Goal: Transaction & Acquisition: Purchase product/service

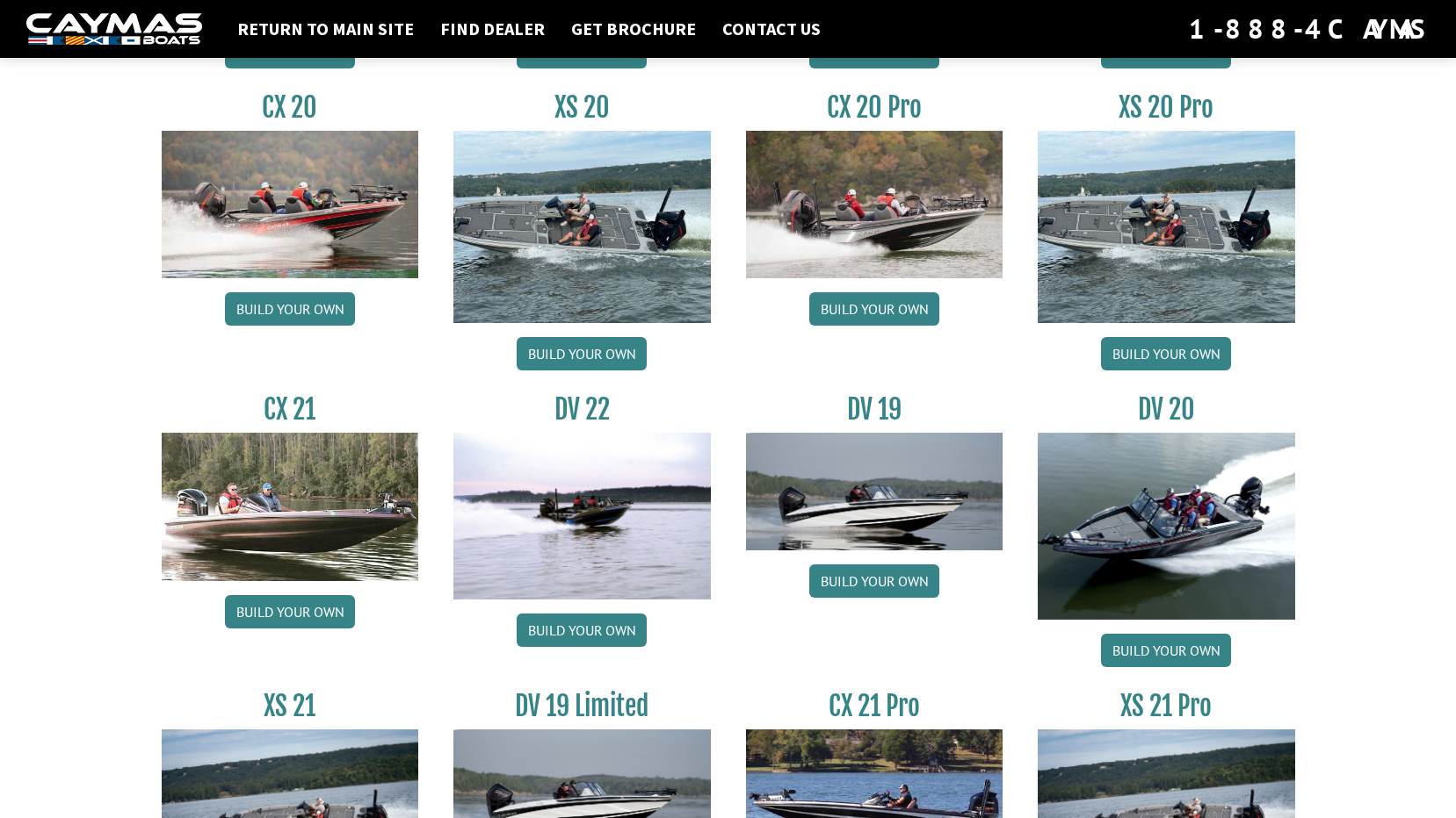
scroll to position [1973, 0]
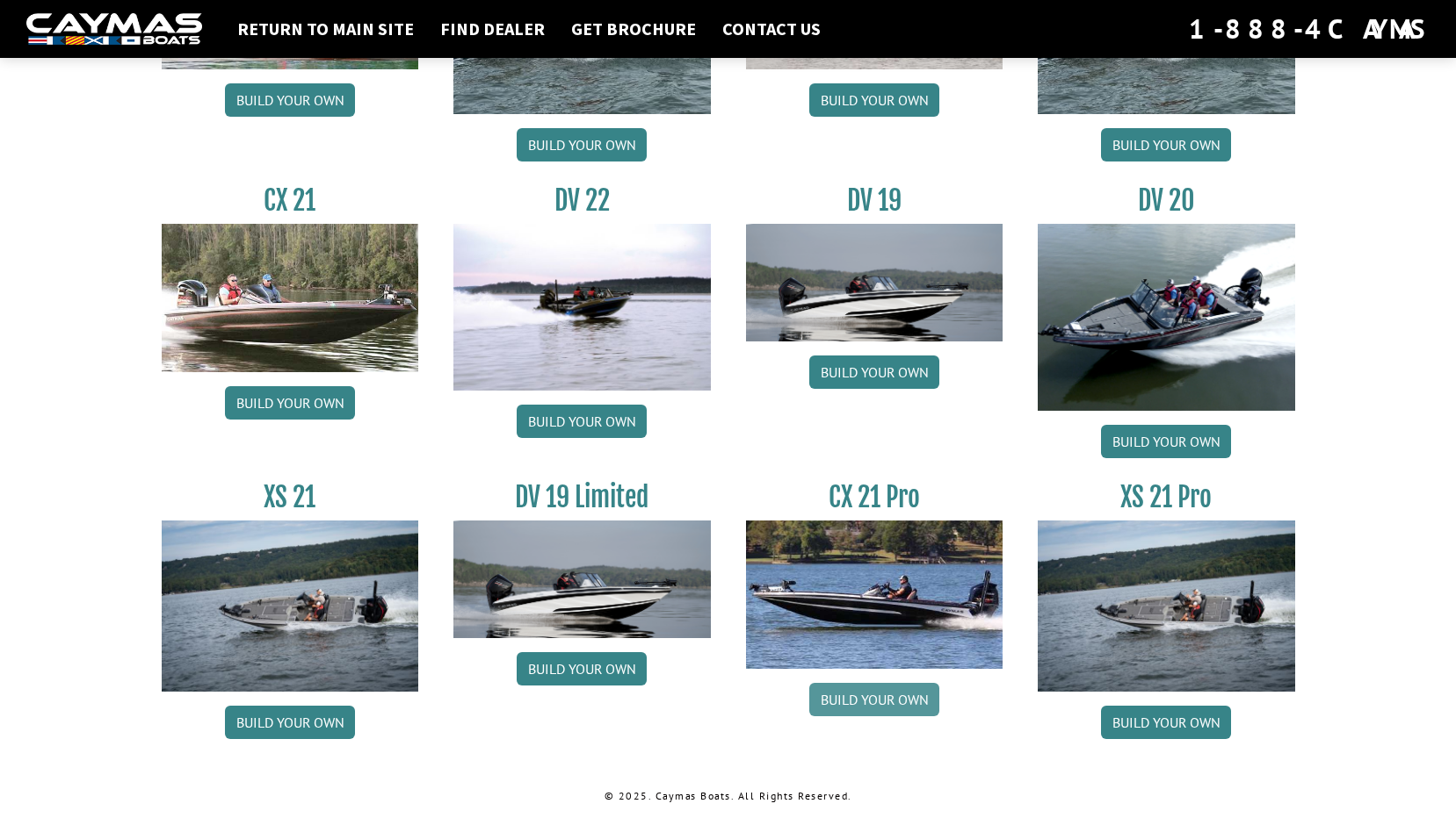
click at [878, 700] on link "Build your own" at bounding box center [874, 700] width 130 height 33
click at [305, 212] on h3 "CX 21" at bounding box center [290, 200] width 257 height 32
click at [287, 403] on link "Build your own" at bounding box center [290, 403] width 130 height 33
click at [1177, 726] on link "Build your own" at bounding box center [1166, 723] width 130 height 33
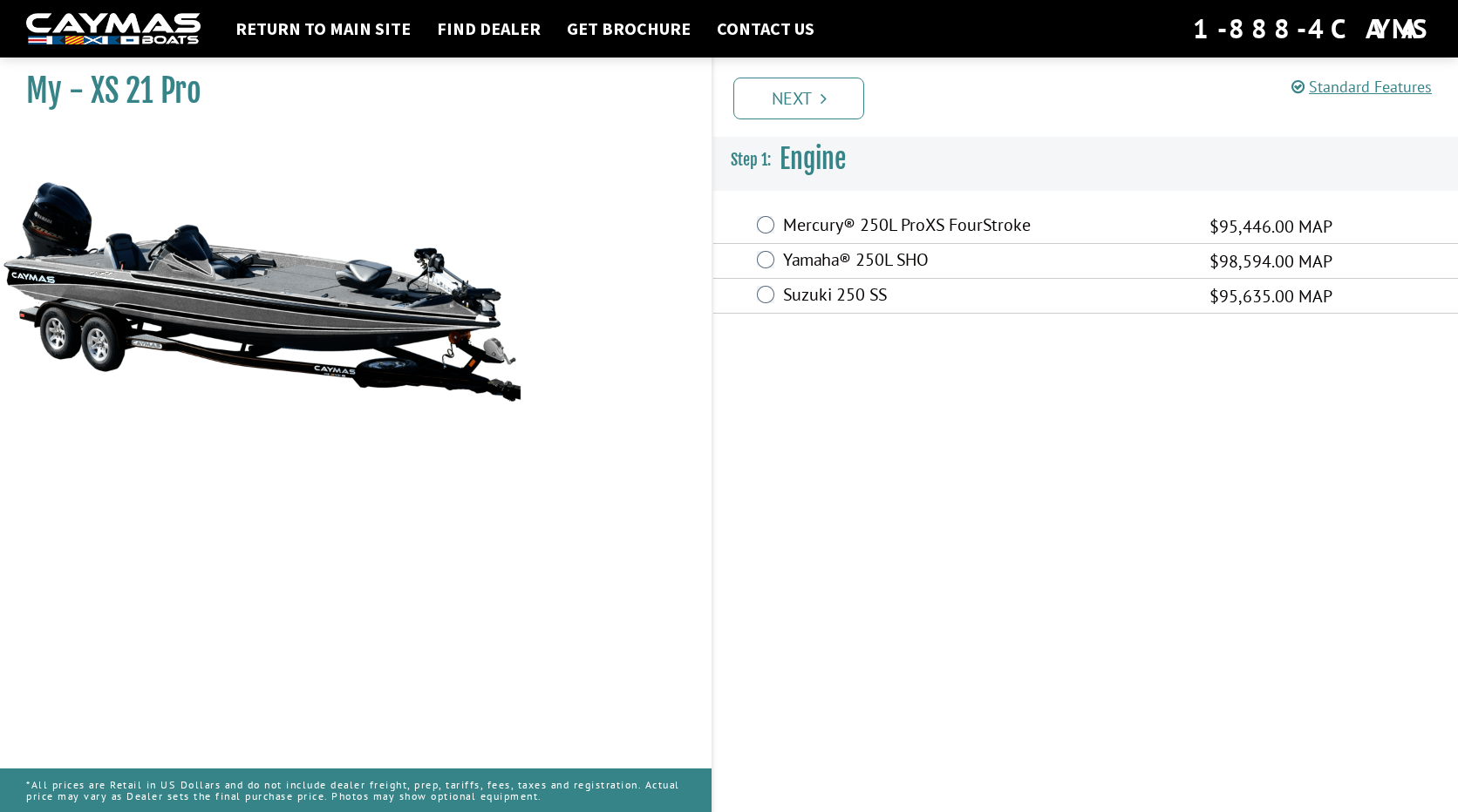
click at [280, 302] on img at bounding box center [261, 291] width 523 height 317
click at [831, 95] on link "Next" at bounding box center [799, 98] width 131 height 42
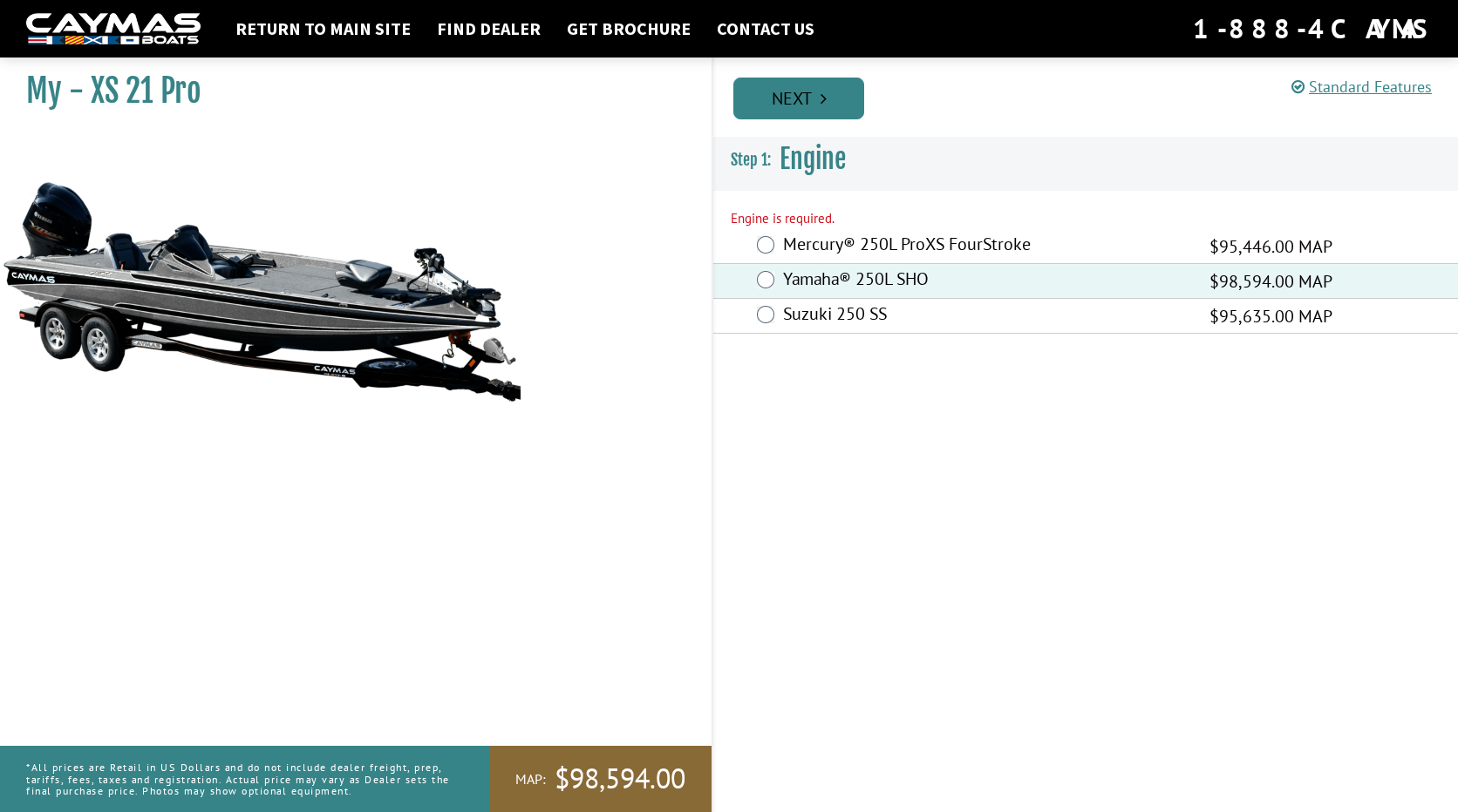
click at [817, 118] on link "Next" at bounding box center [799, 98] width 131 height 42
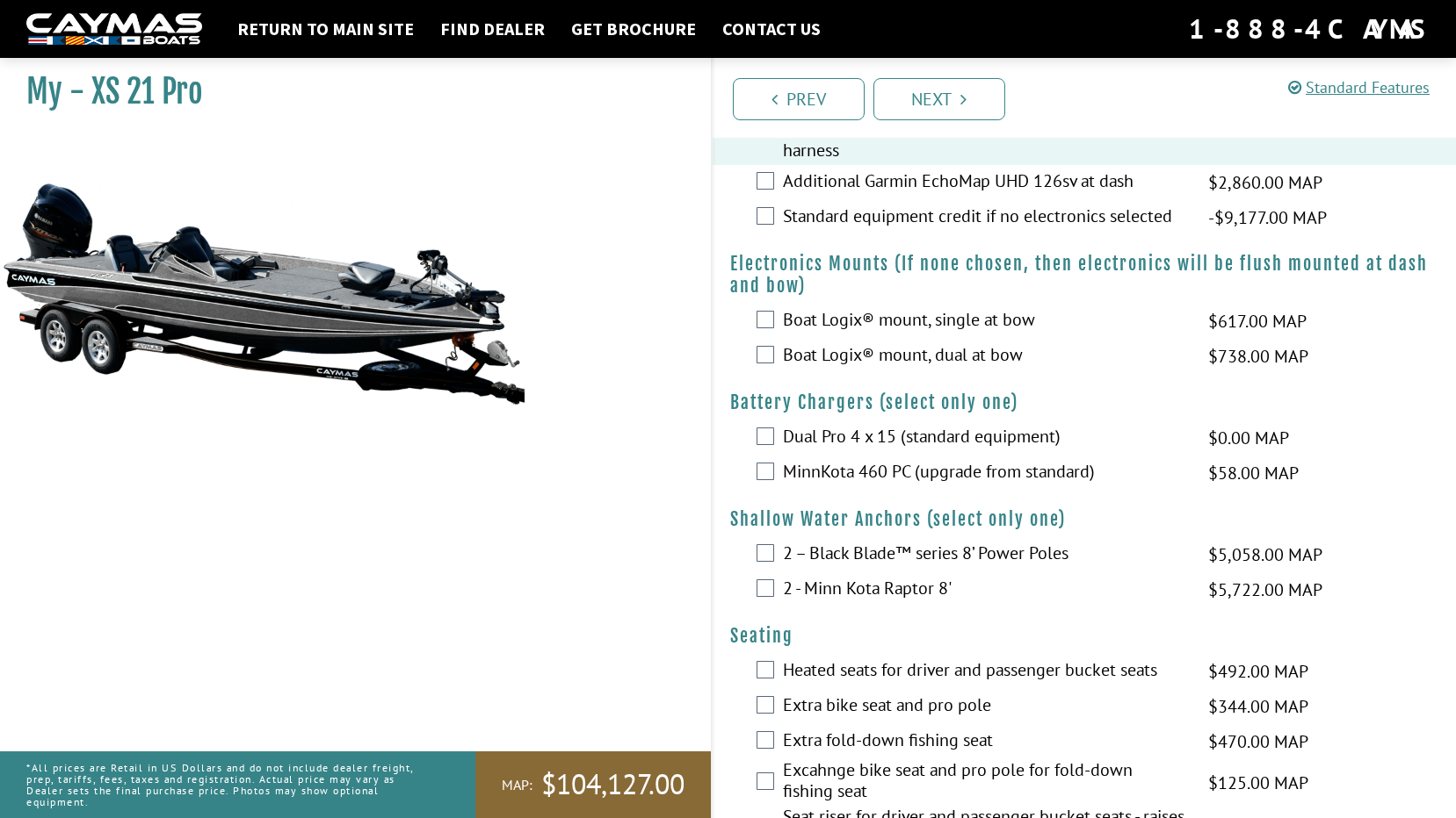
scroll to position [1053, 0]
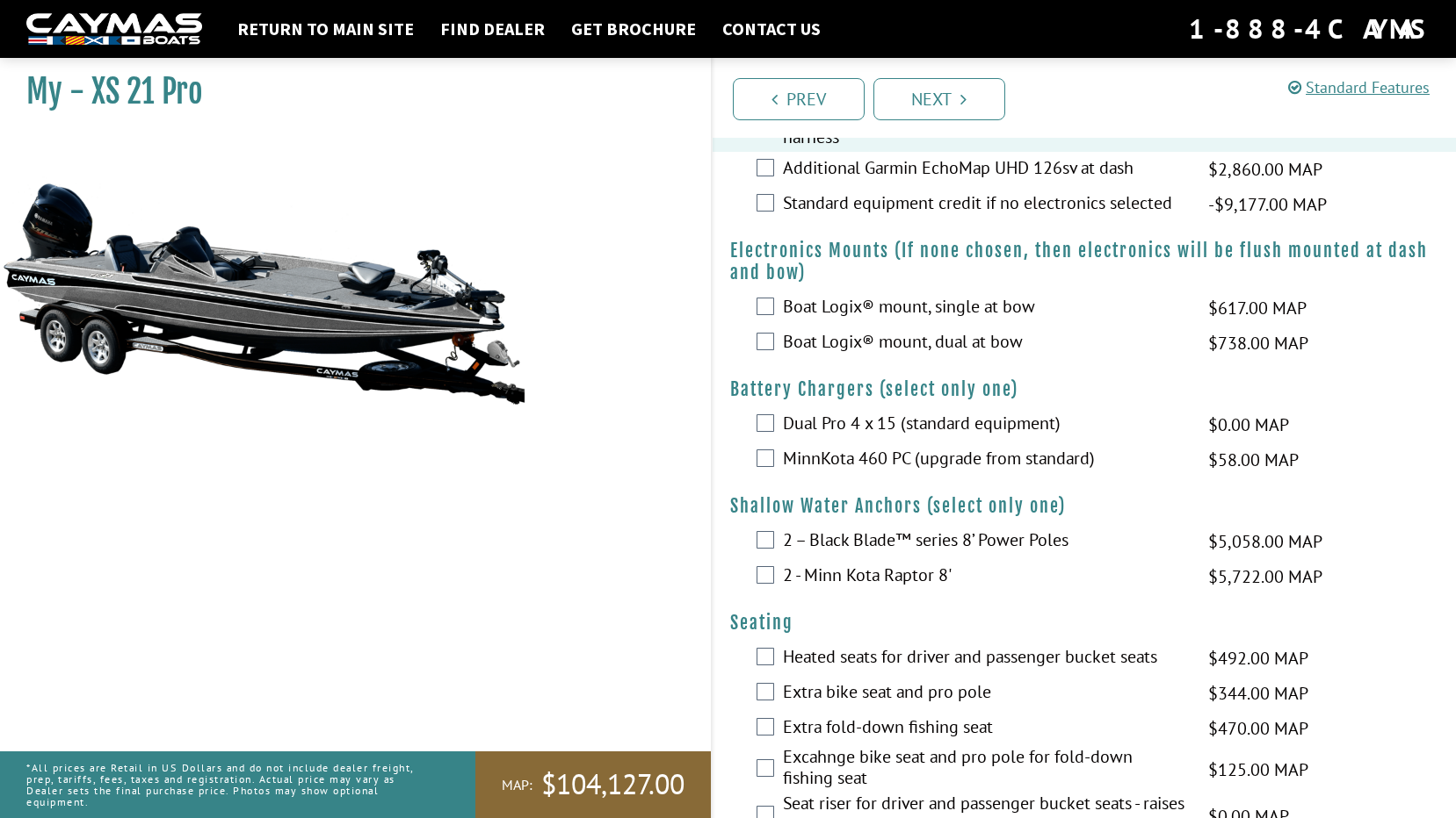
click at [774, 425] on div "Dual Pro 4 x 15 (standard equipment) $0.00 MAP $0.00 MSRP" at bounding box center [1084, 425] width 744 height 35
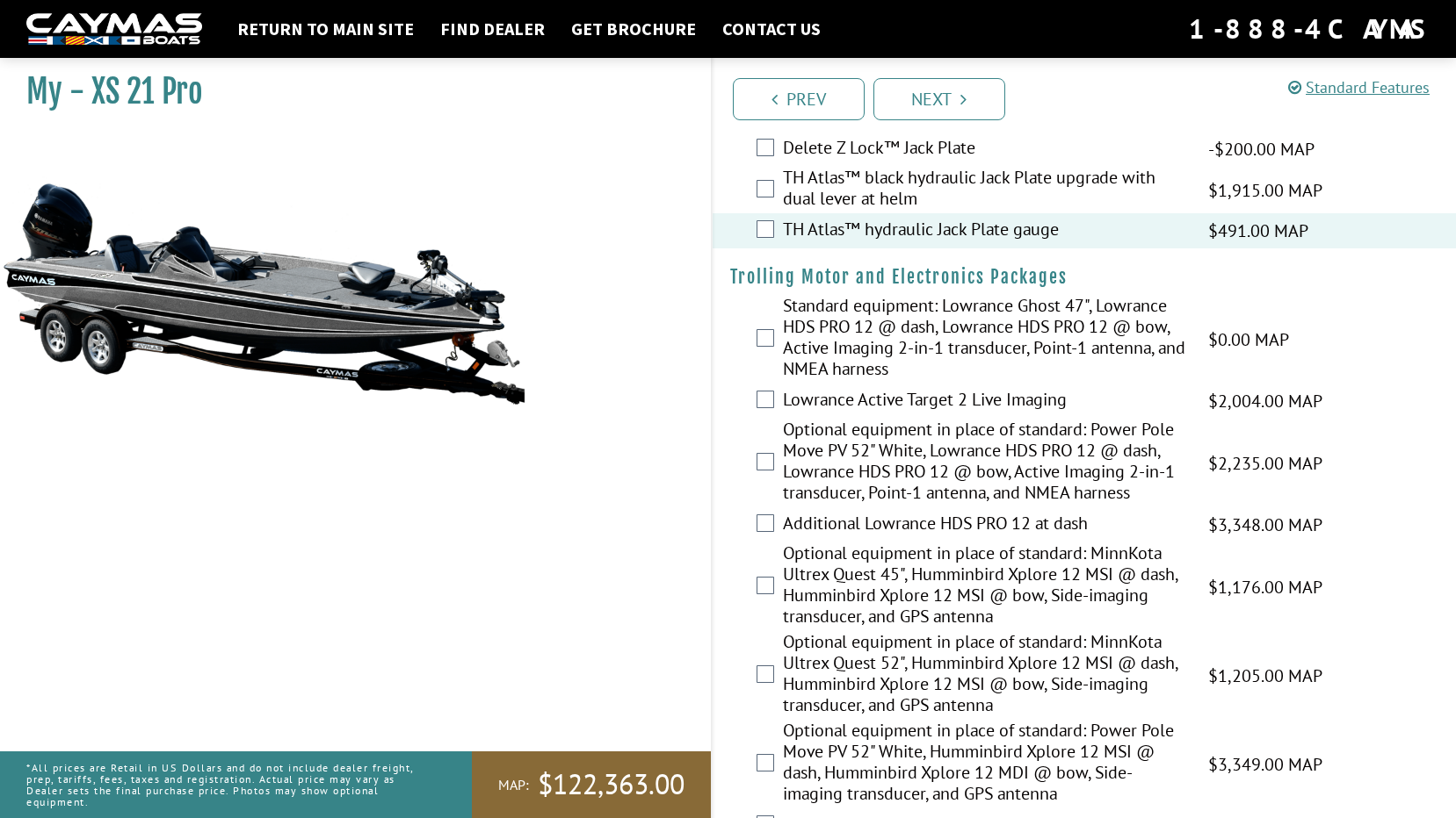
scroll to position [0, 0]
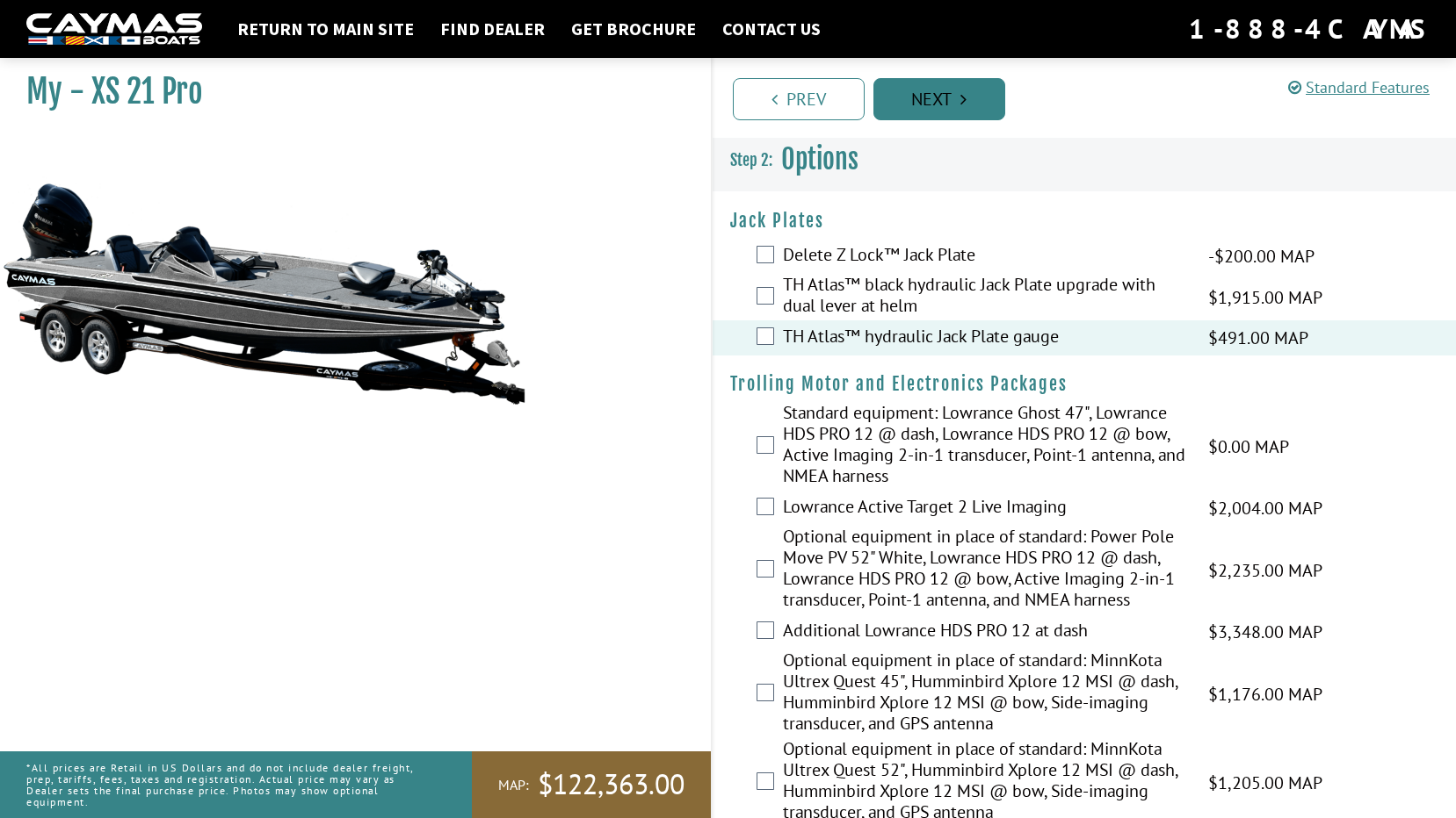
click at [963, 108] on link "Next" at bounding box center [939, 99] width 132 height 42
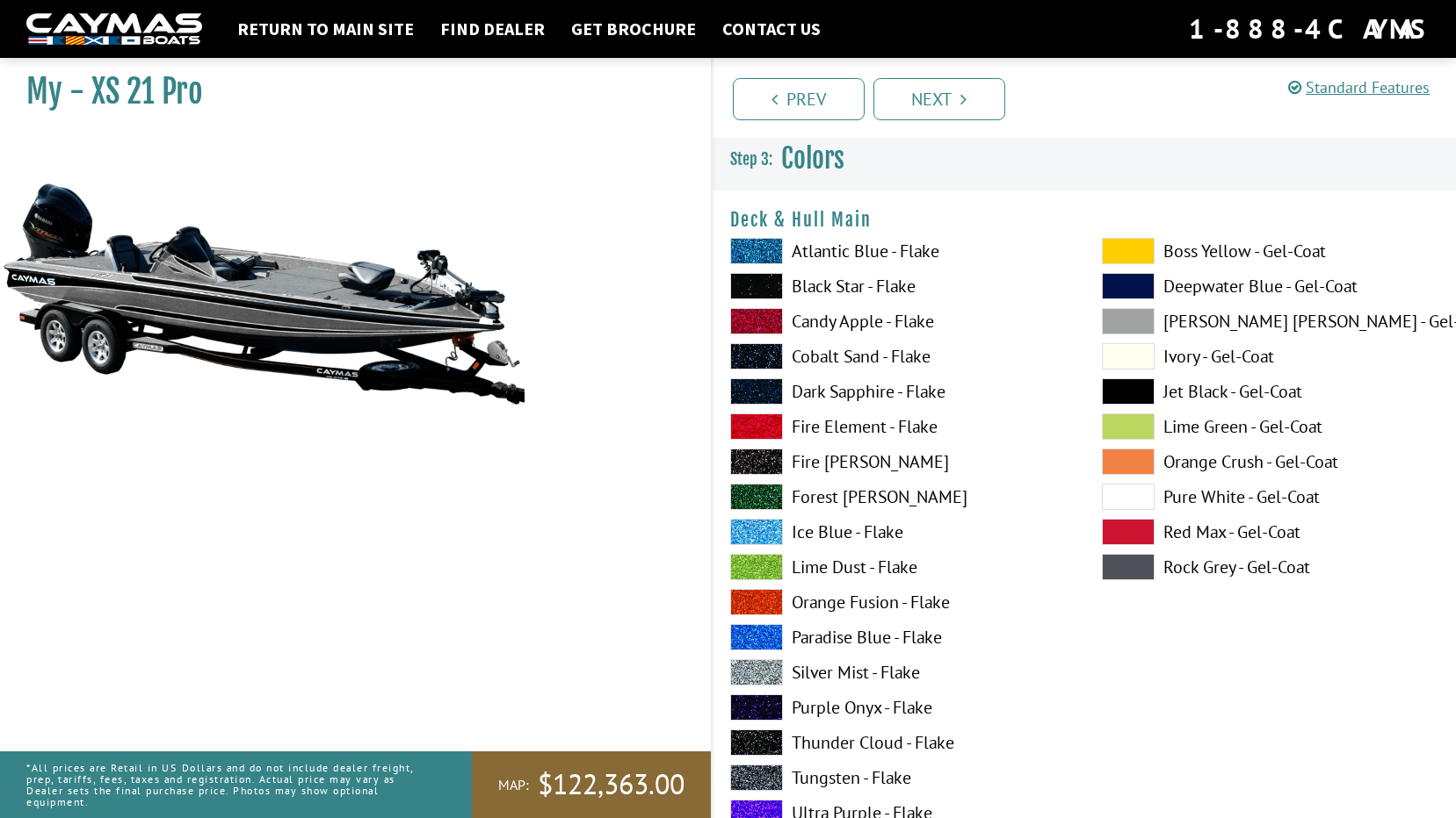
click at [749, 245] on span at bounding box center [757, 251] width 53 height 27
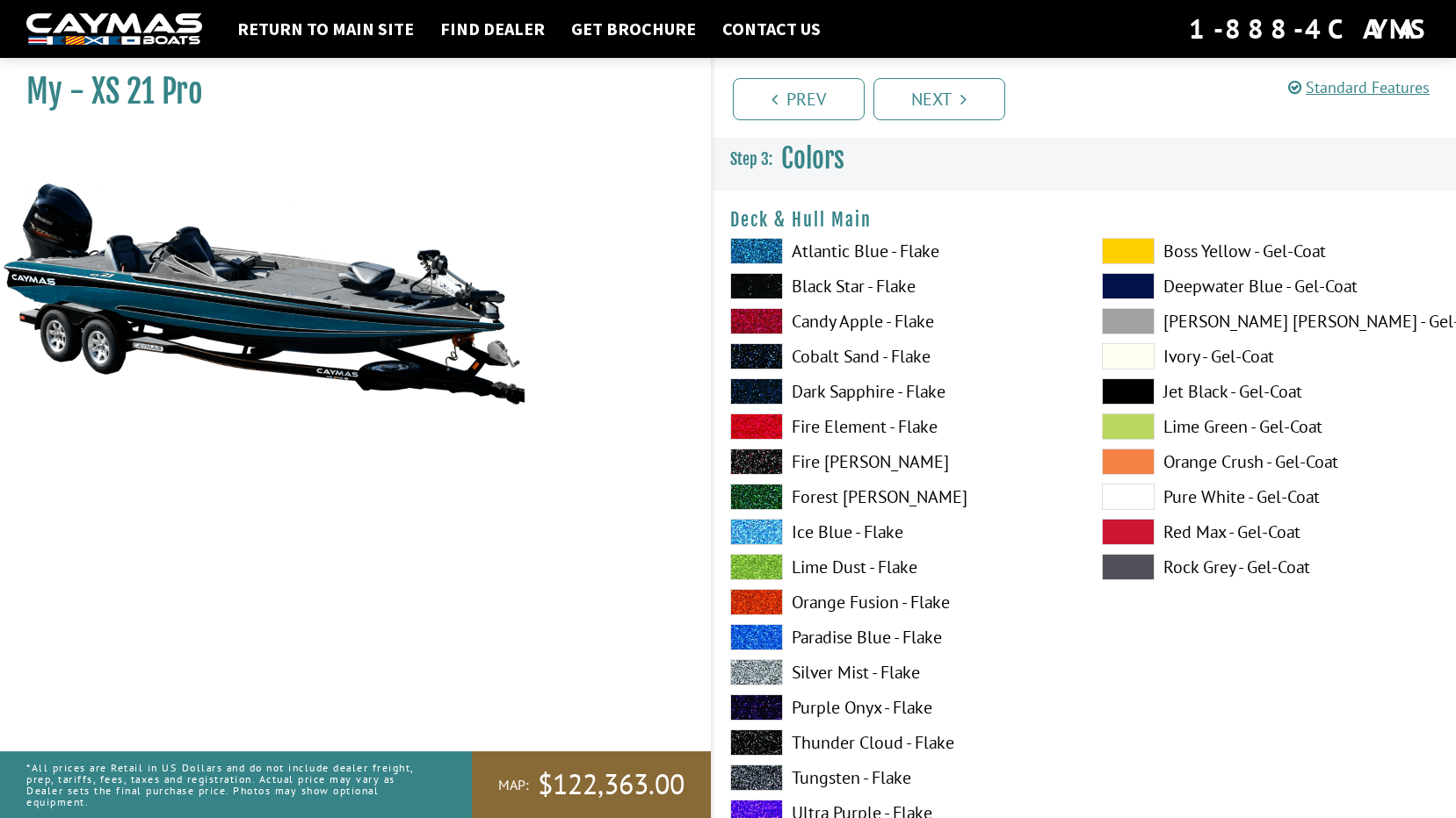
click at [766, 284] on span at bounding box center [757, 286] width 53 height 27
click at [759, 248] on span at bounding box center [757, 251] width 53 height 27
click at [839, 523] on label "Ice Blue - Flake" at bounding box center [898, 532] width 336 height 27
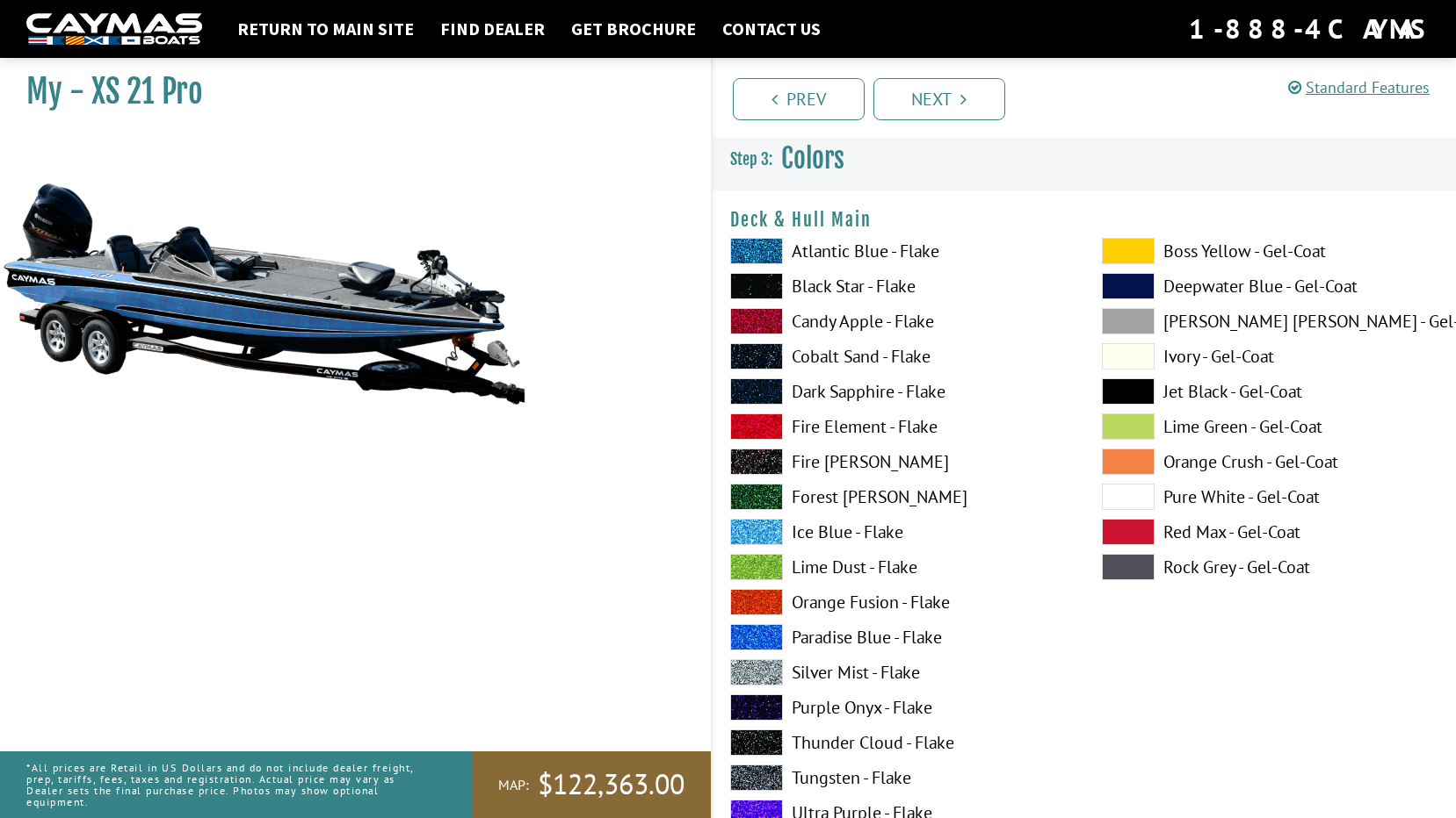
click at [833, 534] on label "Ice Blue - Flake" at bounding box center [898, 532] width 336 height 27
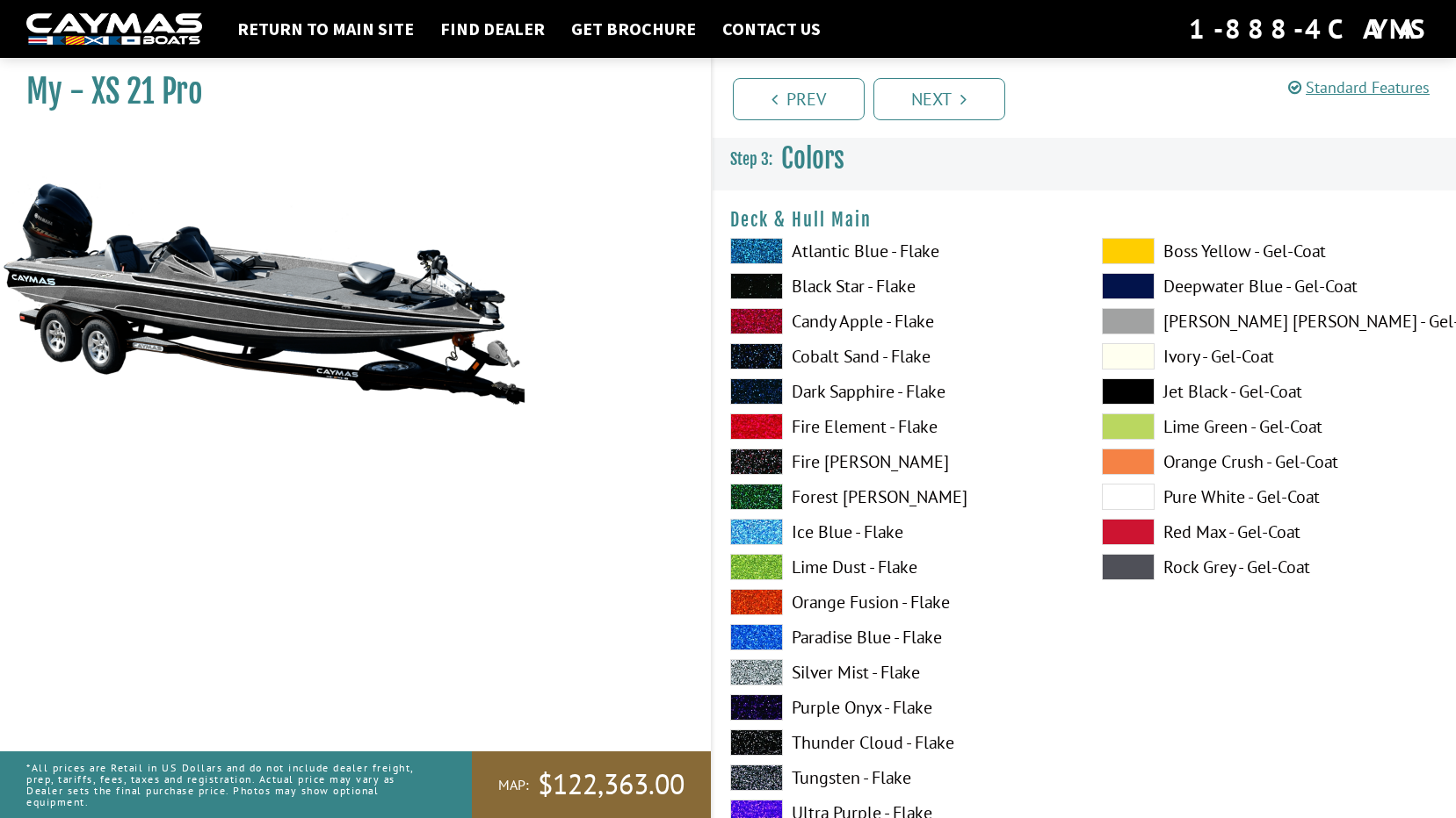
click at [769, 532] on span at bounding box center [757, 532] width 53 height 27
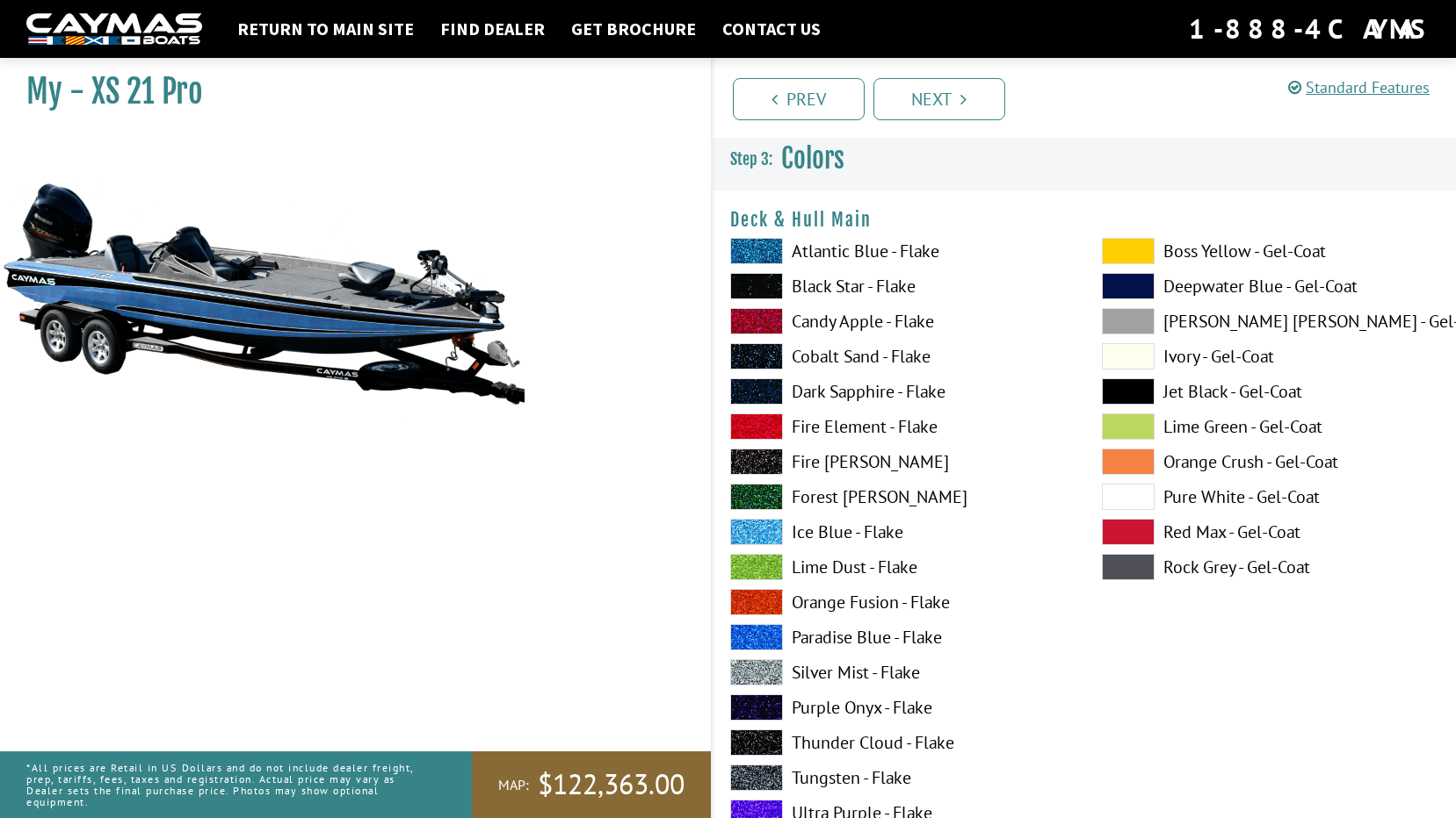
click at [800, 289] on label "Black Star - Flake" at bounding box center [898, 286] width 336 height 27
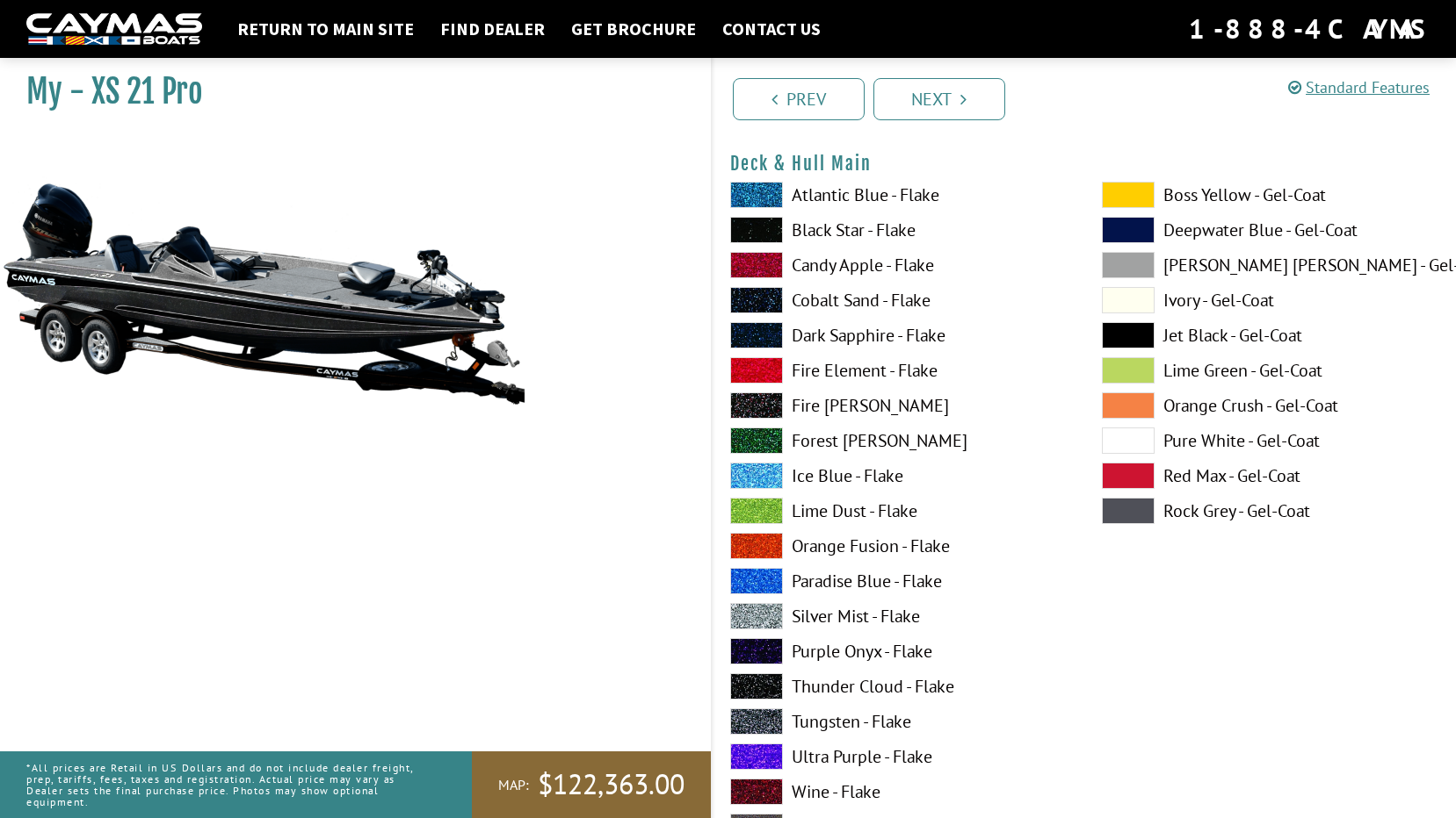
scroll to position [88, 0]
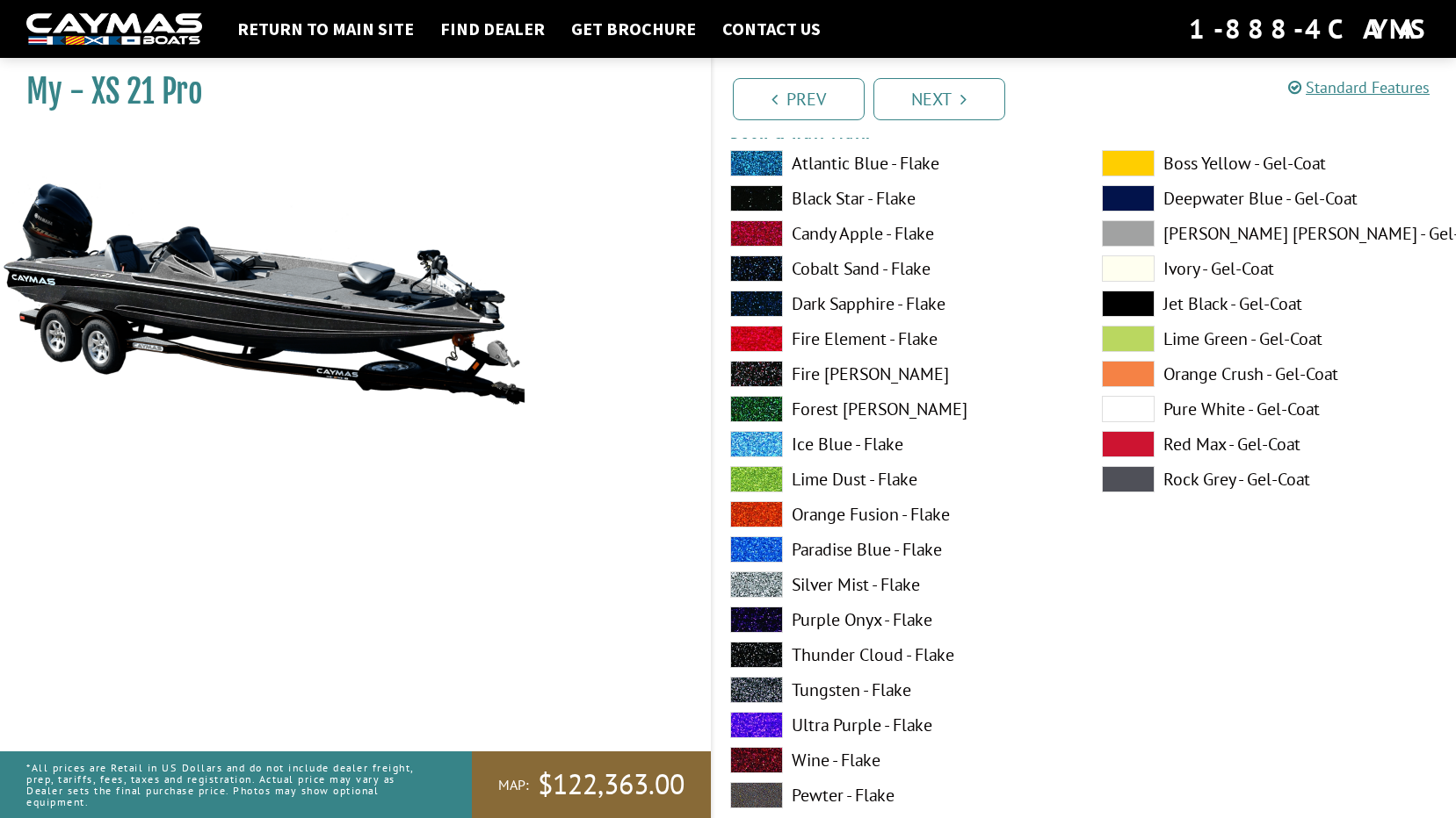
click at [843, 548] on label "Paradise Blue - Flake" at bounding box center [898, 550] width 336 height 27
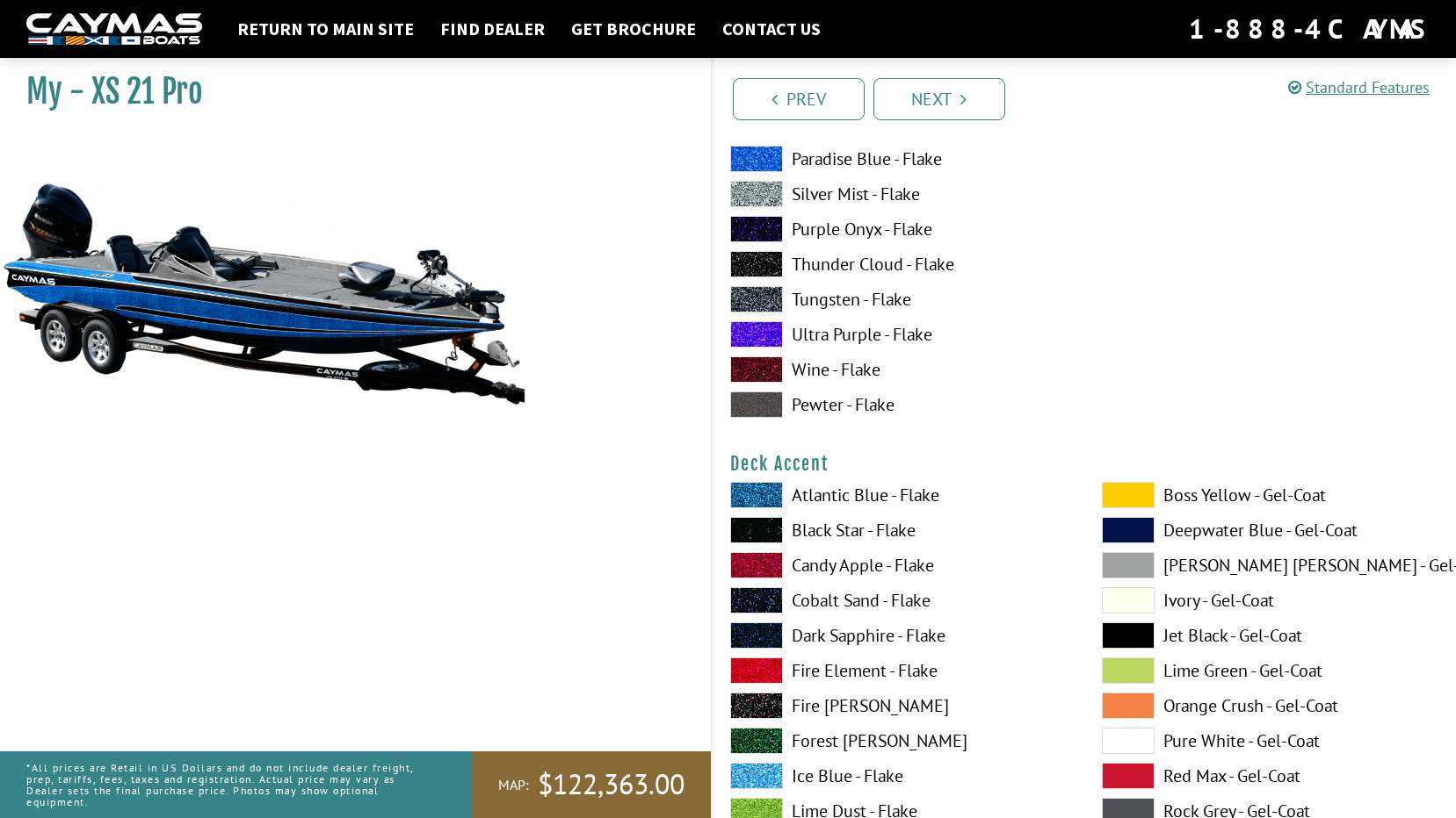
scroll to position [615, 0]
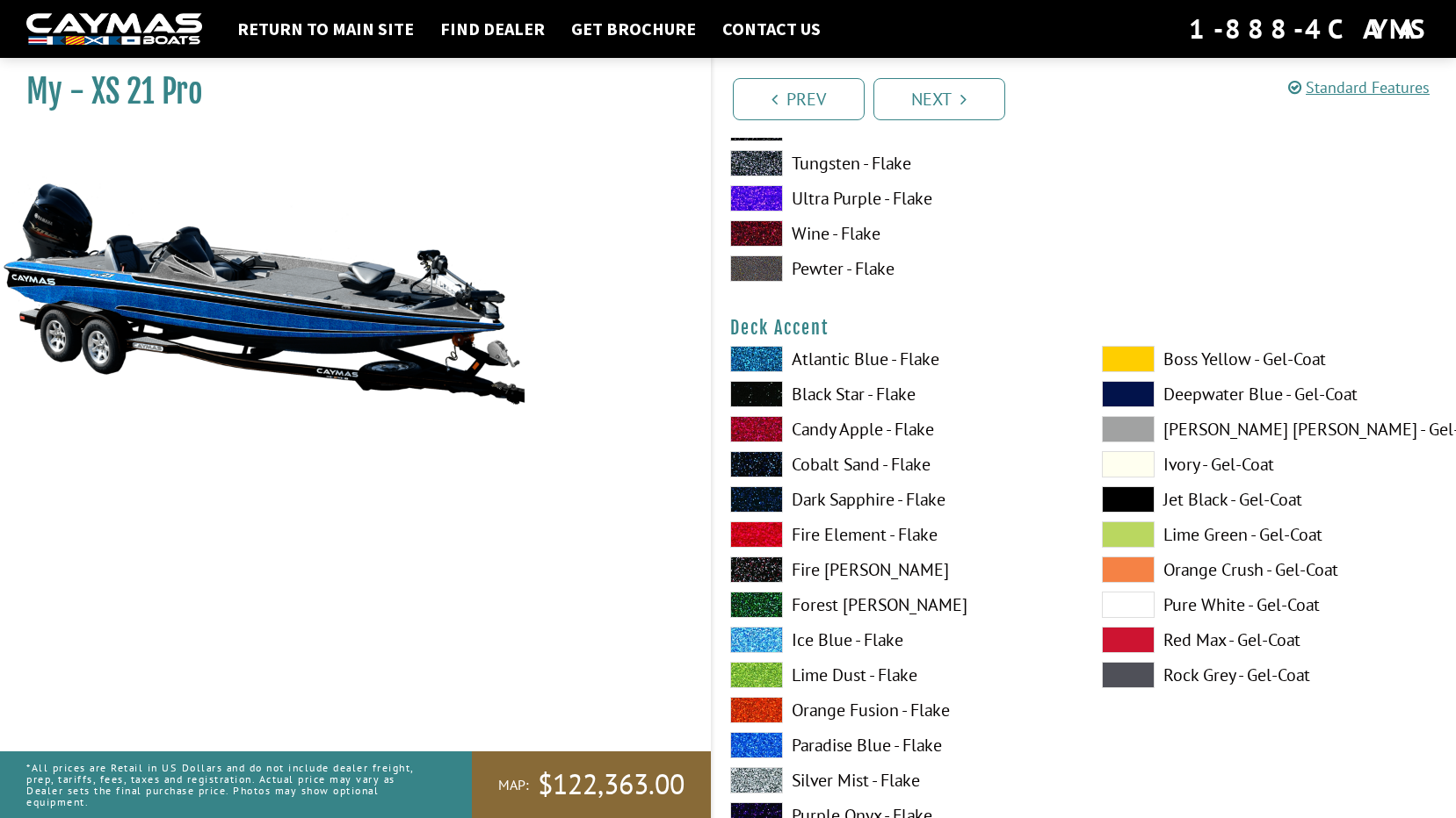
click at [824, 640] on label "Ice Blue - Flake" at bounding box center [898, 639] width 336 height 27
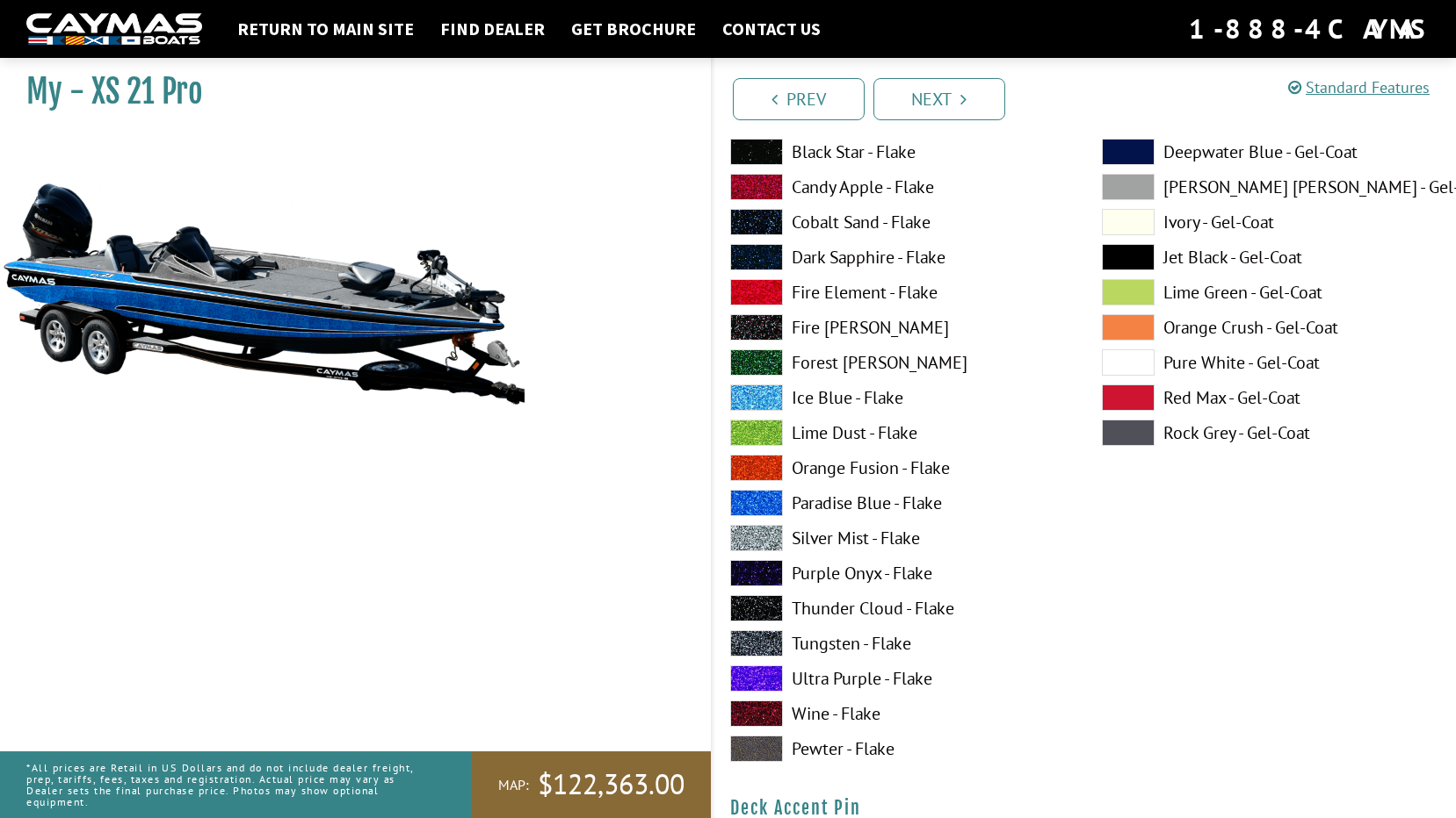
scroll to position [878, 0]
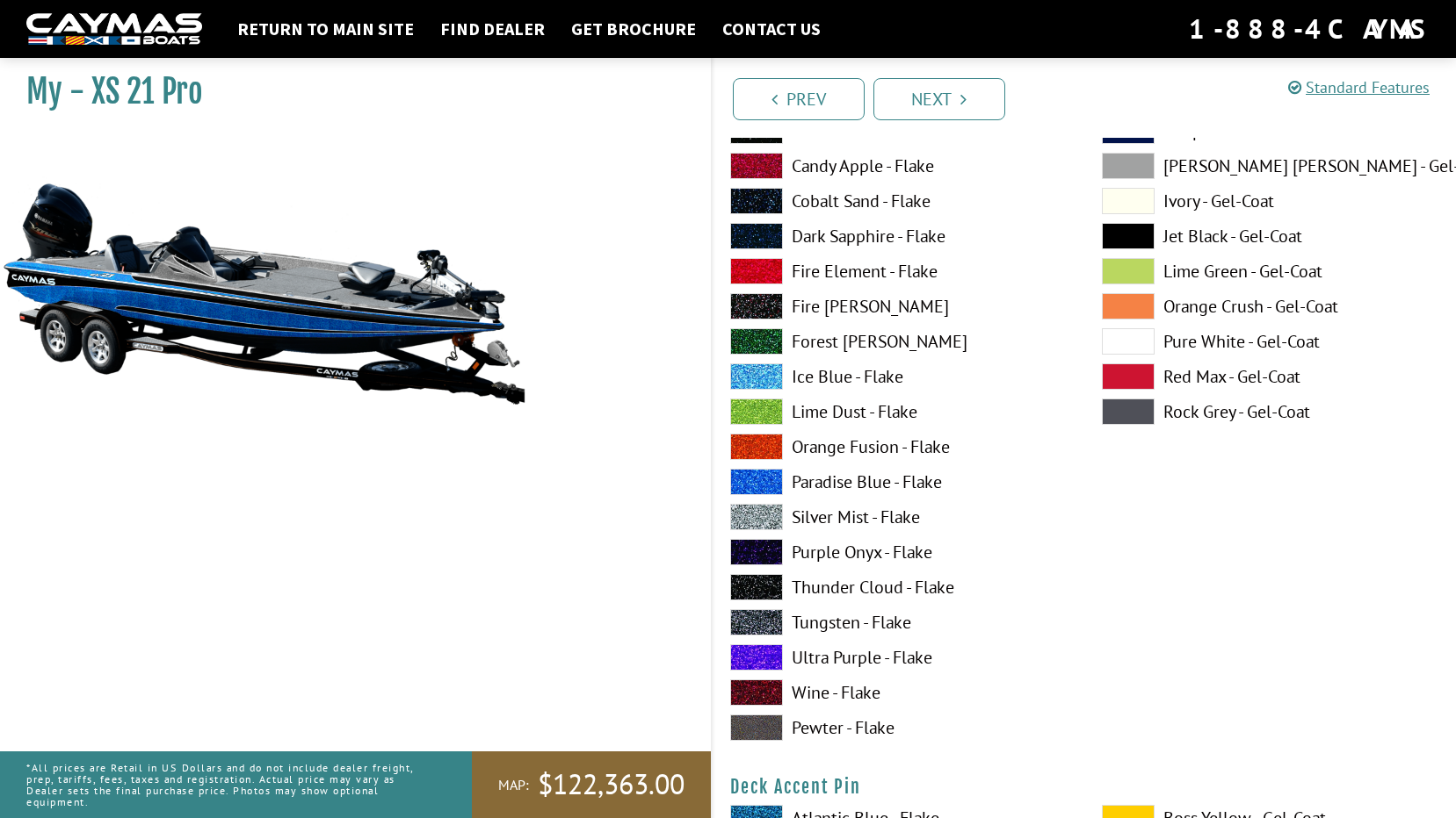
click at [839, 473] on label "Paradise Blue - Flake" at bounding box center [898, 482] width 336 height 27
click at [828, 520] on label "Silver Mist - Flake" at bounding box center [898, 517] width 336 height 27
click at [1242, 344] on label "Pure White - Gel-Coat" at bounding box center [1269, 342] width 336 height 27
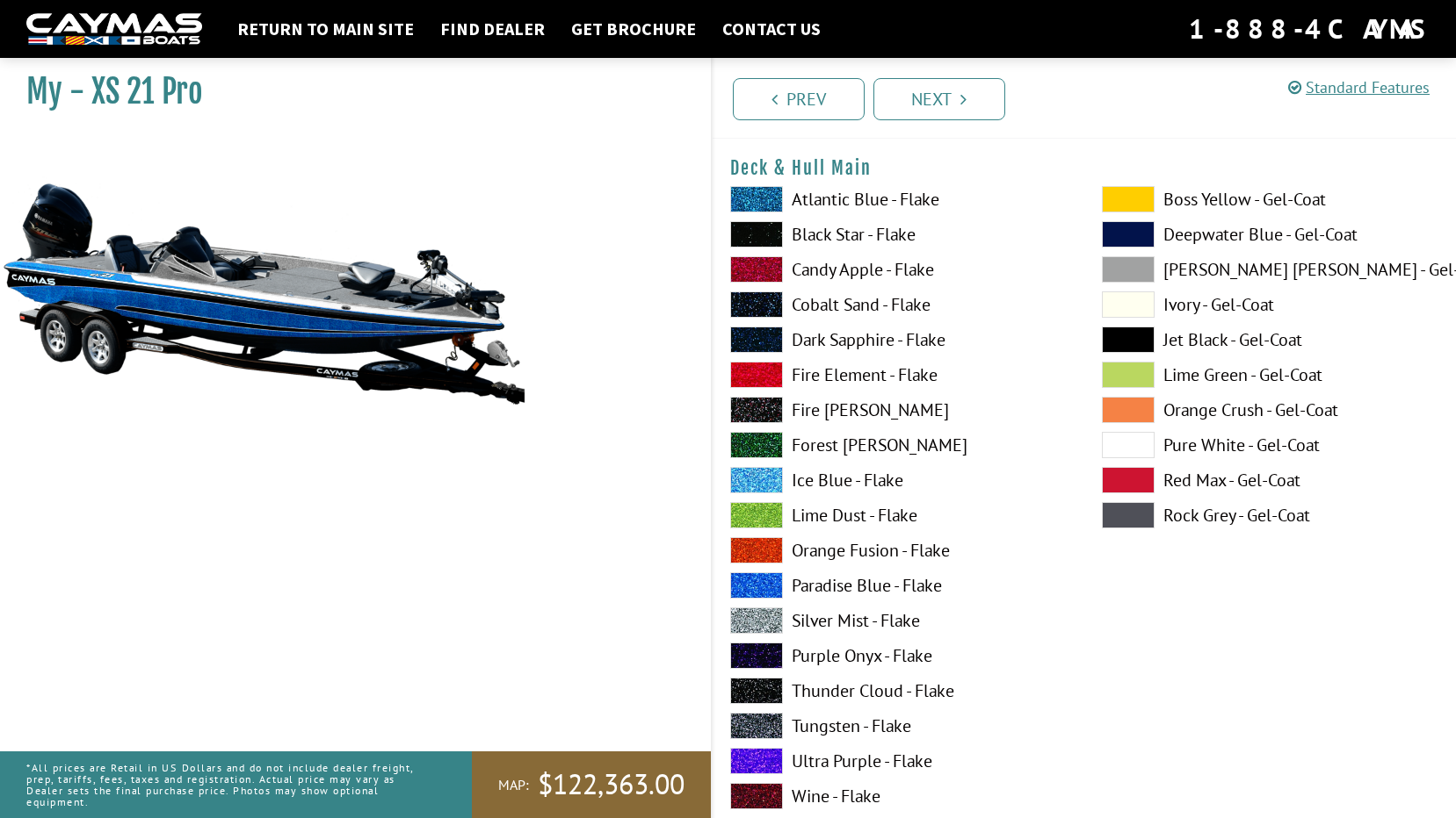
scroll to position [0, 0]
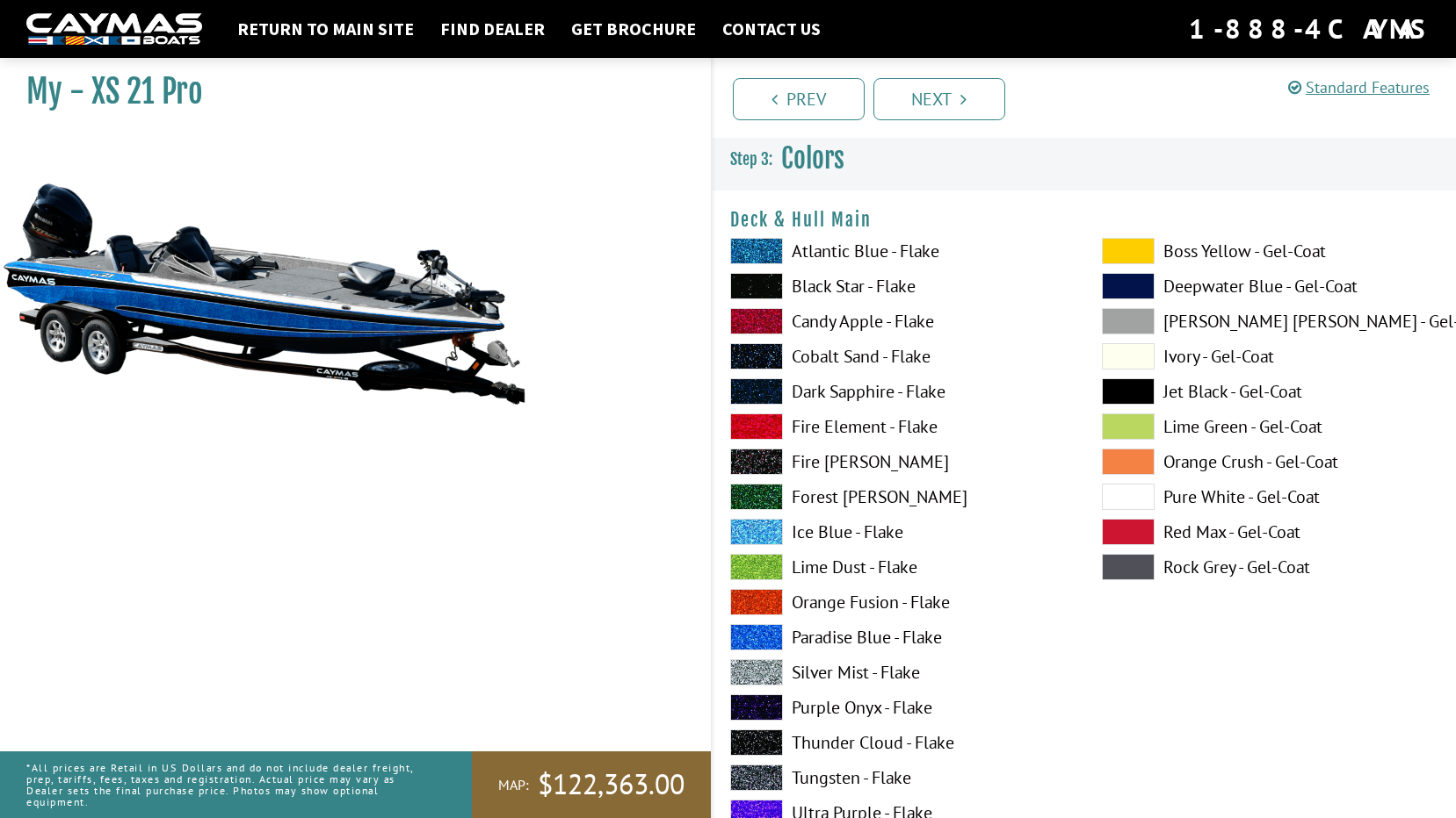
click at [1246, 497] on label "Pure White - Gel-Coat" at bounding box center [1269, 496] width 336 height 27
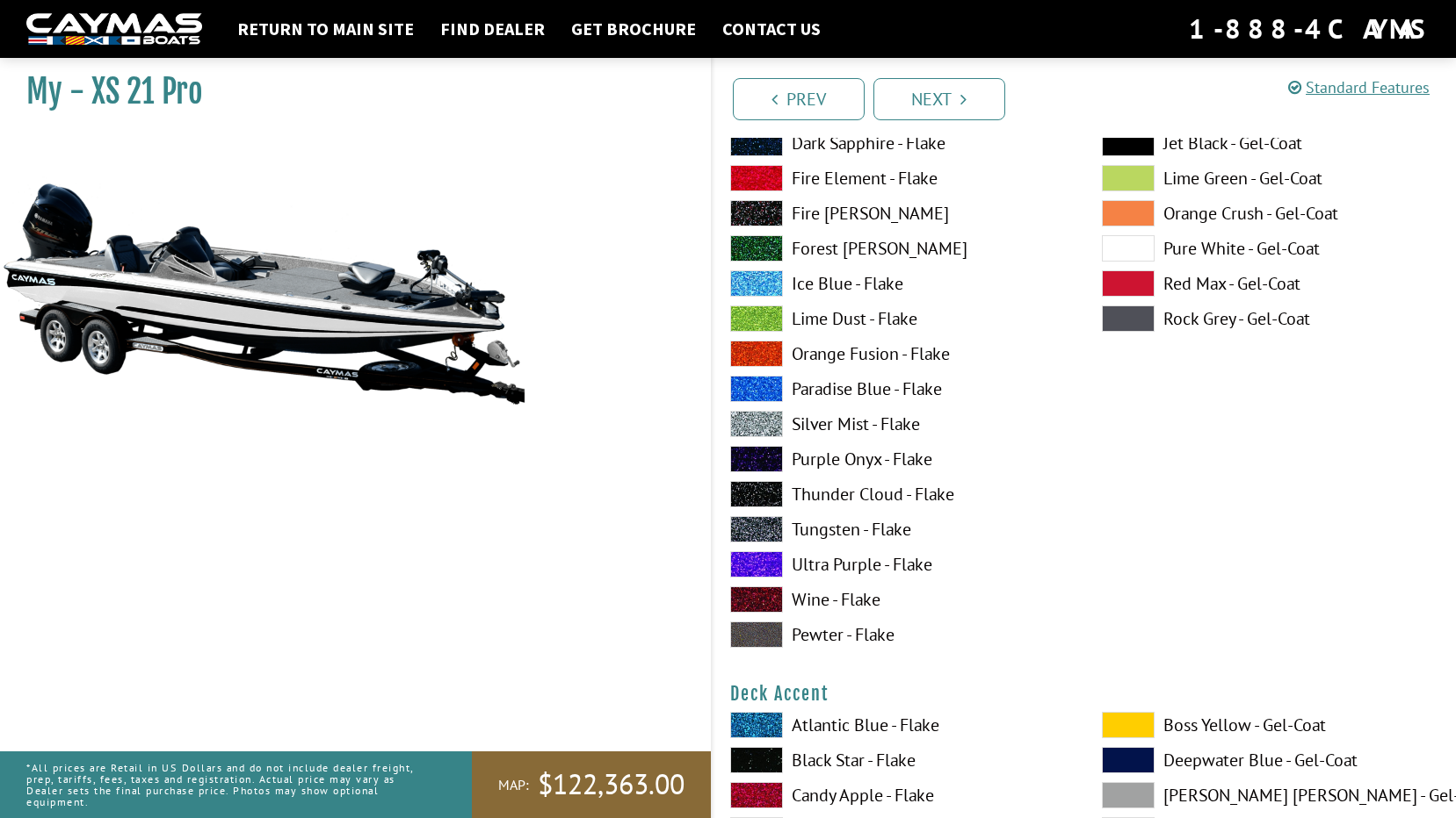
scroll to position [264, 0]
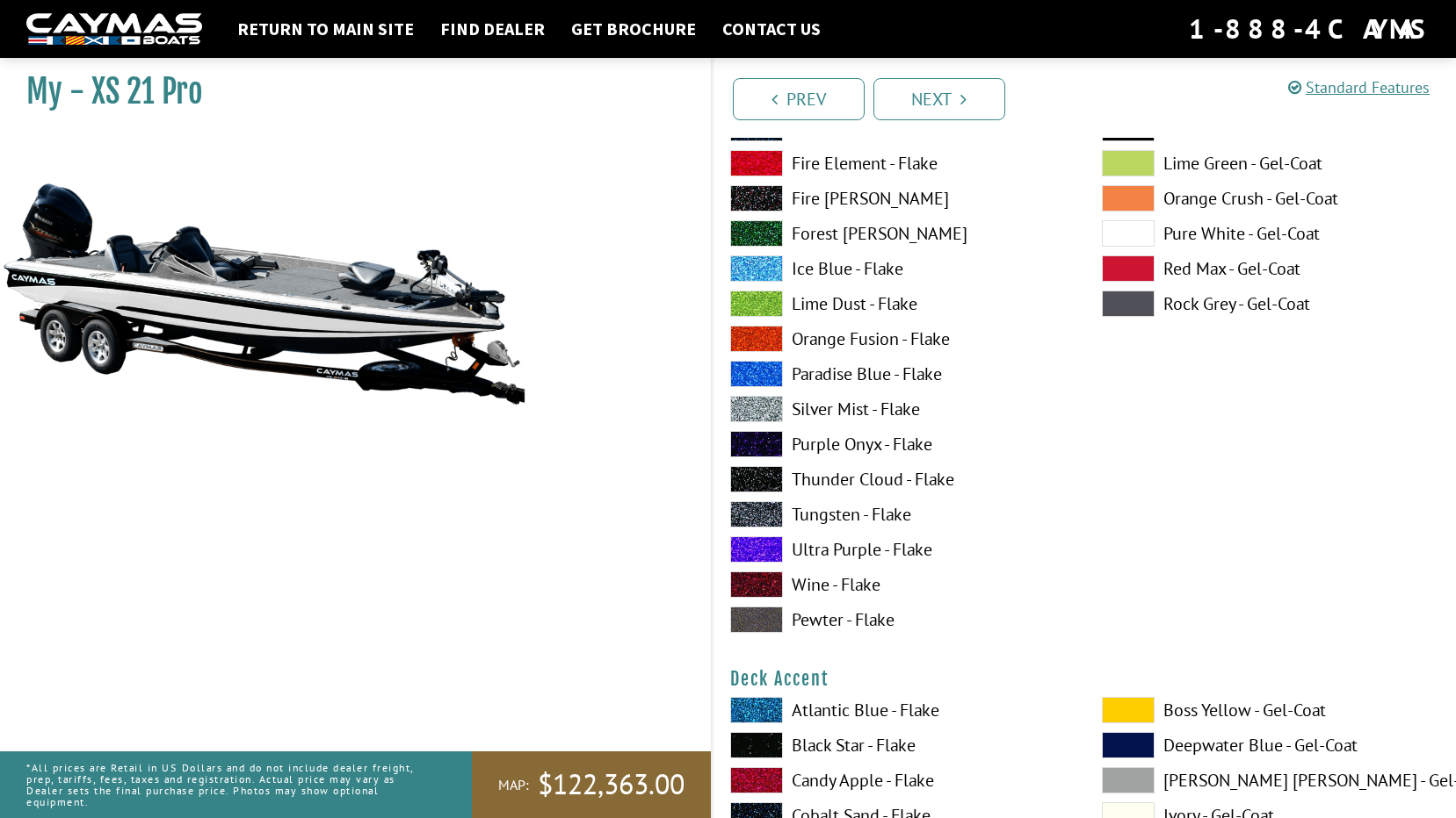
click at [820, 742] on label "Black Star - Flake" at bounding box center [898, 746] width 336 height 27
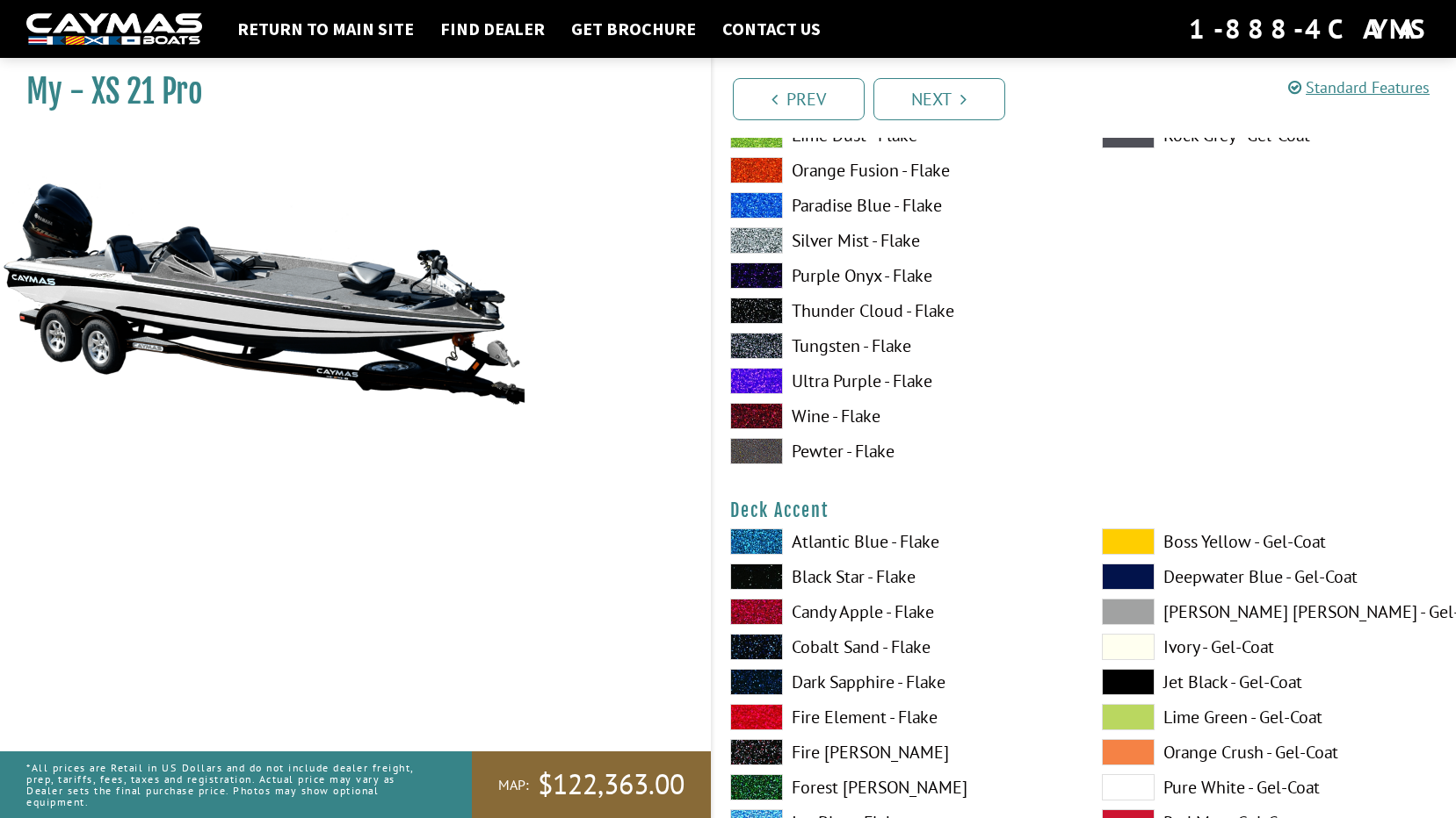
scroll to position [439, 0]
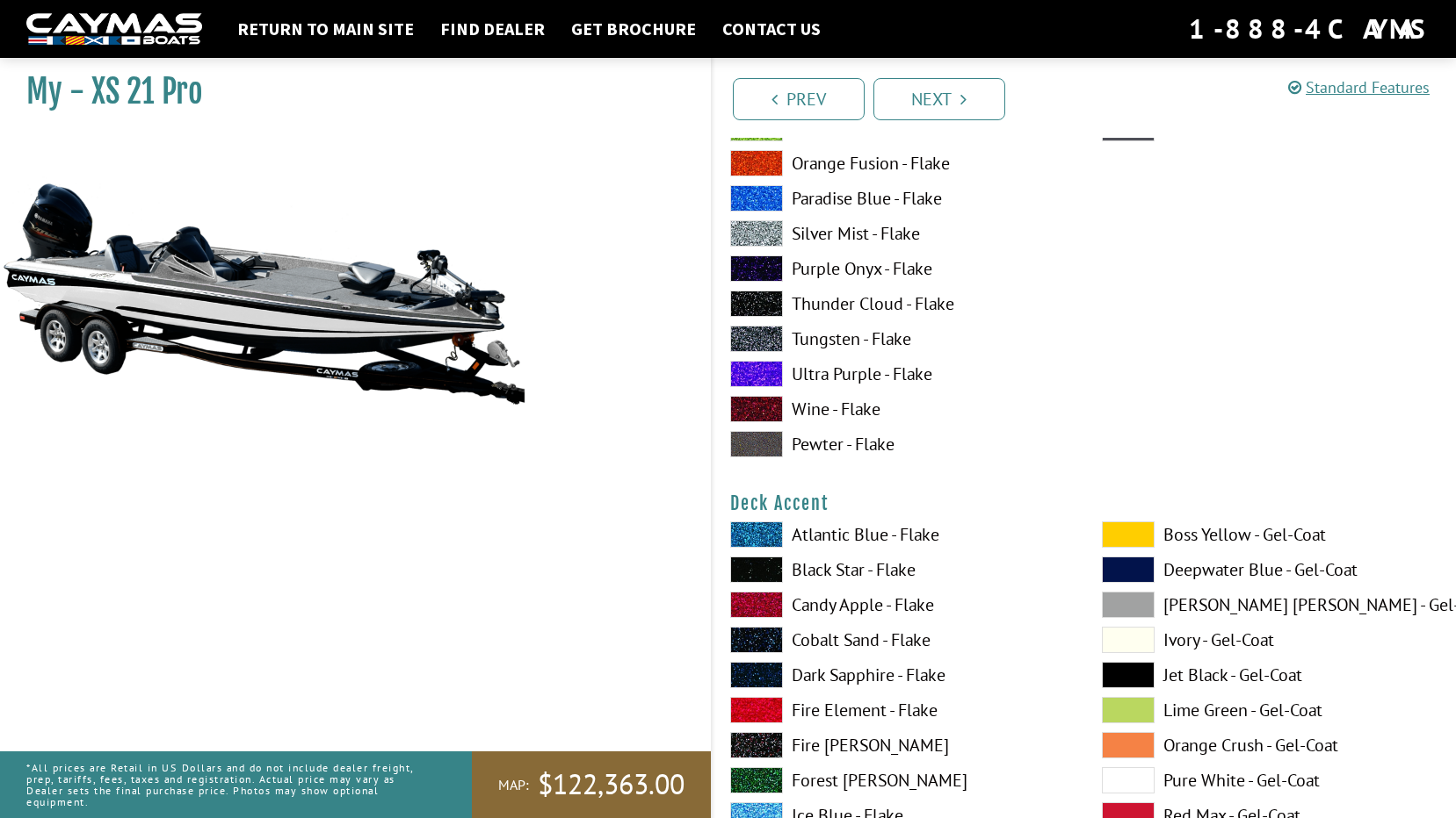
click at [843, 576] on label "Black Star - Flake" at bounding box center [898, 570] width 336 height 27
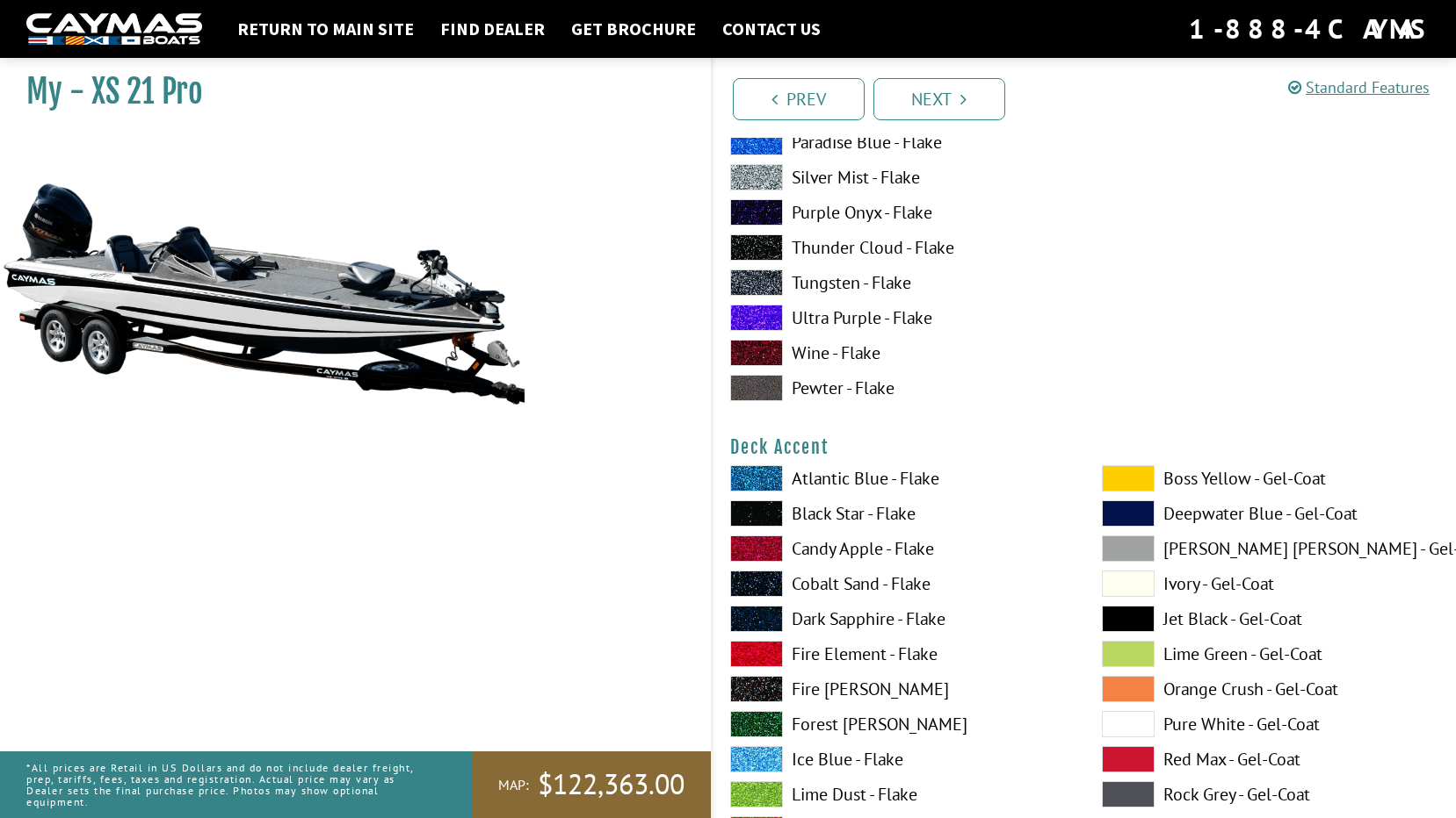
scroll to position [615, 0]
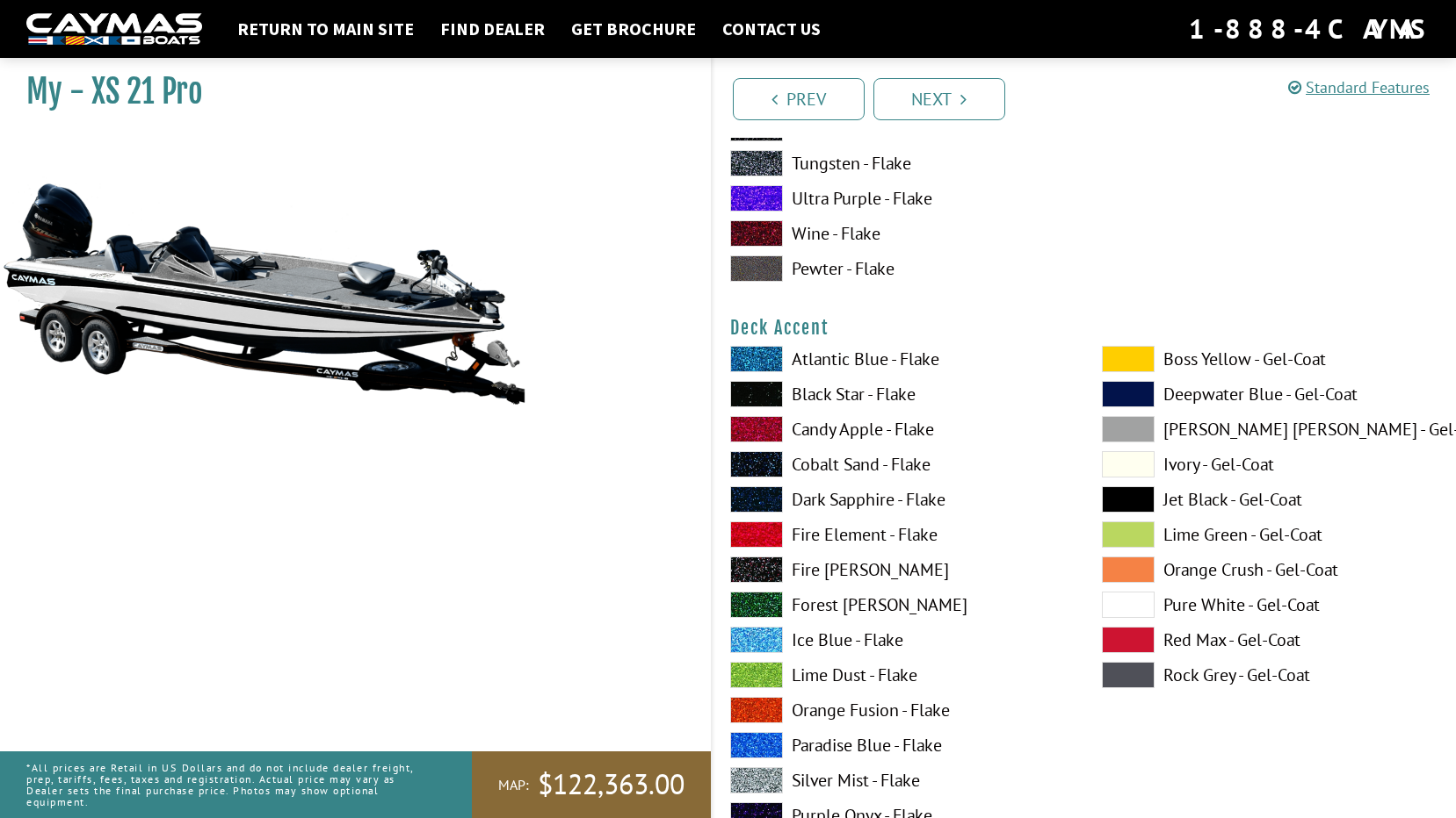
click at [829, 780] on label "Silver Mist - Flake" at bounding box center [898, 780] width 336 height 27
click at [829, 777] on label "Silver Mist - Flake" at bounding box center [898, 780] width 336 height 27
click at [1219, 606] on label "Pure White - Gel-Coat" at bounding box center [1269, 605] width 336 height 27
click at [824, 472] on label "Cobalt Sand - Flake" at bounding box center [898, 464] width 336 height 27
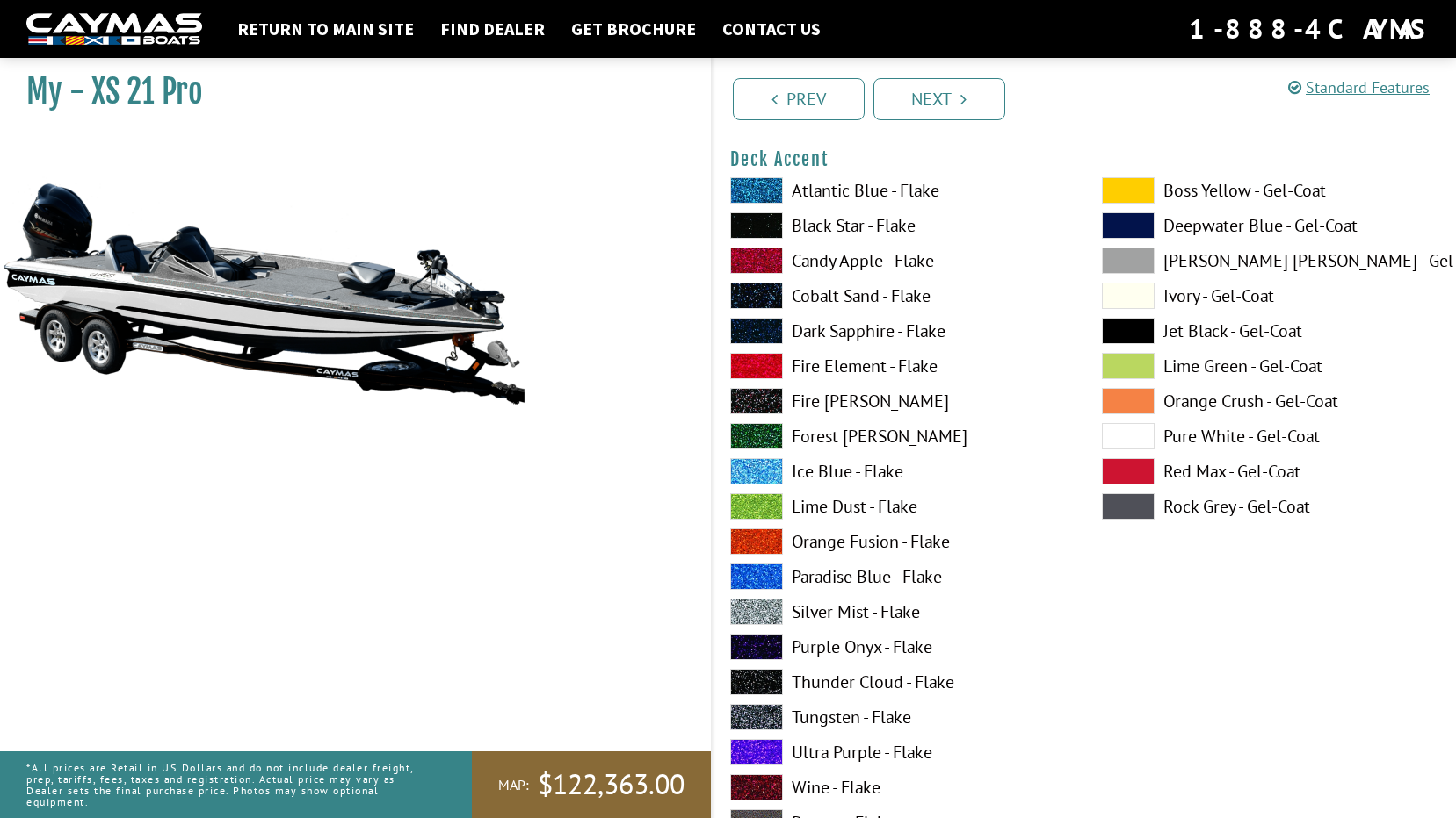
scroll to position [791, 0]
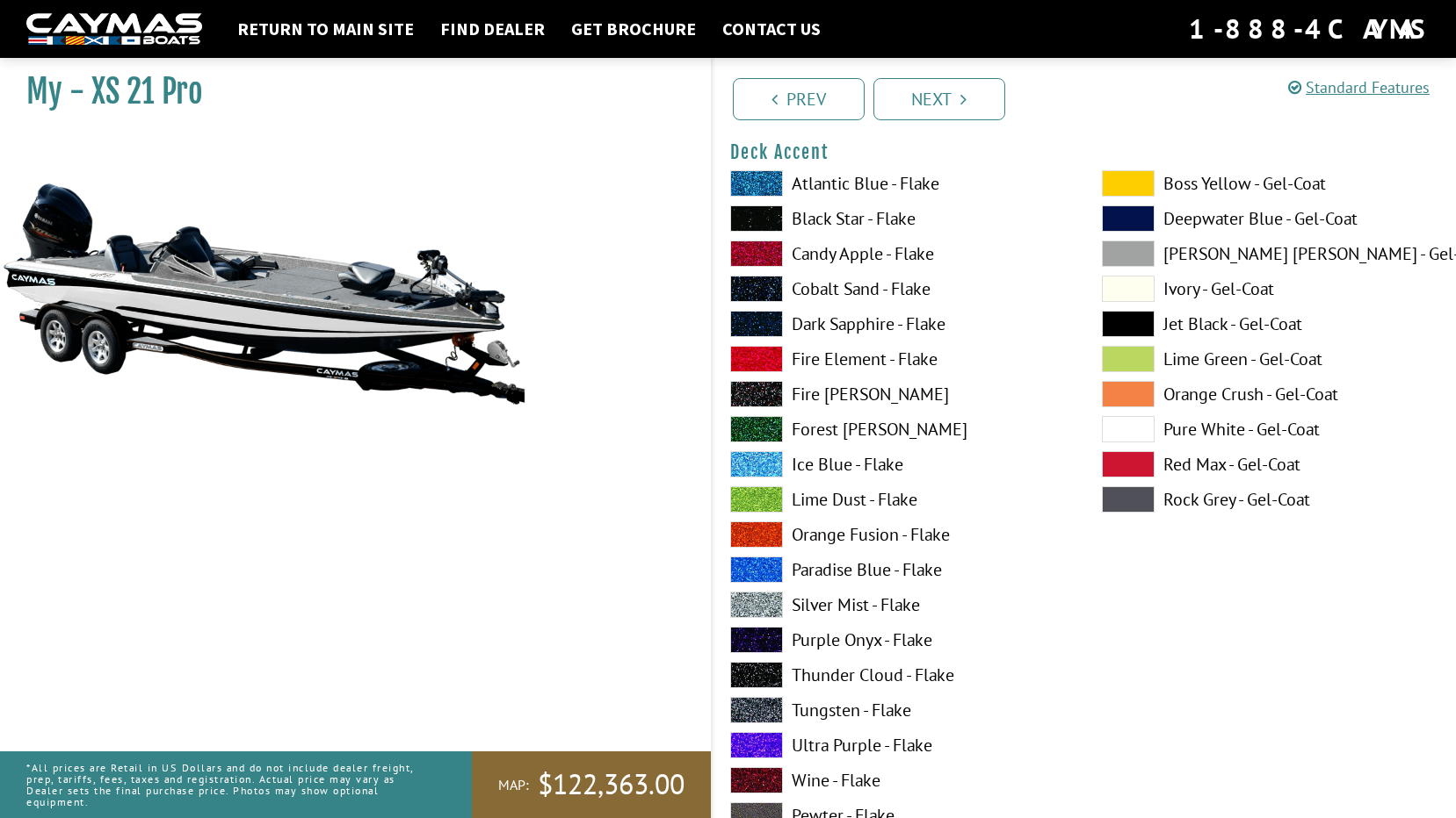
click at [827, 569] on label "Paradise Blue - Flake" at bounding box center [898, 570] width 336 height 27
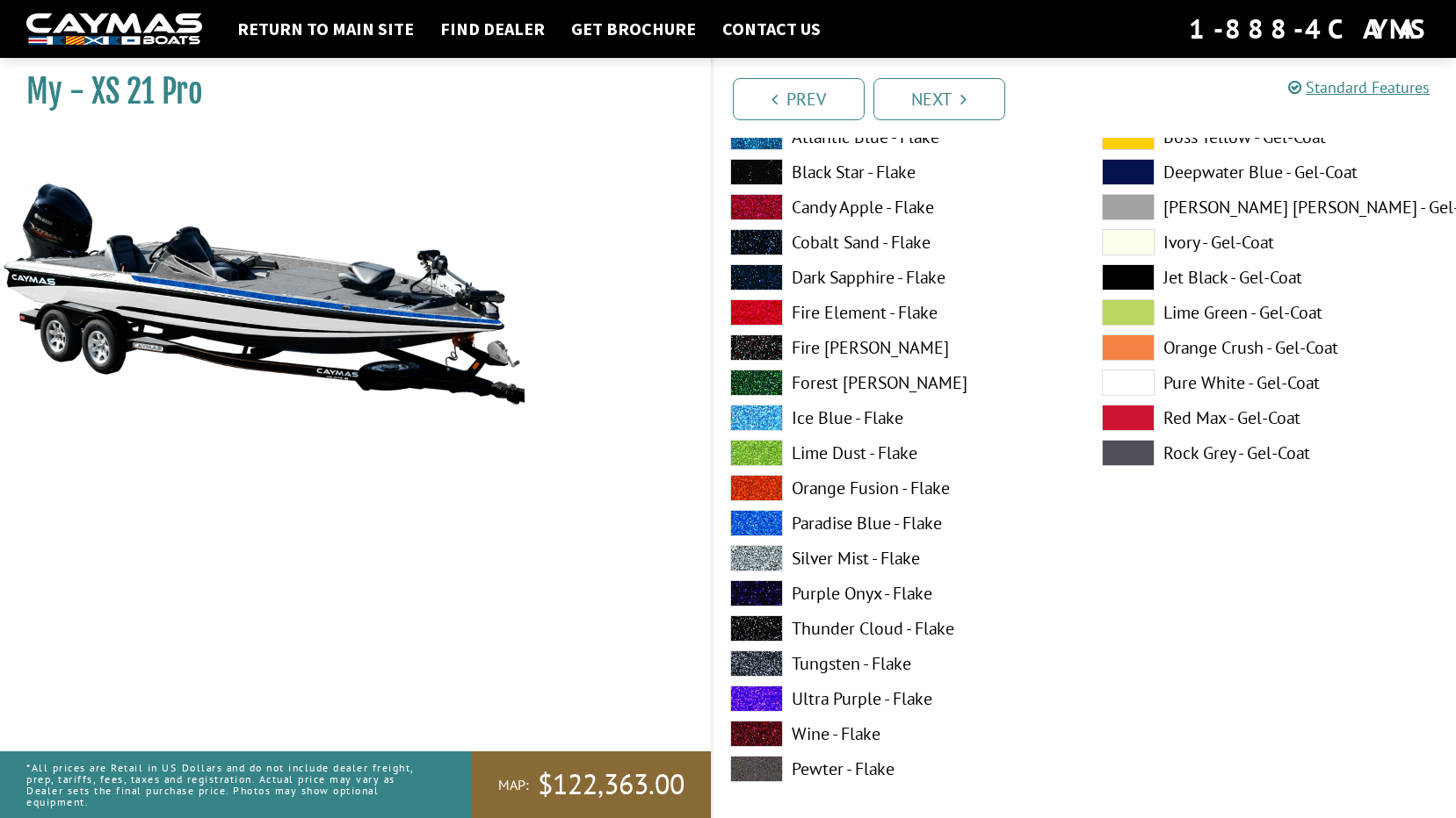
scroll to position [1581, 0]
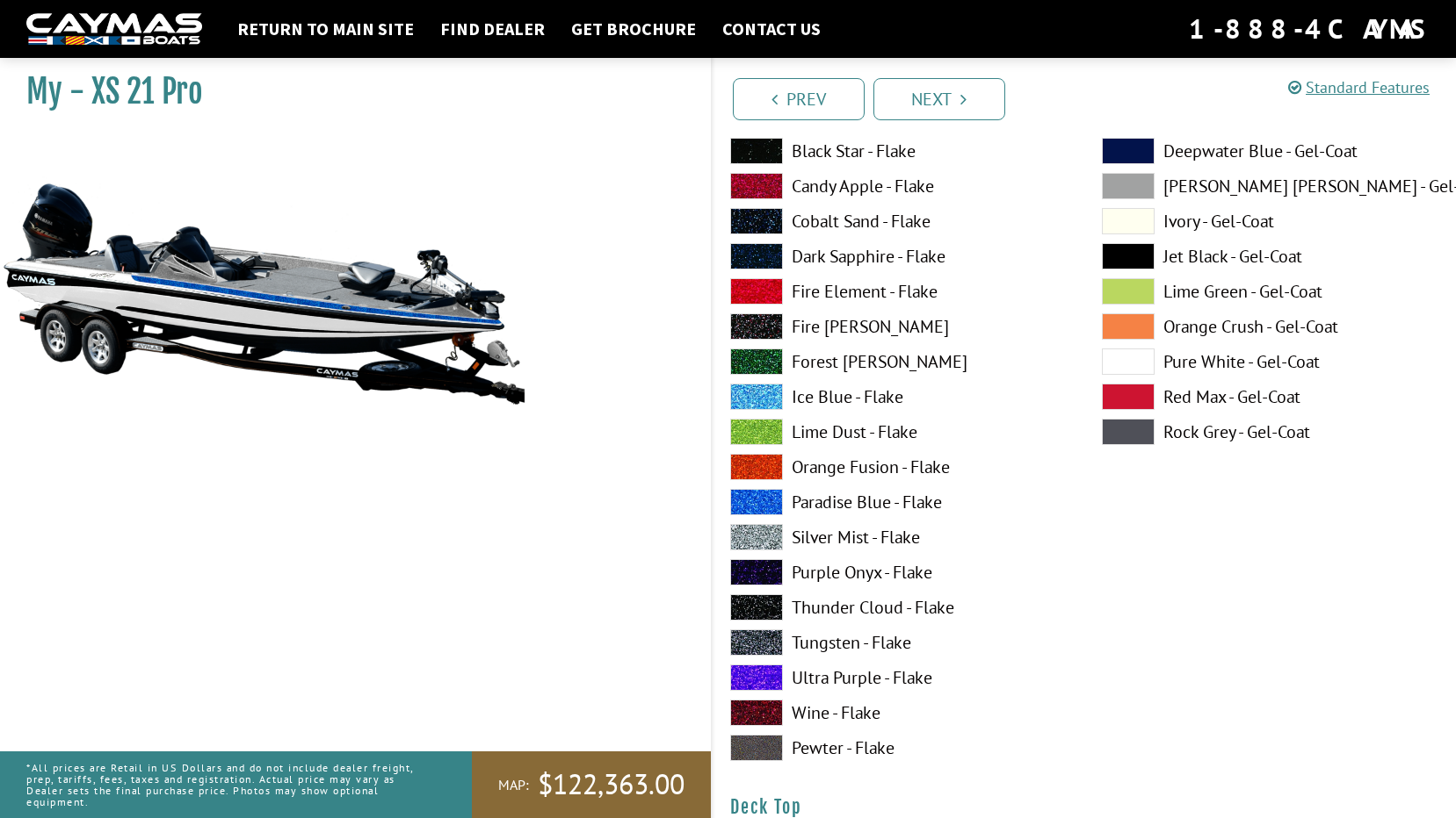
click at [833, 499] on label "Paradise Blue - Flake" at bounding box center [898, 502] width 336 height 27
click at [833, 500] on label "Paradise Blue - Flake" at bounding box center [898, 502] width 336 height 27
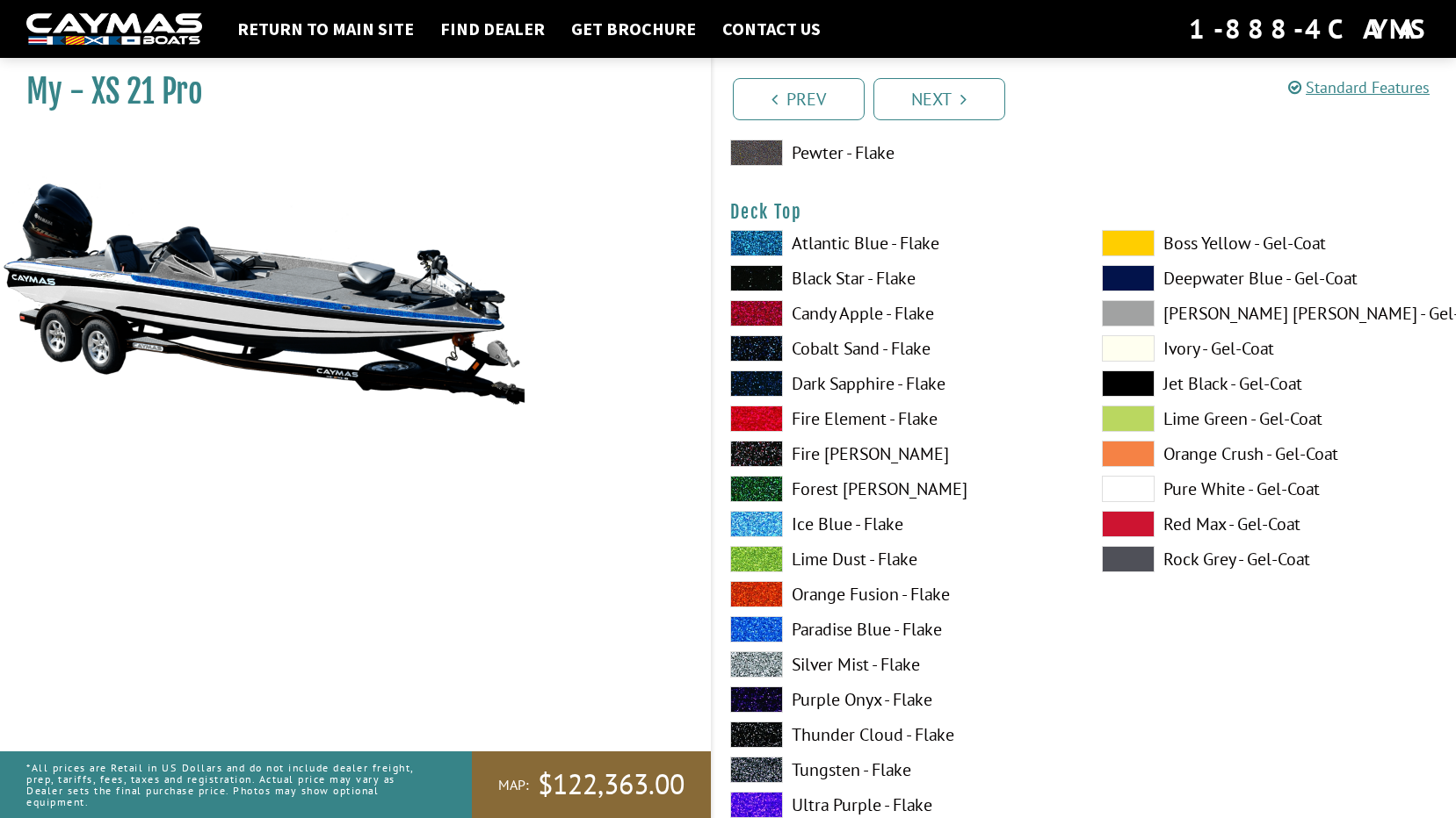
scroll to position [2196, 0]
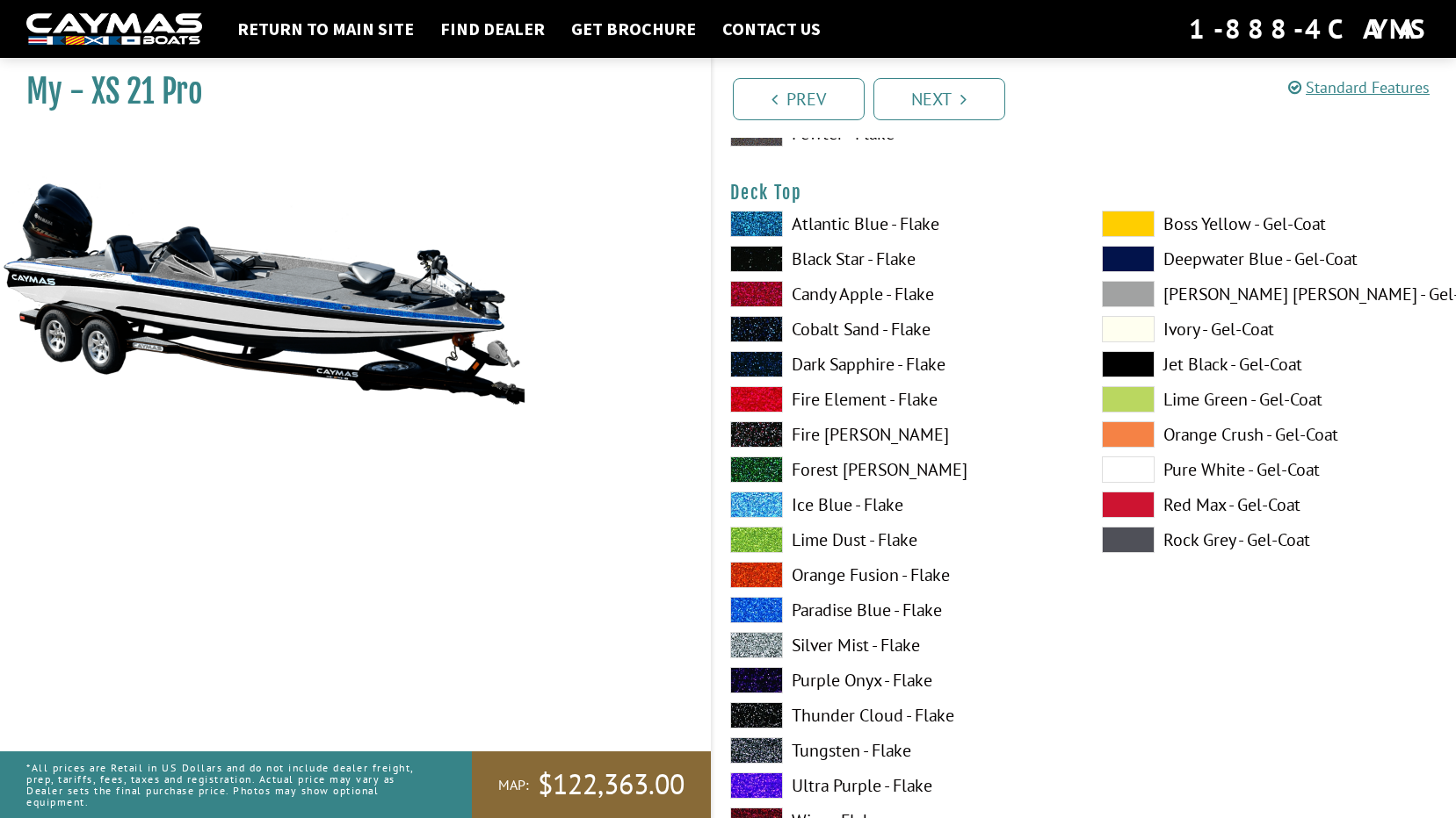
click at [814, 605] on label "Paradise Blue - Flake" at bounding box center [898, 610] width 336 height 27
click at [1211, 471] on label "Pure White - Gel-Coat" at bounding box center [1269, 470] width 336 height 27
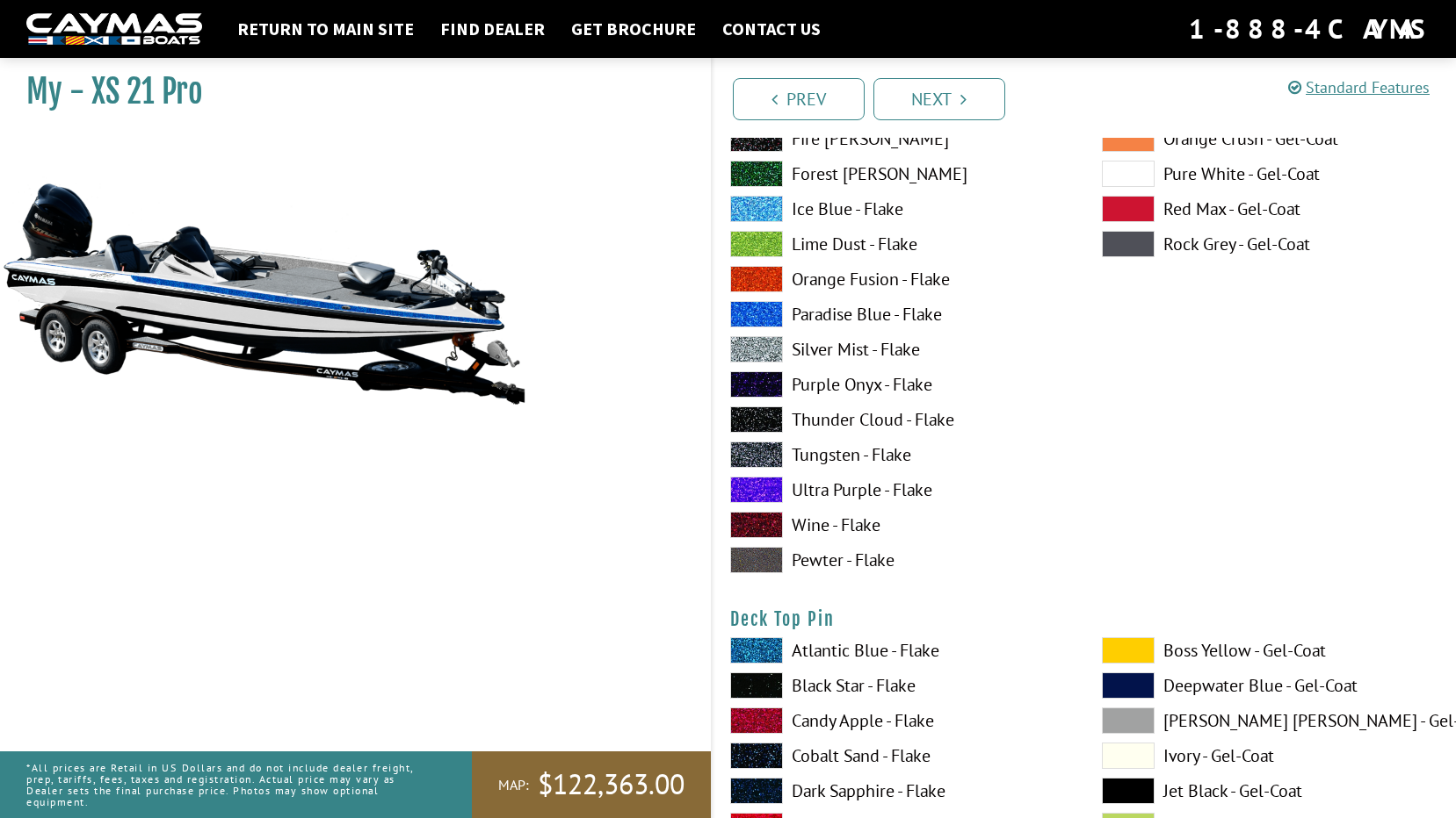
scroll to position [2634, 0]
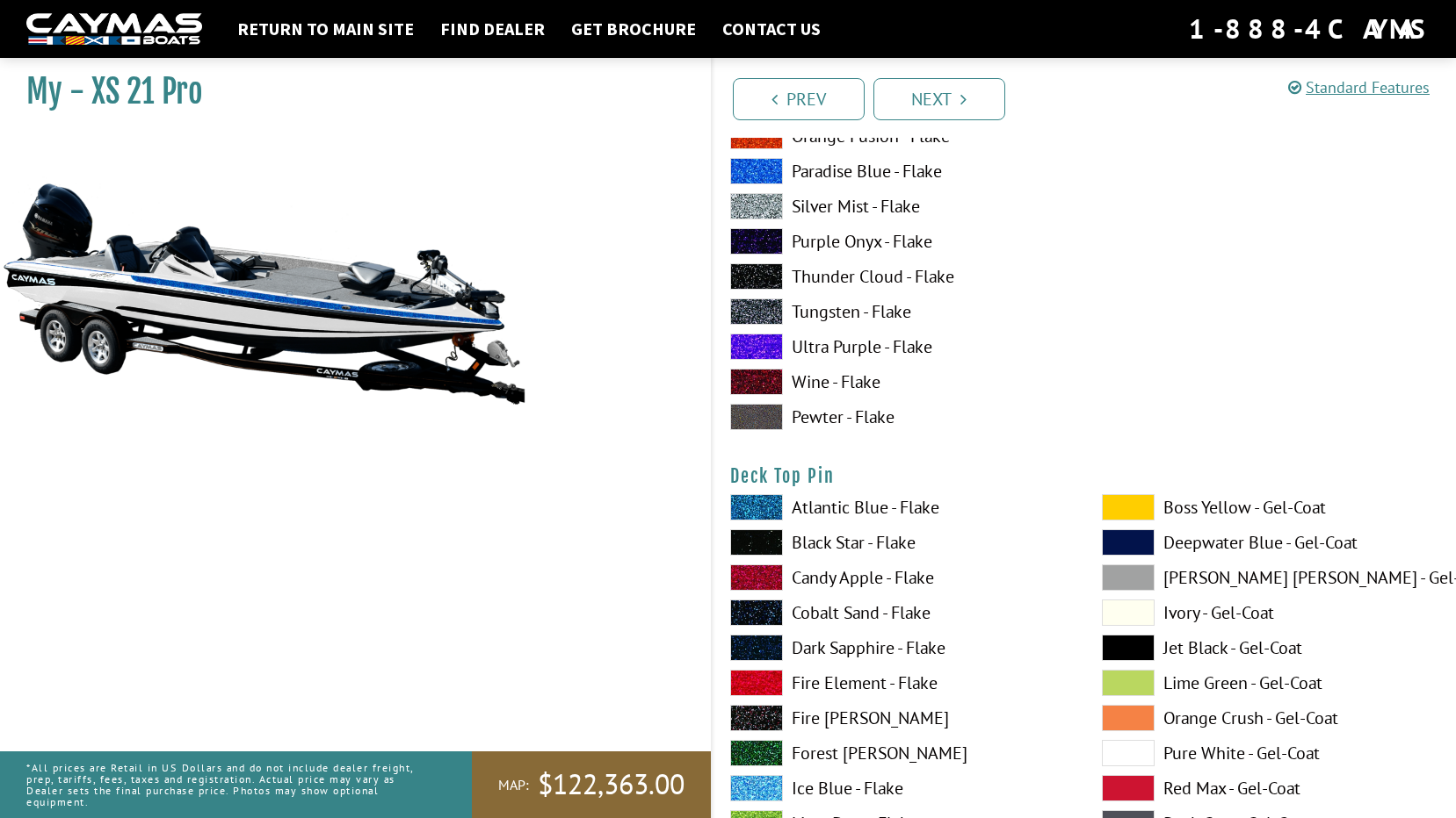
click at [1209, 648] on label "Jet Black - Gel-Coat" at bounding box center [1269, 648] width 336 height 27
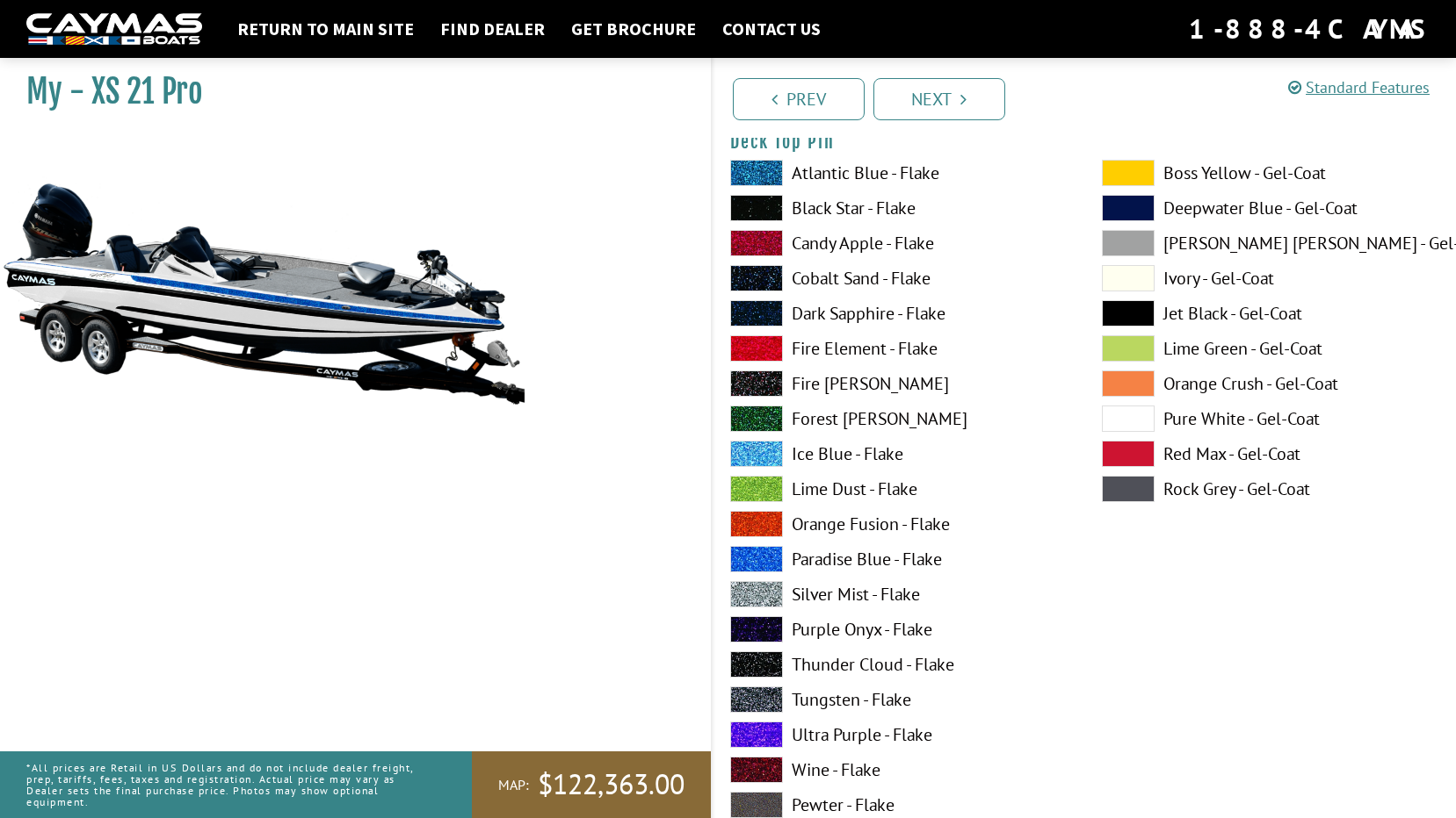
scroll to position [2985, 0]
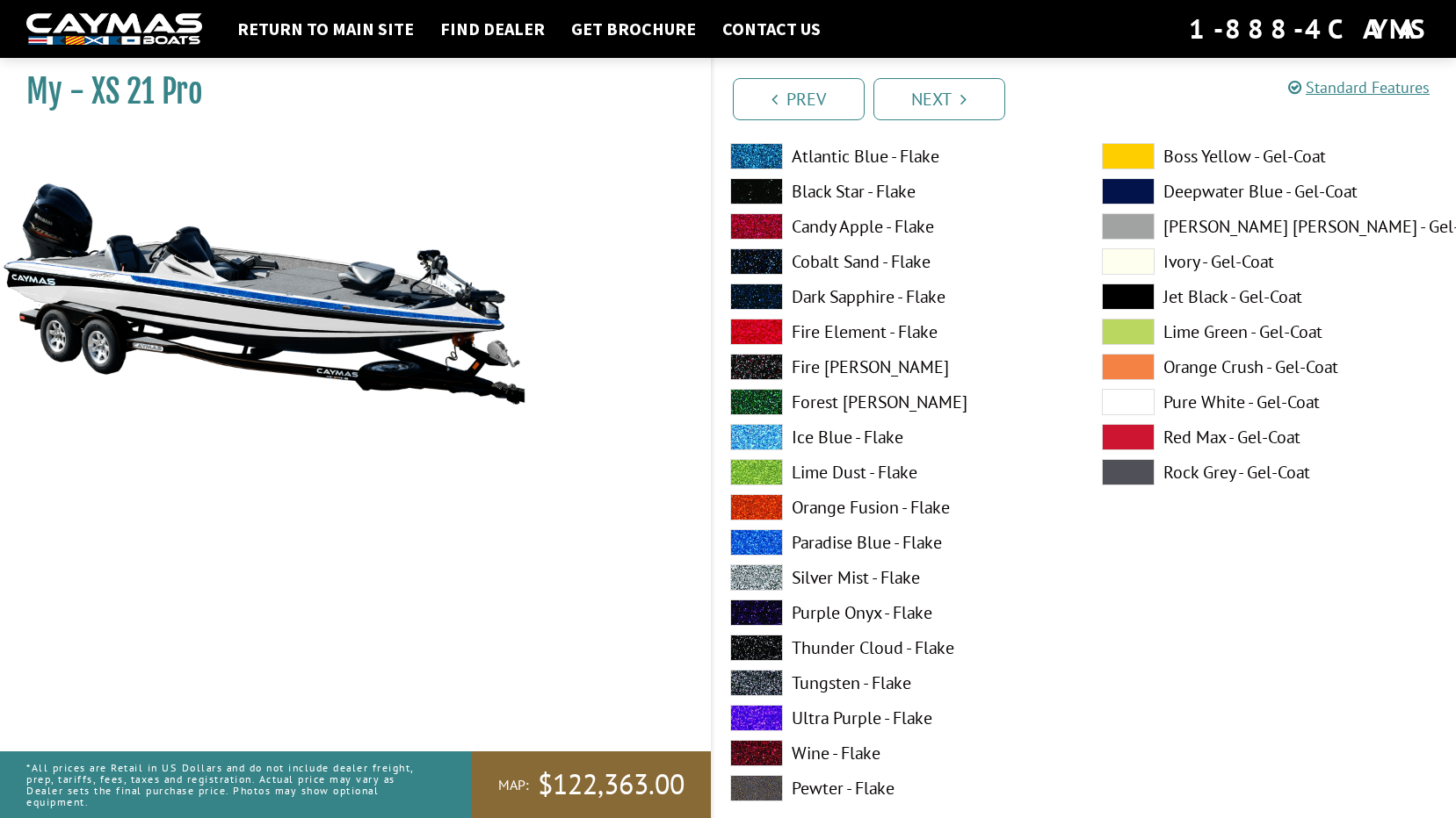
click at [830, 543] on label "Paradise Blue - Flake" at bounding box center [898, 542] width 336 height 27
click at [833, 542] on label "Paradise Blue - Flake" at bounding box center [898, 542] width 336 height 27
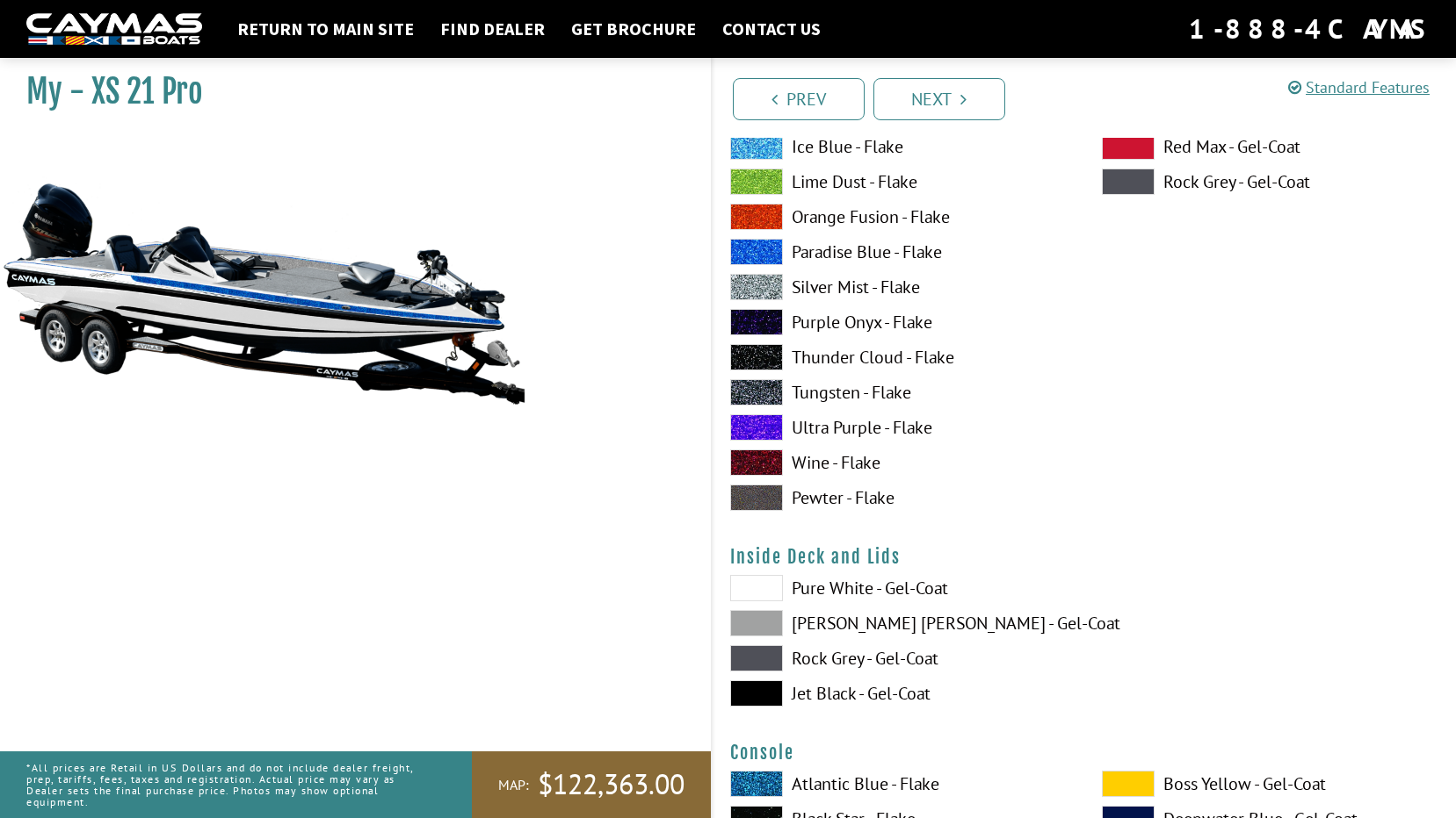
scroll to position [3425, 0]
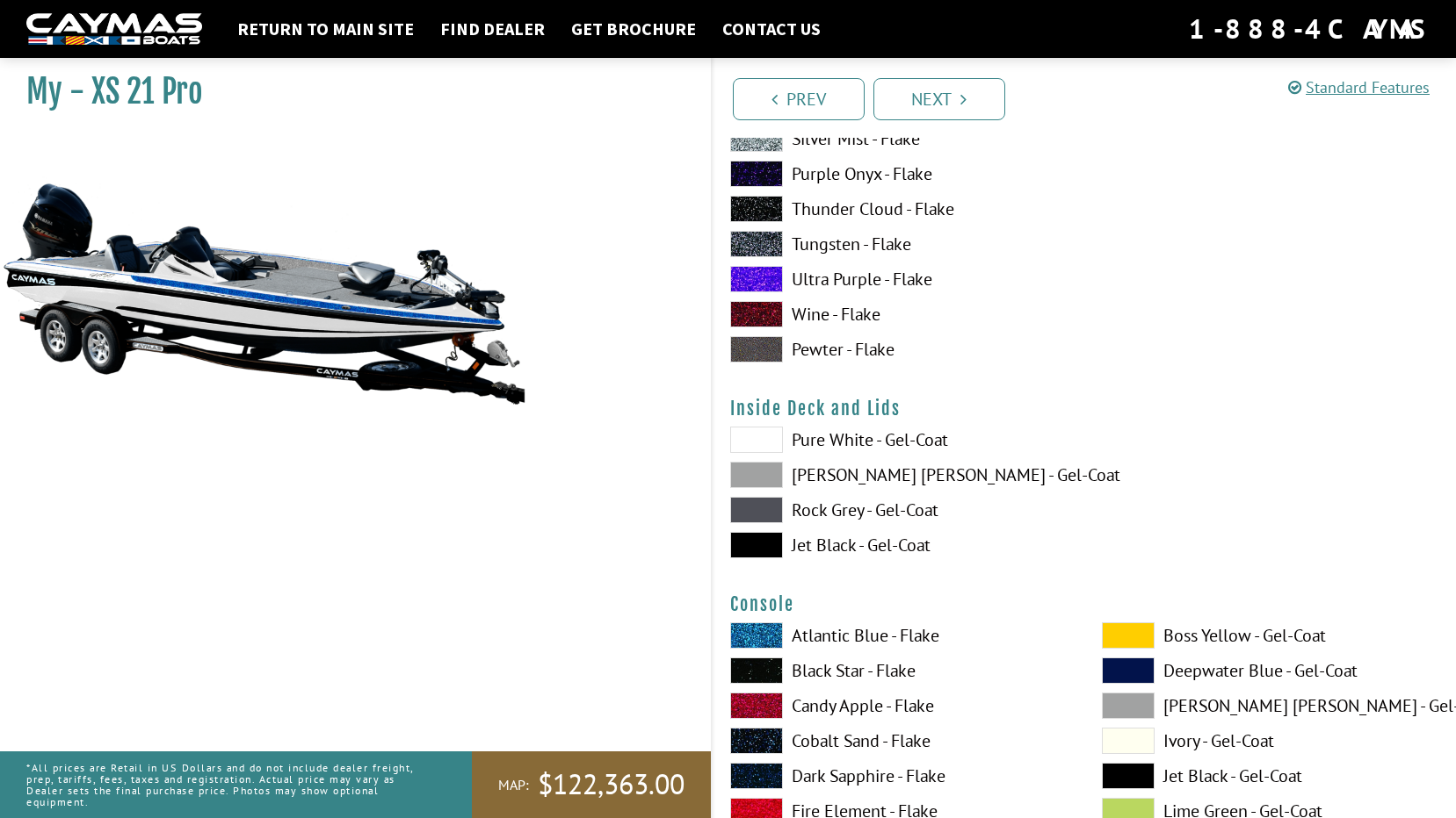
click at [837, 541] on label "Jet Black - Gel-Coat" at bounding box center [898, 545] width 336 height 27
click at [828, 505] on label "Rock Grey - Gel-Coat" at bounding box center [898, 510] width 336 height 27
click at [820, 442] on label "Pure White - Gel-Coat" at bounding box center [898, 440] width 336 height 27
click at [868, 551] on label "Jet Black - Gel-Coat" at bounding box center [898, 545] width 336 height 27
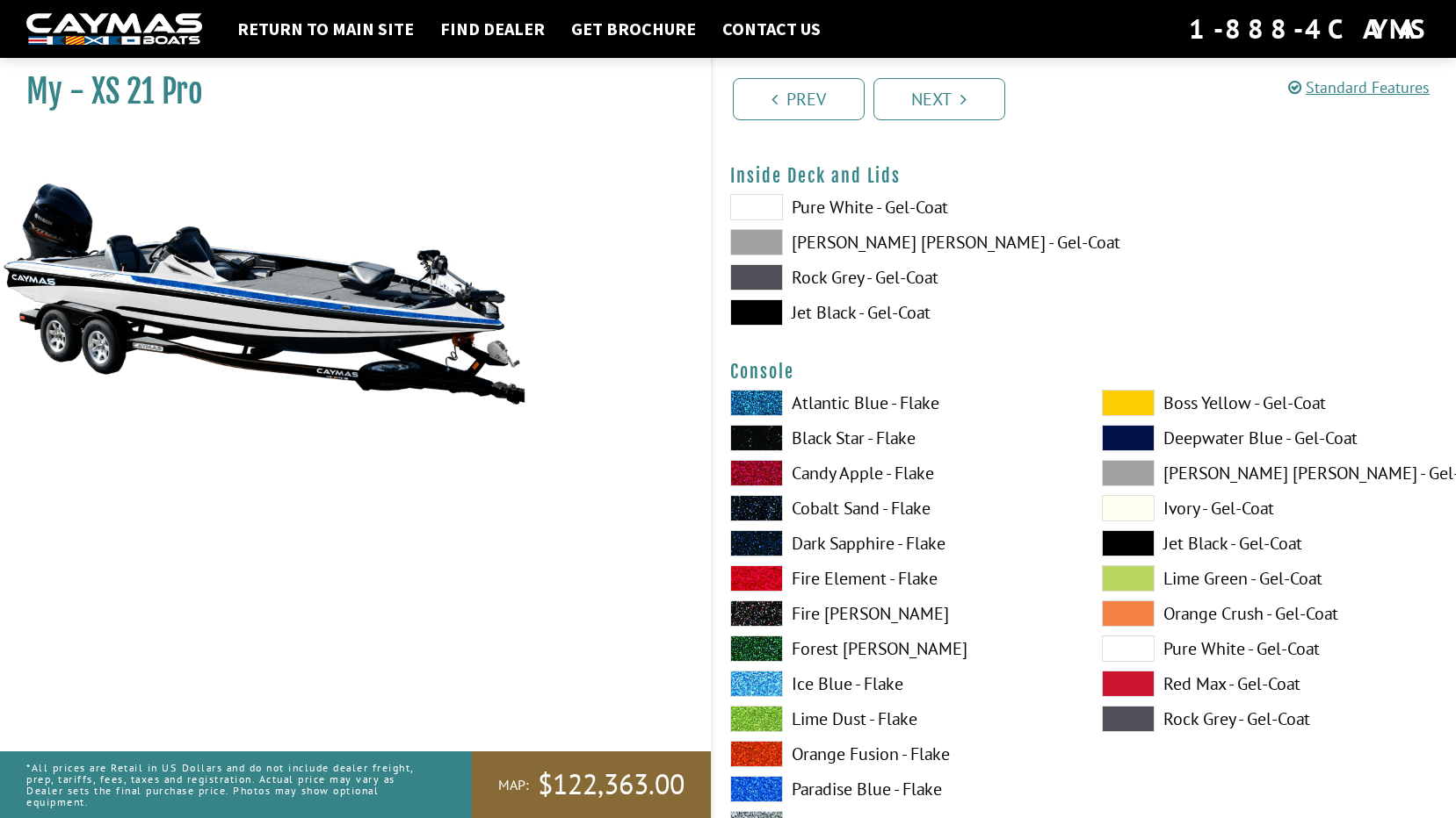
scroll to position [3688, 0]
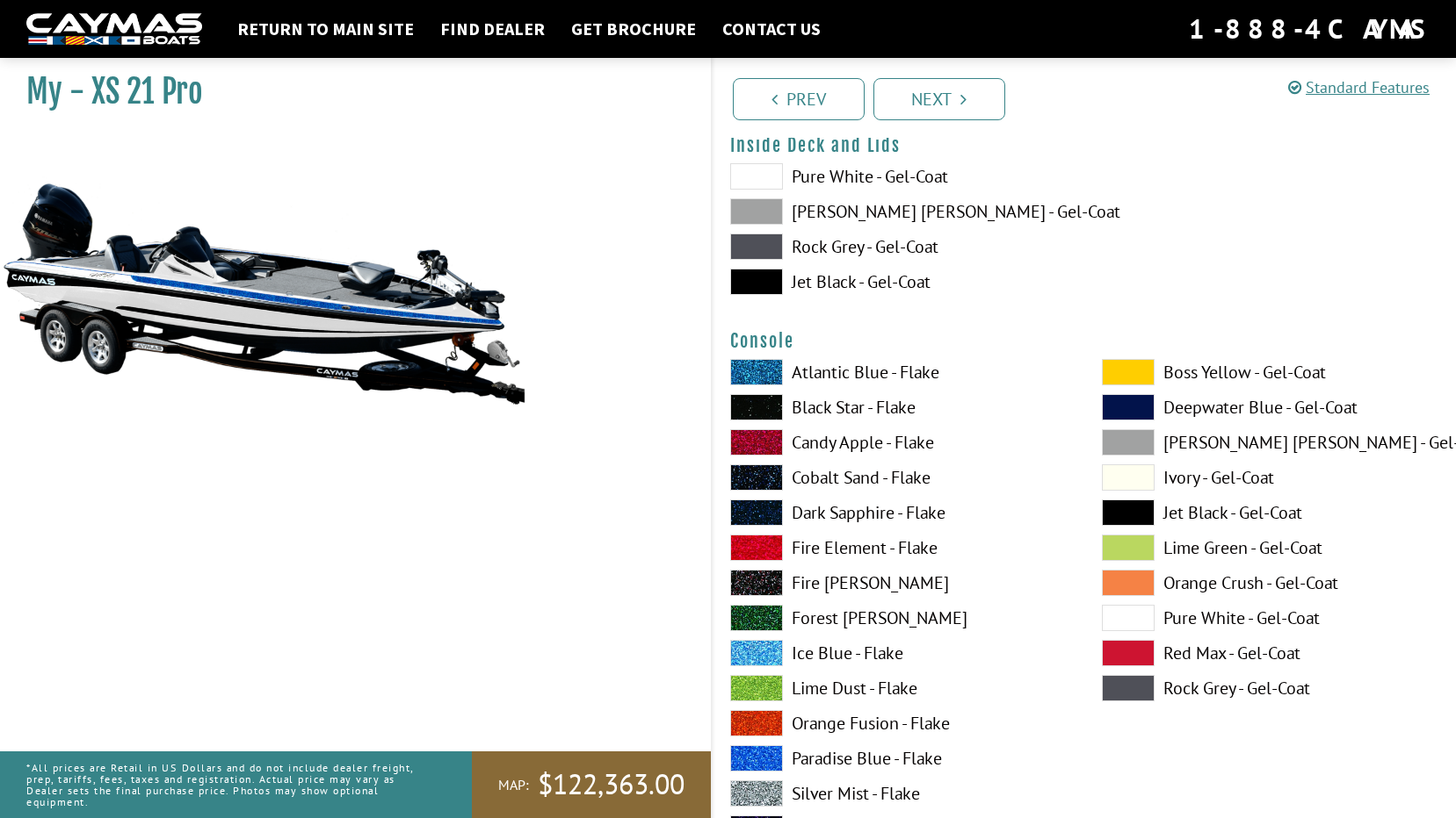
click at [860, 756] on label "Paradise Blue - Flake" at bounding box center [898, 758] width 336 height 27
click at [1185, 616] on label "Pure White - Gel-Coat" at bounding box center [1269, 618] width 336 height 27
click at [1197, 517] on label "Jet Black - Gel-Coat" at bounding box center [1269, 512] width 336 height 27
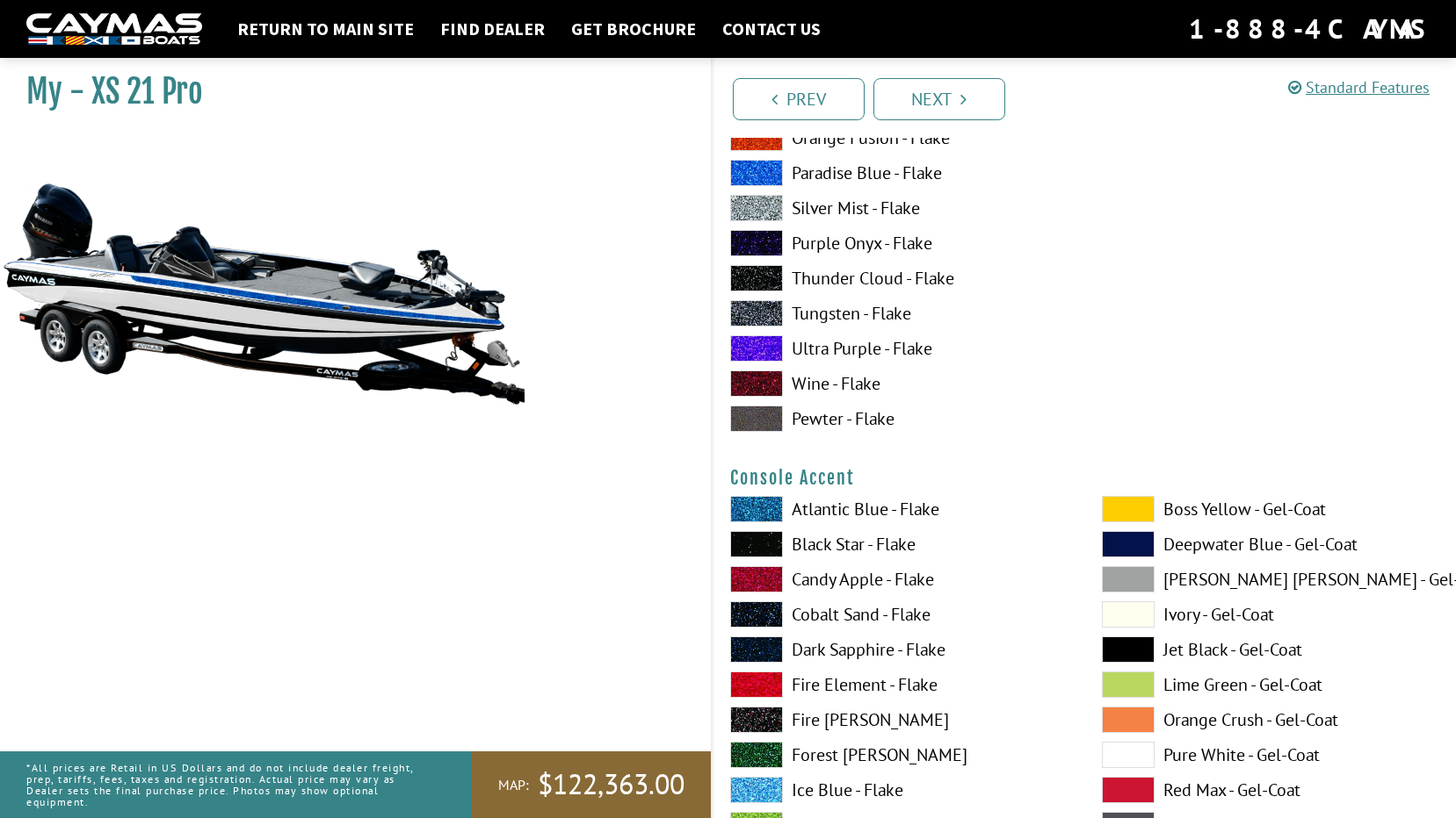
scroll to position [4303, 0]
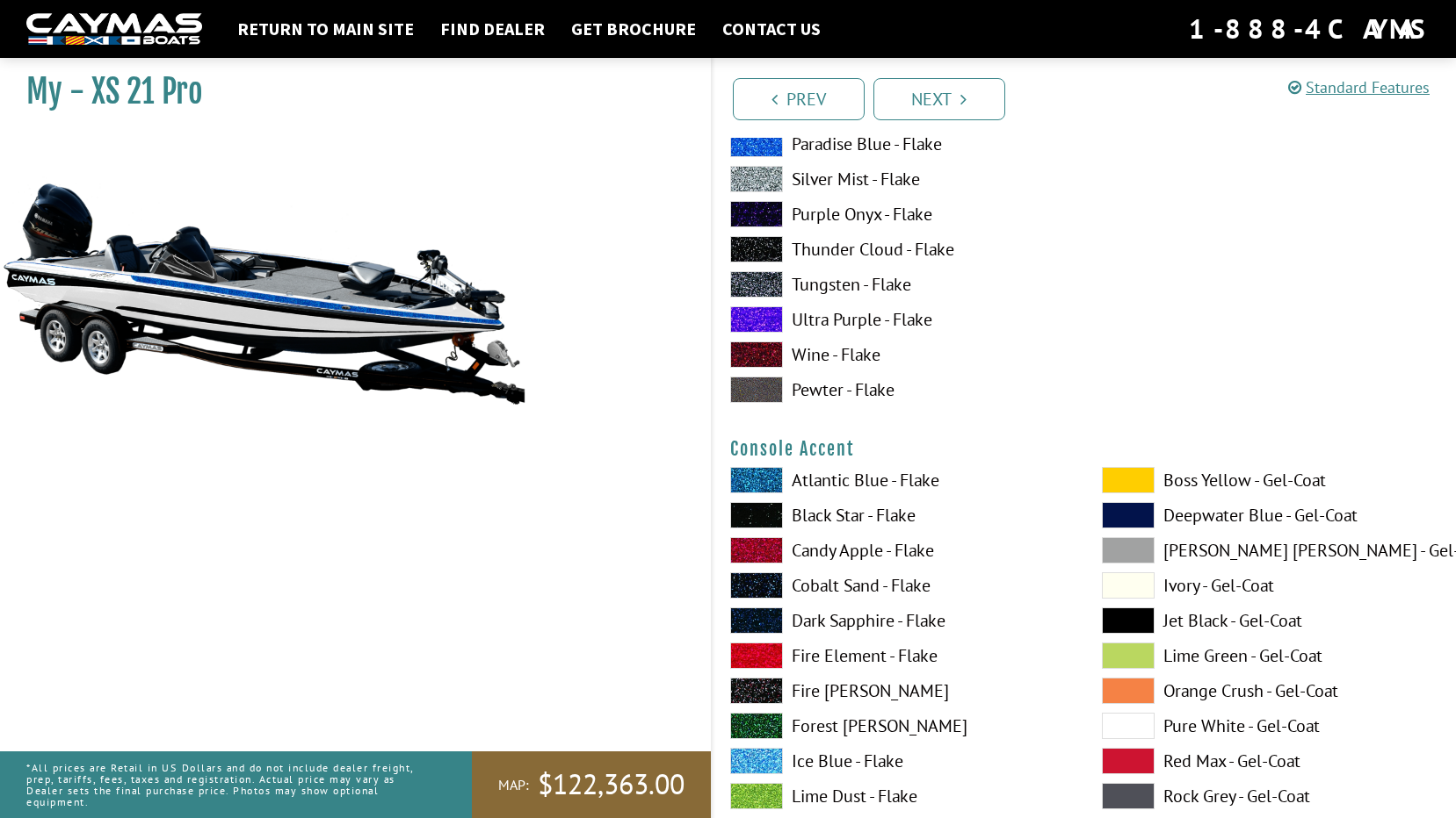
click at [1217, 581] on label "Ivory - Gel-Coat" at bounding box center [1269, 585] width 336 height 27
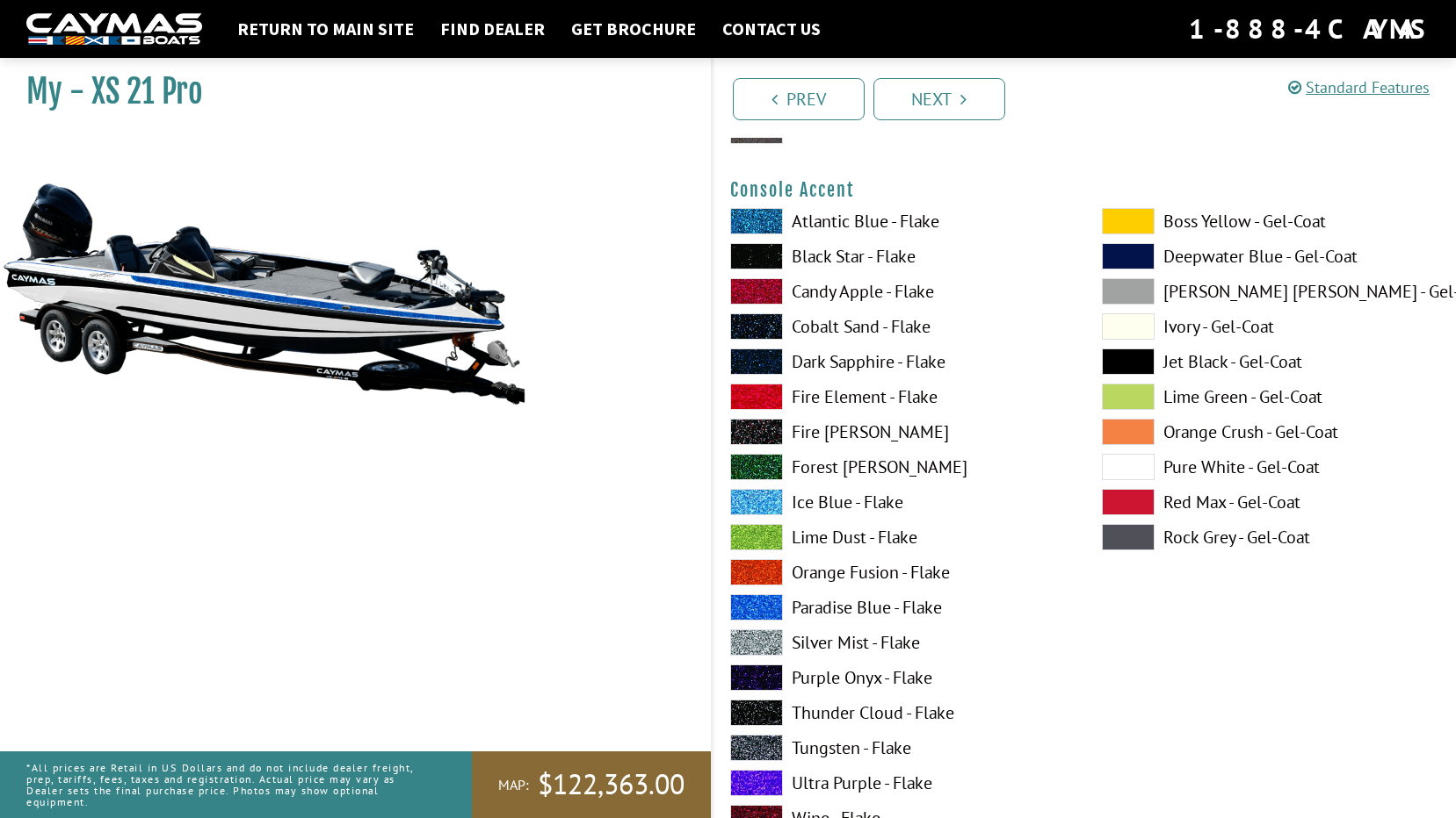
scroll to position [4566, 0]
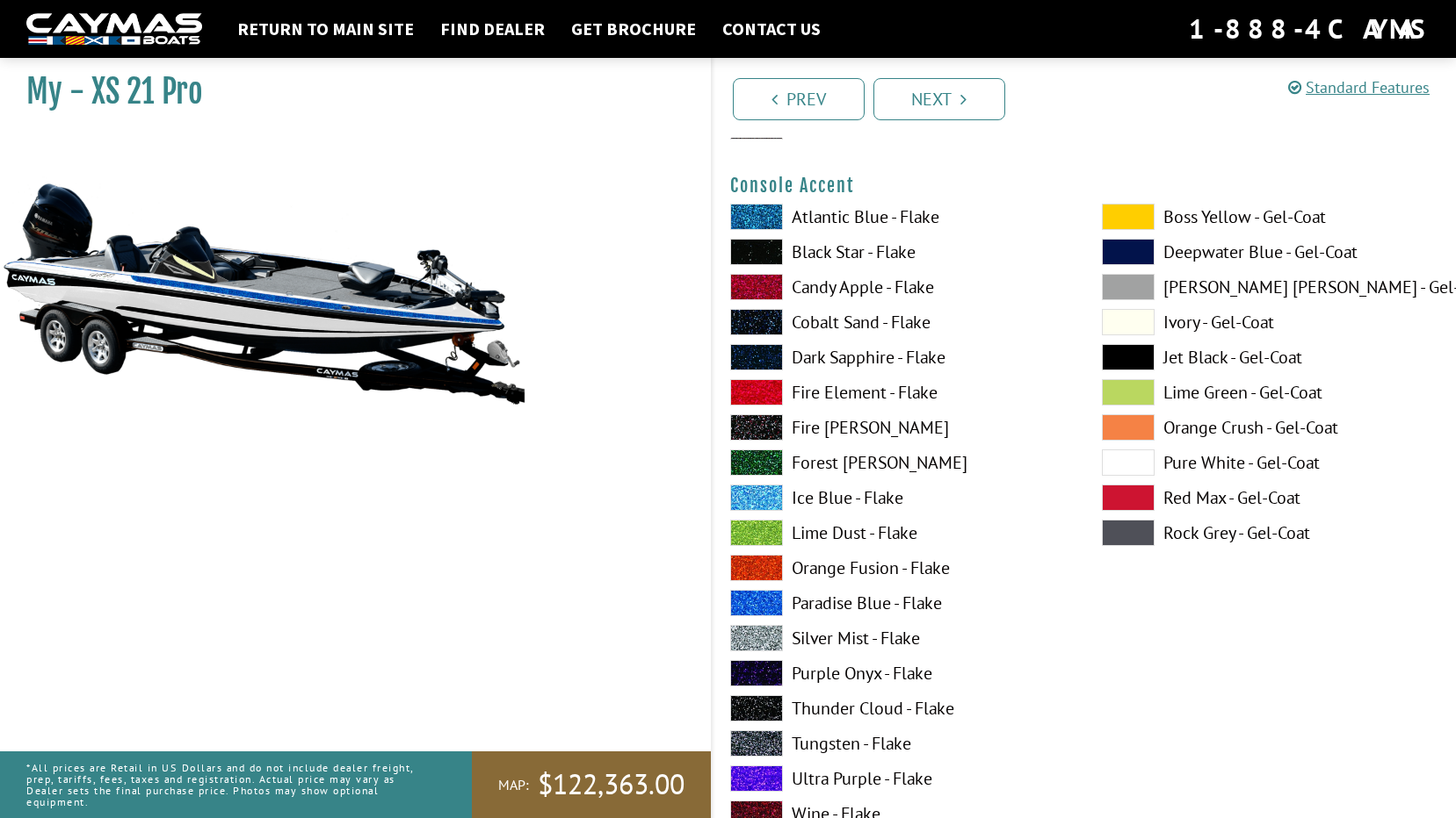
click at [821, 605] on label "Paradise Blue - Flake" at bounding box center [898, 603] width 336 height 27
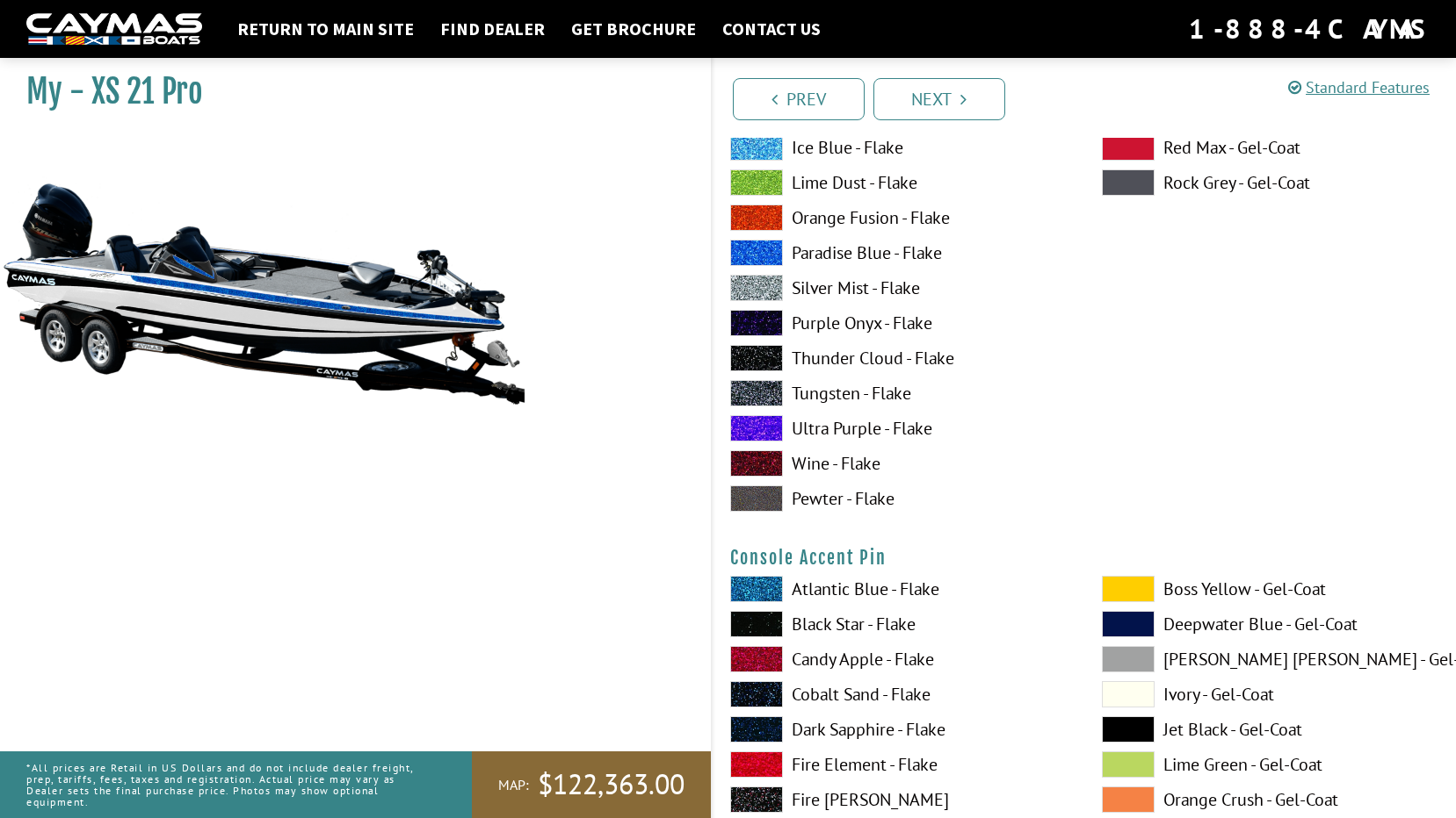
scroll to position [4918, 0]
click at [1194, 691] on label "Ivory - Gel-Coat" at bounding box center [1269, 693] width 336 height 27
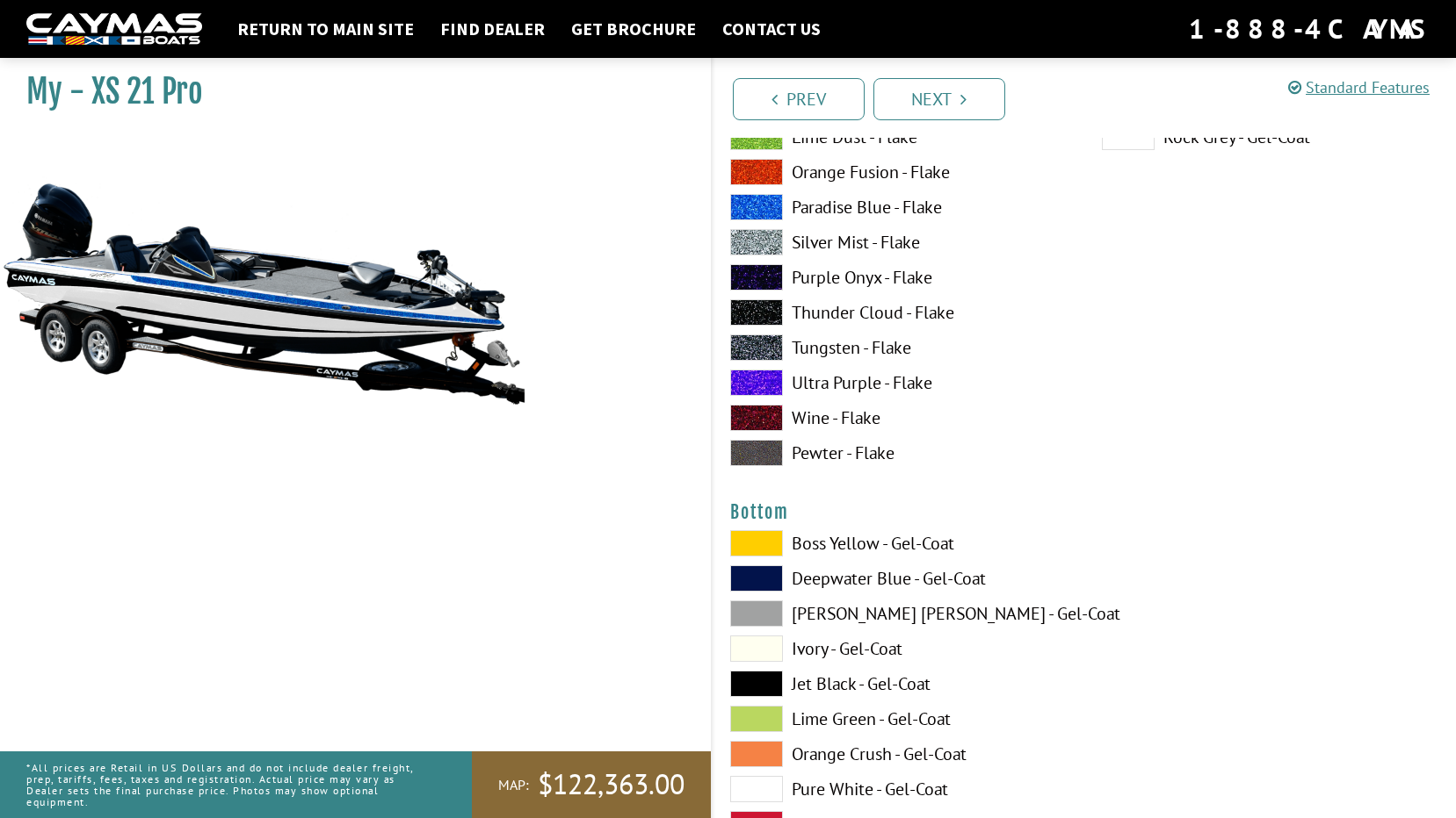
scroll to position [5708, 0]
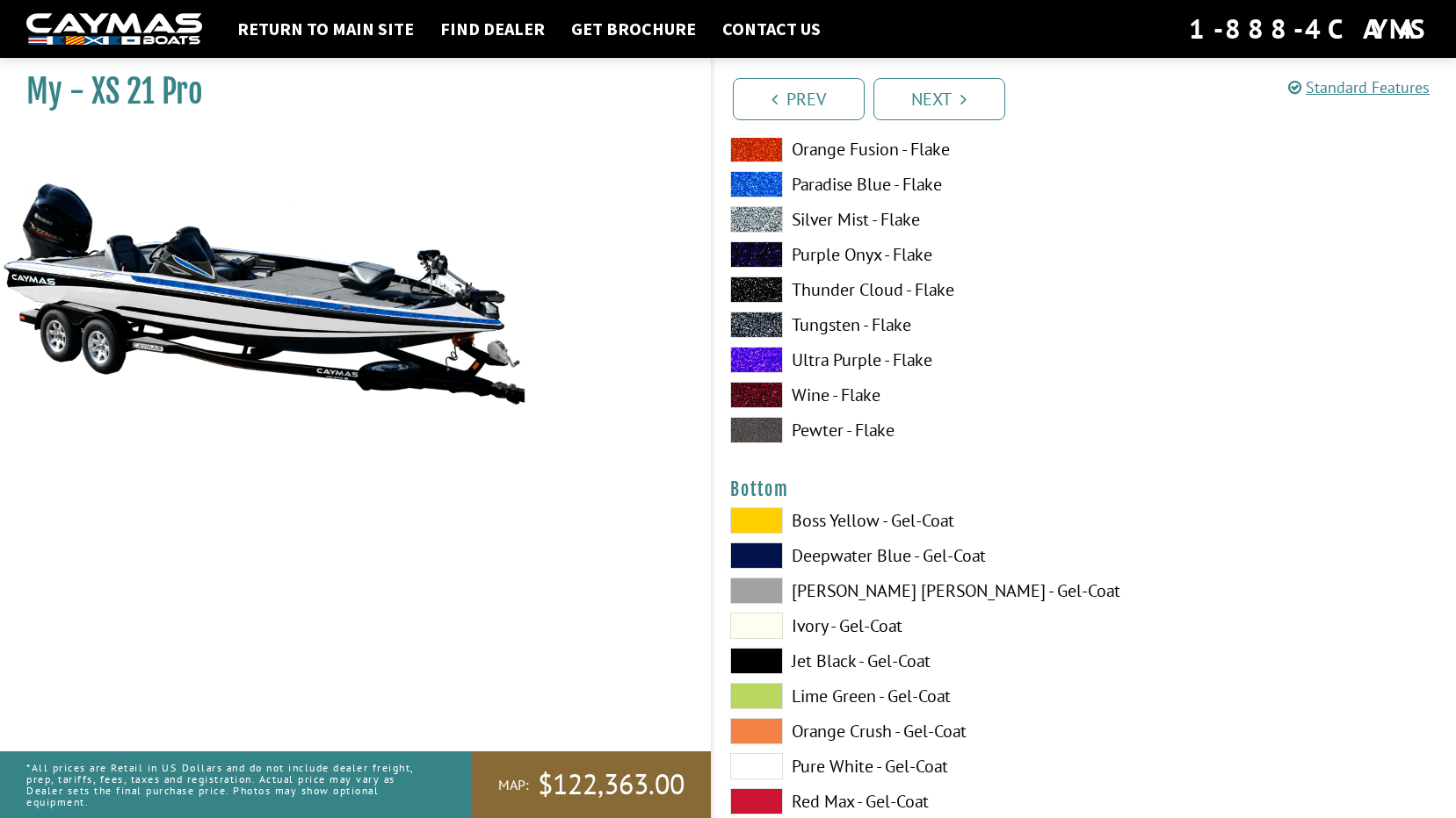
click at [834, 627] on label "Ivory - Gel-Coat" at bounding box center [898, 626] width 336 height 27
click at [840, 663] on label "Jet Black - Gel-Coat" at bounding box center [898, 660] width 336 height 27
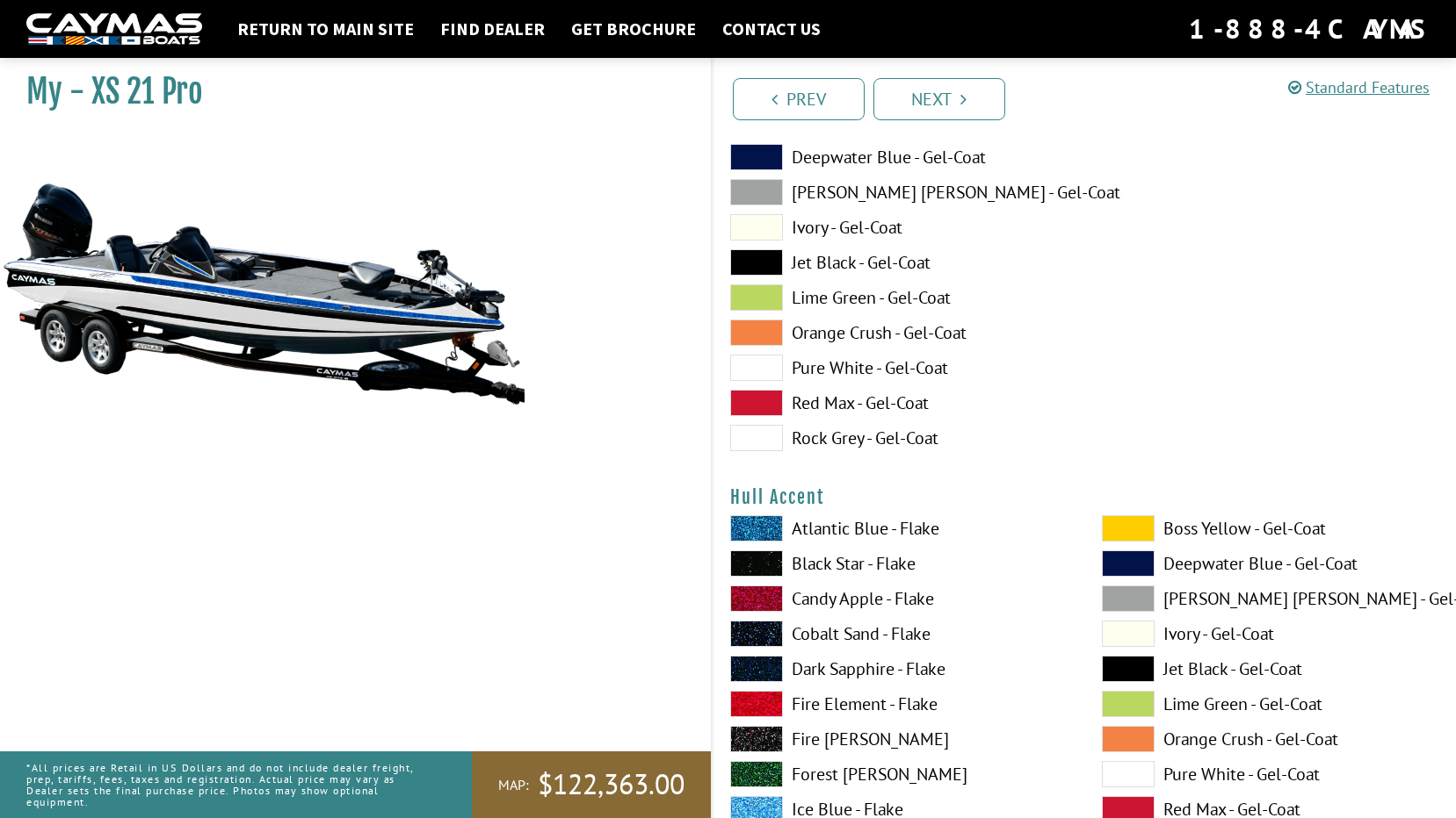
scroll to position [6147, 0]
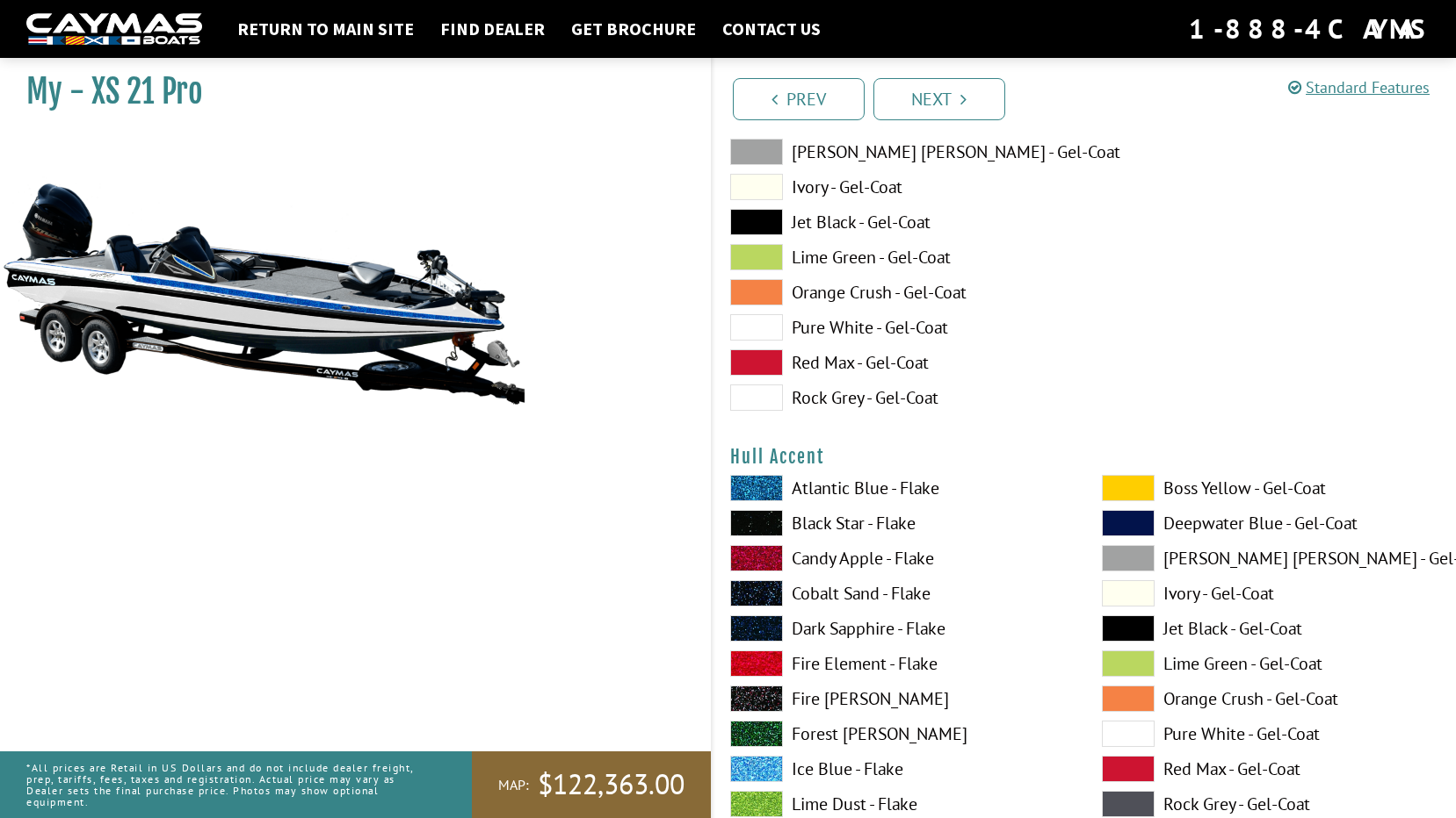
click at [1179, 594] on label "Ivory - Gel-Coat" at bounding box center [1269, 594] width 336 height 27
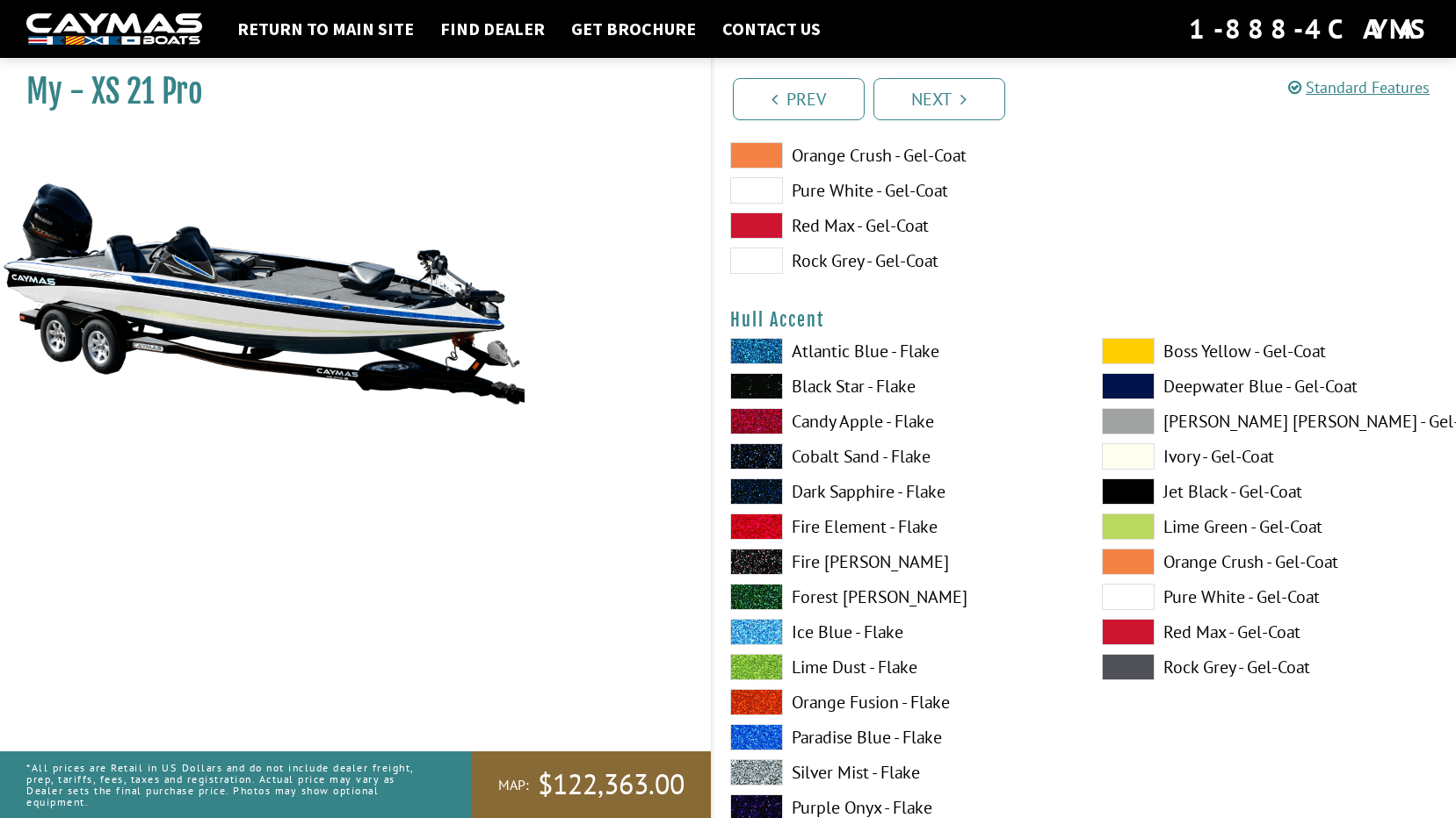
scroll to position [6322, 0]
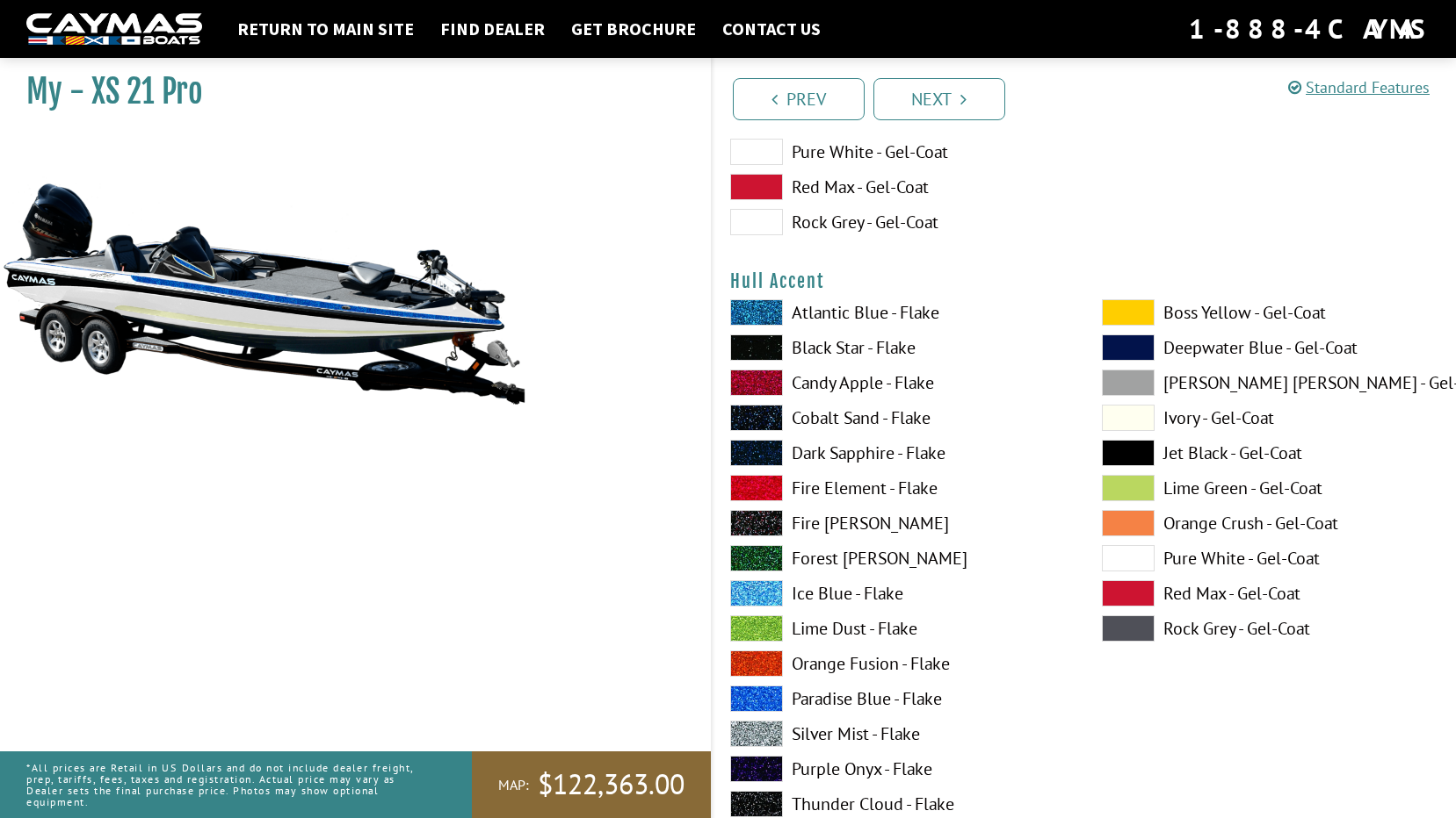
click at [846, 692] on label "Paradise Blue - Flake" at bounding box center [898, 699] width 336 height 27
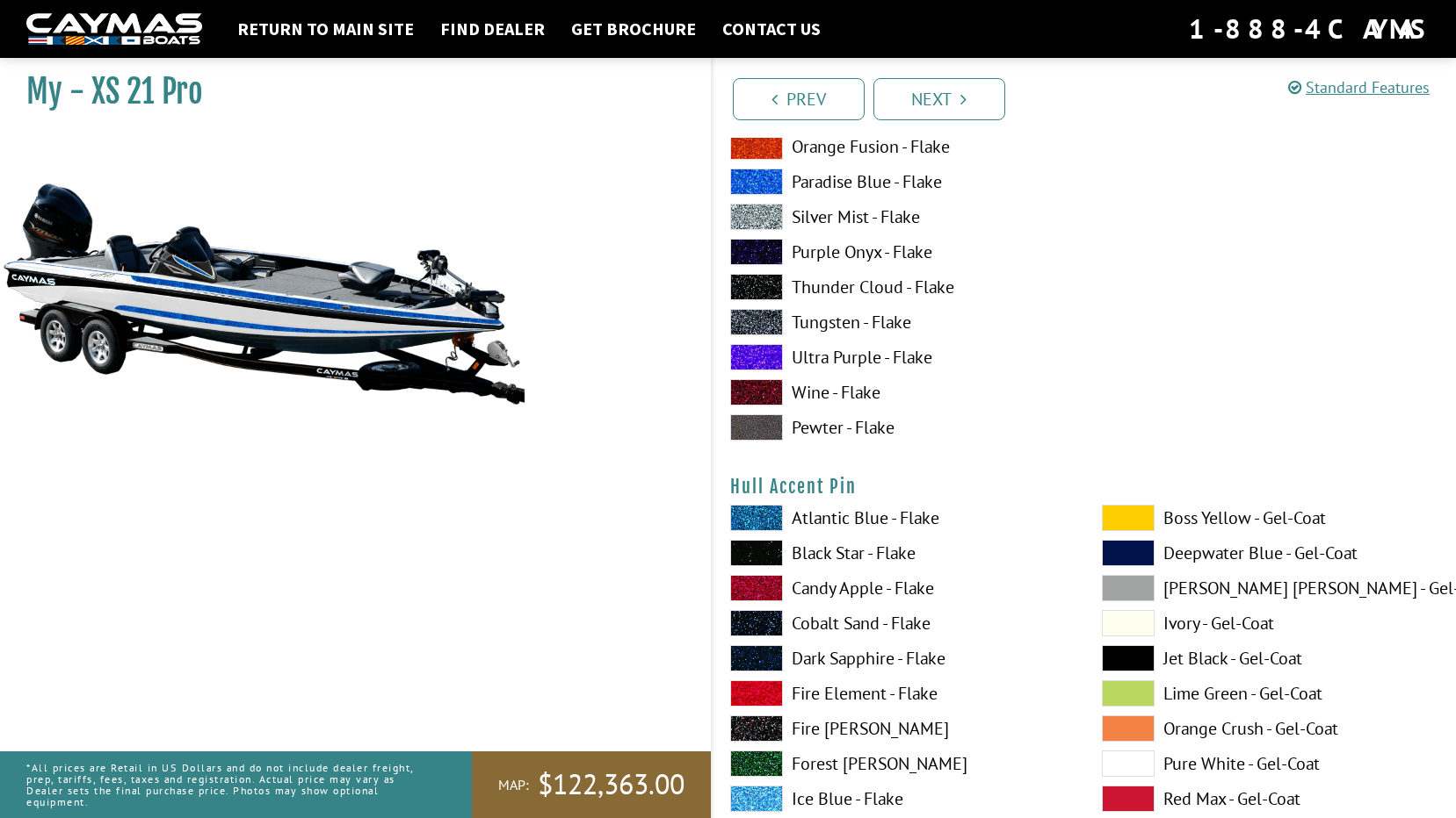
scroll to position [6850, 0]
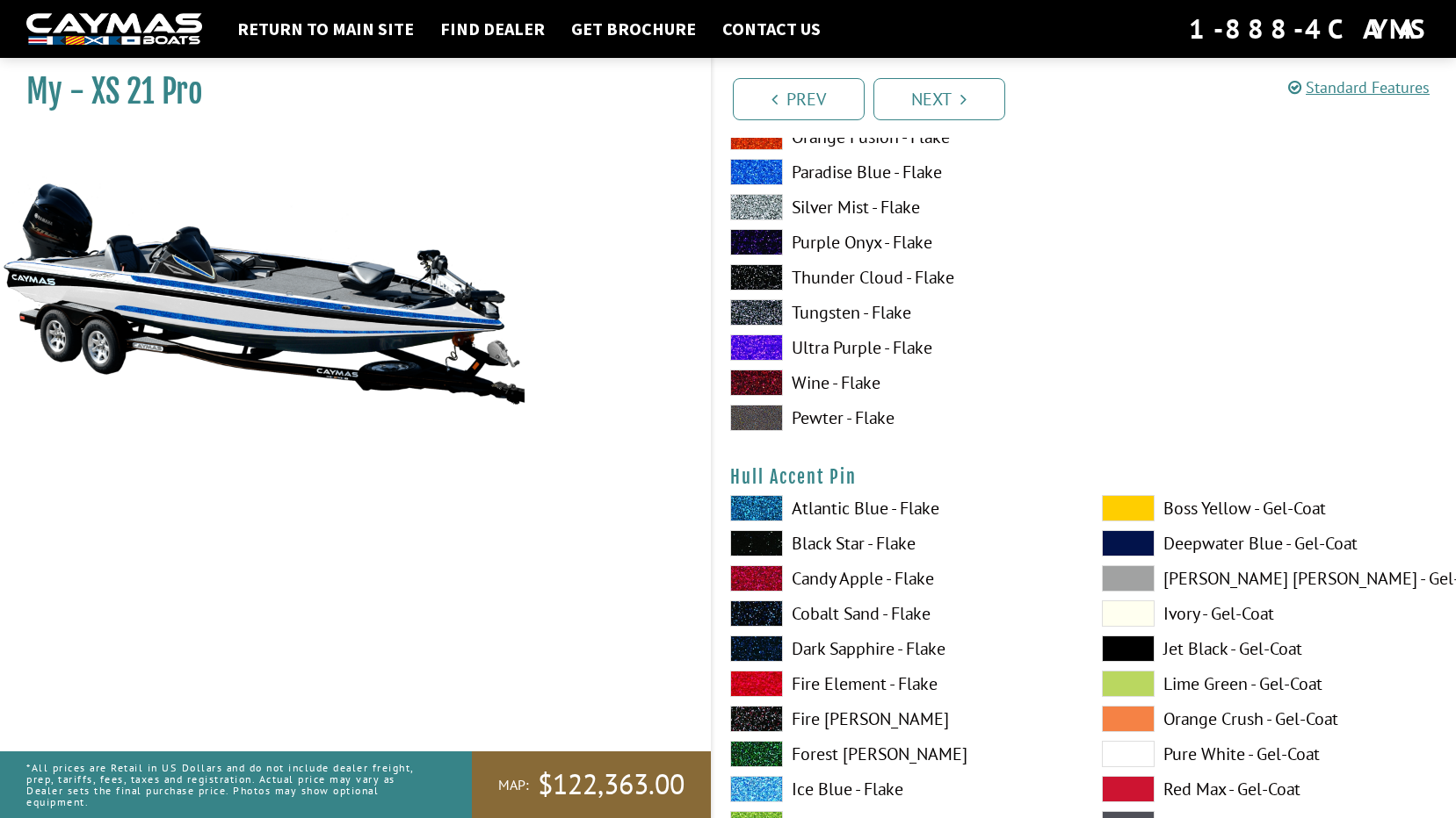
click at [1199, 613] on label "Ivory - Gel-Coat" at bounding box center [1269, 614] width 336 height 27
click at [1199, 647] on label "Jet Black - Gel-Coat" at bounding box center [1269, 649] width 336 height 27
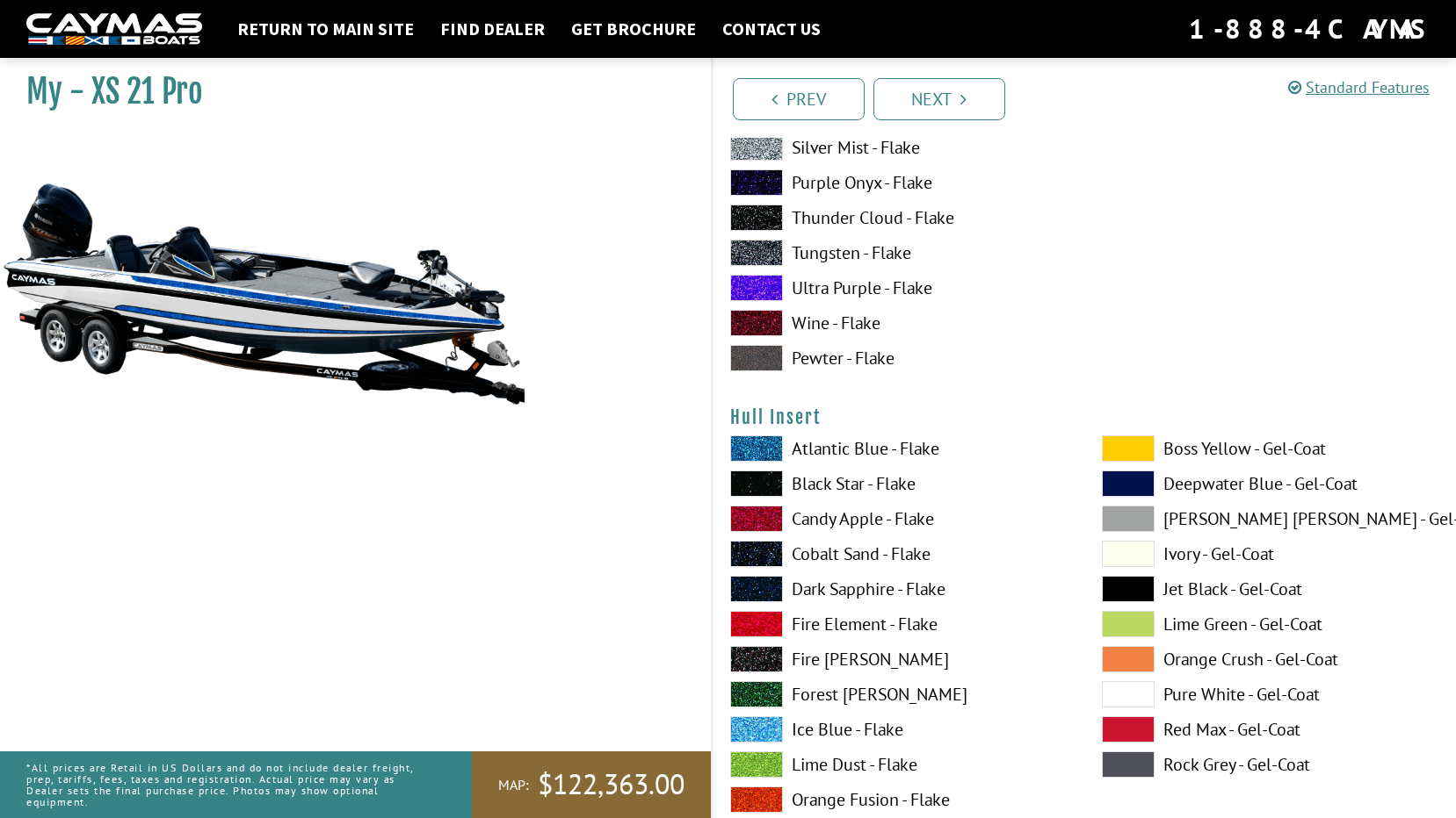
scroll to position [7640, 0]
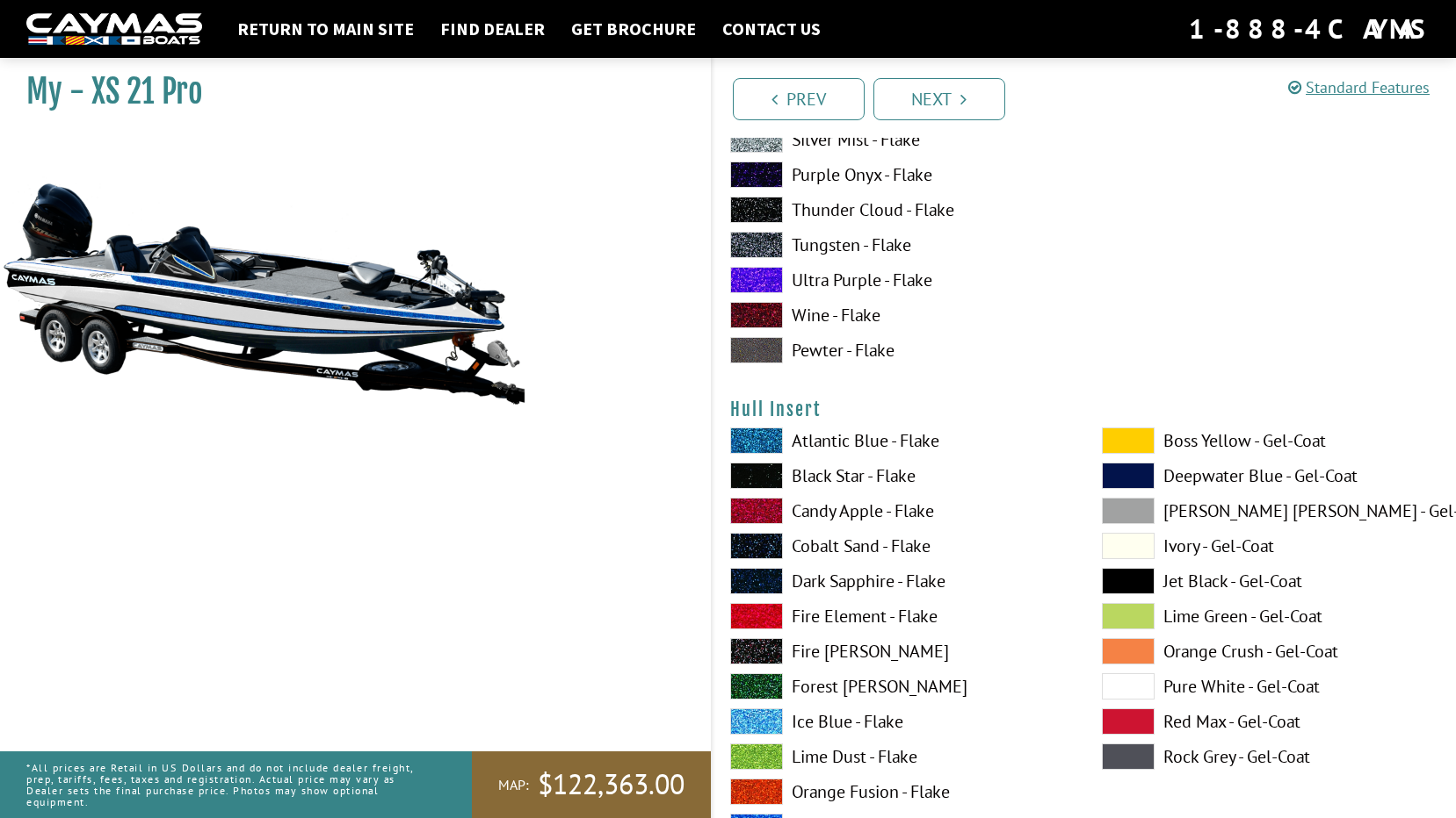
click at [1188, 578] on label "Jet Black - Gel-Coat" at bounding box center [1269, 581] width 336 height 27
click at [1188, 541] on label "Ivory - Gel-Coat" at bounding box center [1269, 546] width 336 height 27
click at [1200, 577] on label "Jet Black - Gel-Coat" at bounding box center [1269, 581] width 336 height 27
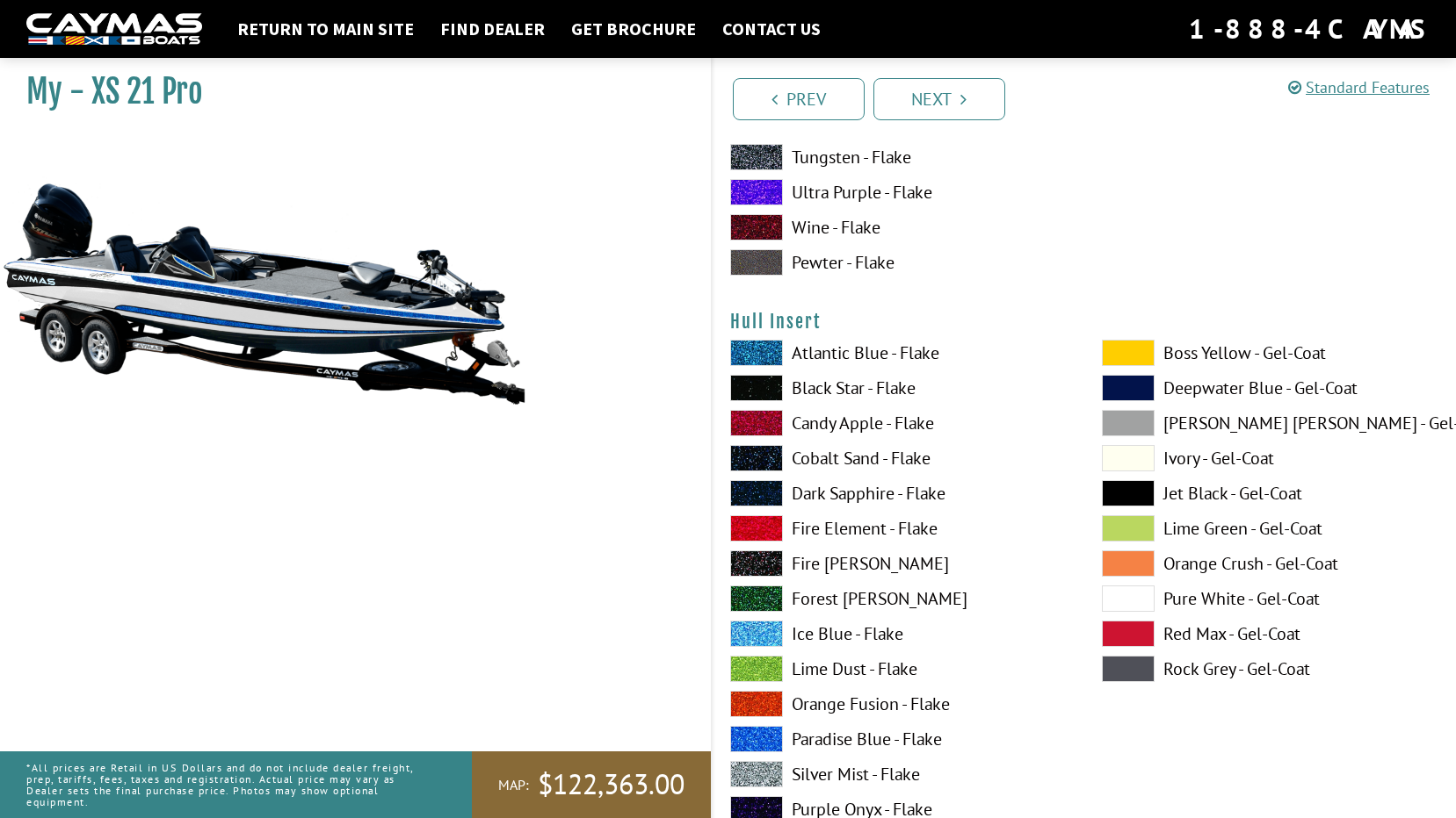
click at [853, 738] on label "Paradise Blue - Flake" at bounding box center [898, 739] width 336 height 27
click at [836, 388] on label "Black Star - Flake" at bounding box center [898, 387] width 336 height 27
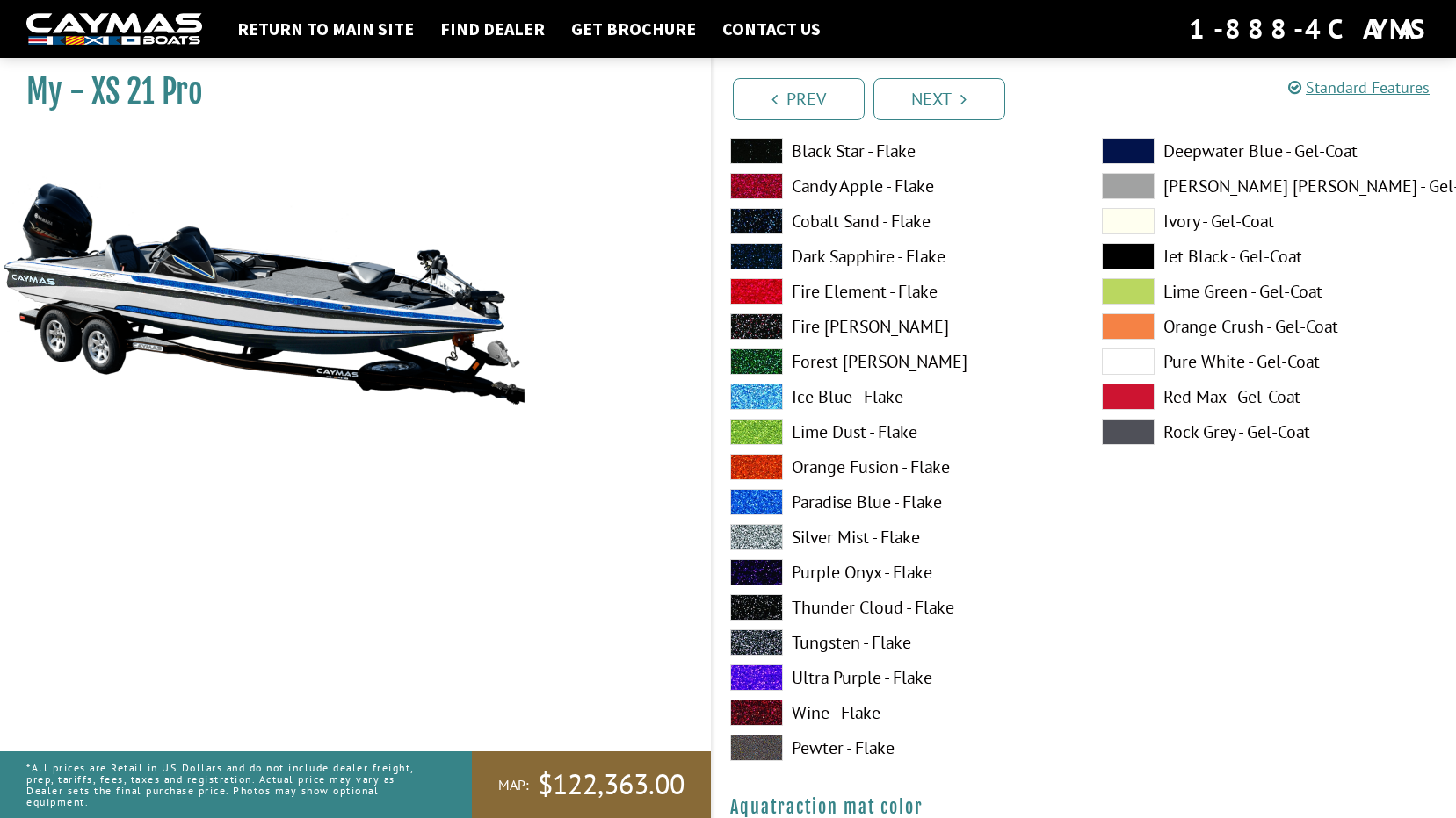
scroll to position [8694, 0]
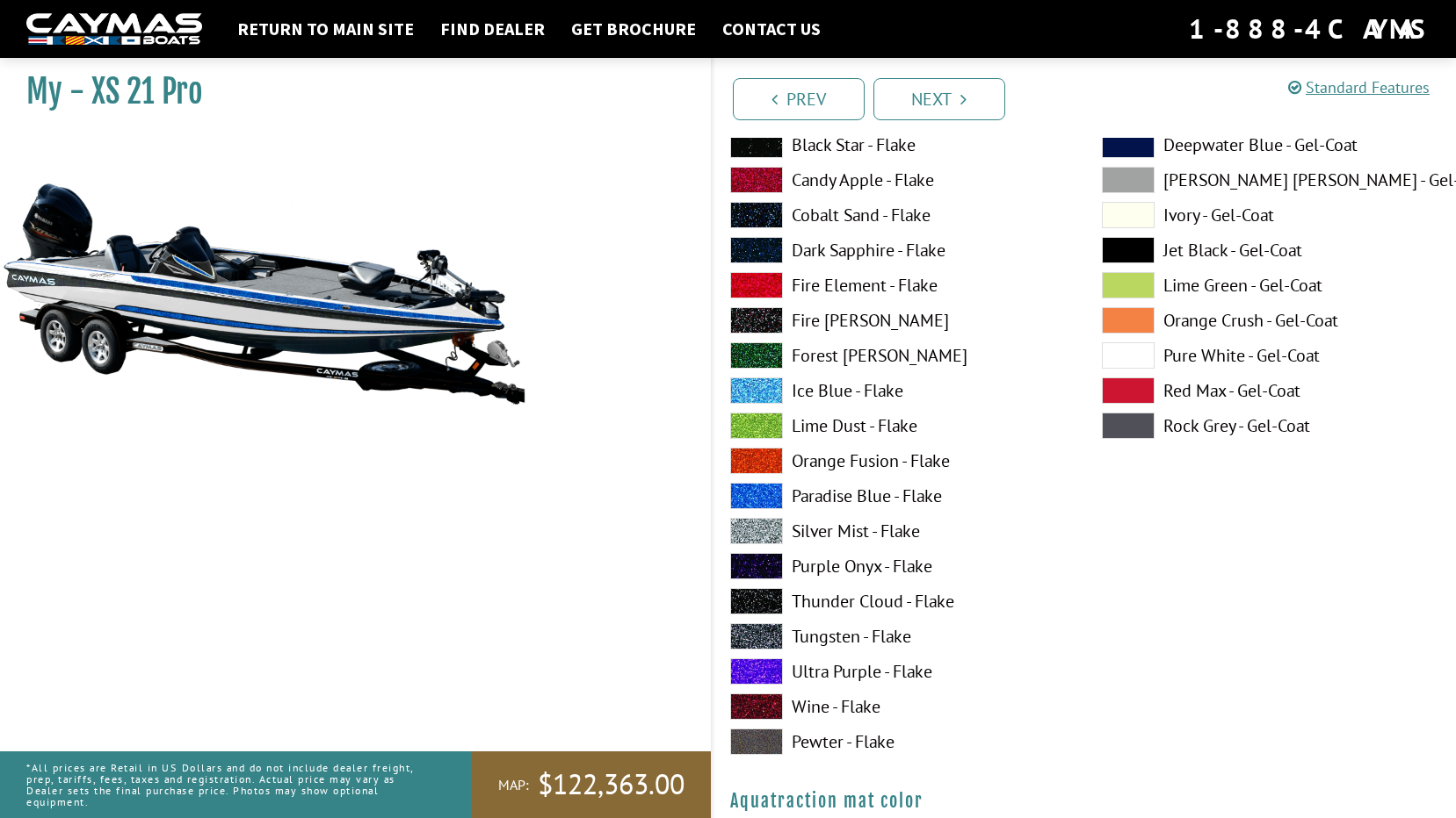
click at [848, 526] on label "Silver Mist - Flake" at bounding box center [898, 531] width 336 height 27
click at [1234, 351] on label "Pure White - Gel-Coat" at bounding box center [1269, 355] width 336 height 27
click at [841, 528] on label "Silver Mist - Flake" at bounding box center [898, 531] width 336 height 27
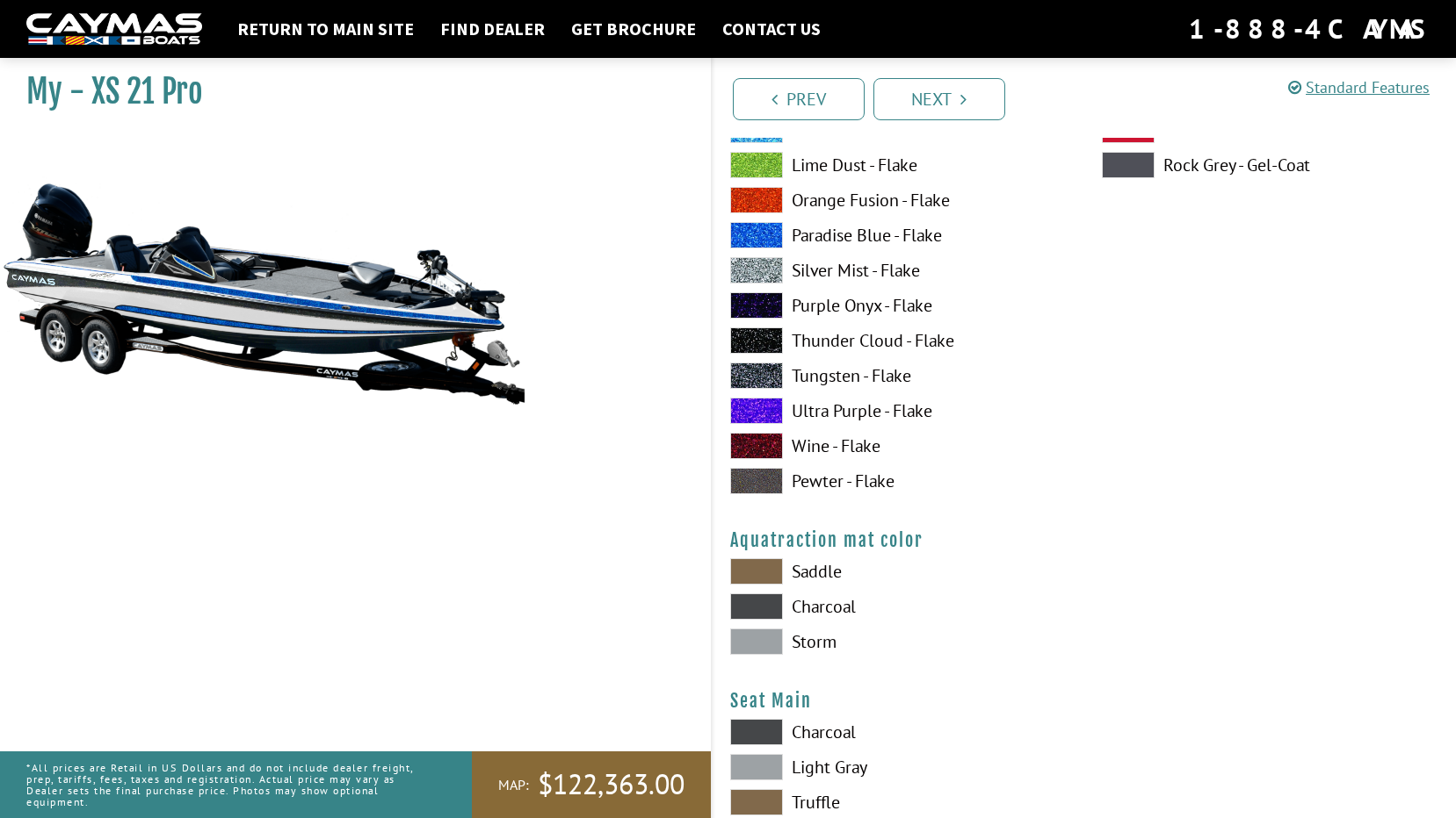
scroll to position [9045, 0]
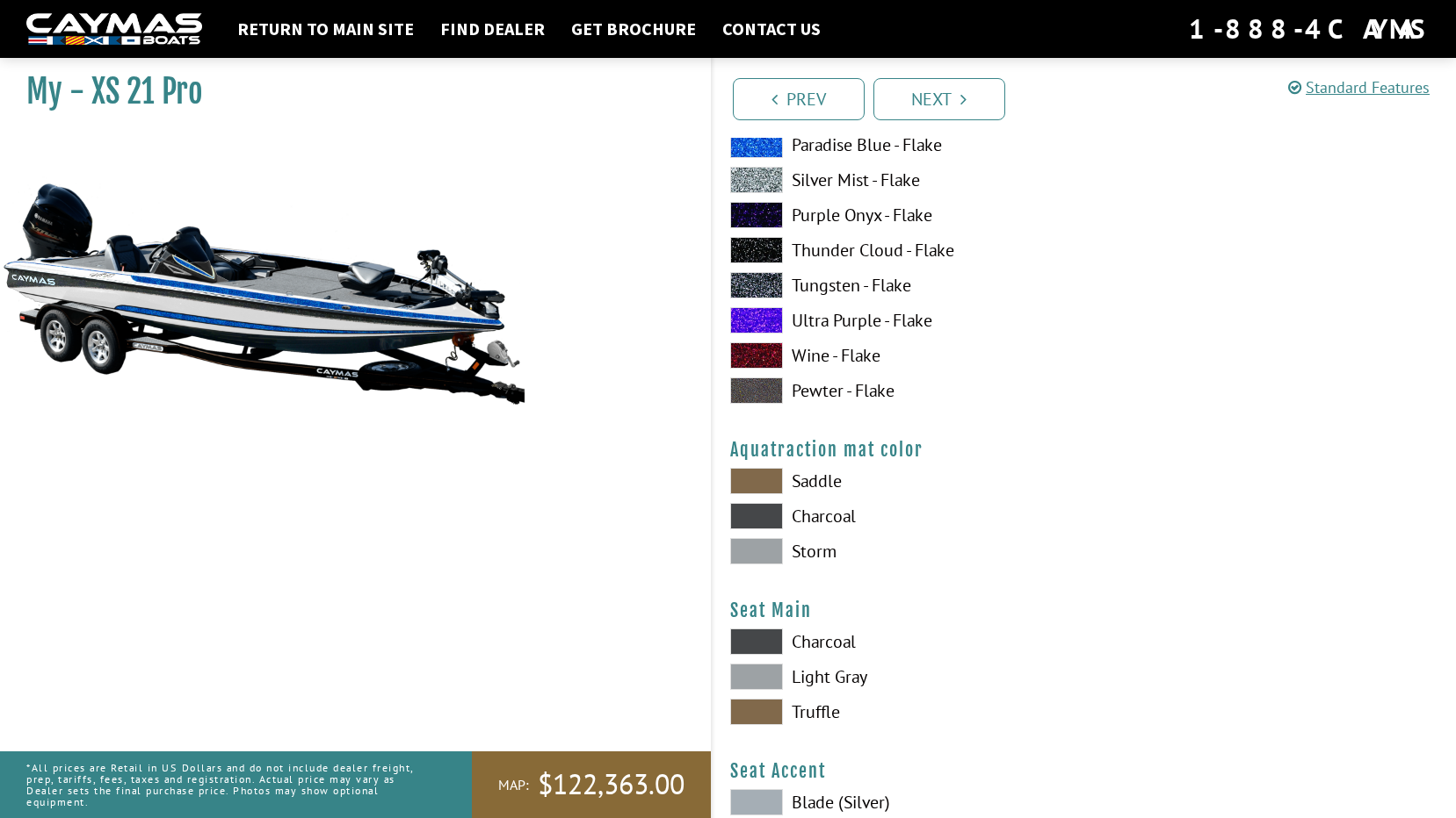
click at [758, 516] on span at bounding box center [757, 516] width 53 height 27
click at [764, 555] on span at bounding box center [757, 551] width 53 height 27
click at [768, 525] on span at bounding box center [757, 516] width 53 height 27
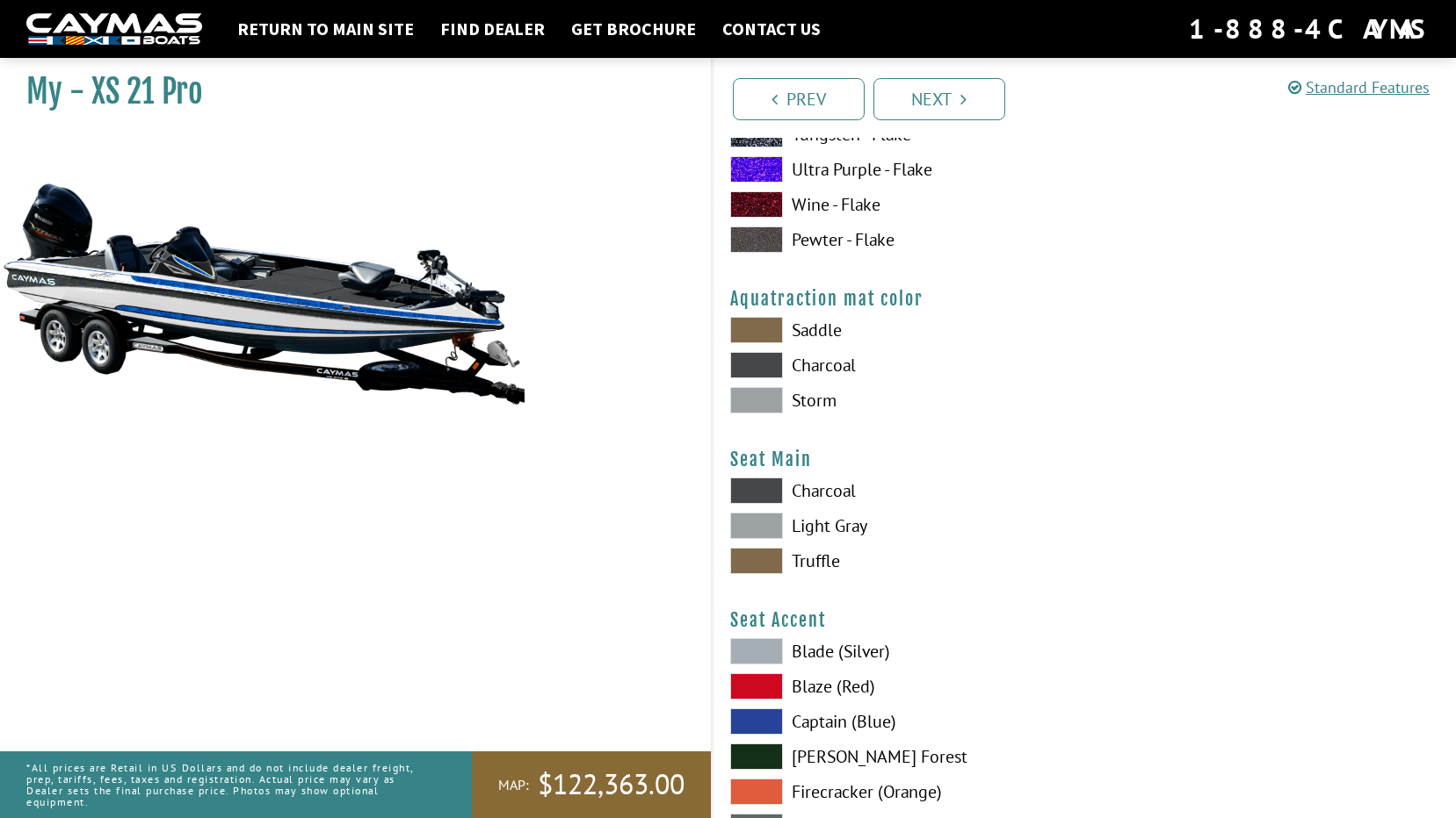
scroll to position [9309, 0]
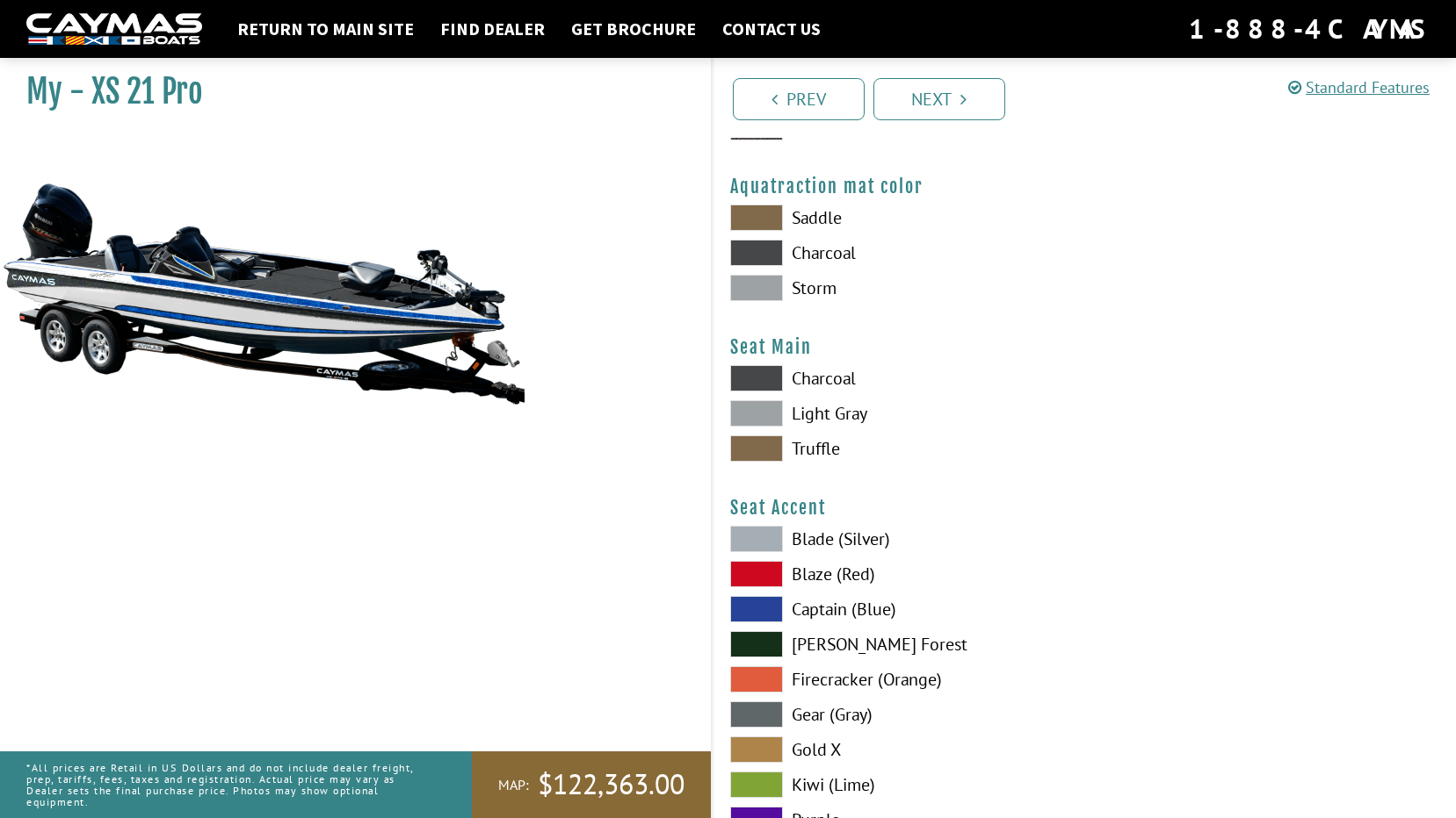
click at [755, 369] on span at bounding box center [757, 378] width 53 height 27
click at [762, 613] on span at bounding box center [757, 609] width 53 height 27
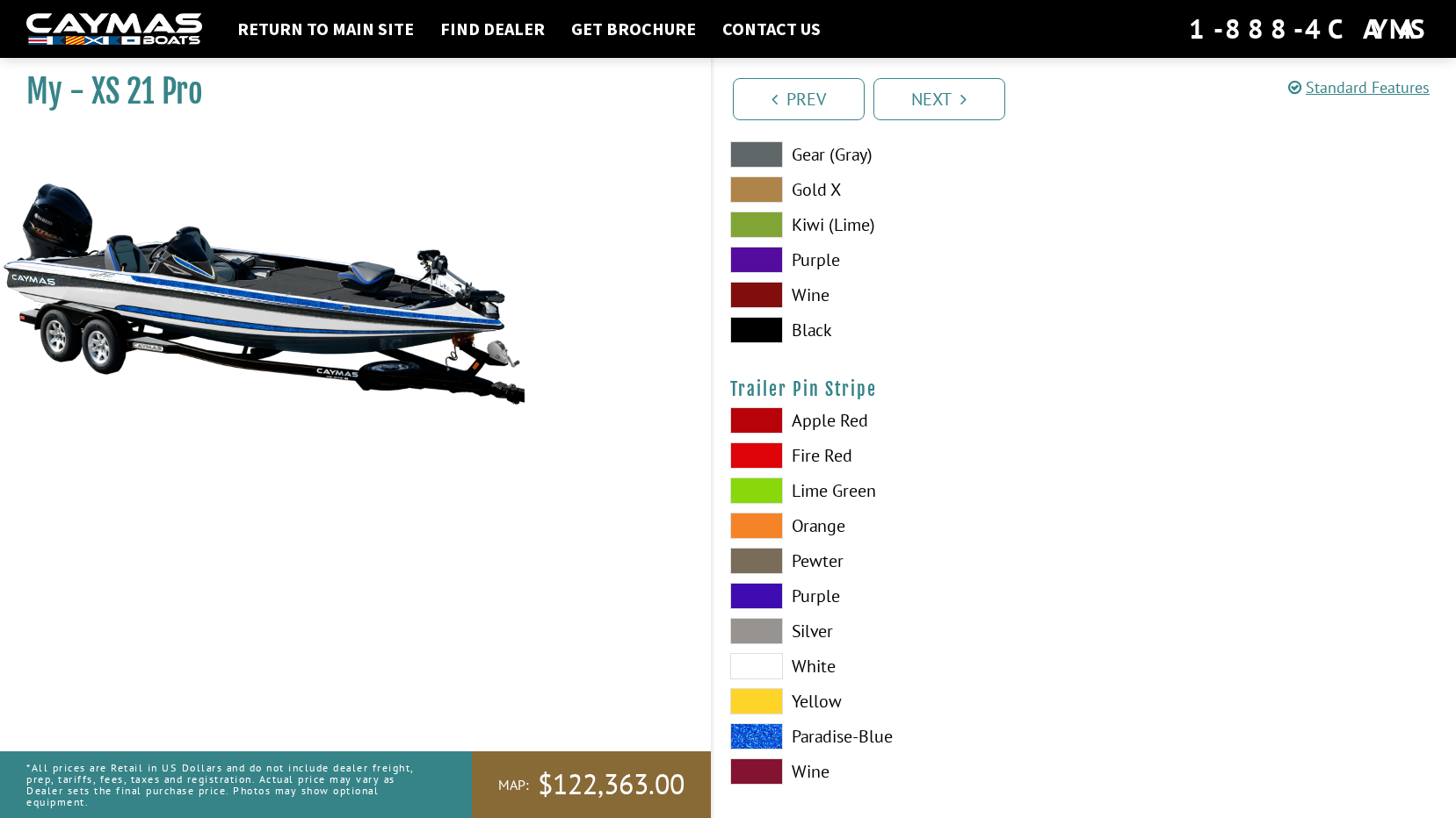
scroll to position [9887, 0]
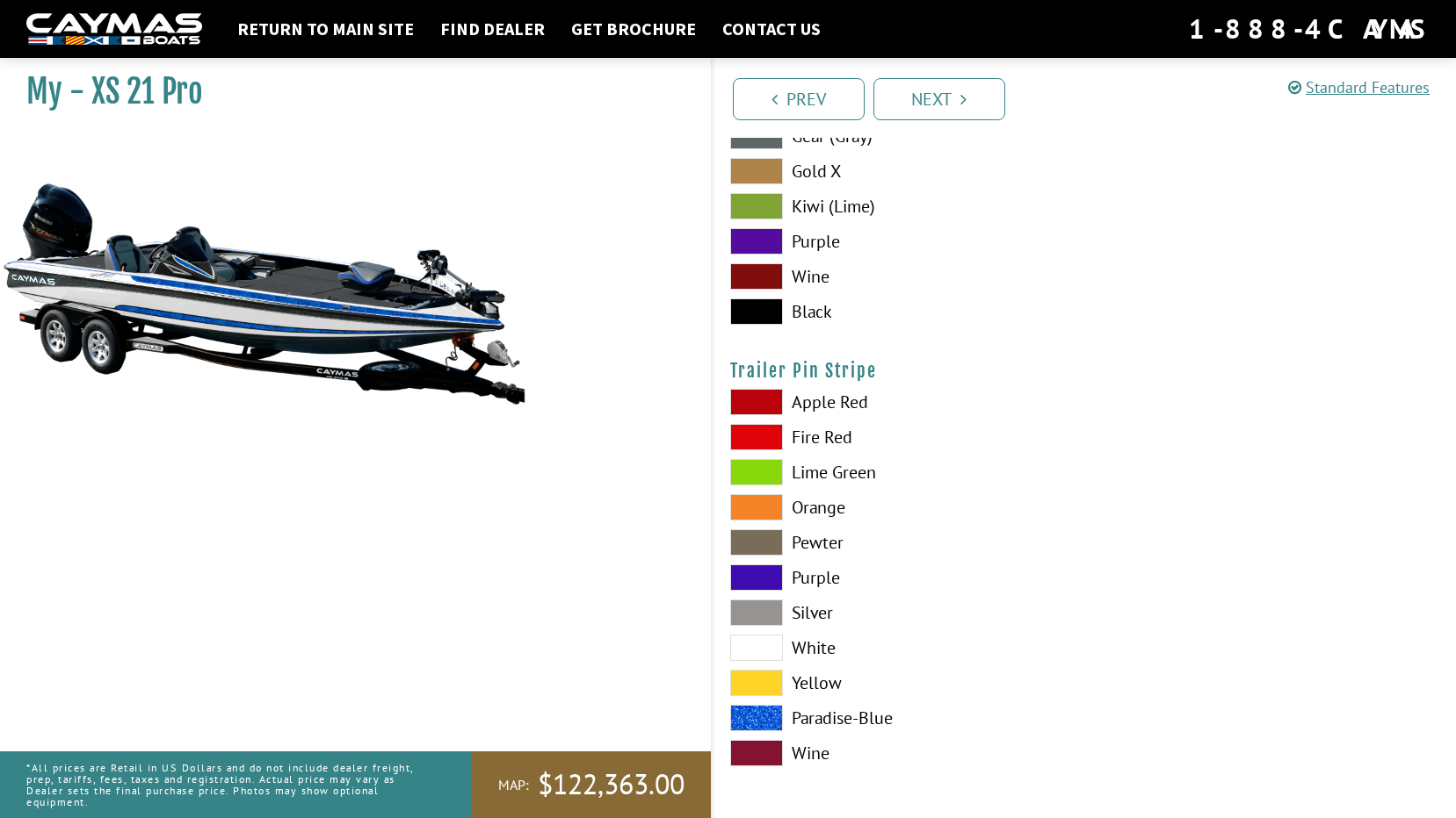
click at [748, 717] on span at bounding box center [757, 718] width 53 height 27
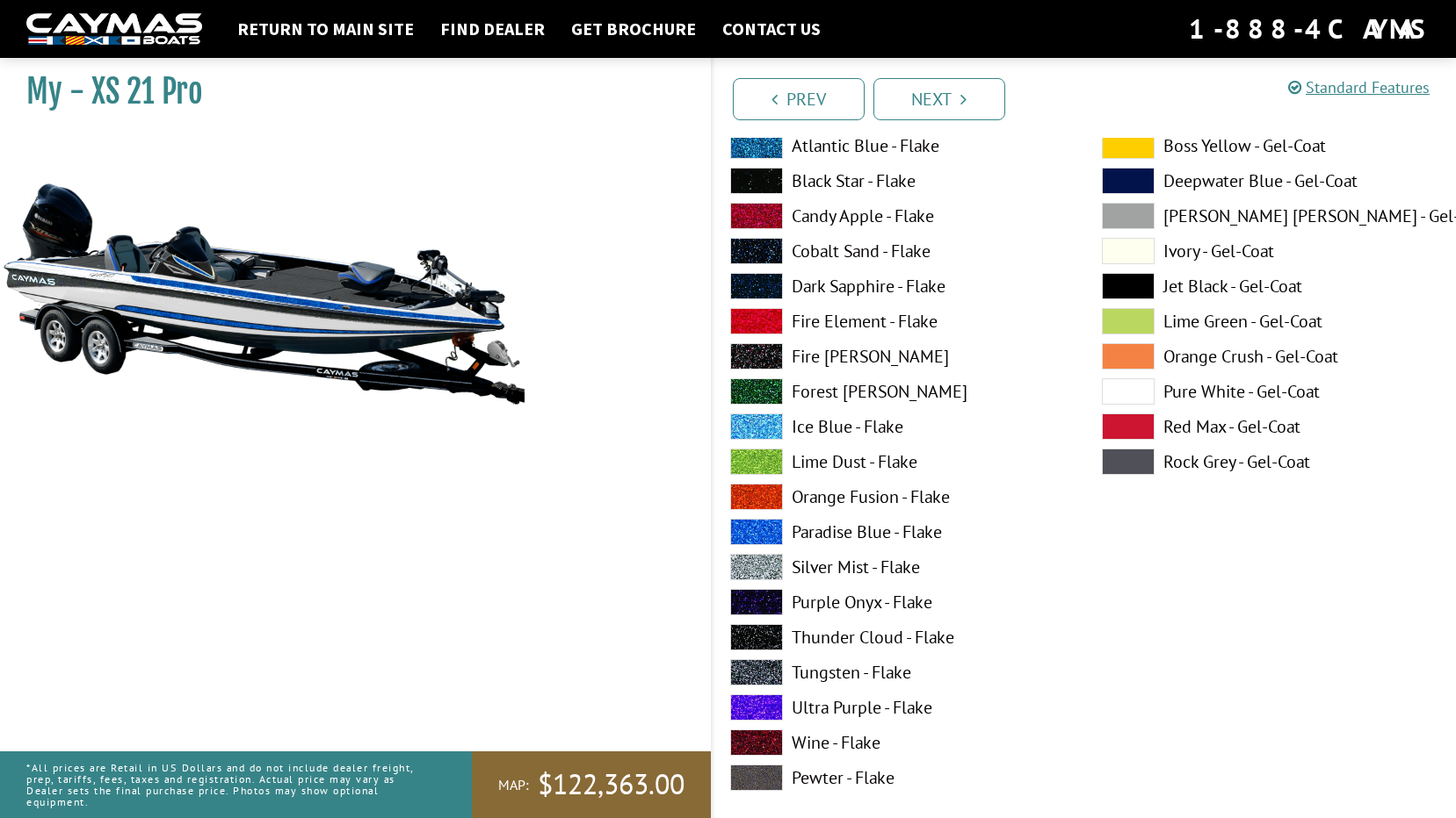
scroll to position [8570, 0]
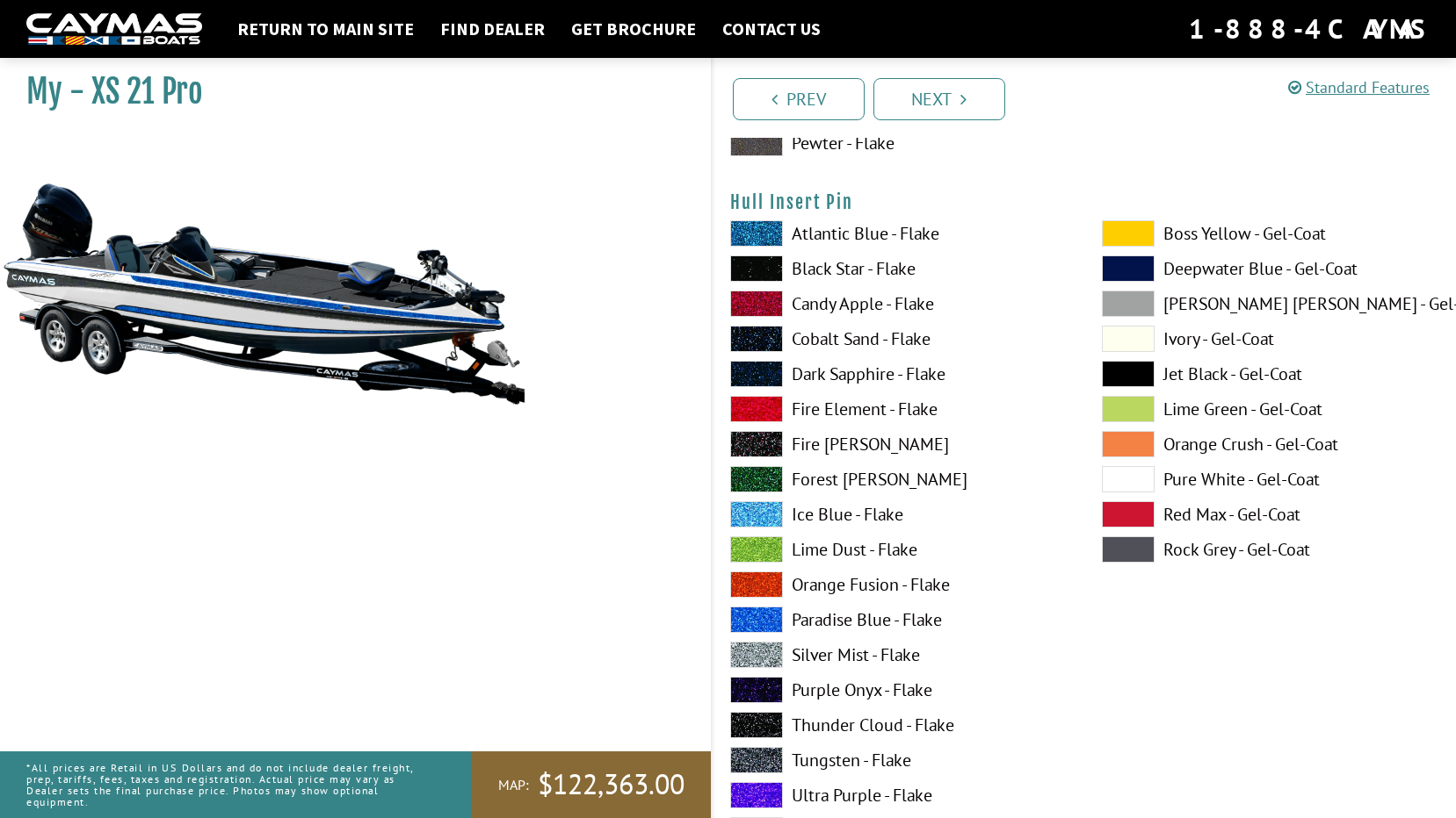
click at [245, 303] on img at bounding box center [263, 293] width 527 height 320
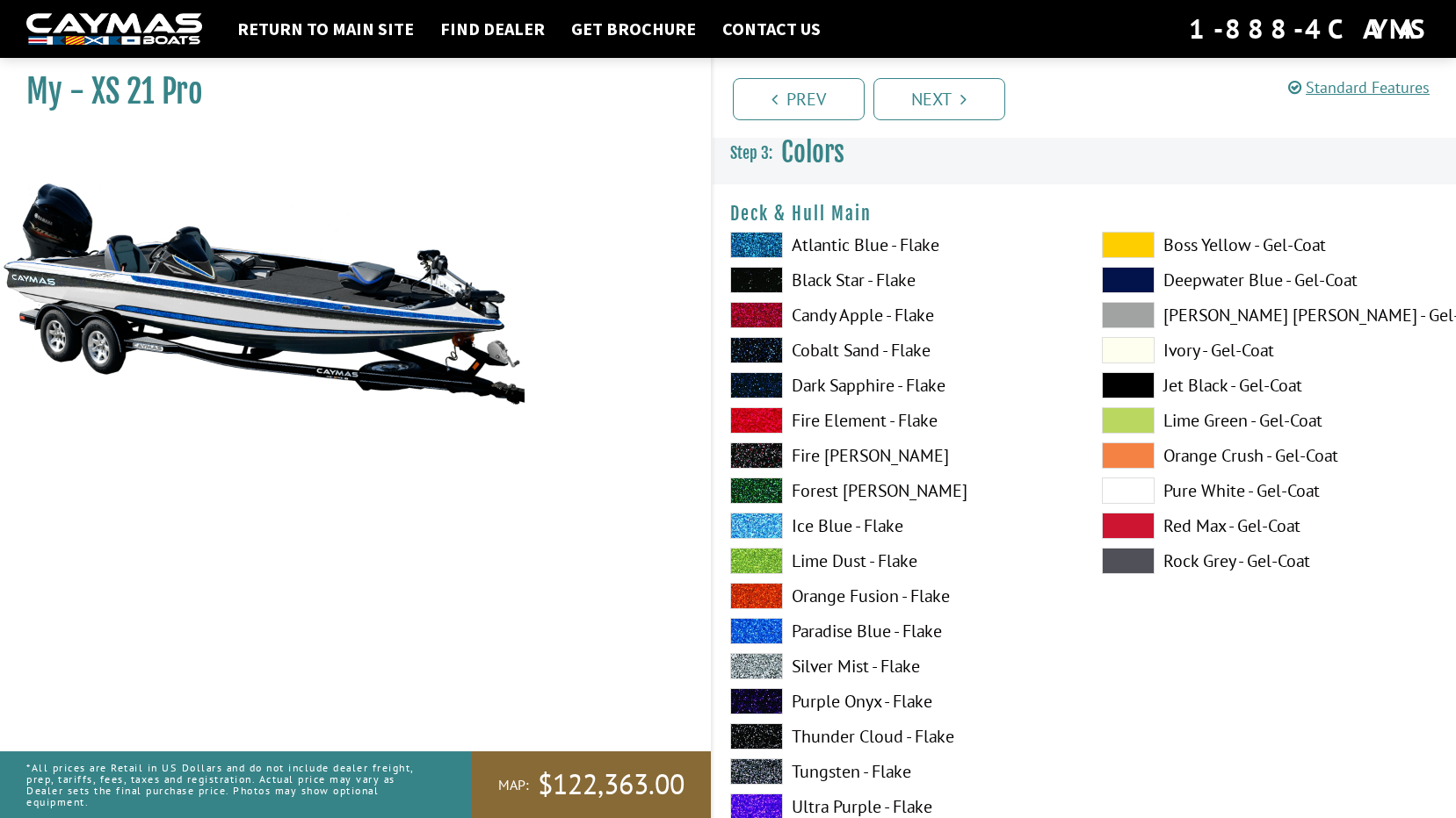
scroll to position [0, 0]
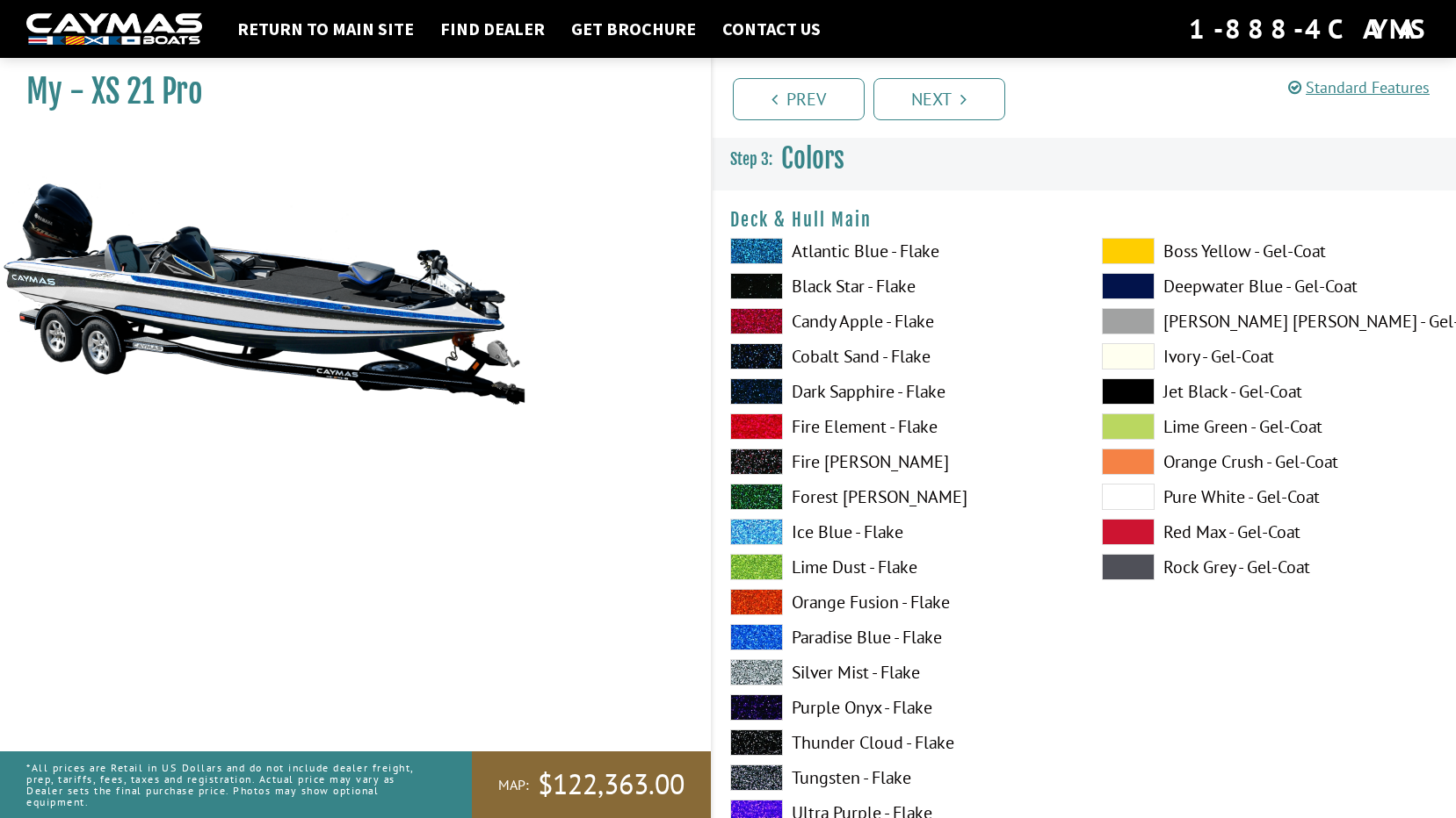
click at [756, 642] on span at bounding box center [757, 638] width 53 height 27
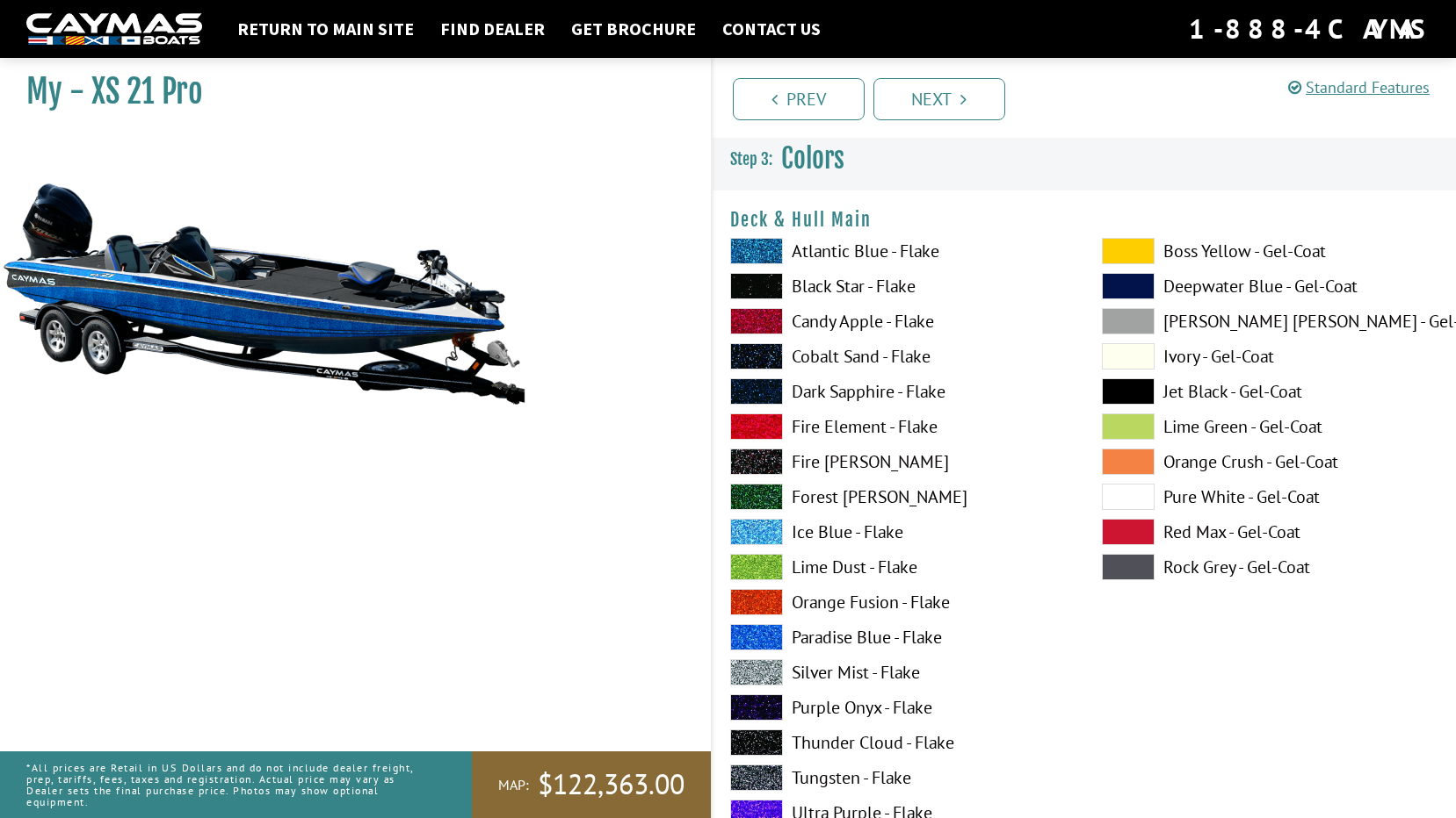
click at [855, 671] on label "Silver Mist - Flake" at bounding box center [898, 672] width 336 height 27
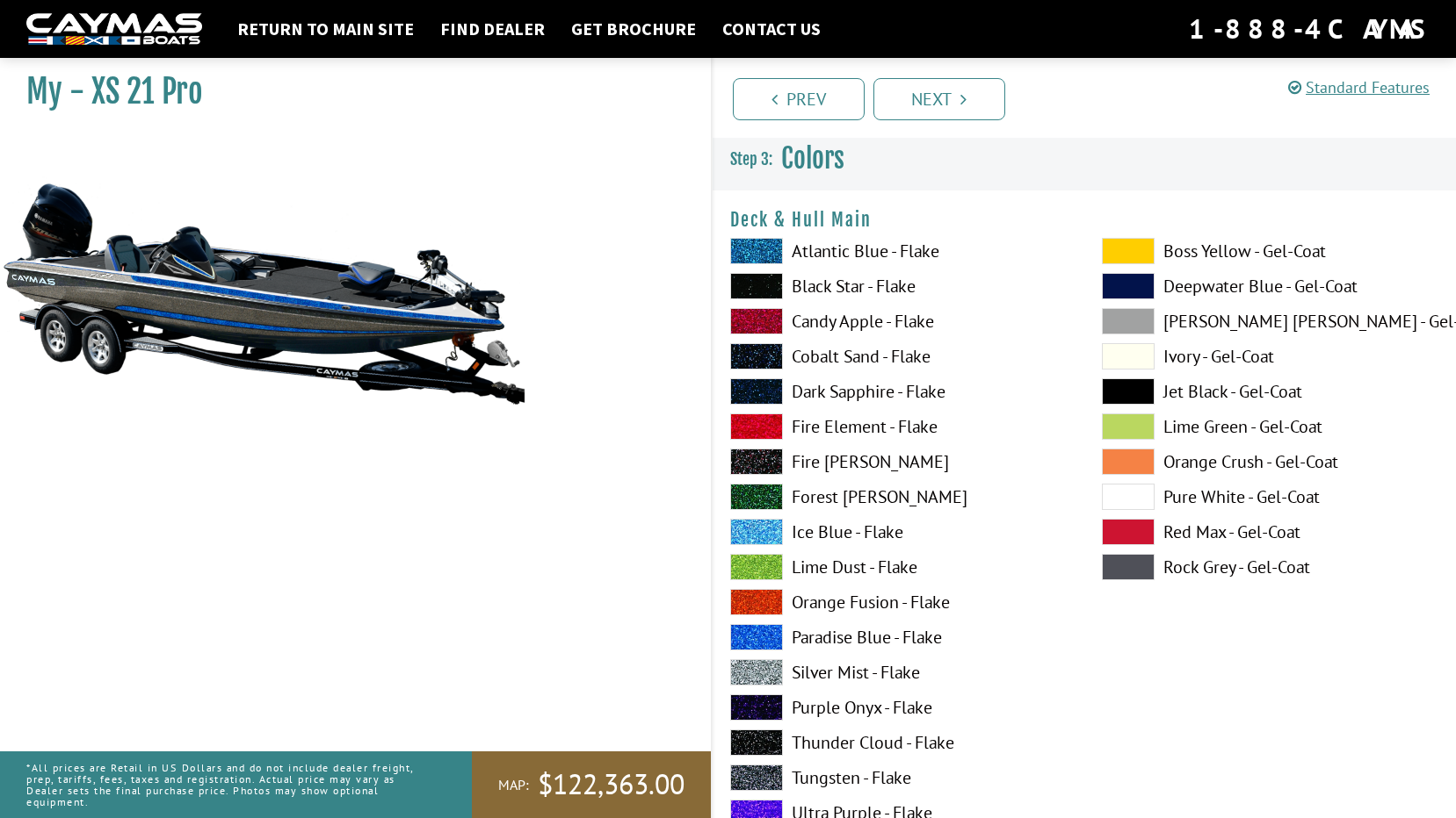
click at [829, 287] on label "Black Star - Flake" at bounding box center [898, 286] width 336 height 27
click at [835, 320] on label "Candy Apple - Flake" at bounding box center [898, 321] width 336 height 27
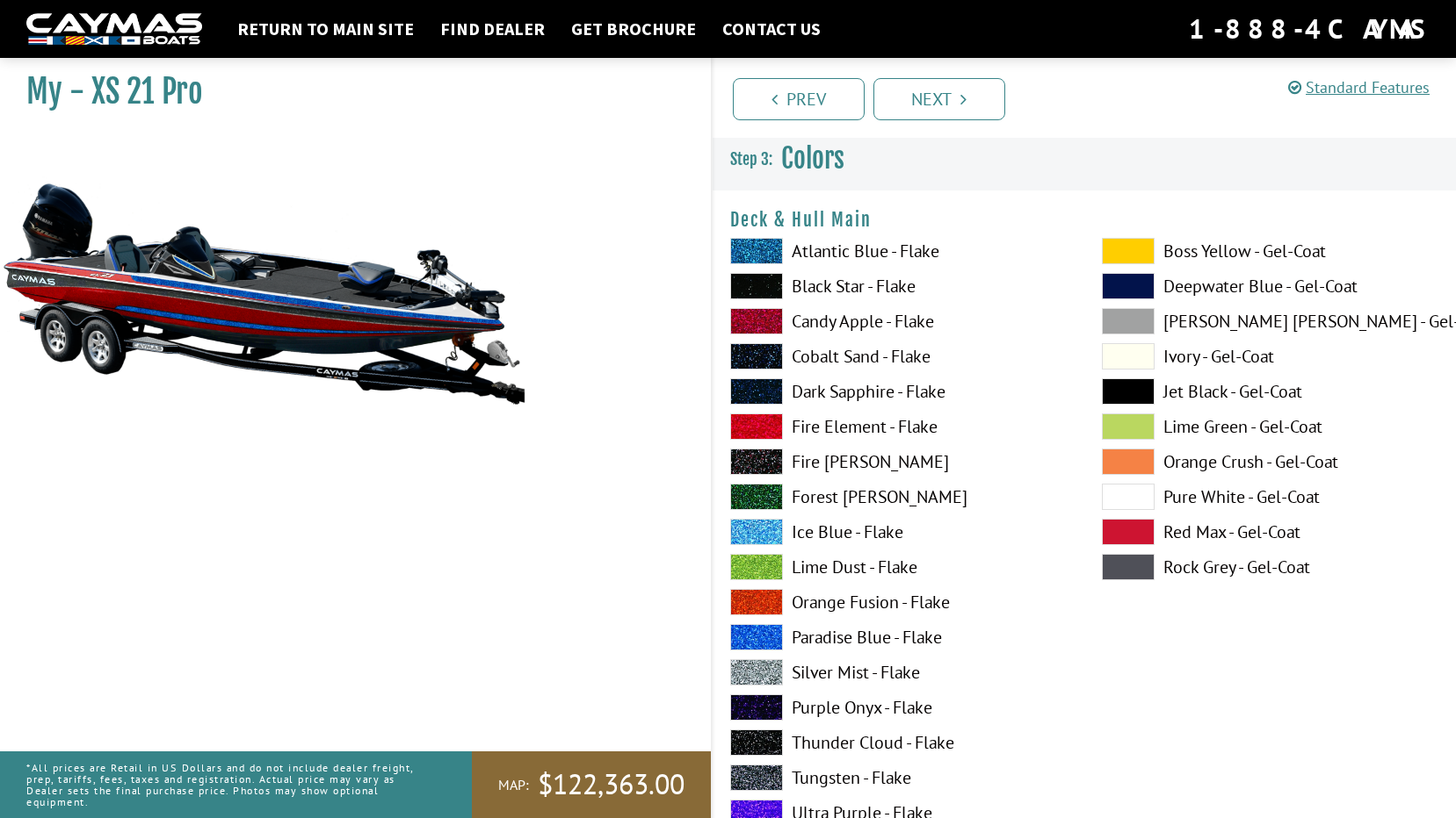
click at [836, 352] on label "Cobalt Sand - Flake" at bounding box center [898, 356] width 336 height 27
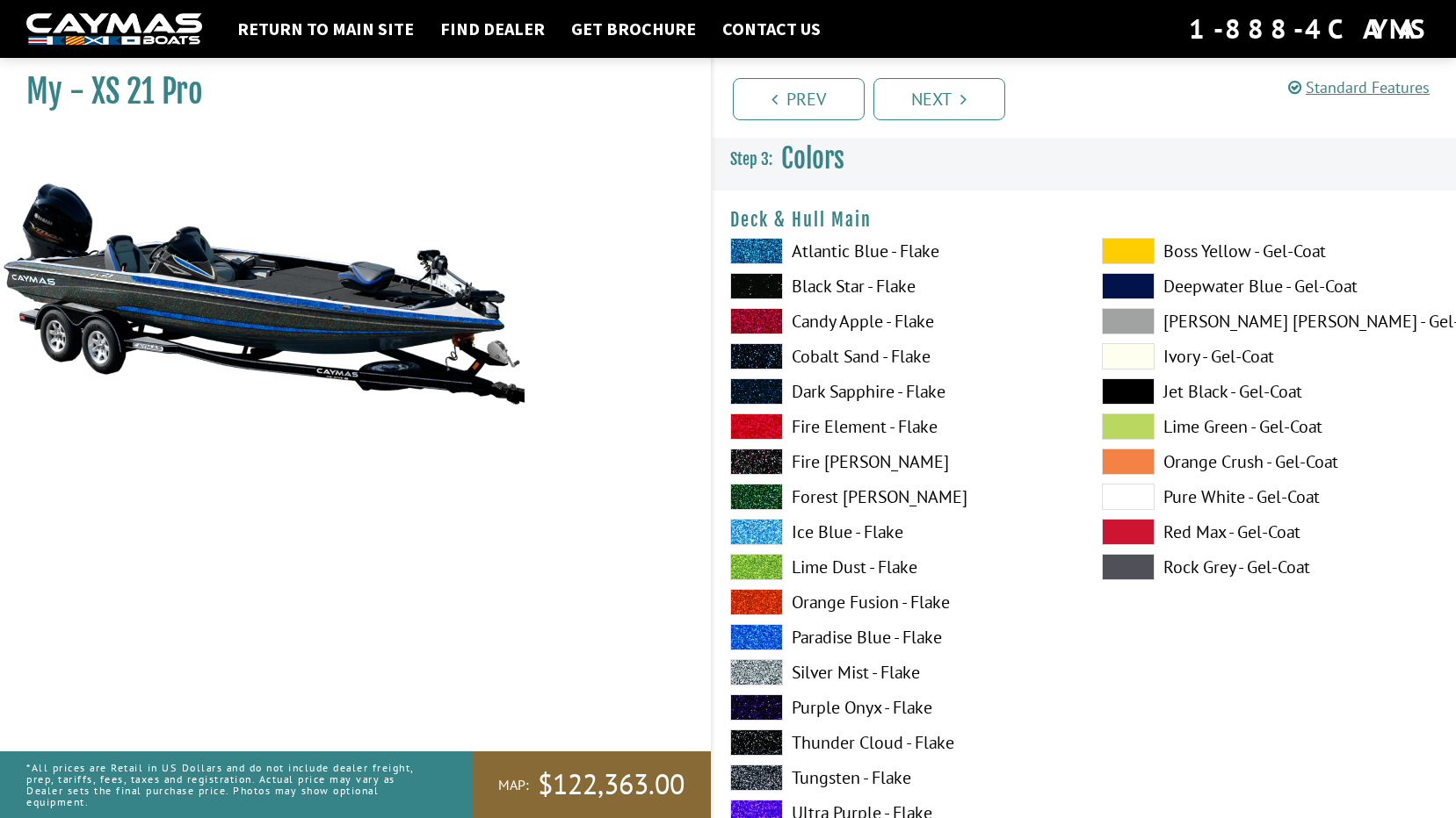
click at [834, 396] on label "Dark Sapphire - Flake" at bounding box center [898, 391] width 336 height 27
click at [825, 430] on label "Fire Element - Flake" at bounding box center [898, 427] width 336 height 27
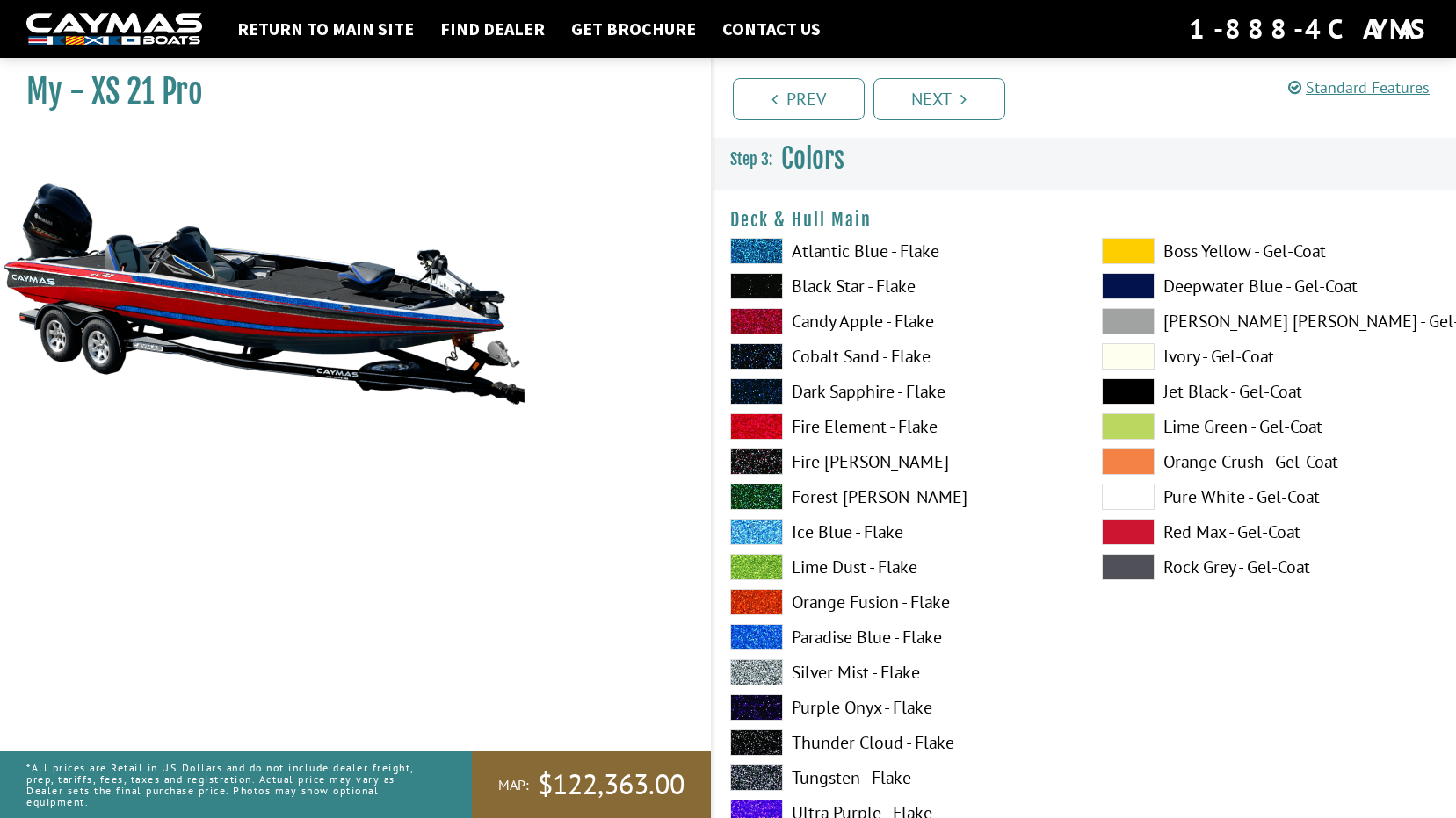
click at [830, 465] on label "Fire [PERSON_NAME]" at bounding box center [898, 462] width 336 height 27
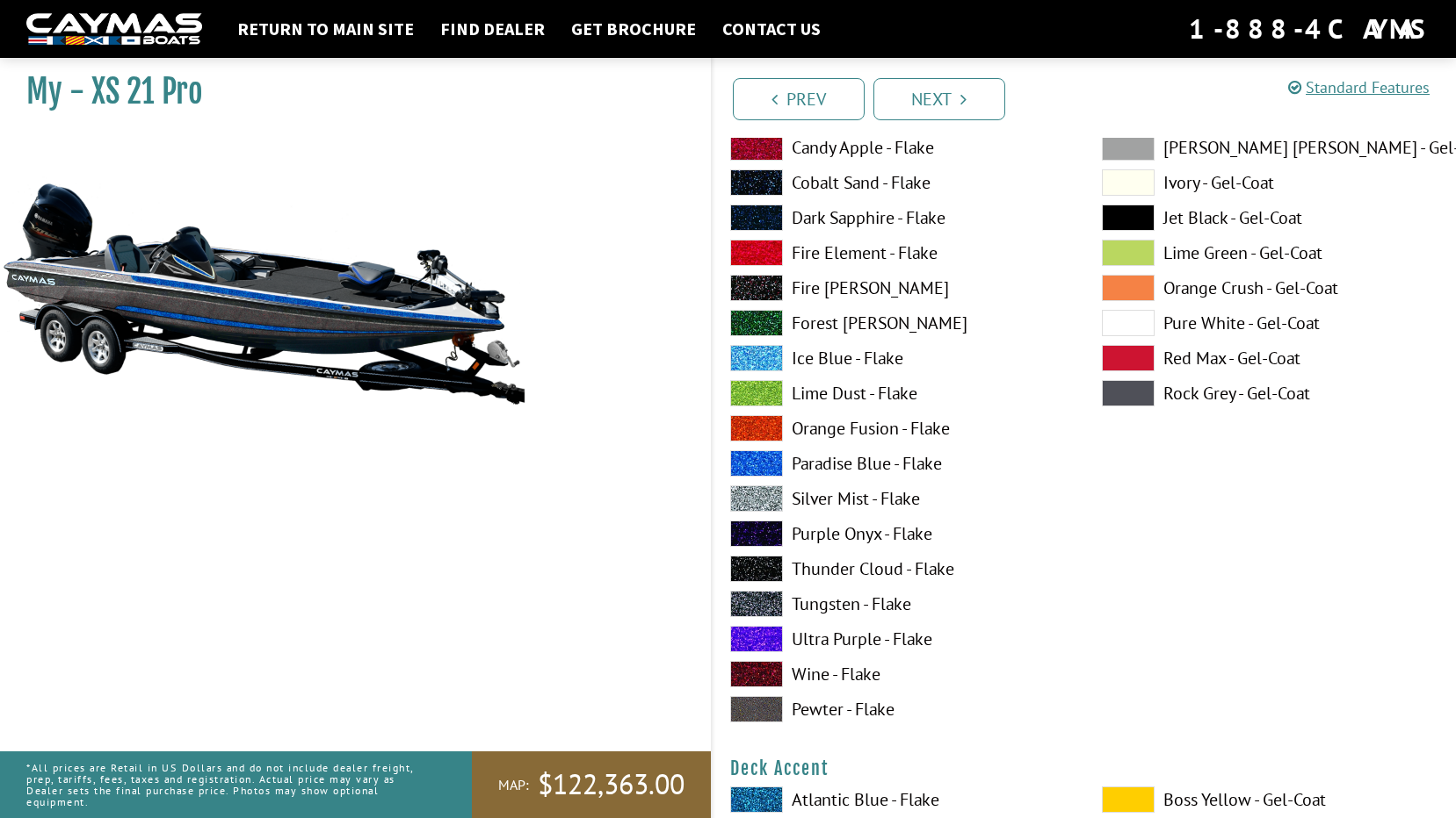
scroll to position [176, 0]
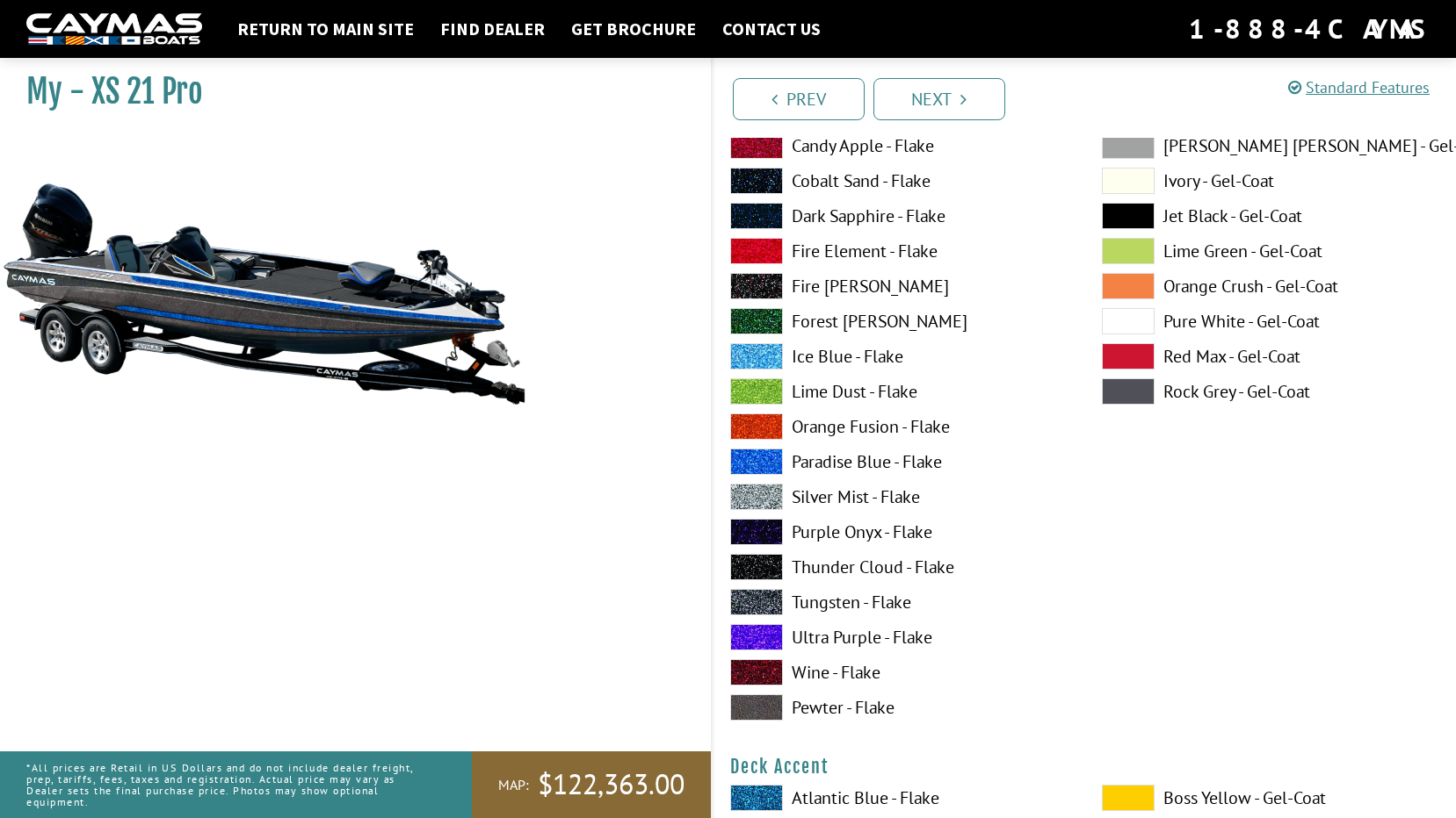
click at [823, 465] on label "Paradise Blue - Flake" at bounding box center [898, 462] width 336 height 27
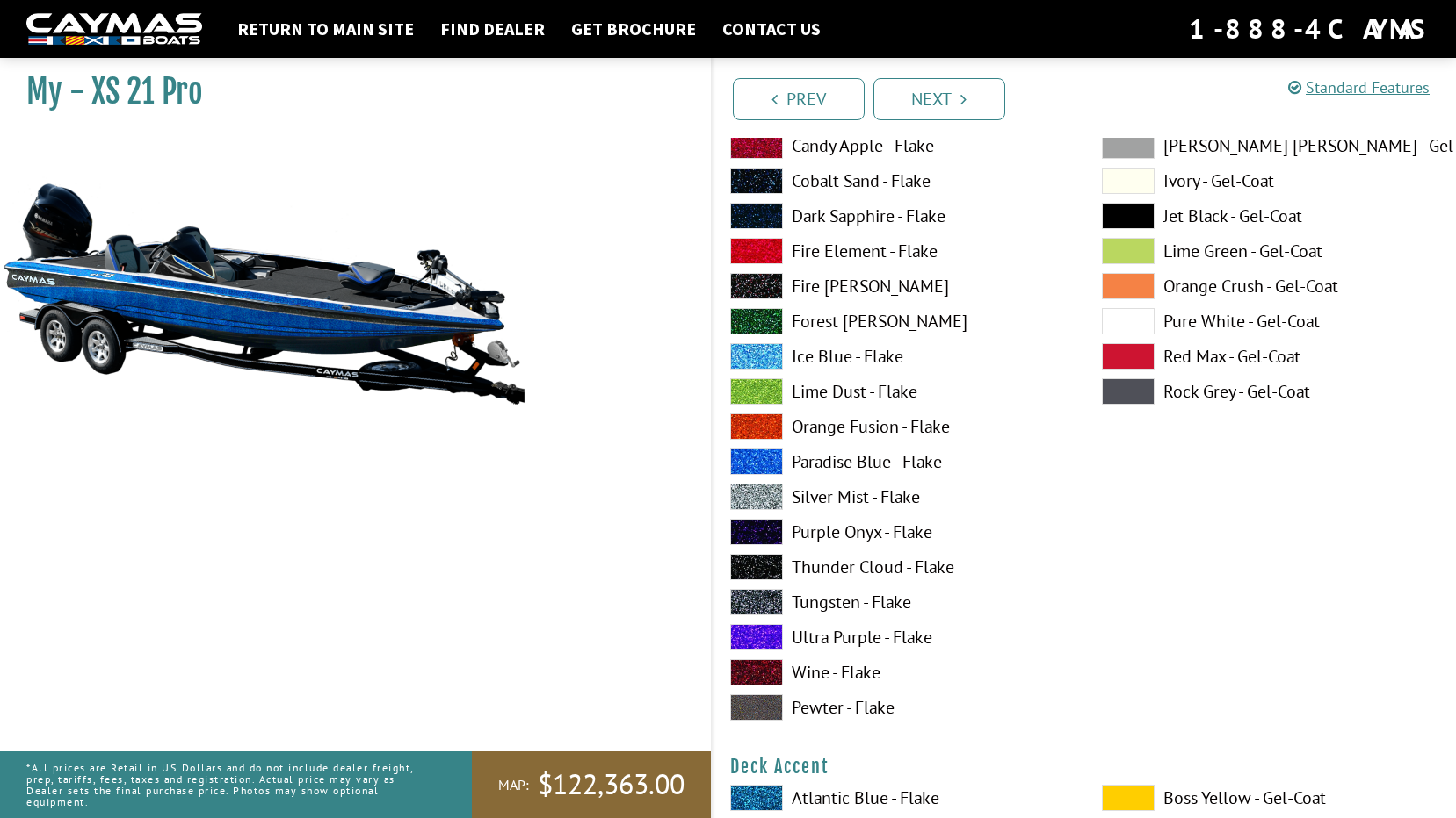
click at [828, 491] on label "Silver Mist - Flake" at bounding box center [898, 496] width 336 height 27
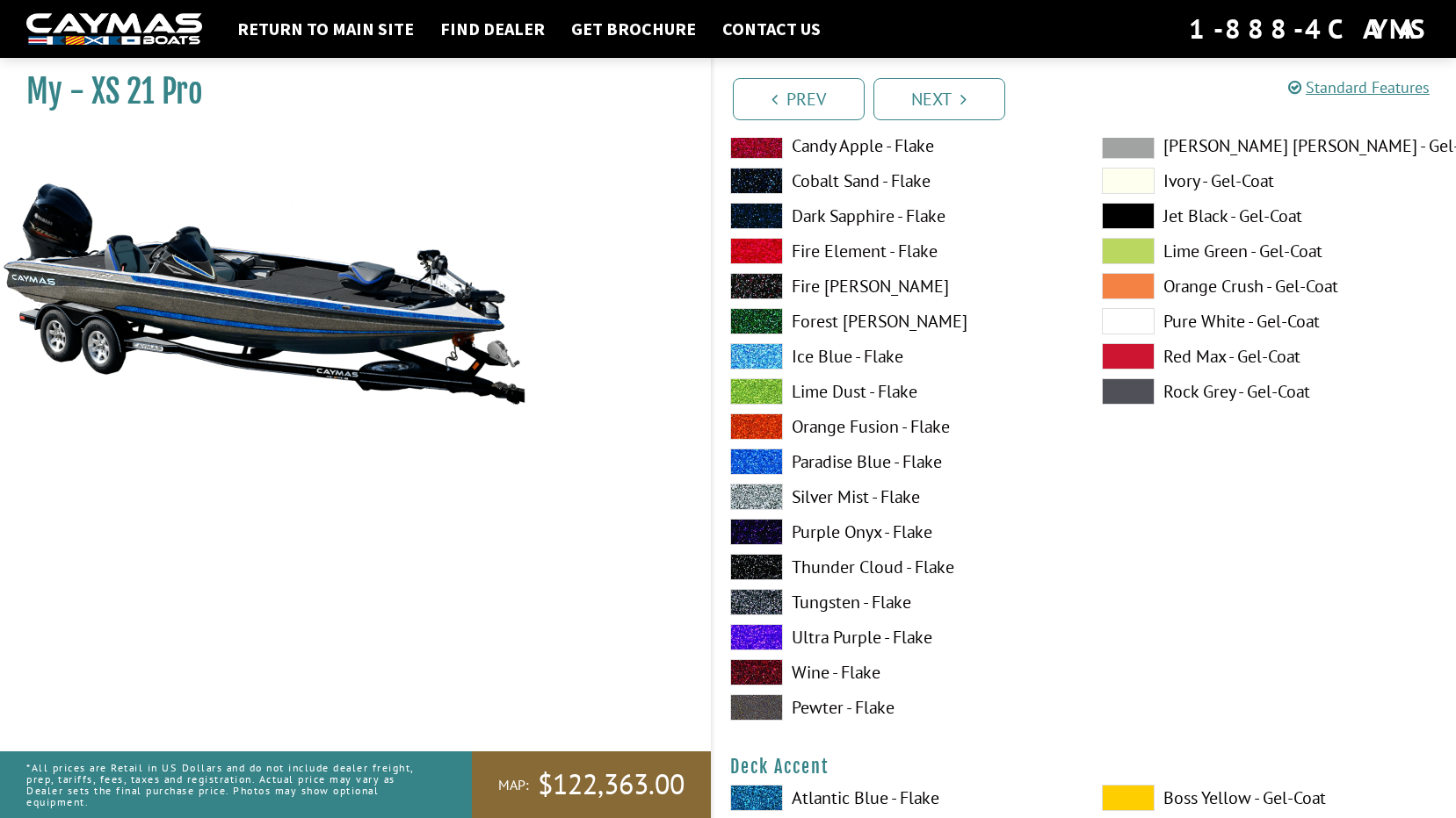
click at [829, 532] on label "Purple Onyx - Flake" at bounding box center [898, 532] width 336 height 27
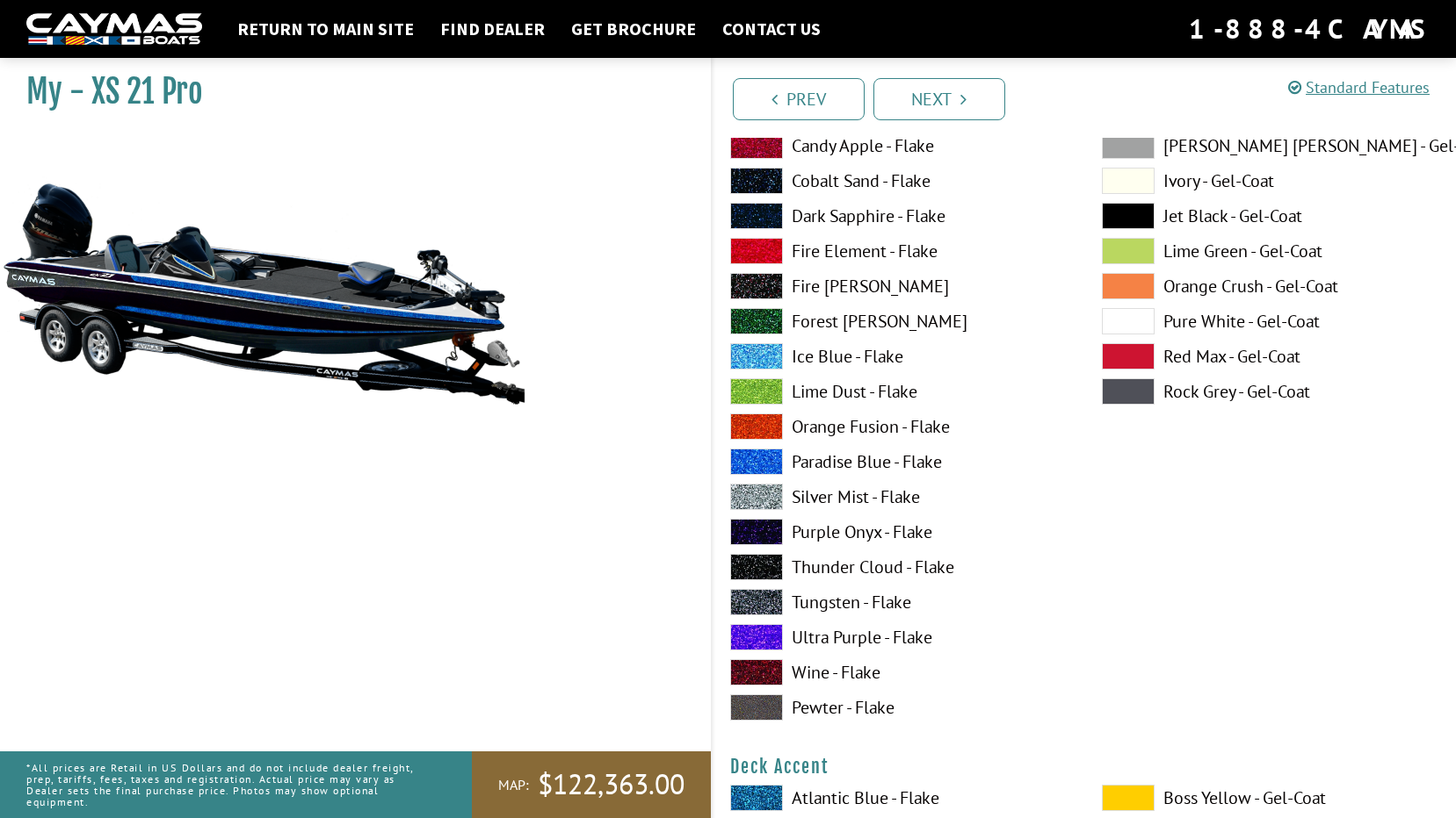
click at [829, 571] on label "Thunder Cloud - Flake" at bounding box center [898, 567] width 336 height 27
click at [824, 605] on label "Tungsten - Flake" at bounding box center [898, 602] width 336 height 27
click at [817, 644] on label "Ultra Purple - Flake" at bounding box center [898, 638] width 336 height 27
click at [822, 674] on label "Wine - Flake" at bounding box center [898, 672] width 336 height 27
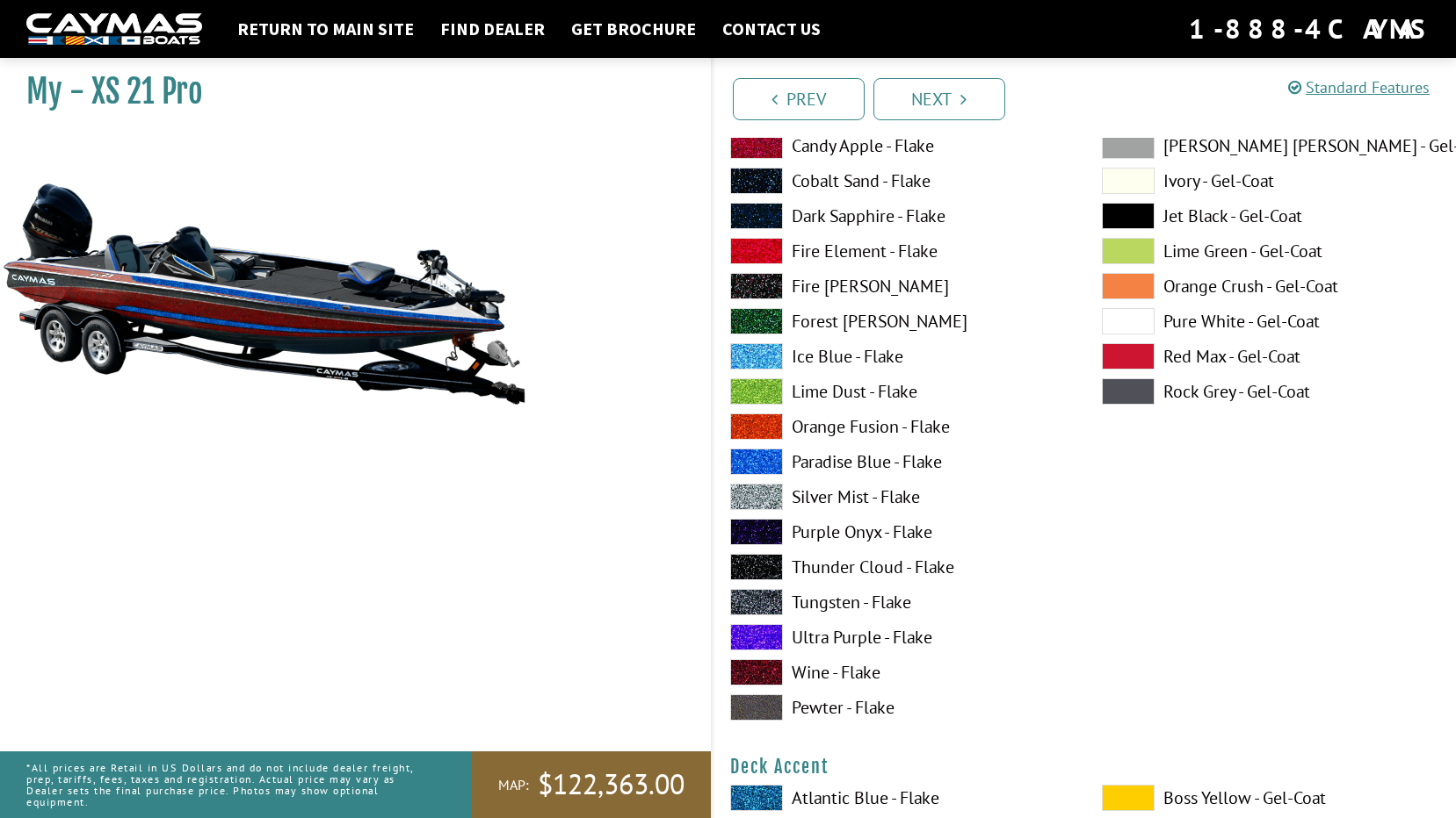
click at [818, 724] on div "Atlantic Blue - Flake Black Star - Flake Candy Apple - Flake Cobalt Sand - Flak…" at bounding box center [898, 396] width 372 height 668
click at [818, 708] on label "Pewter - Flake" at bounding box center [898, 707] width 336 height 27
click at [1218, 321] on label "Pure White - Gel-Coat" at bounding box center [1269, 321] width 336 height 27
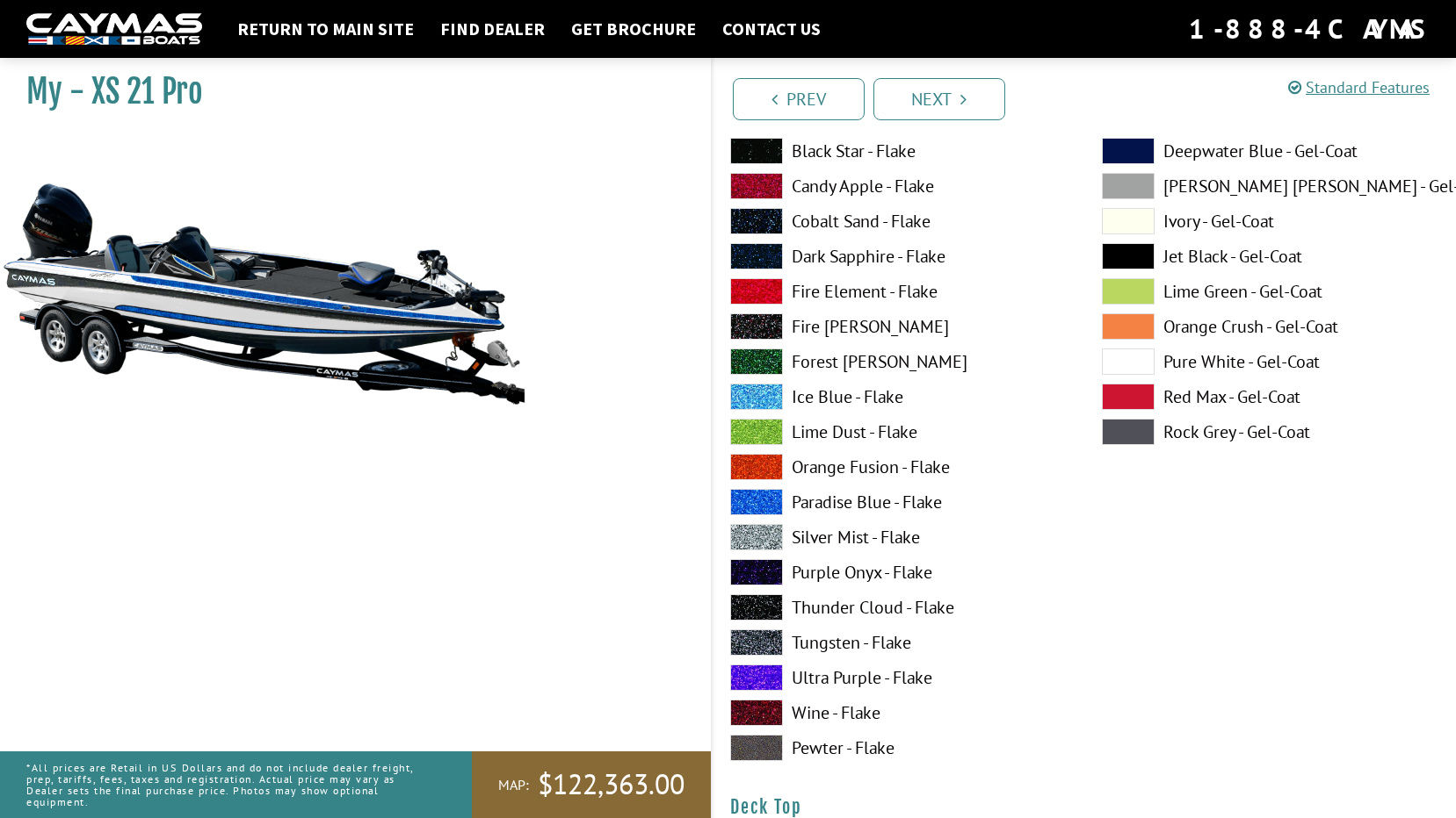
scroll to position [1493, 0]
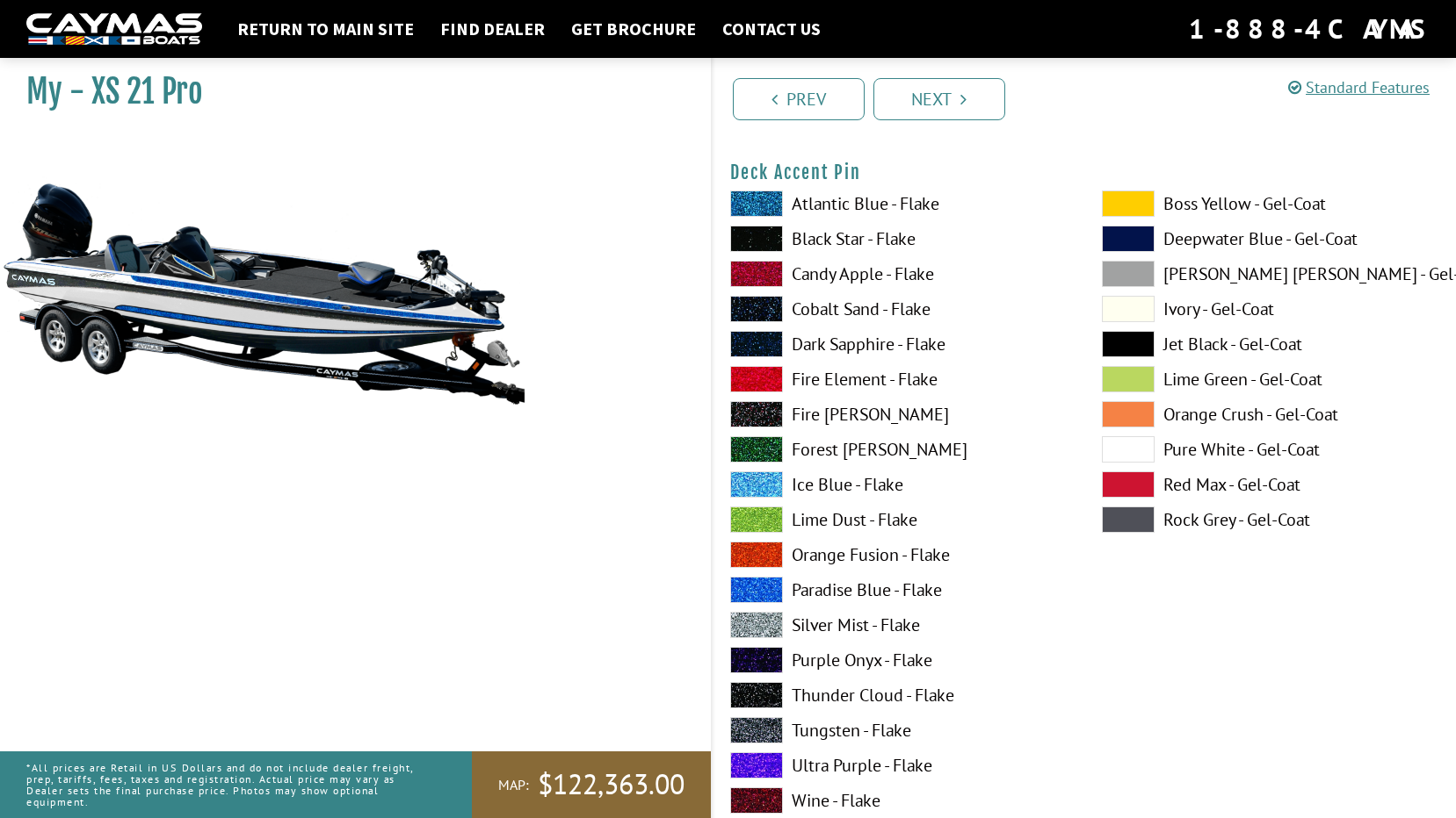
click at [823, 628] on label "Silver Mist - Flake" at bounding box center [898, 625] width 336 height 27
click at [824, 588] on label "Paradise Blue - Flake" at bounding box center [898, 590] width 336 height 27
click at [827, 624] on label "Silver Mist - Flake" at bounding box center [898, 625] width 336 height 27
click at [832, 585] on label "Paradise Blue - Flake" at bounding box center [898, 590] width 336 height 27
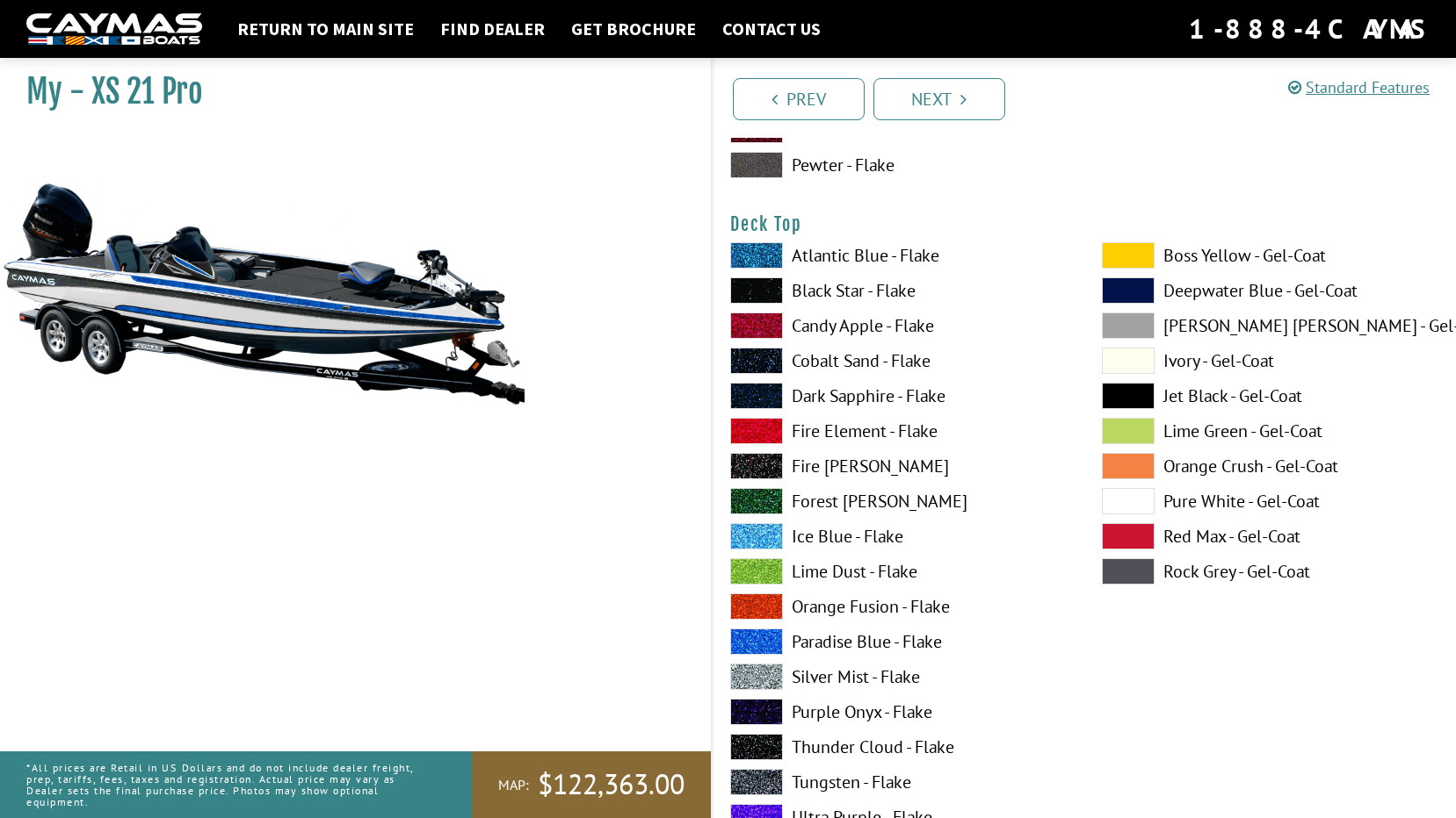
scroll to position [2196, 0]
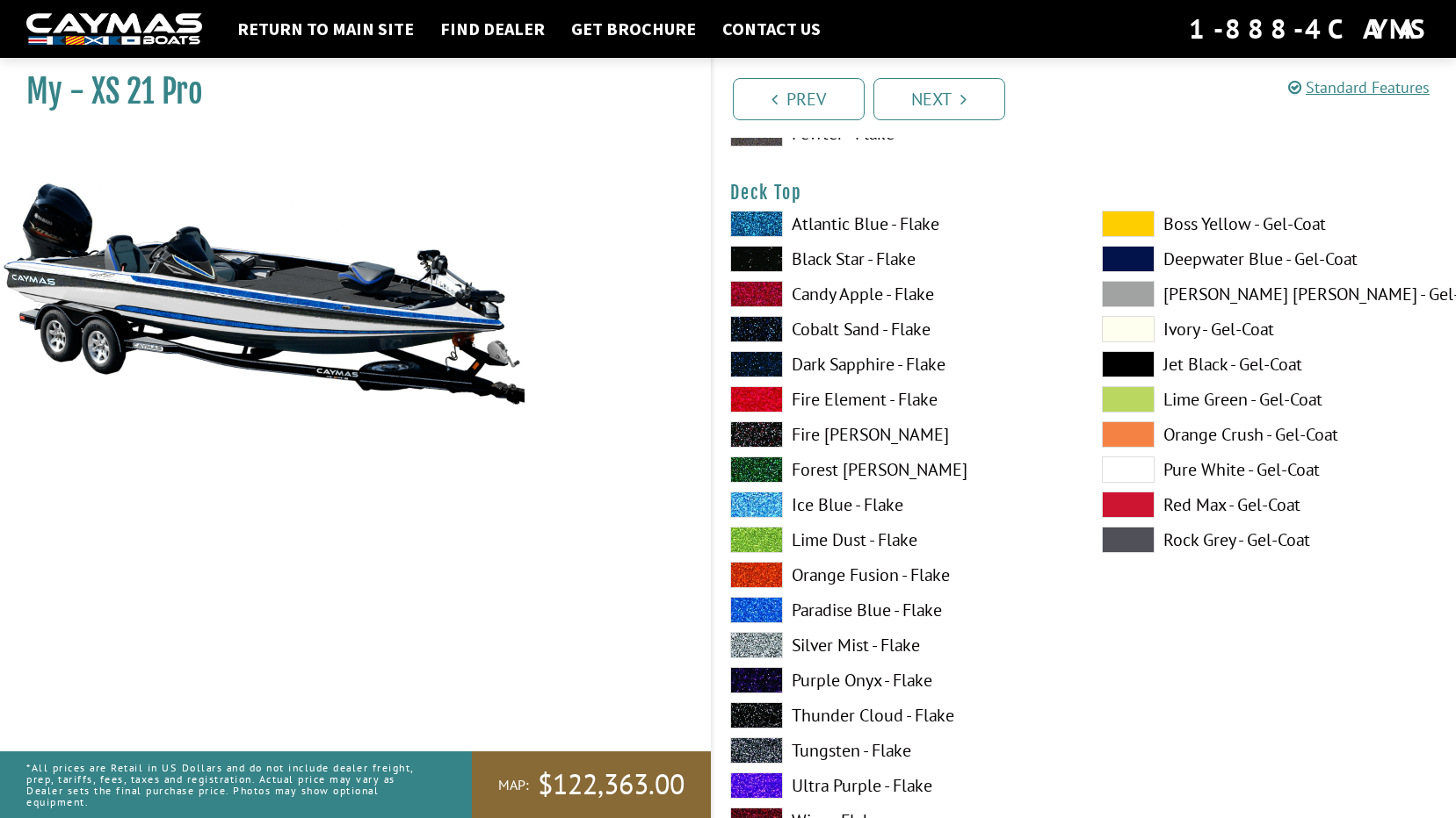
click at [812, 641] on label "Silver Mist - Flake" at bounding box center [898, 645] width 336 height 27
click at [812, 263] on label "Black Star - Flake" at bounding box center [898, 258] width 336 height 27
click at [1203, 466] on label "Pure White - Gel-Coat" at bounding box center [1269, 470] width 336 height 27
click at [832, 250] on label "Black Star - Flake" at bounding box center [898, 258] width 336 height 27
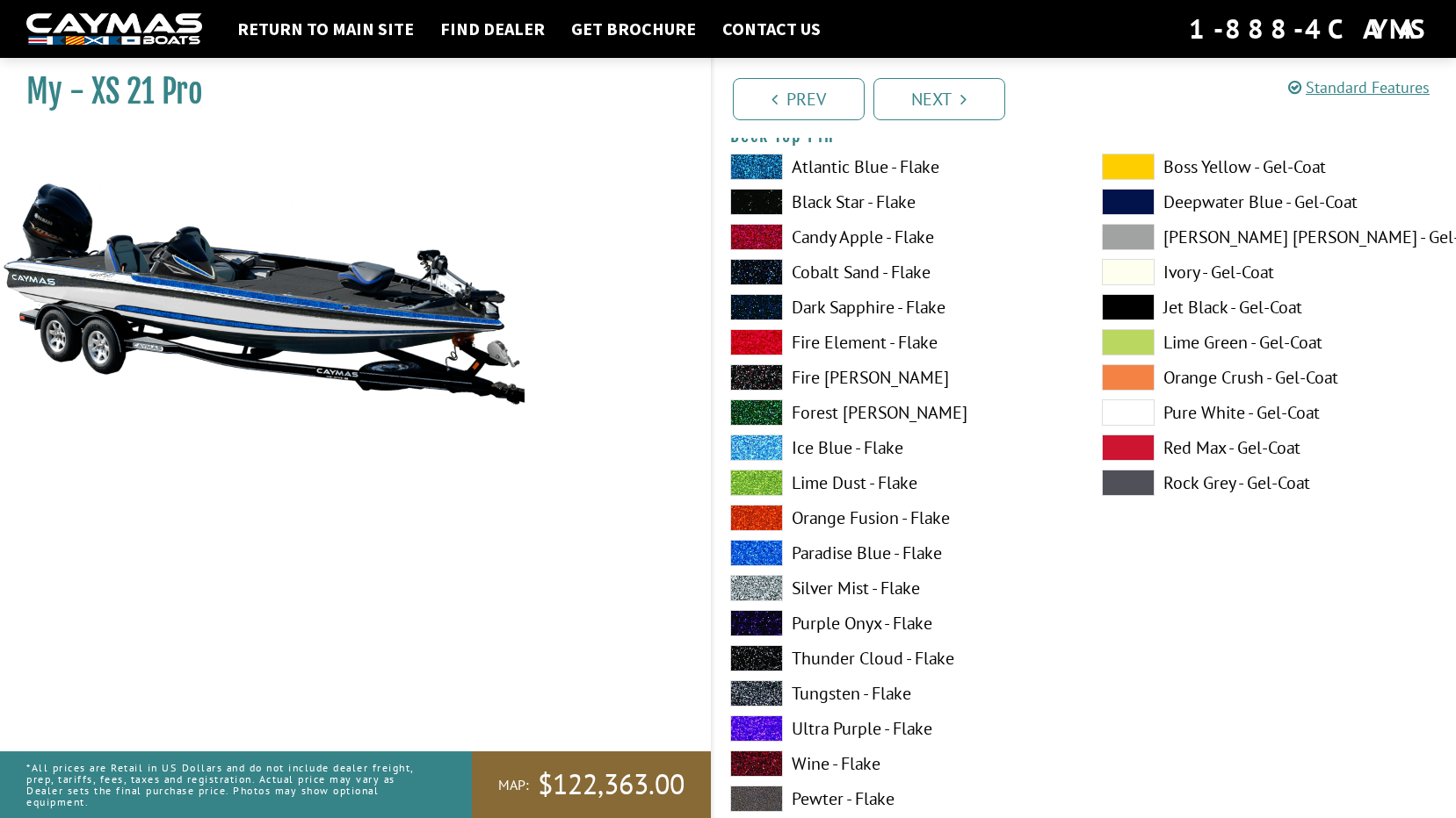
scroll to position [2985, 0]
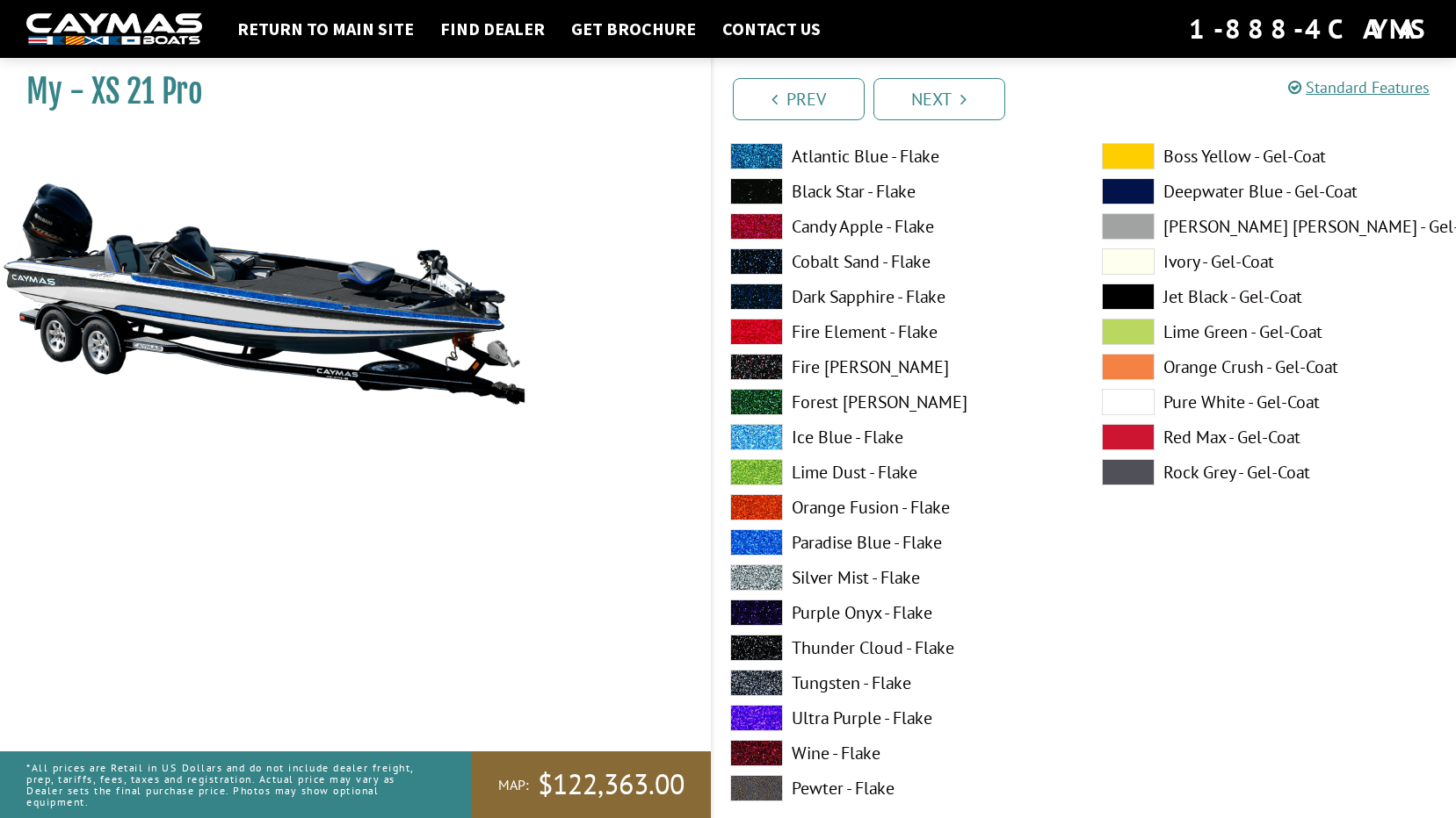
click at [859, 538] on label "Paradise Blue - Flake" at bounding box center [898, 542] width 336 height 27
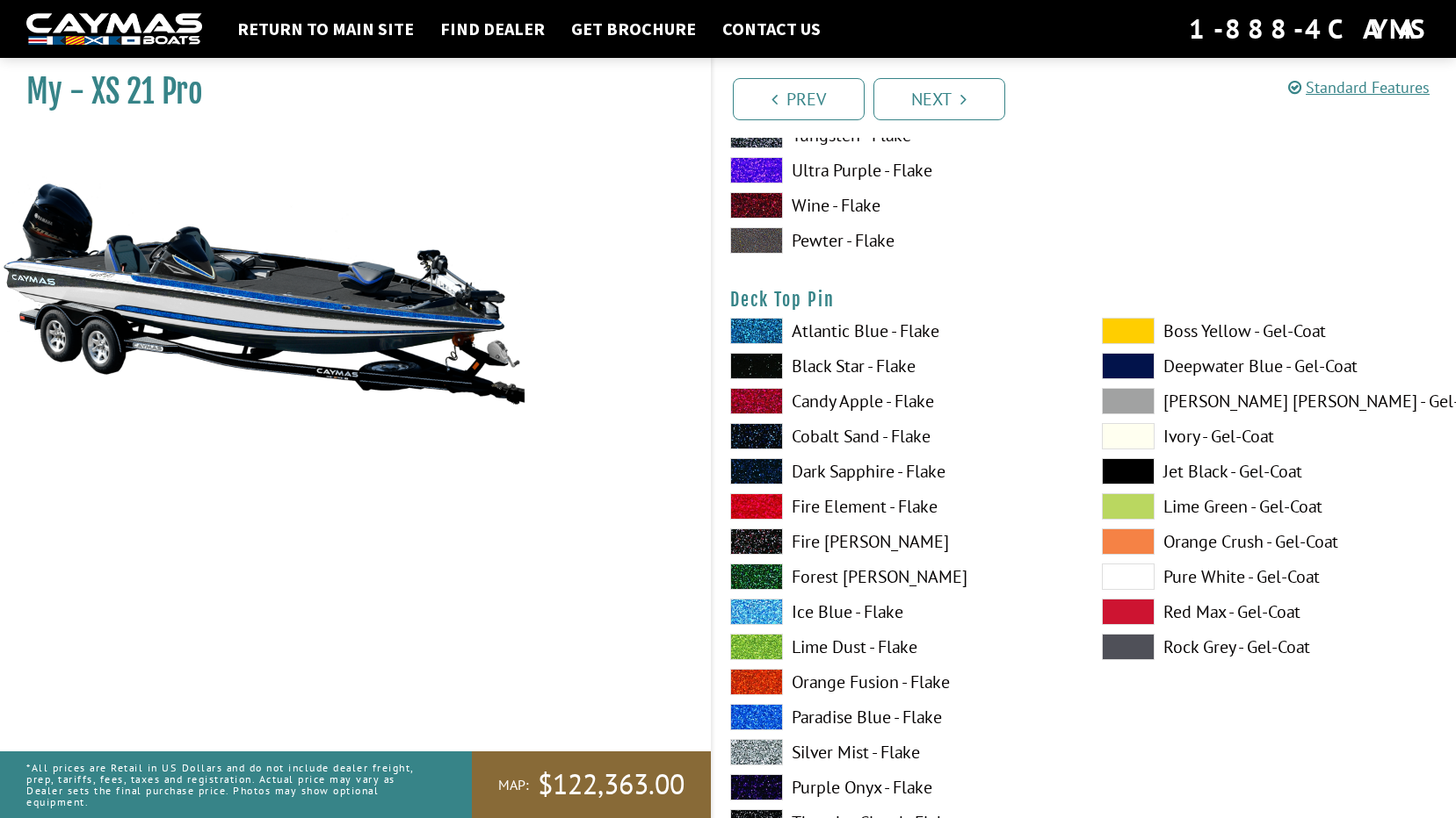
scroll to position [2810, 0]
click at [761, 366] on span at bounding box center [757, 366] width 53 height 27
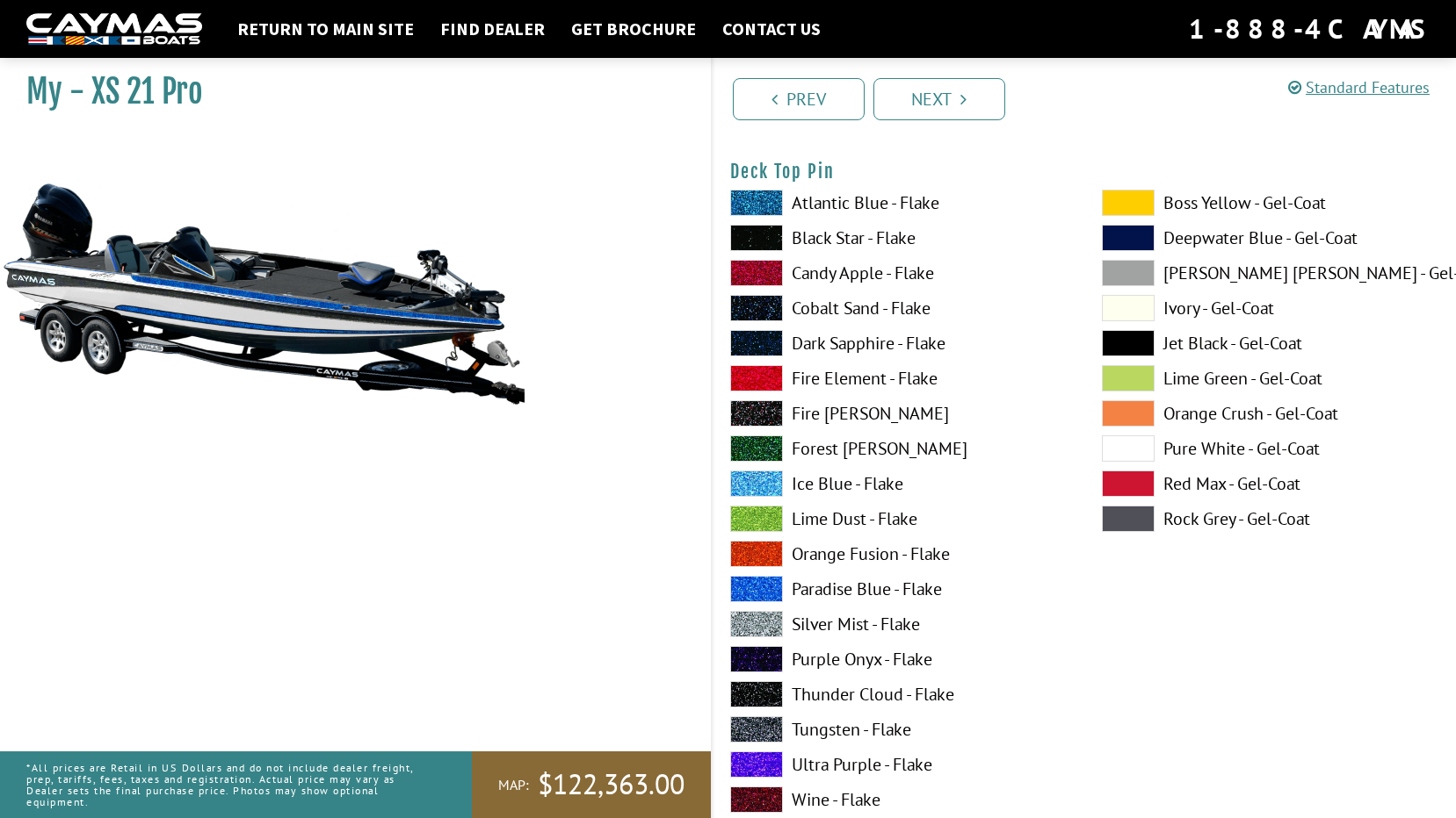
scroll to position [2985, 0]
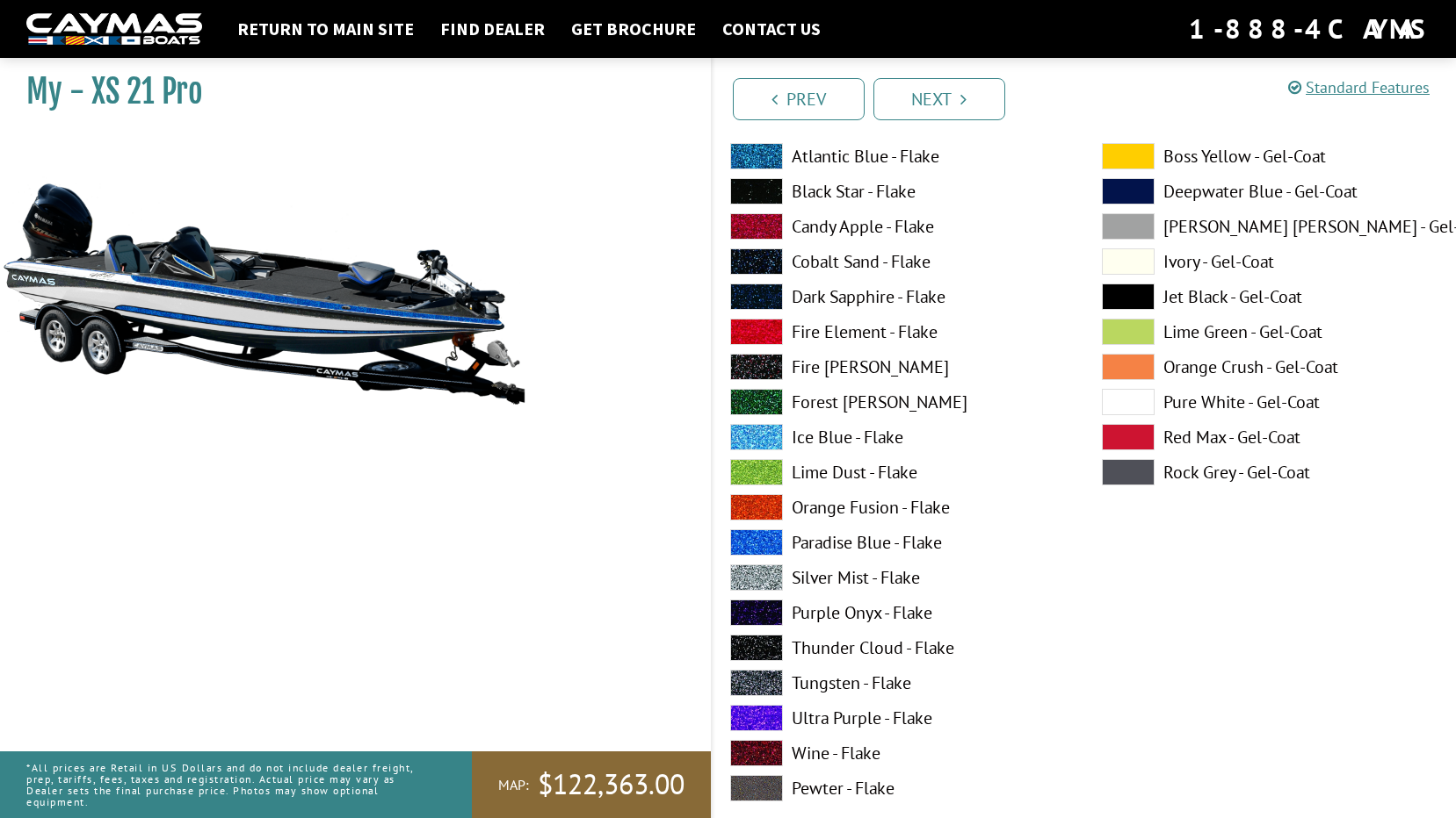
click at [743, 541] on span at bounding box center [757, 542] width 53 height 27
click at [753, 194] on span at bounding box center [757, 191] width 53 height 27
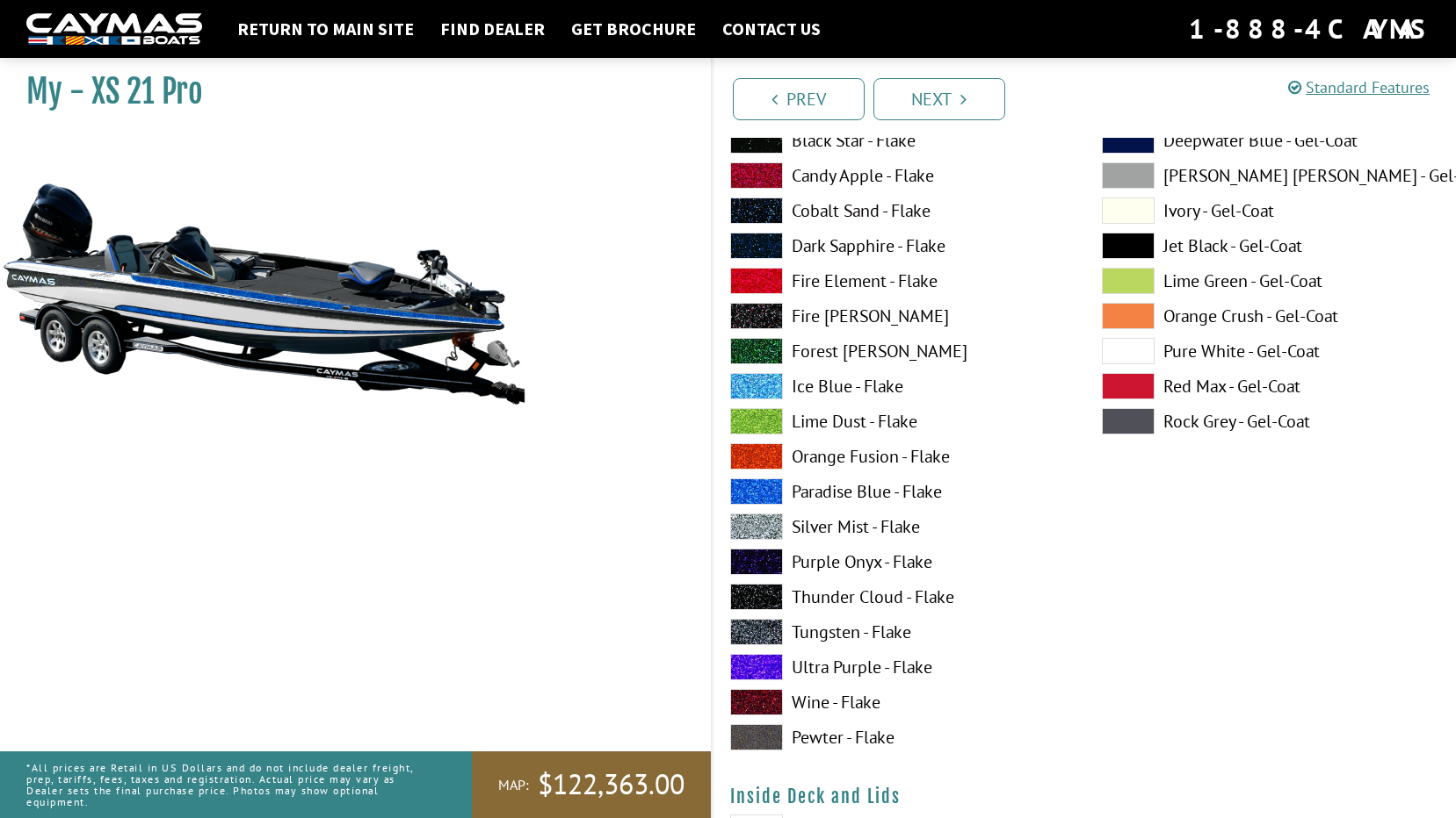
scroll to position [3425, 0]
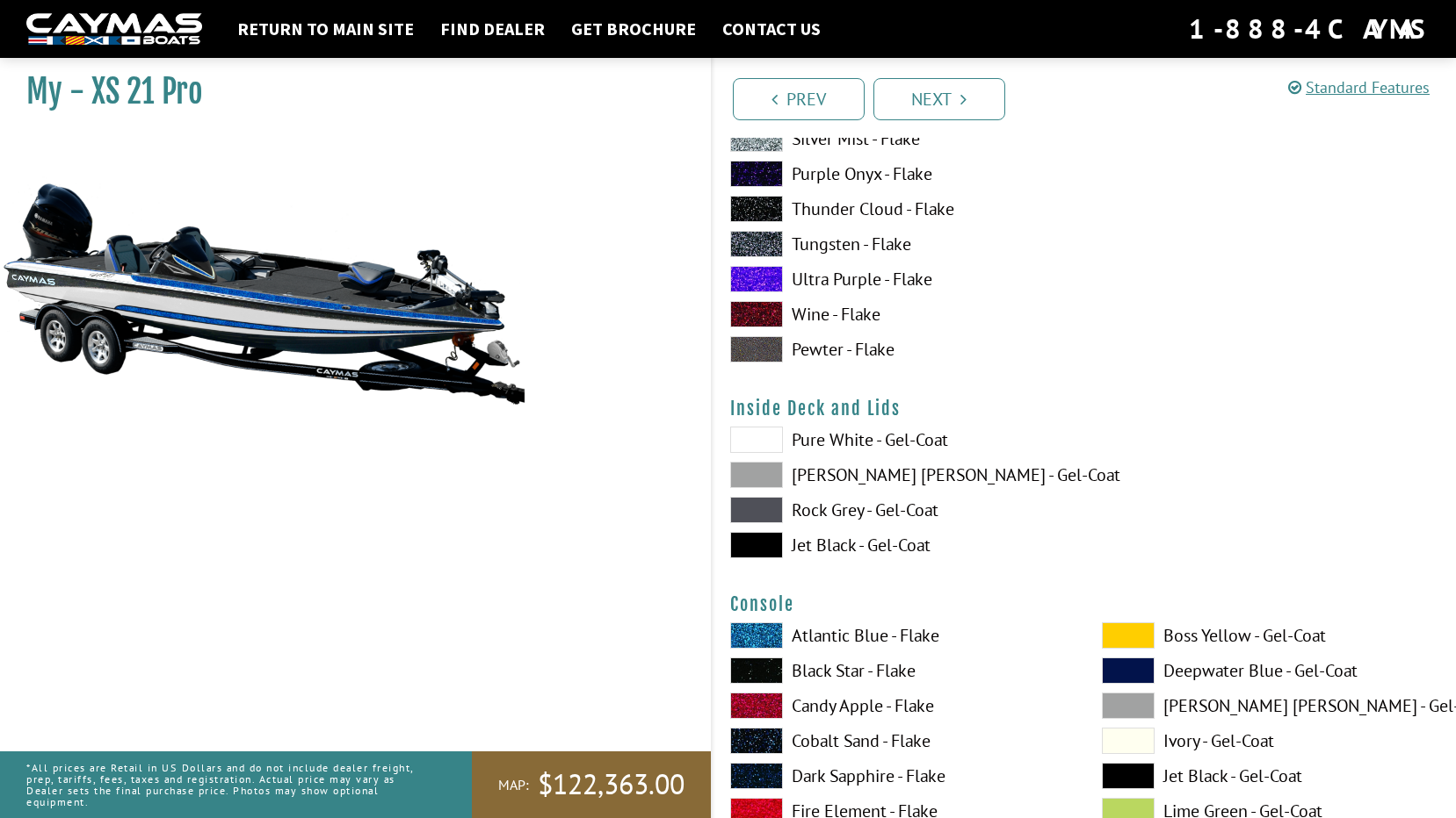
click at [820, 544] on label "Jet Black - Gel-Coat" at bounding box center [898, 545] width 336 height 27
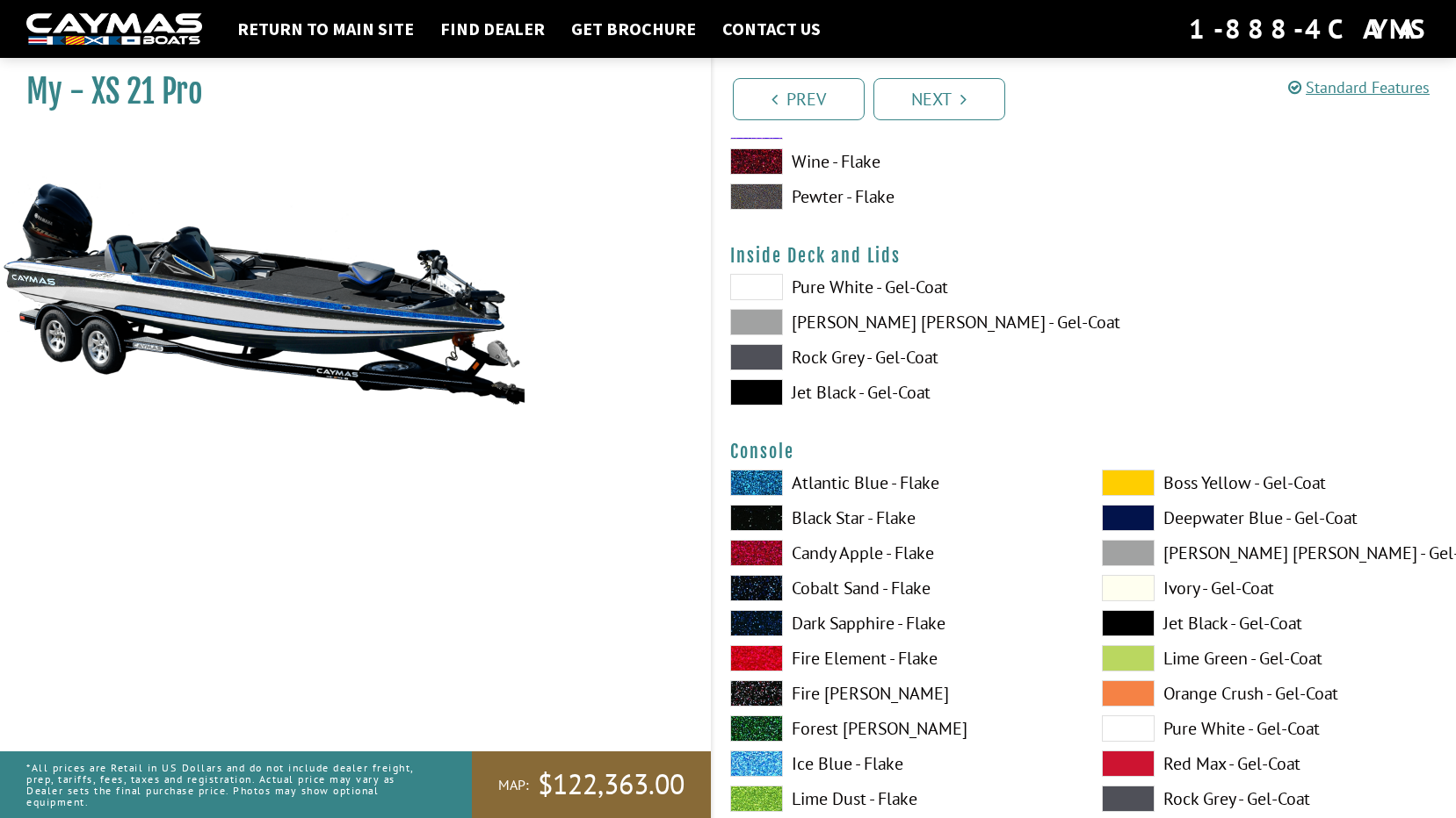
scroll to position [3601, 0]
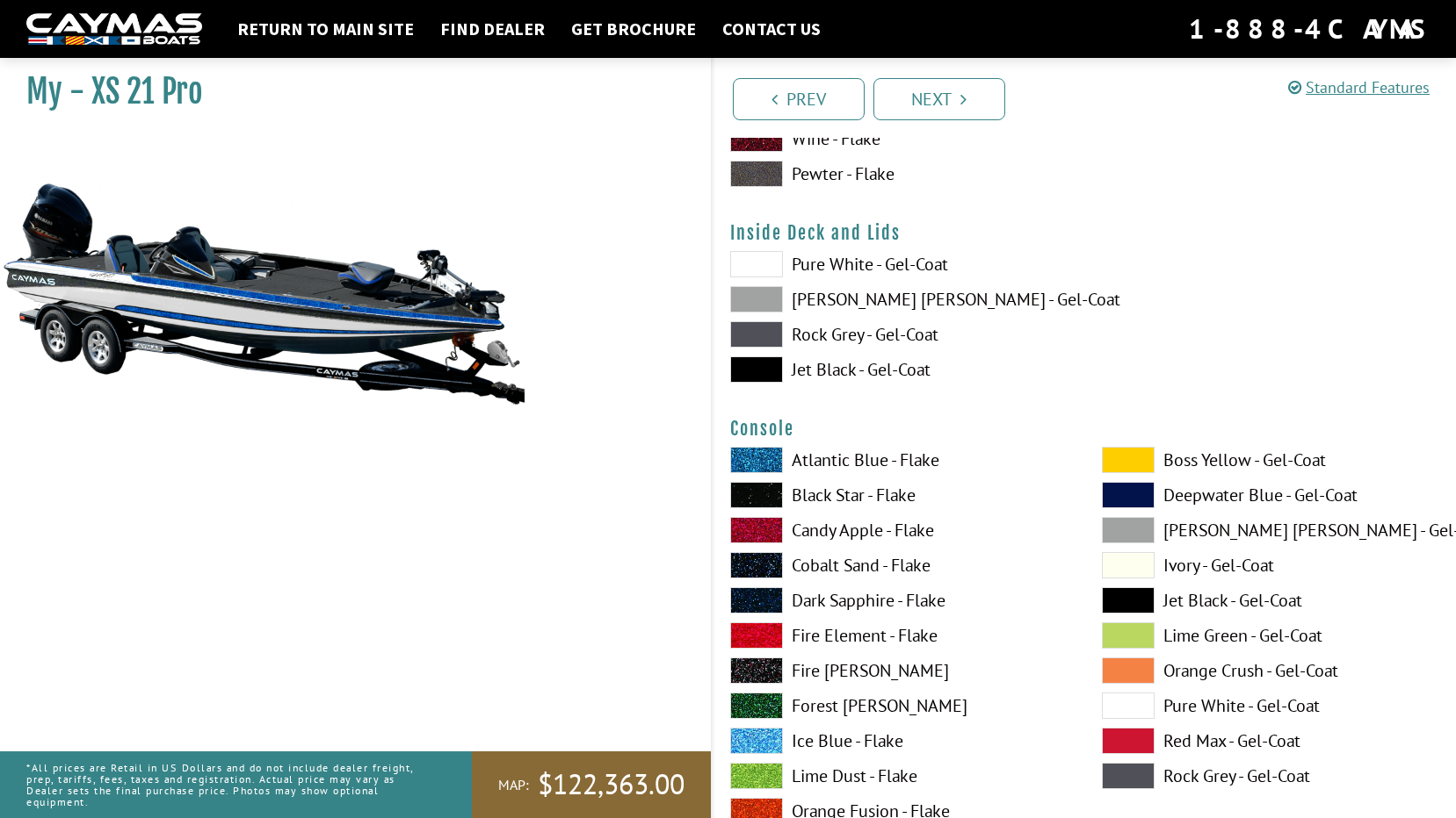
click at [846, 328] on label "Rock Grey - Gel-Coat" at bounding box center [898, 334] width 336 height 27
click at [844, 372] on label "Jet Black - Gel-Coat" at bounding box center [898, 369] width 336 height 27
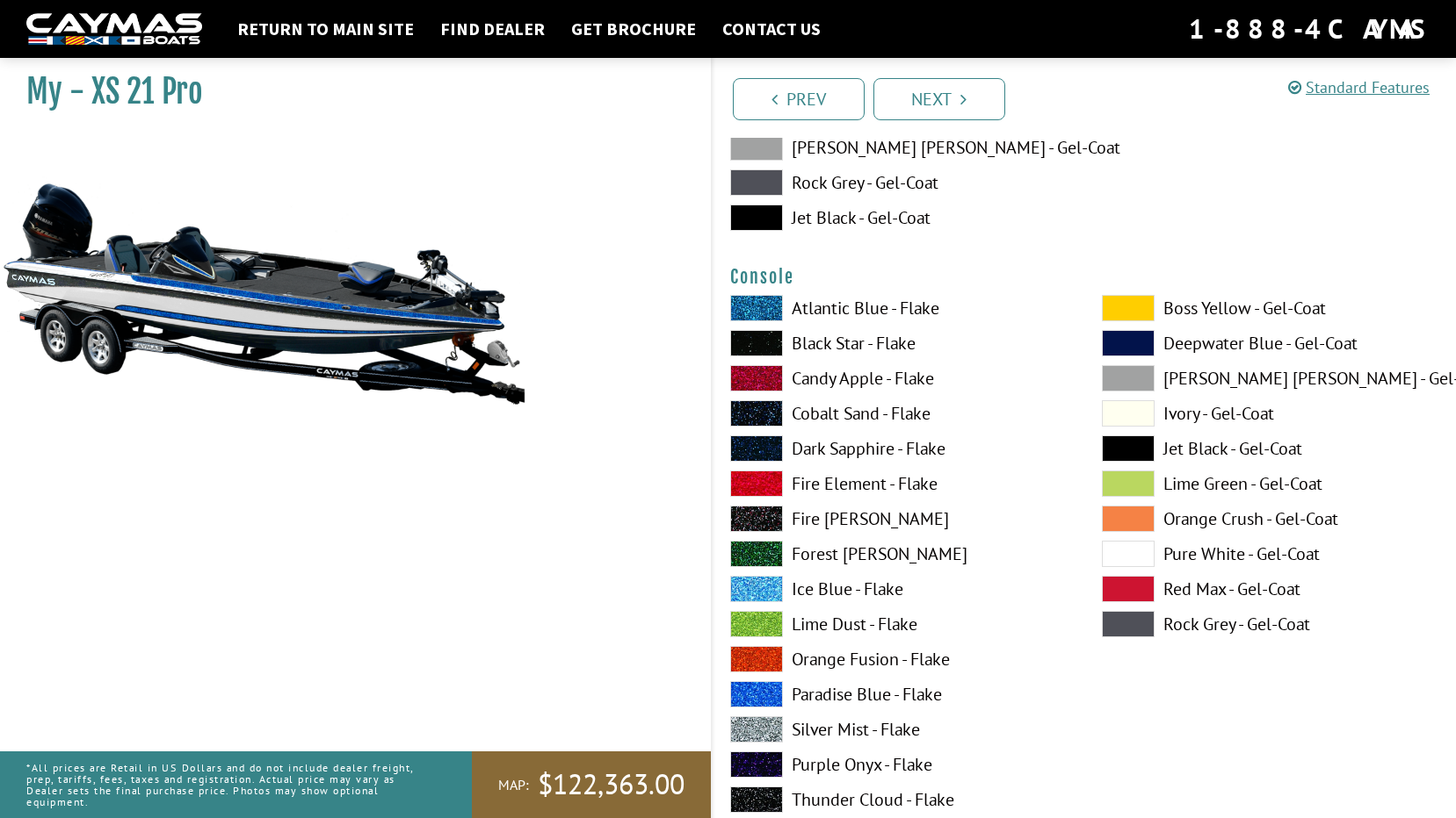
scroll to position [3776, 0]
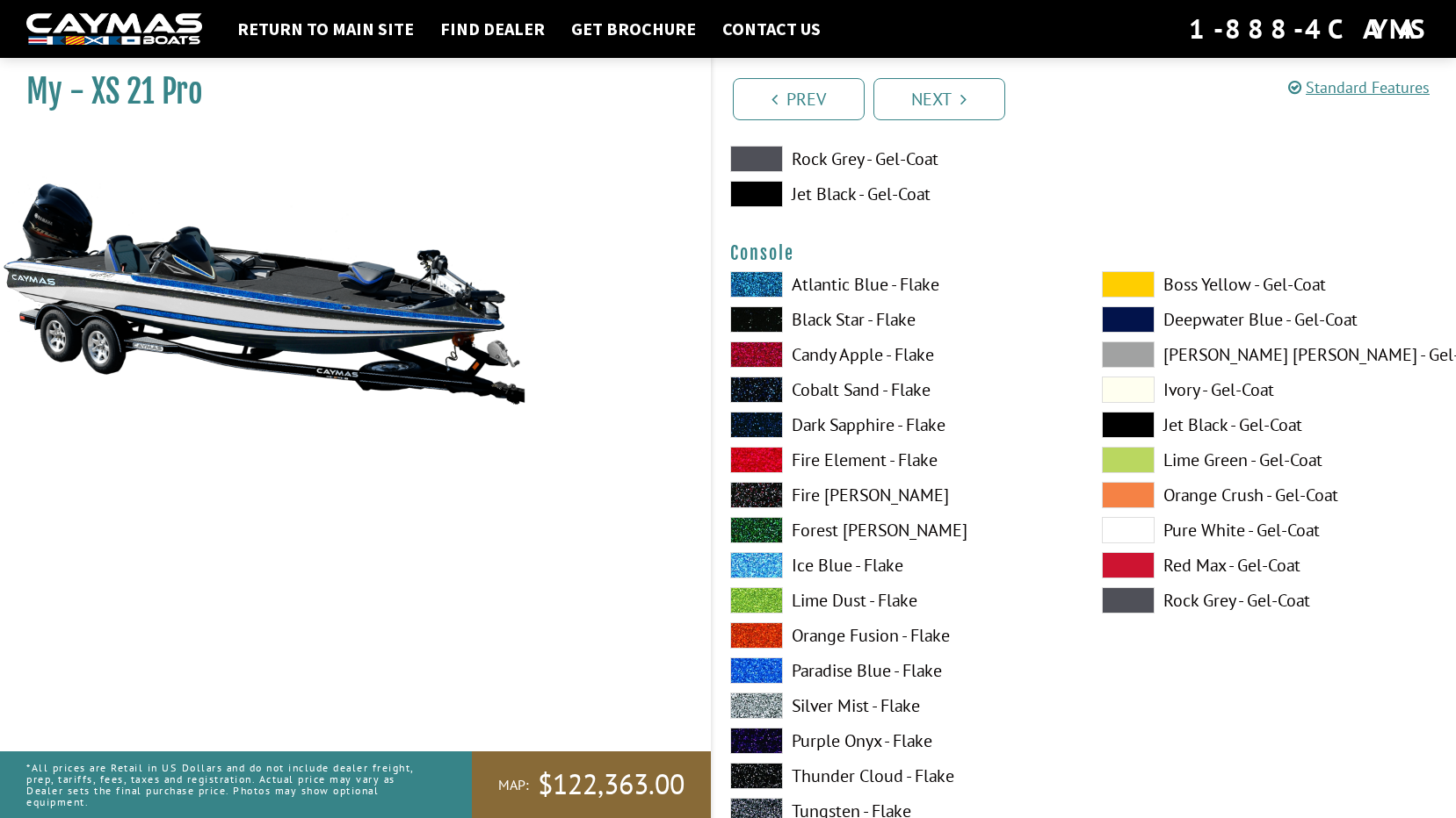
click at [825, 323] on label "Black Star - Flake" at bounding box center [898, 320] width 336 height 27
click at [1220, 429] on label "Jet Black - Gel-Coat" at bounding box center [1269, 425] width 336 height 27
click at [805, 317] on label "Black Star - Flake" at bounding box center [898, 320] width 336 height 27
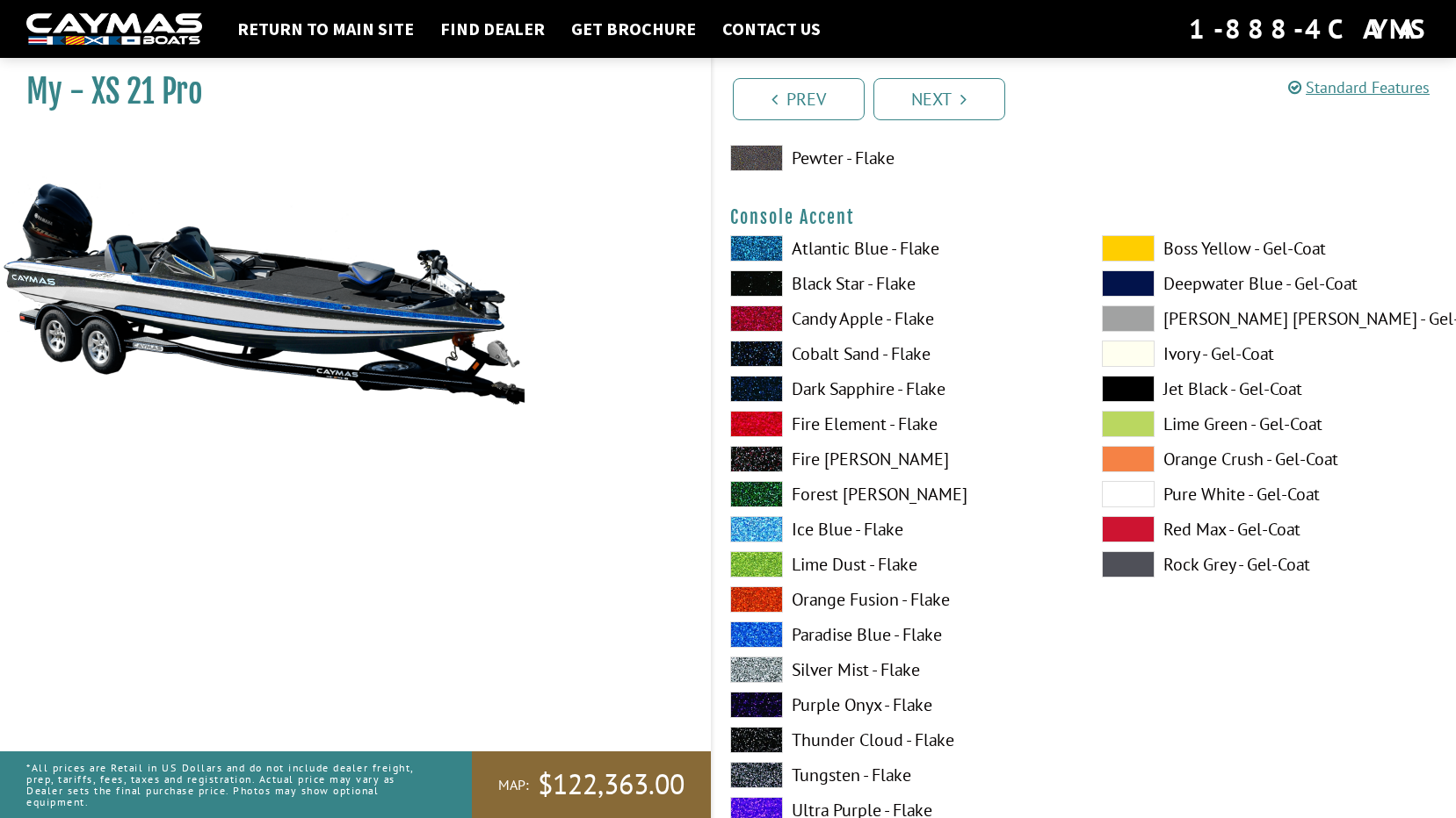
scroll to position [4566, 0]
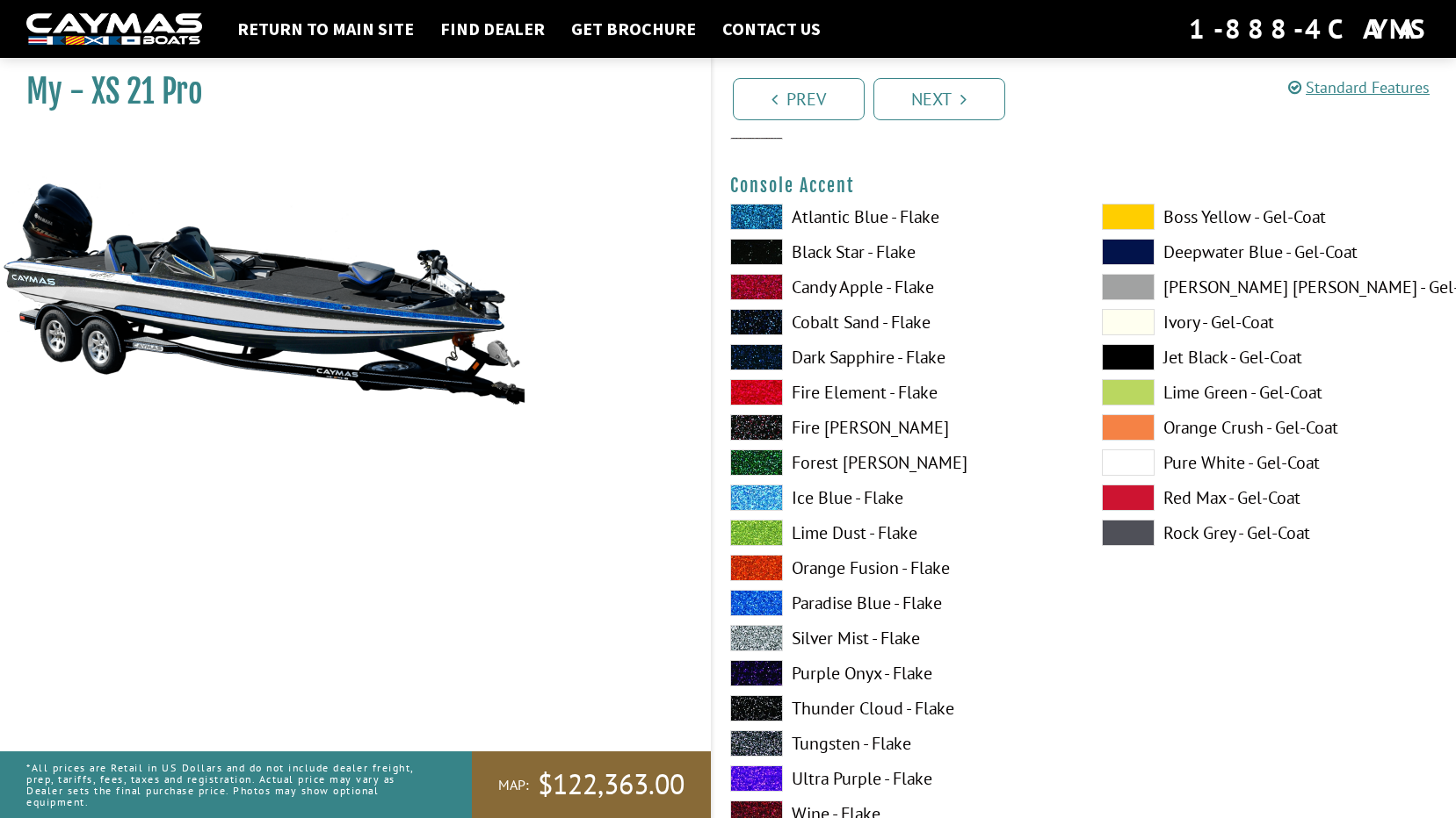
click at [804, 605] on label "Paradise Blue - Flake" at bounding box center [898, 603] width 336 height 27
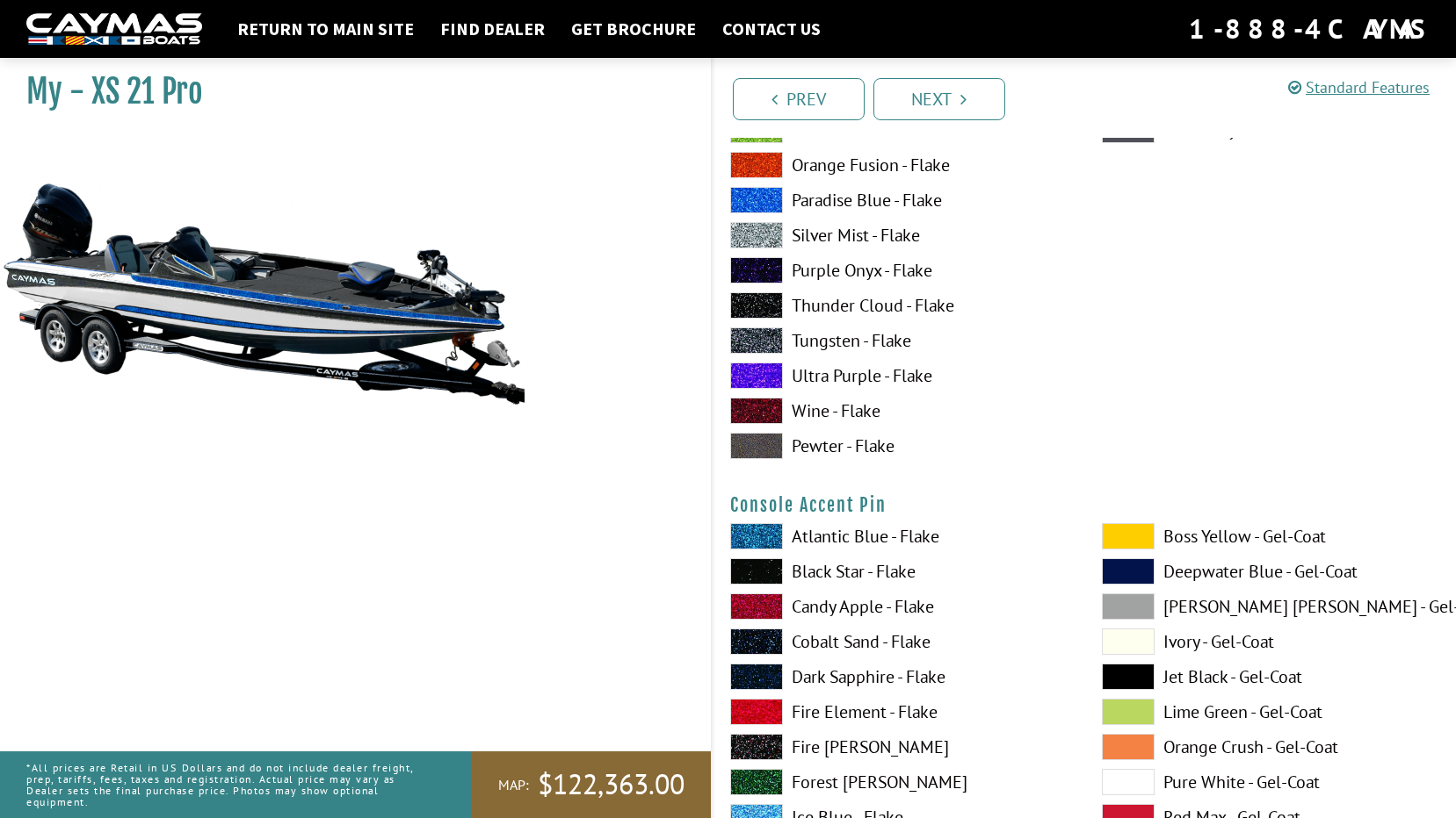
scroll to position [5005, 0]
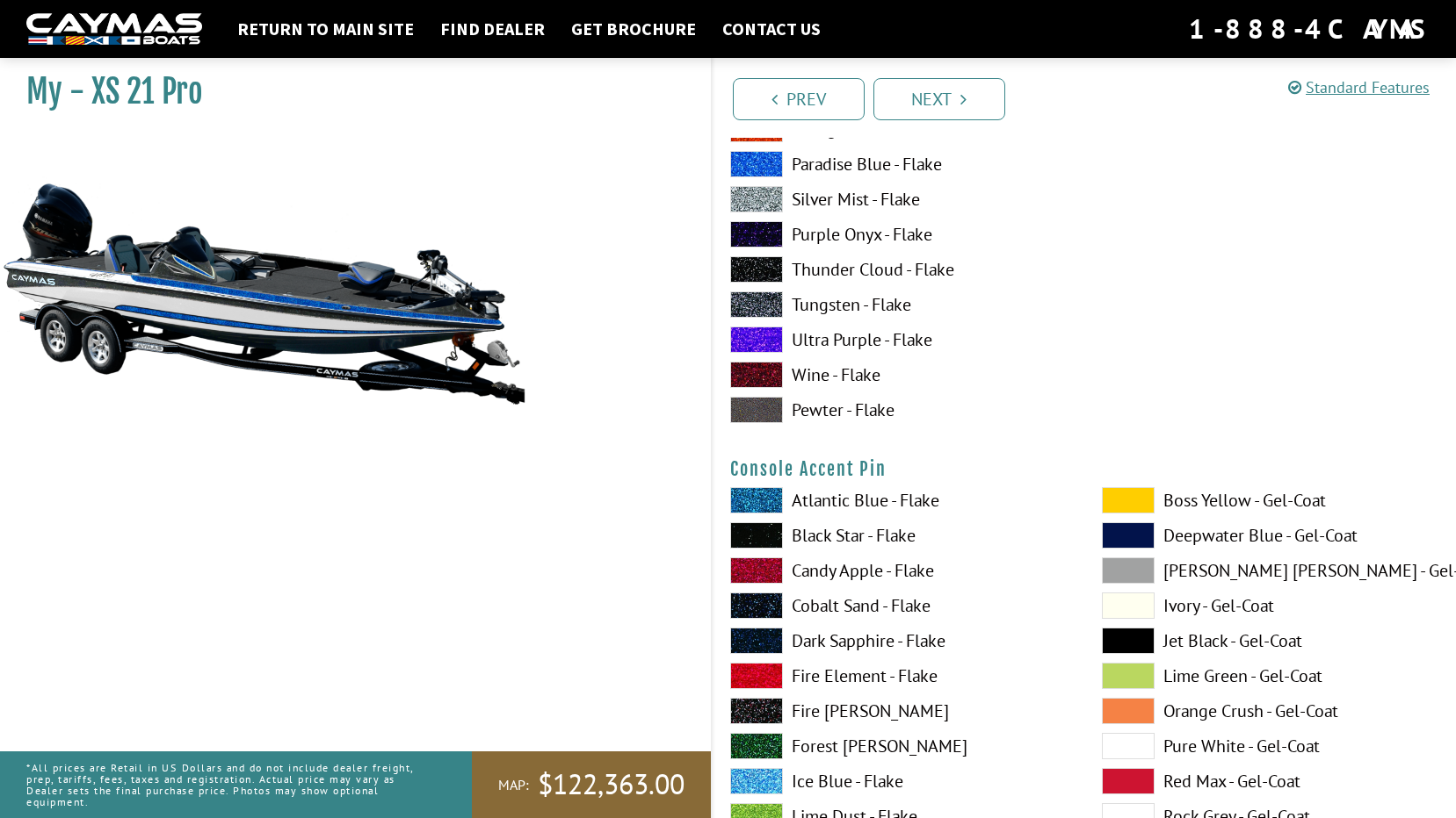
click at [816, 541] on label "Black Star - Flake" at bounding box center [898, 535] width 336 height 27
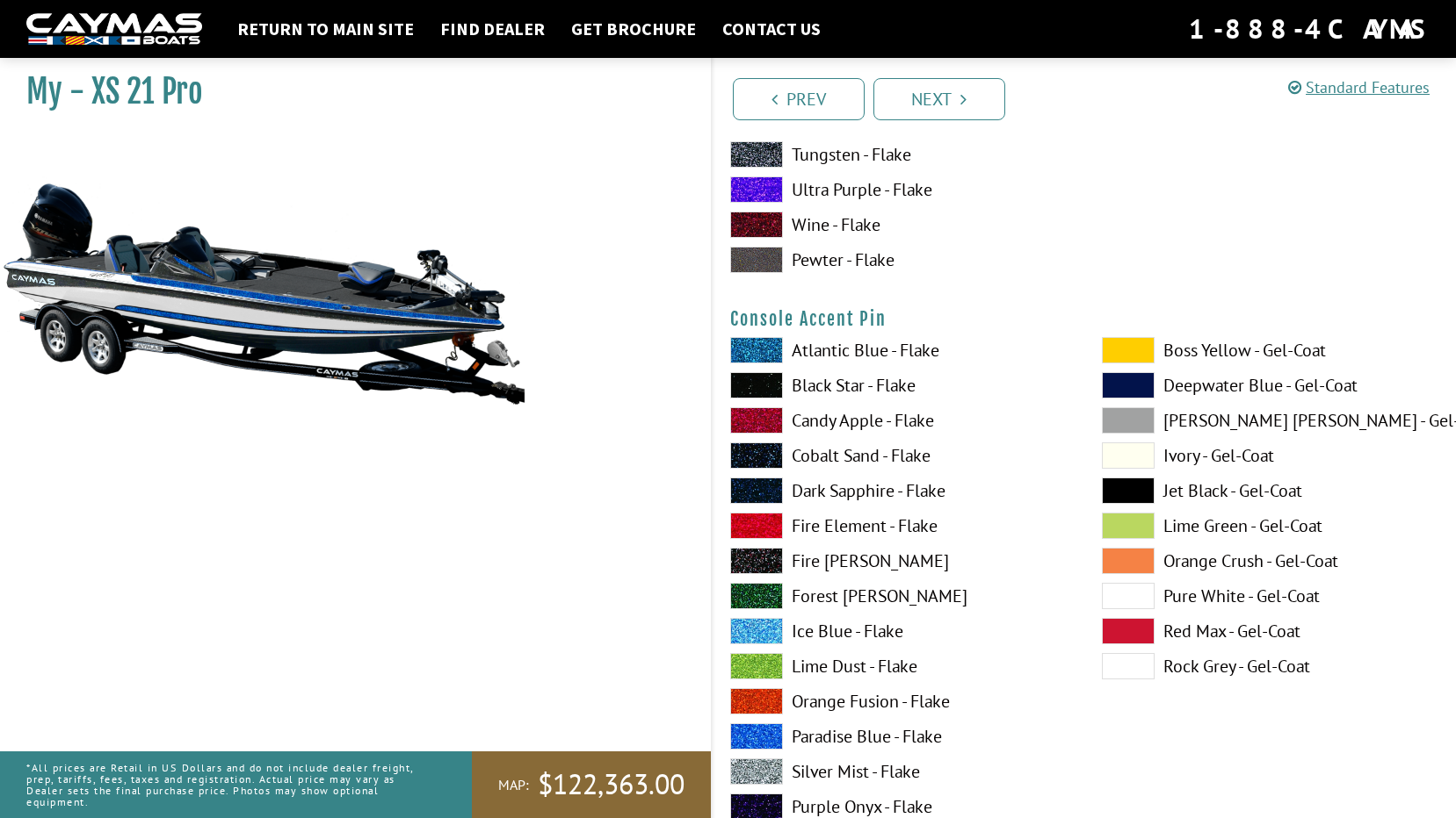
scroll to position [5181, 0]
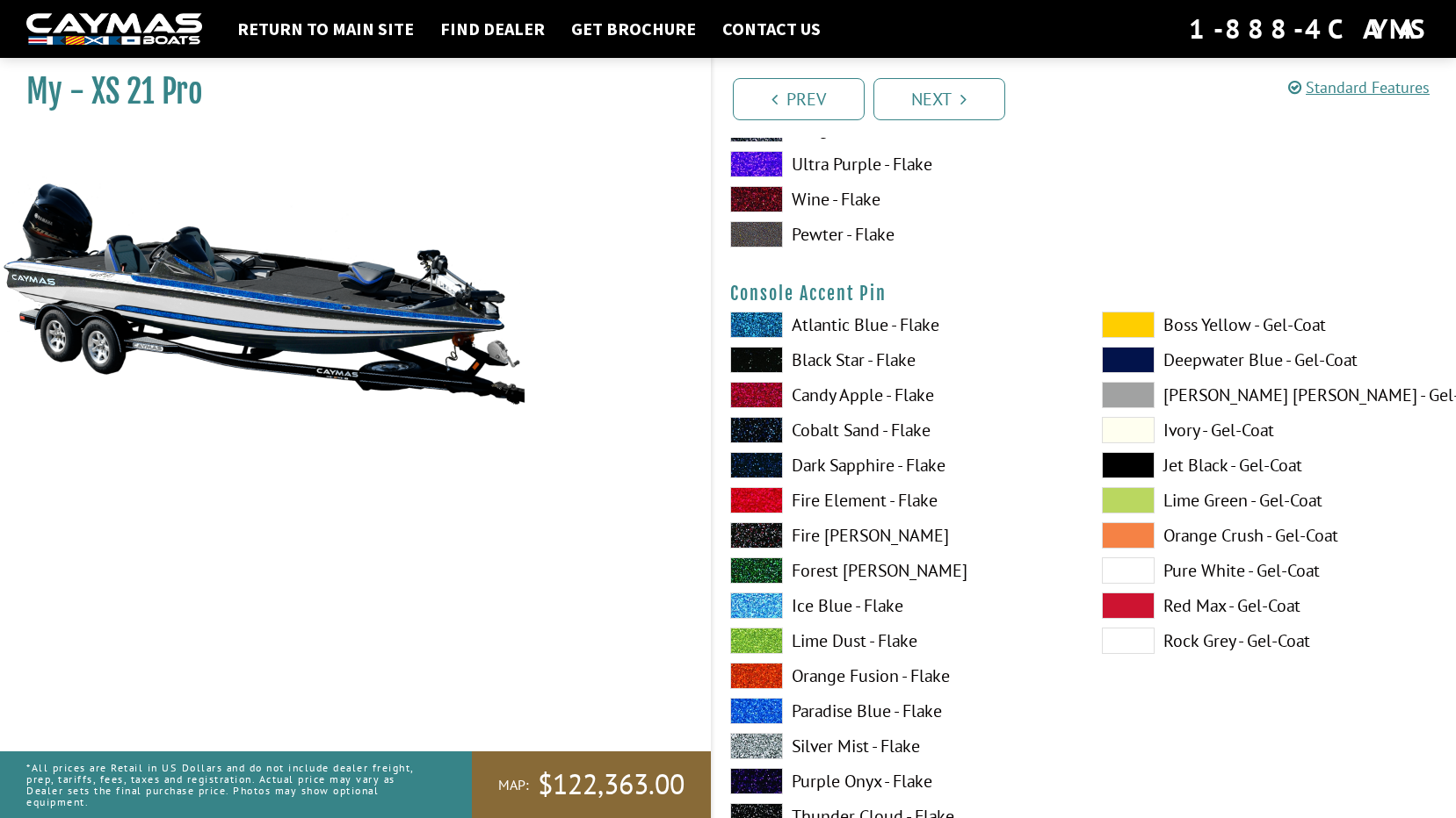
click at [837, 739] on label "Silver Mist - Flake" at bounding box center [898, 746] width 336 height 27
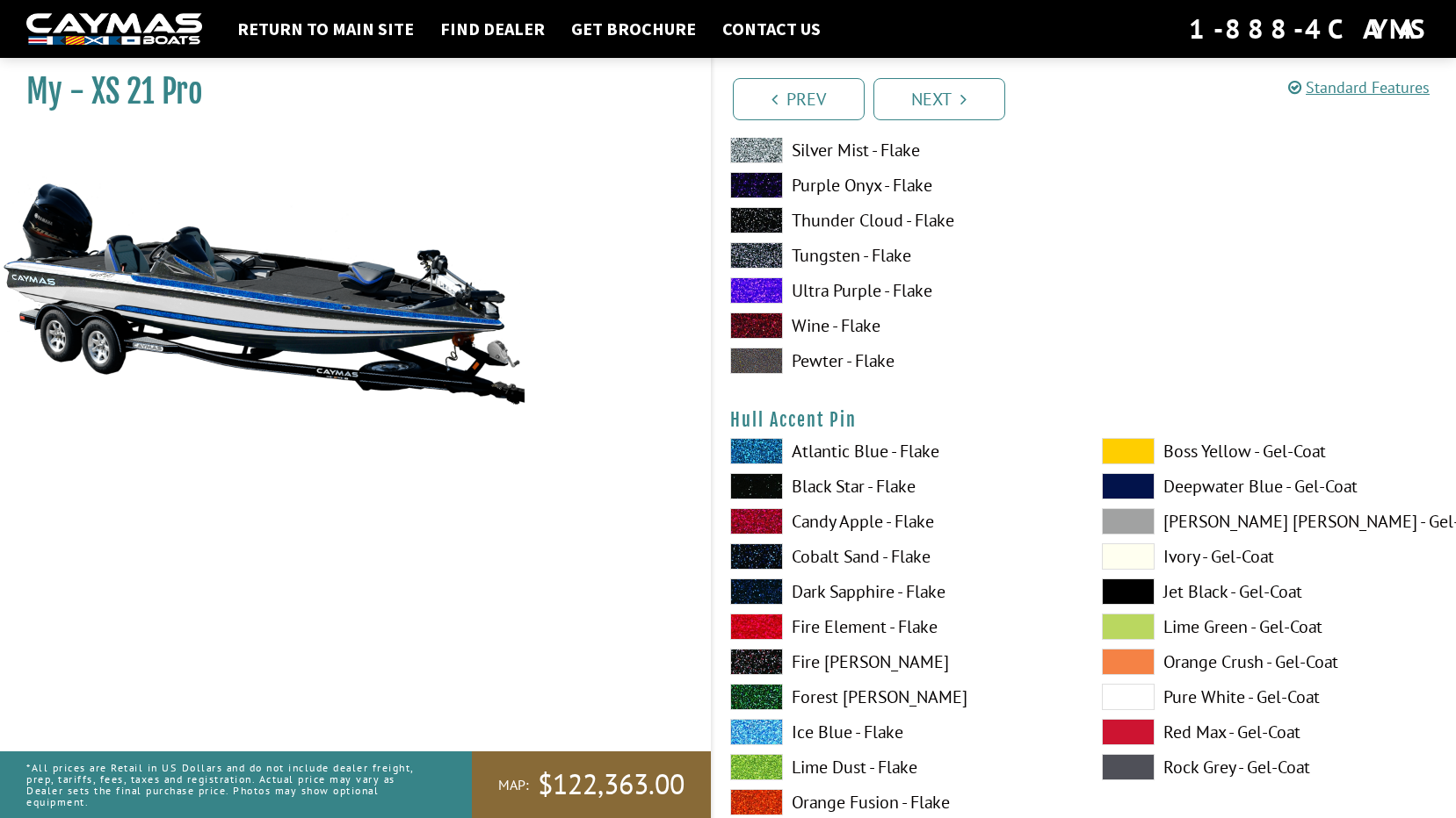
scroll to position [6937, 0]
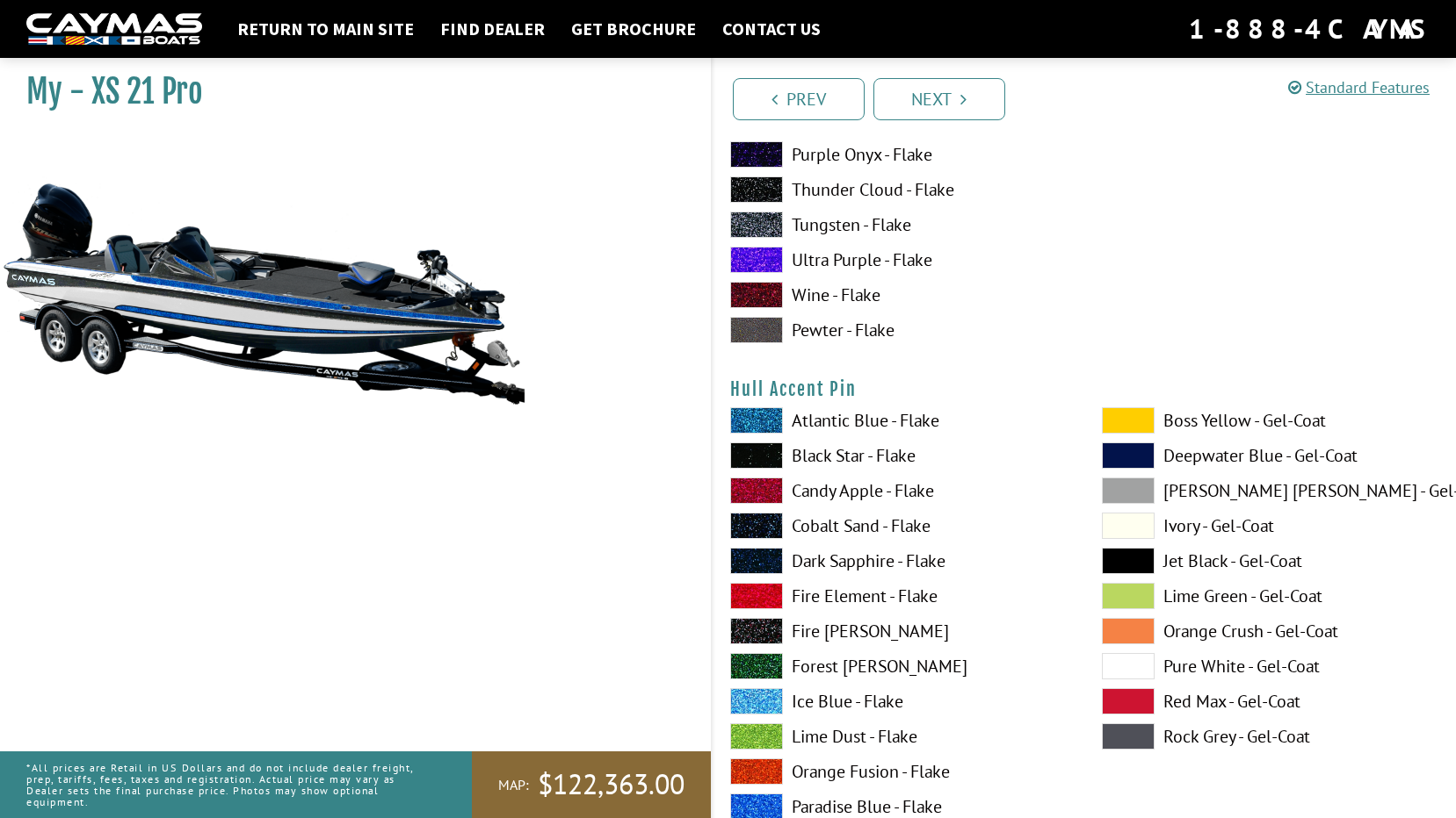
click at [815, 451] on label "Black Star - Flake" at bounding box center [898, 455] width 336 height 27
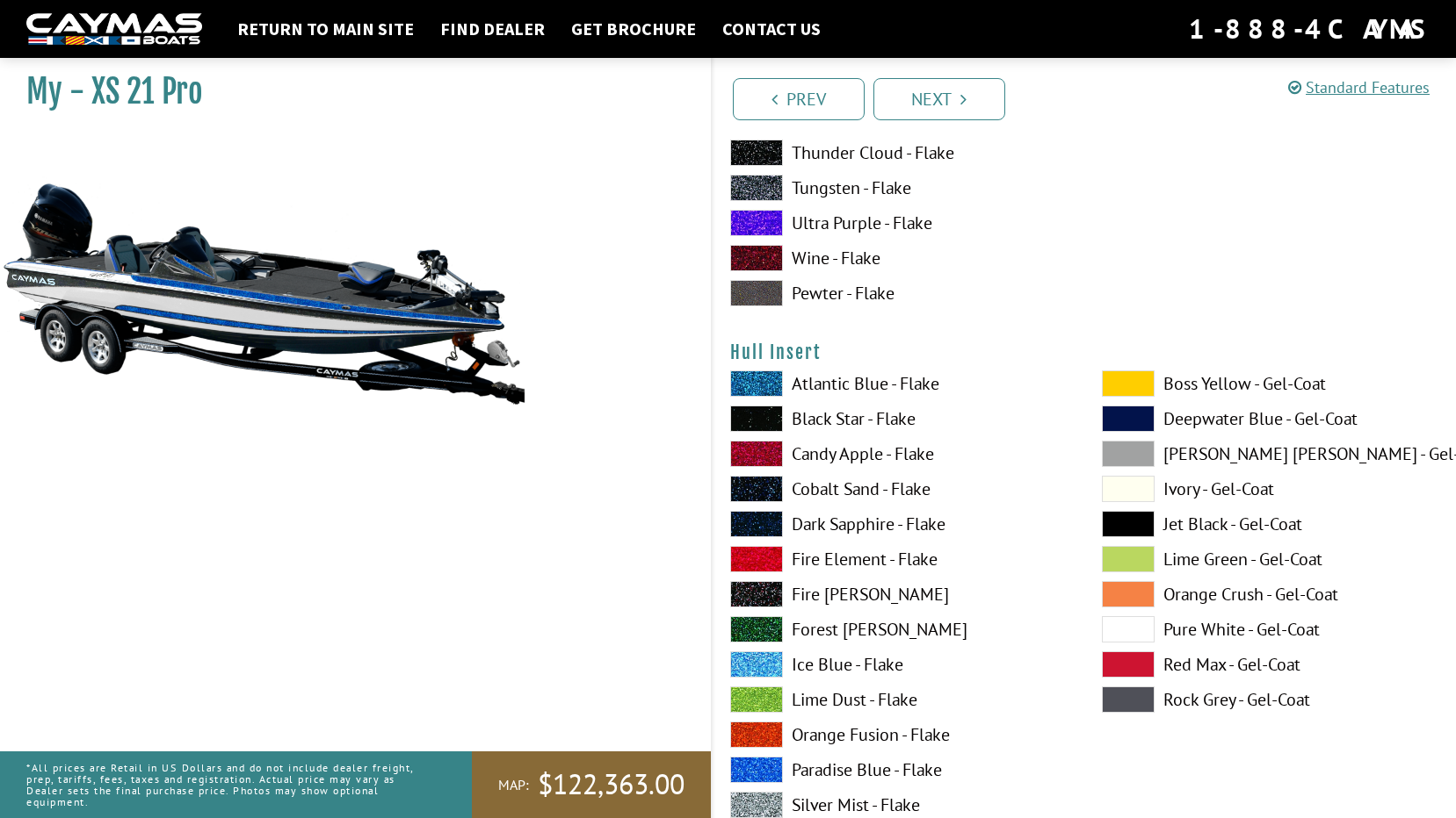
scroll to position [7727, 0]
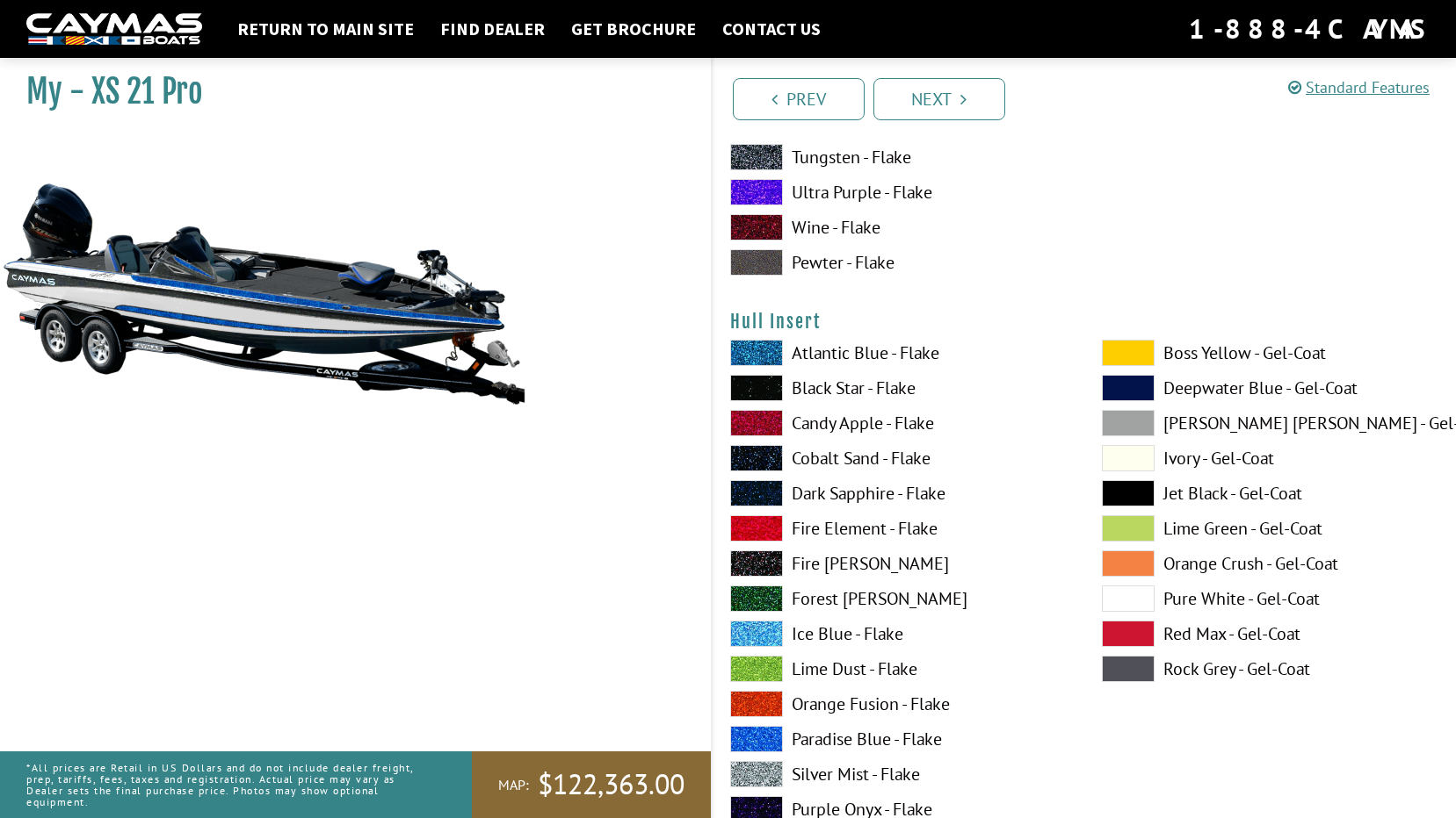
click at [838, 741] on label "Paradise Blue - Flake" at bounding box center [898, 739] width 336 height 27
click at [840, 388] on label "Black Star - Flake" at bounding box center [898, 387] width 336 height 27
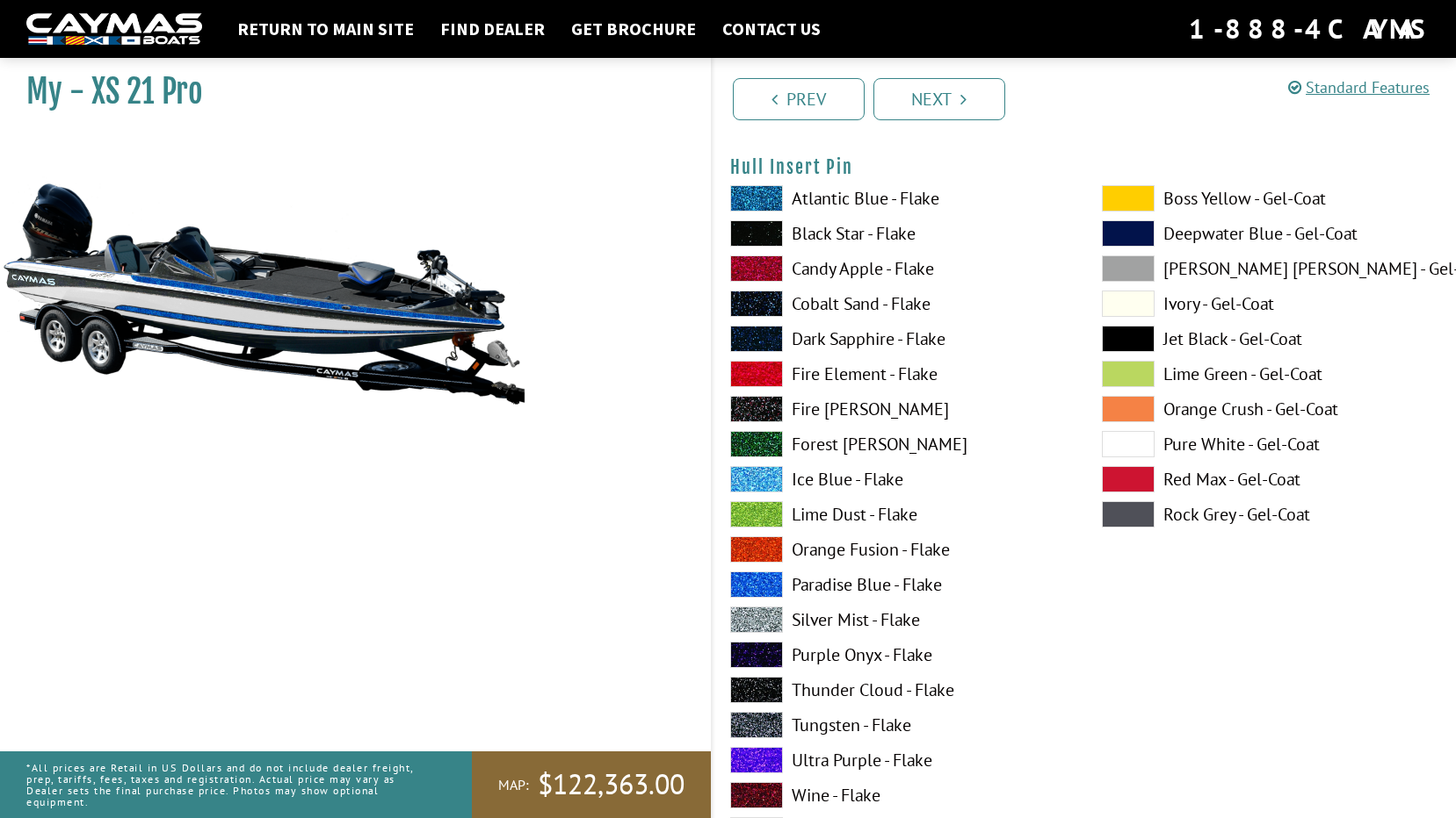
scroll to position [8606, 0]
click at [827, 583] on label "Paradise Blue - Flake" at bounding box center [898, 584] width 336 height 27
click at [827, 609] on label "Silver Mist - Flake" at bounding box center [898, 618] width 336 height 27
click at [823, 588] on label "Paradise Blue - Flake" at bounding box center [898, 584] width 336 height 27
click at [823, 624] on label "Silver Mist - Flake" at bounding box center [898, 618] width 336 height 27
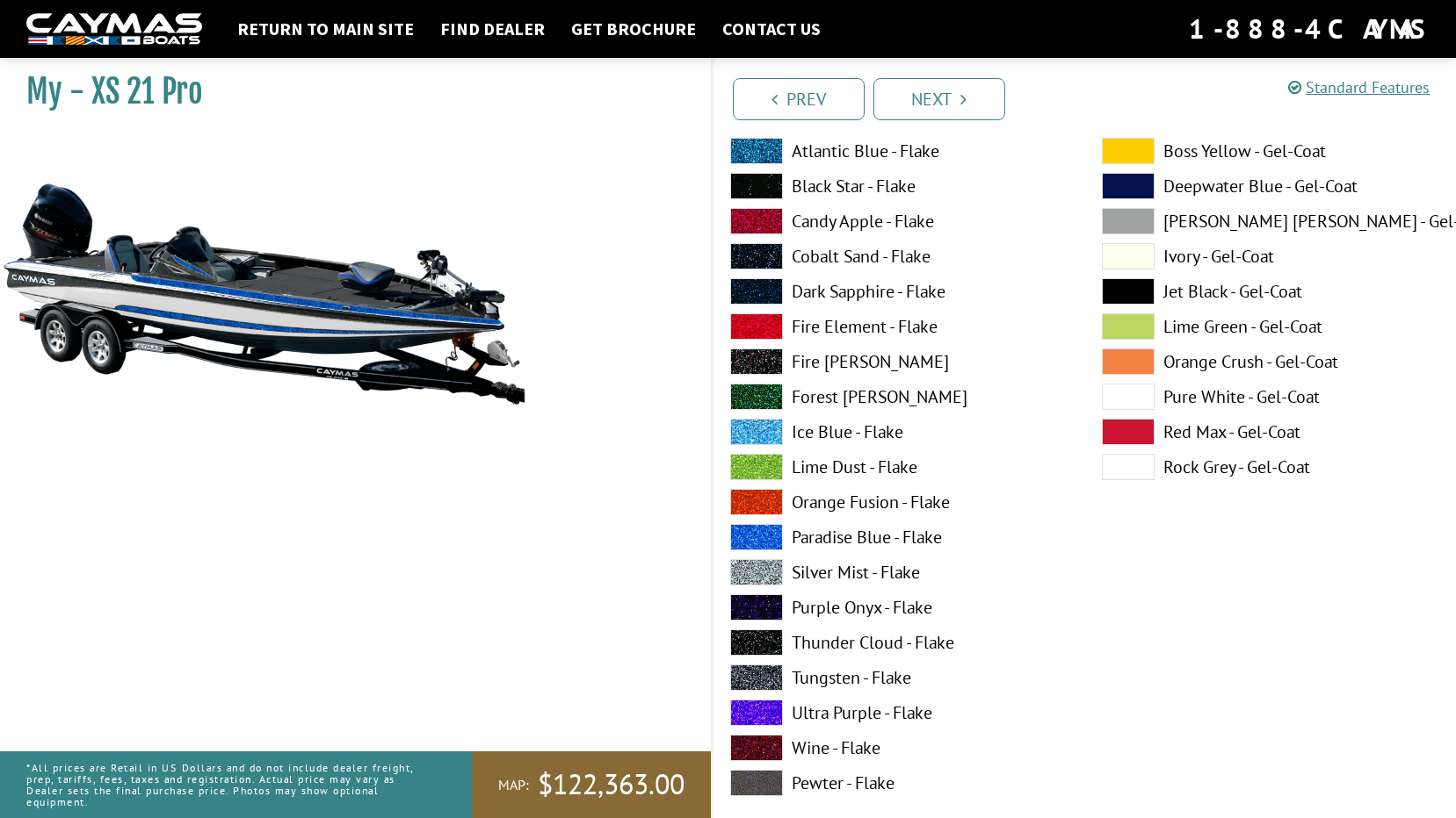
scroll to position [5357, 0]
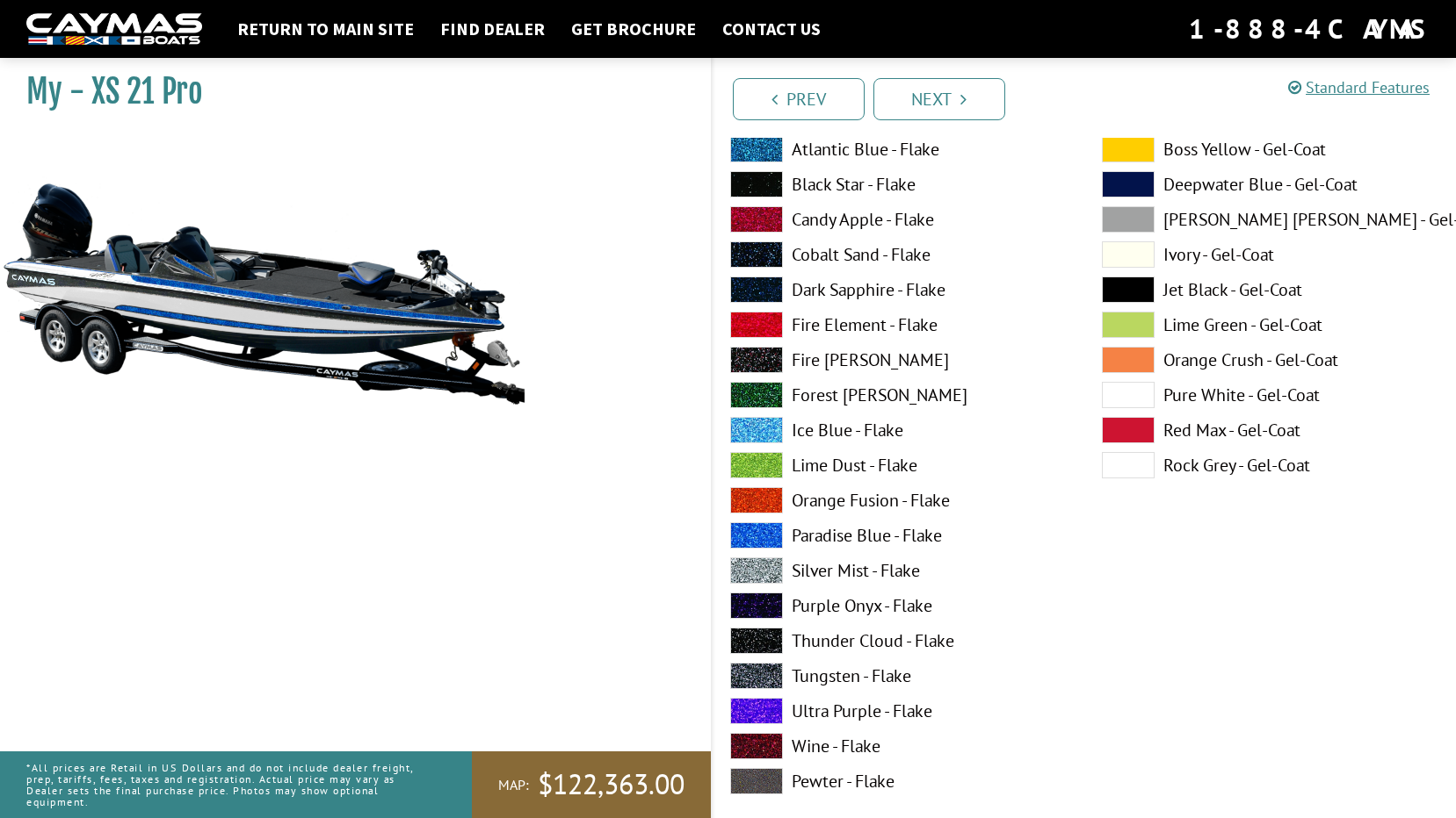
click at [1203, 396] on label "Pure White - Gel-Coat" at bounding box center [1269, 395] width 336 height 27
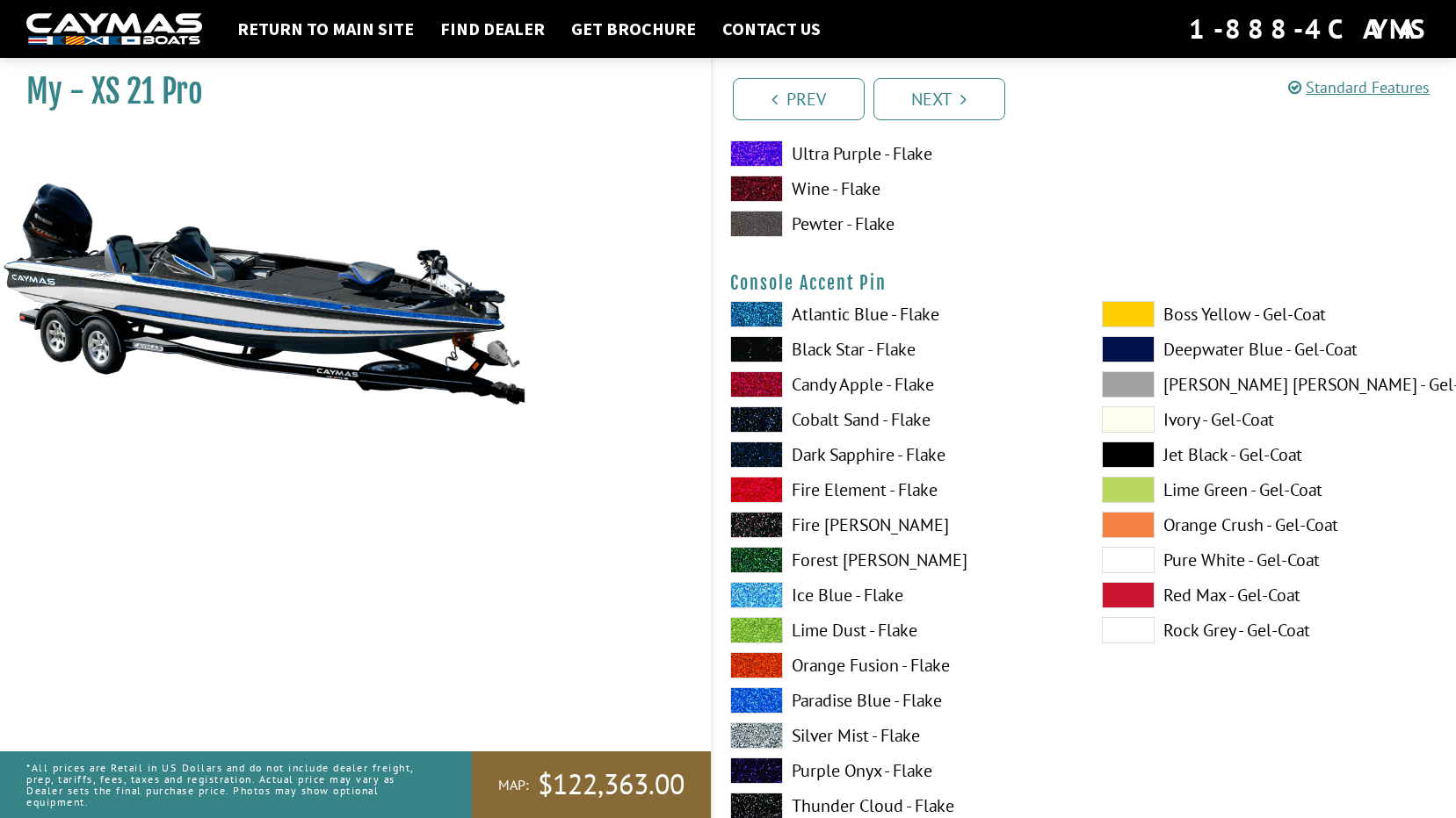
scroll to position [5181, 0]
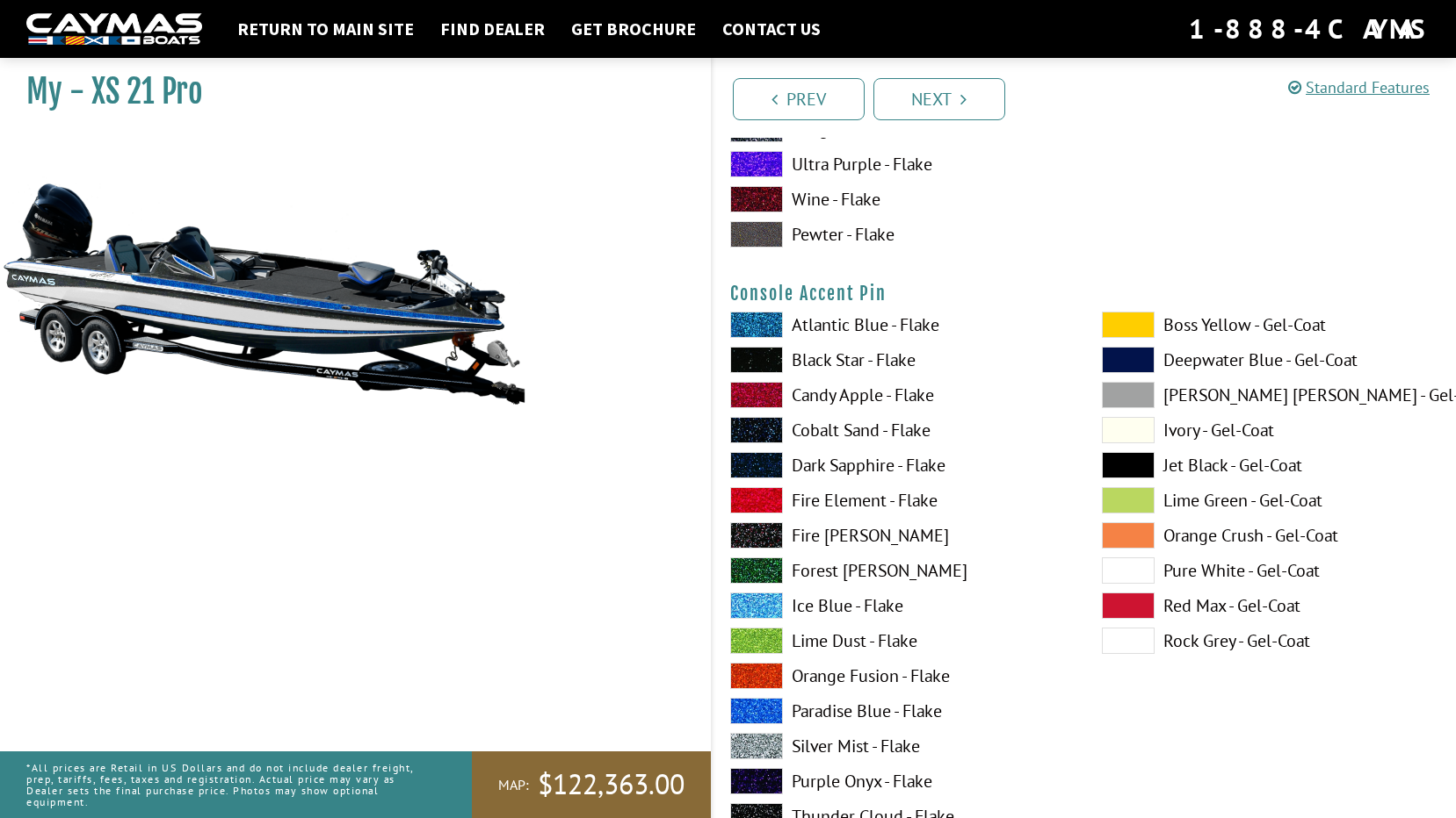
click at [744, 361] on span at bounding box center [757, 360] width 53 height 27
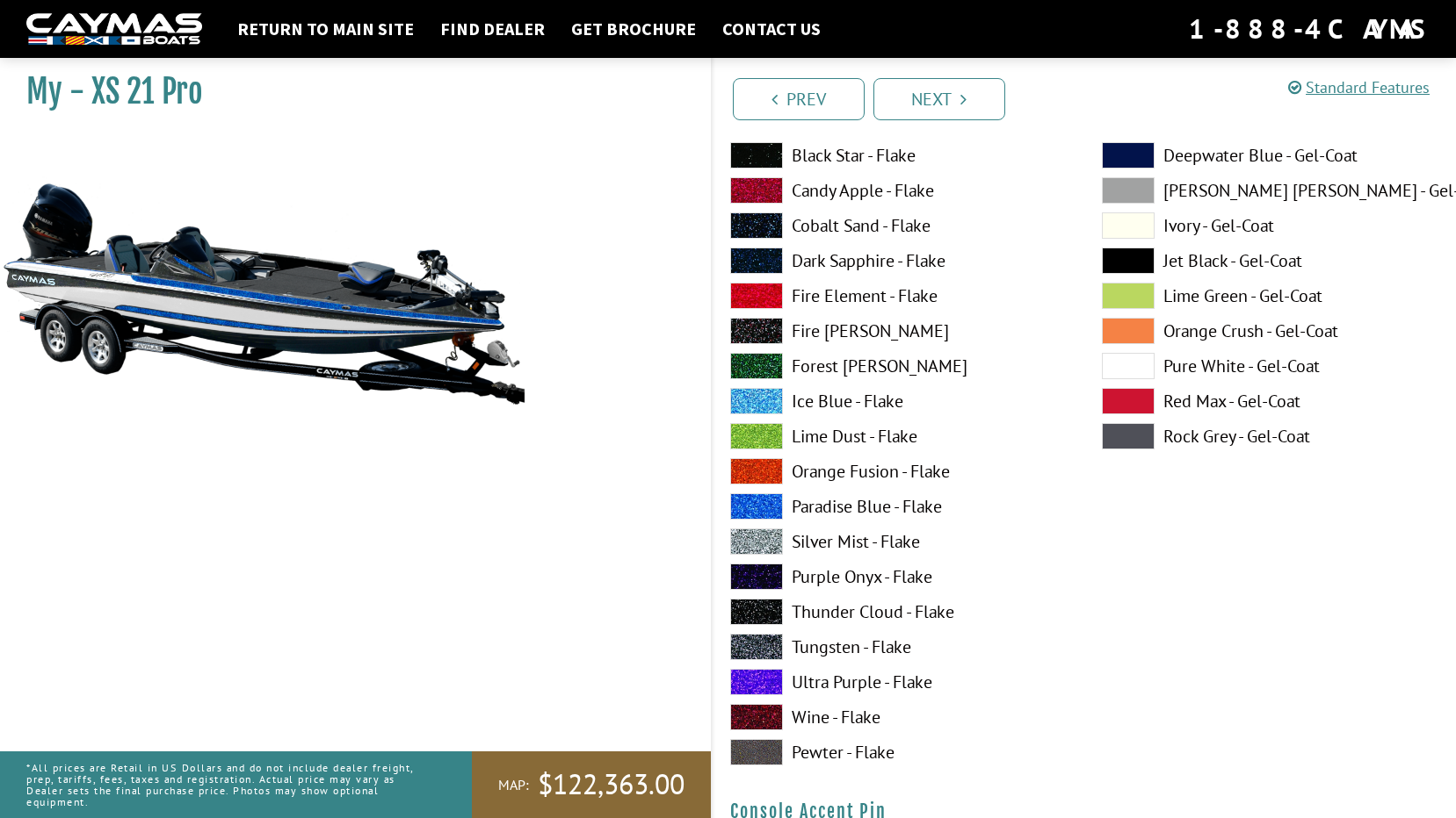
scroll to position [4566, 0]
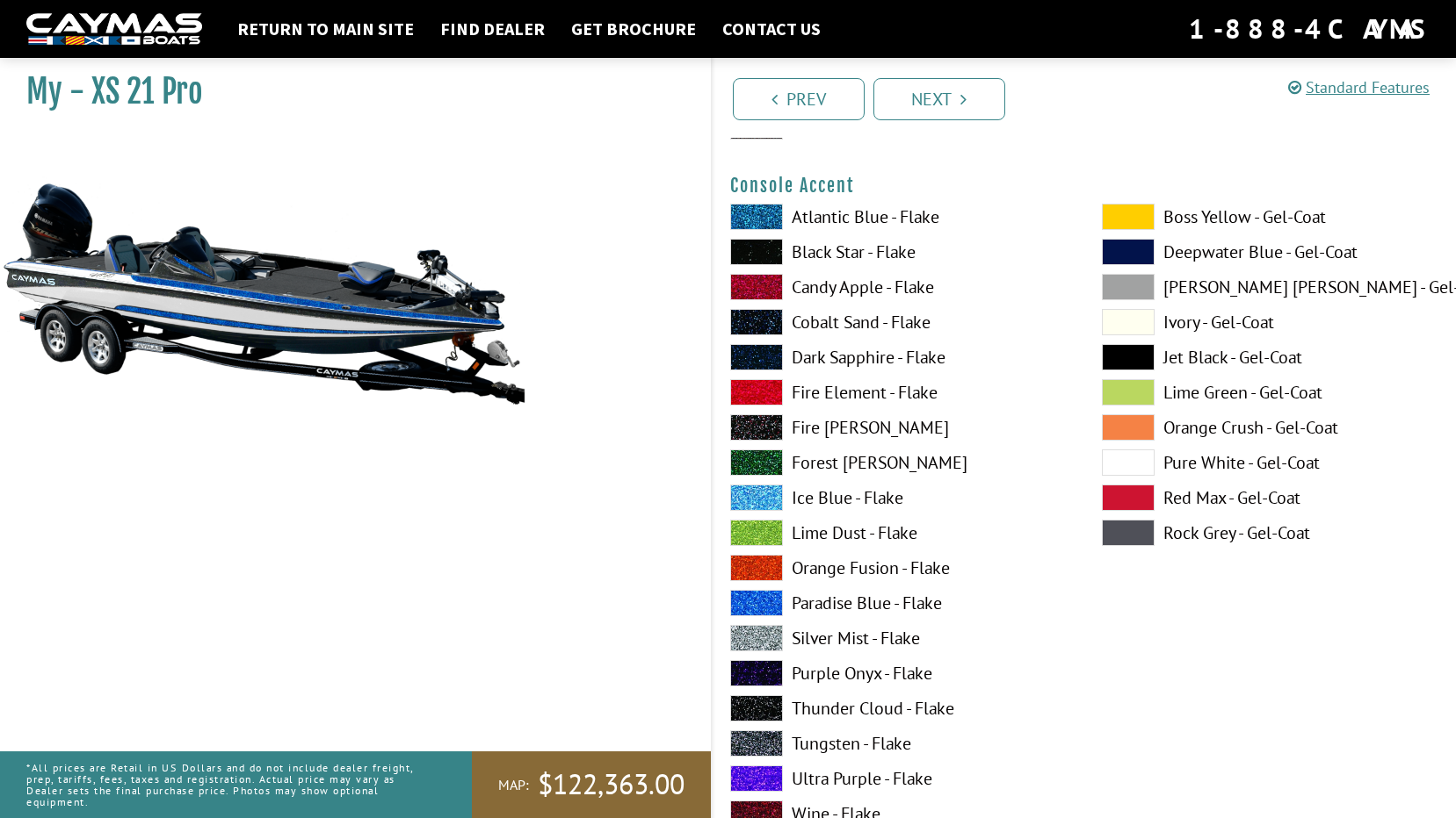
click at [1216, 462] on label "Pure White - Gel-Coat" at bounding box center [1269, 463] width 336 height 27
click at [827, 599] on label "Paradise Blue - Flake" at bounding box center [898, 603] width 336 height 27
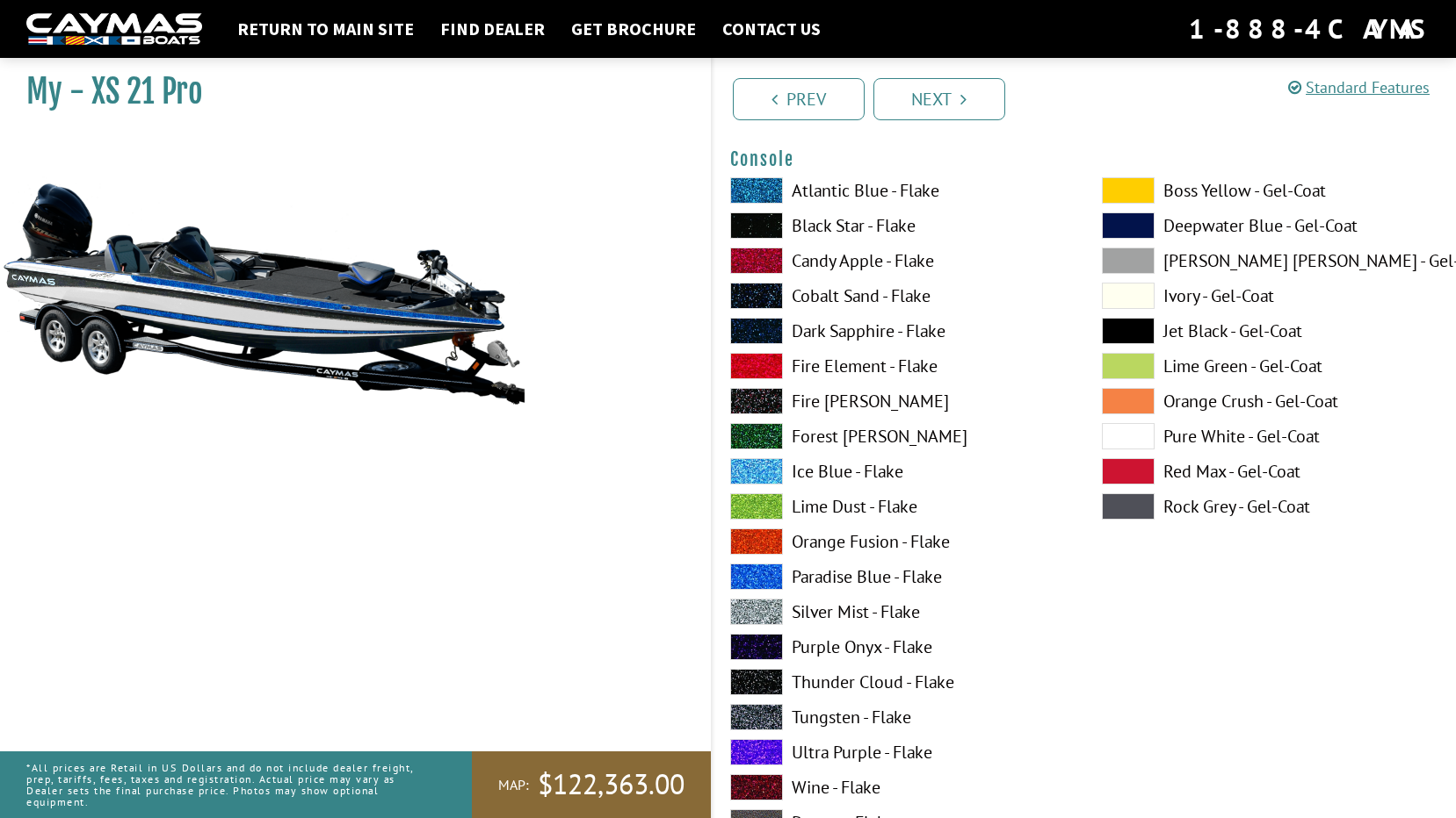
scroll to position [3864, 0]
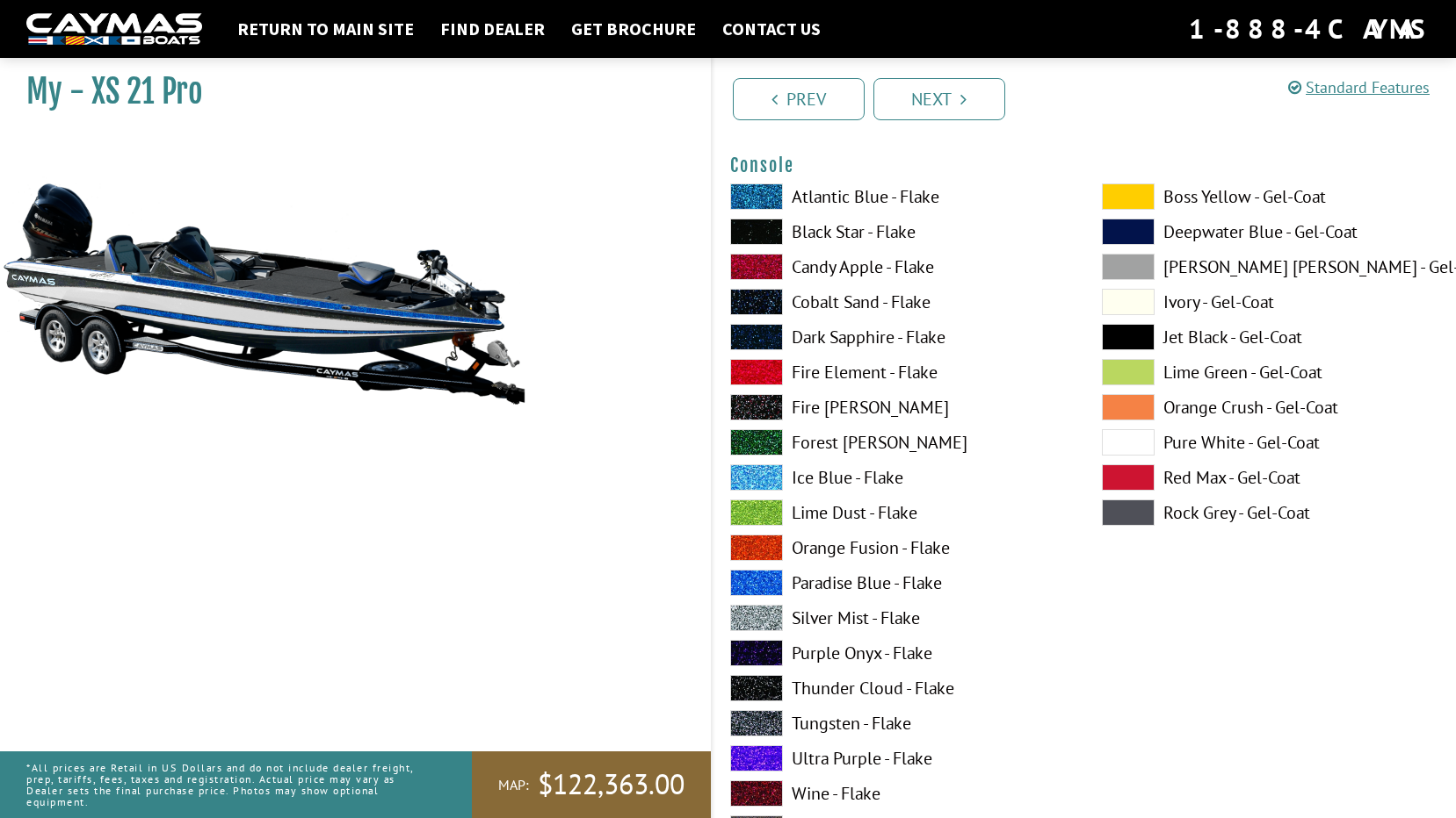
click at [1234, 449] on label "Pure White - Gel-Coat" at bounding box center [1269, 442] width 336 height 27
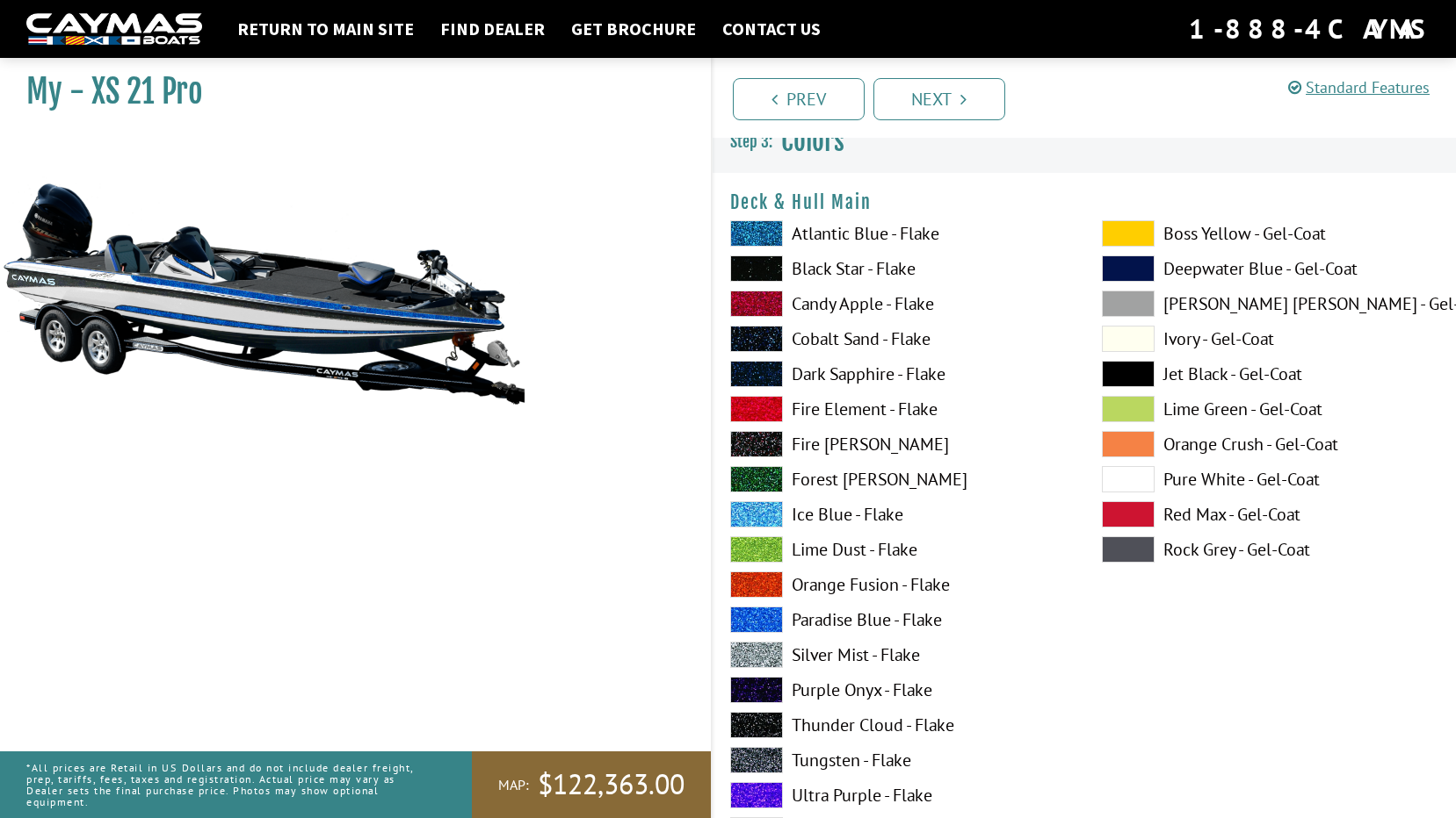
scroll to position [0, 0]
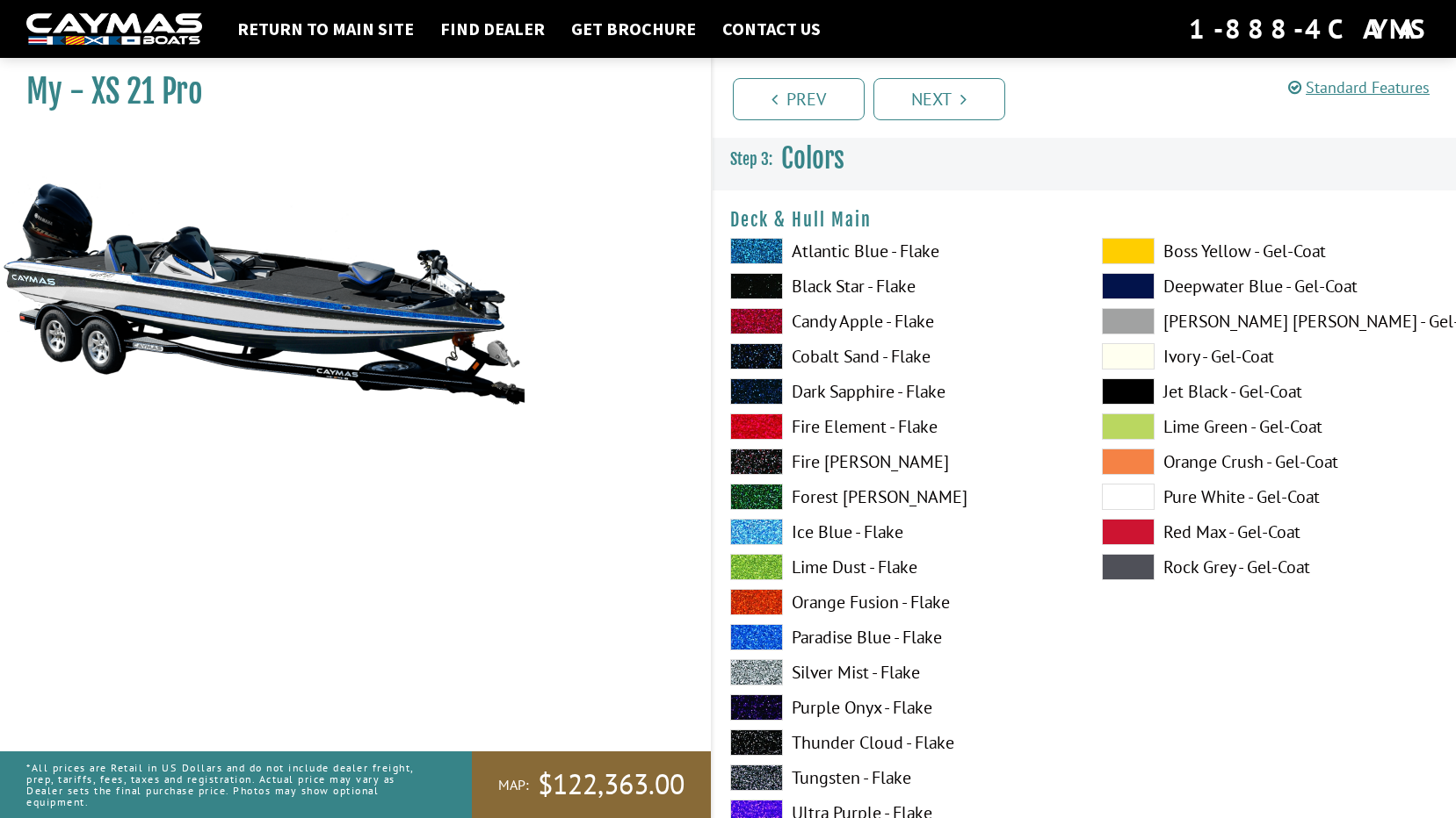
click at [1218, 463] on label "Orange Crush - Gel-Coat" at bounding box center [1269, 462] width 336 height 27
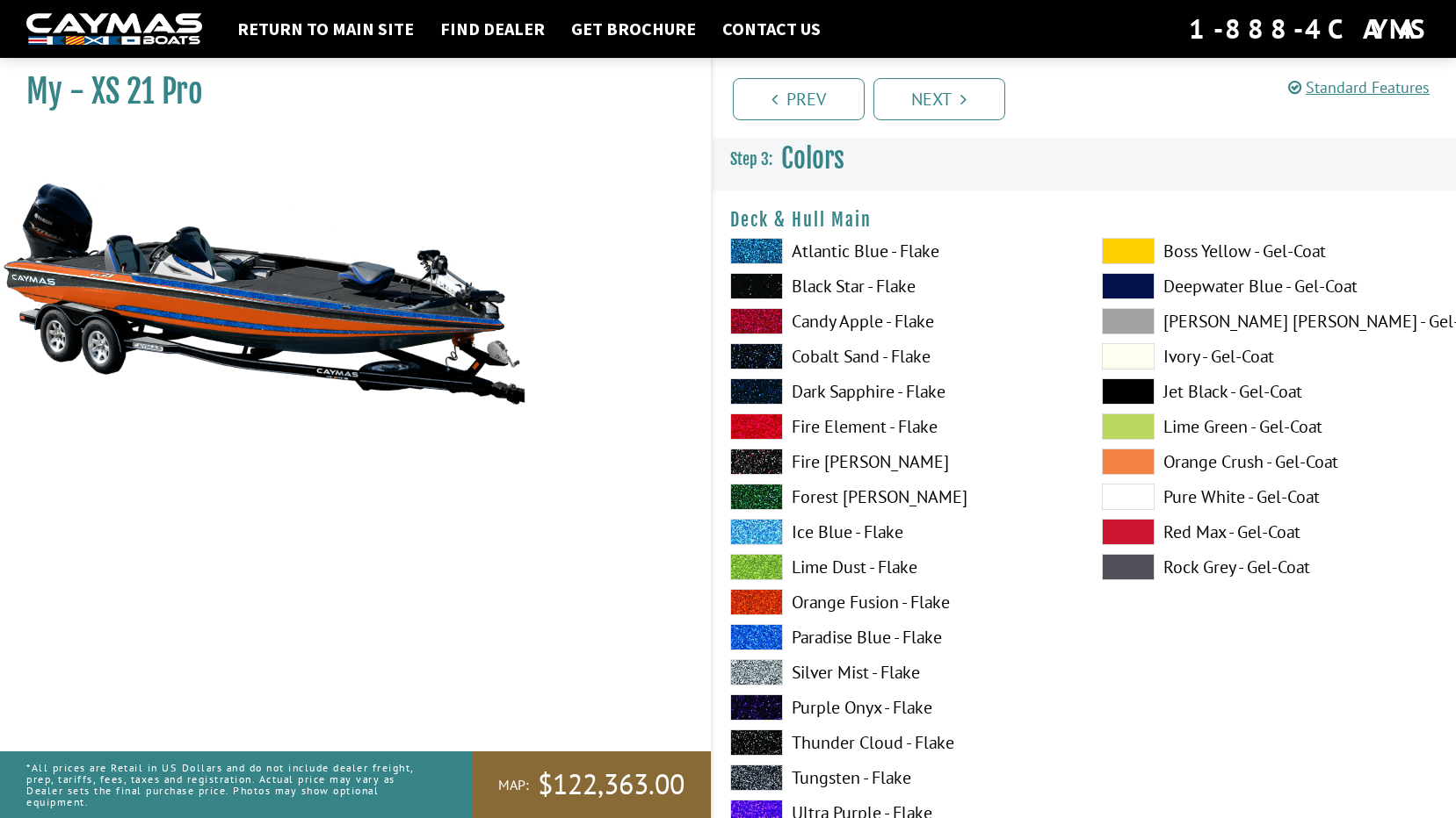
click at [1239, 495] on label "Pure White - Gel-Coat" at bounding box center [1269, 496] width 336 height 27
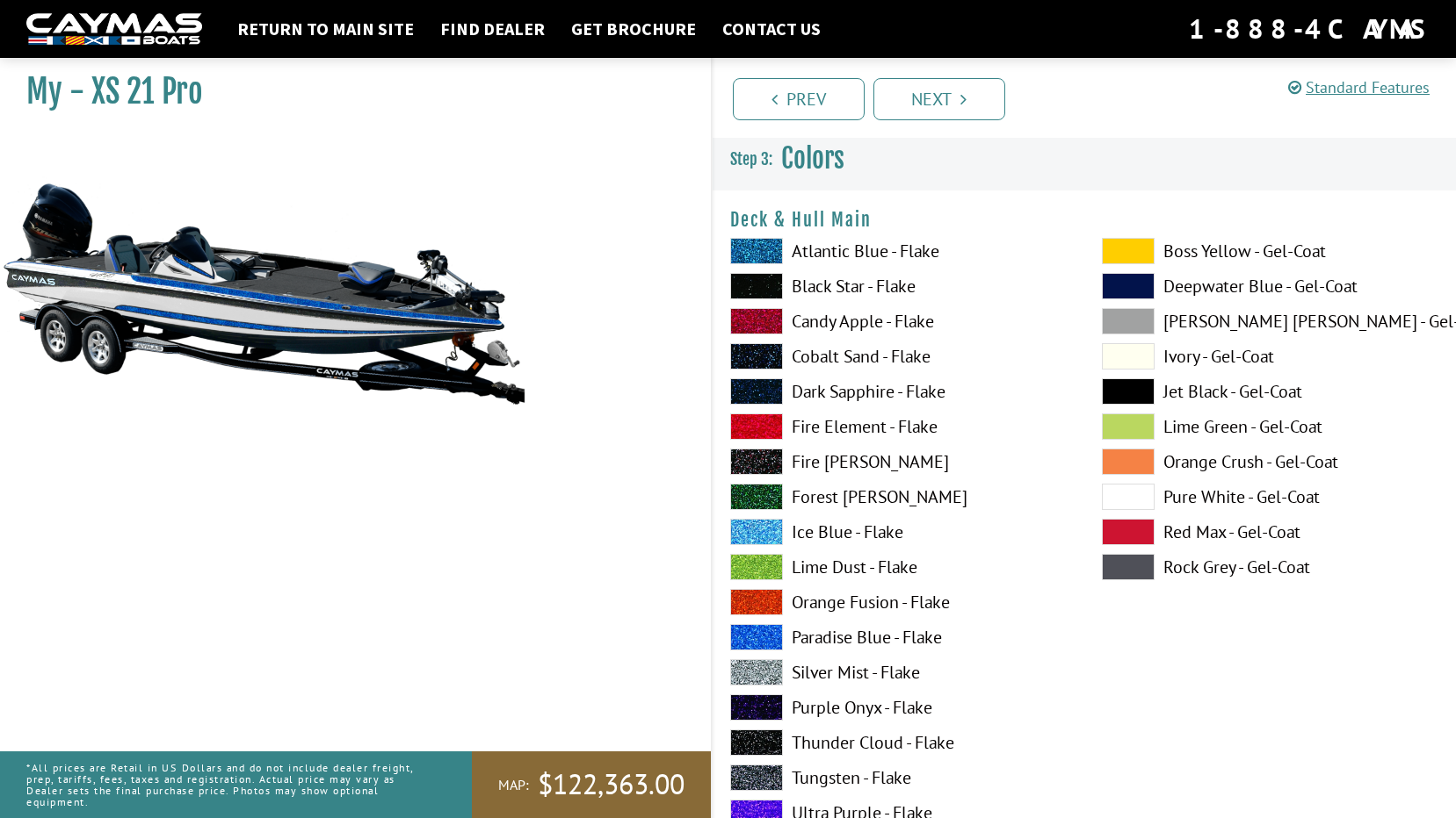
click at [1226, 564] on label "Rock Grey - Gel-Coat" at bounding box center [1269, 567] width 336 height 27
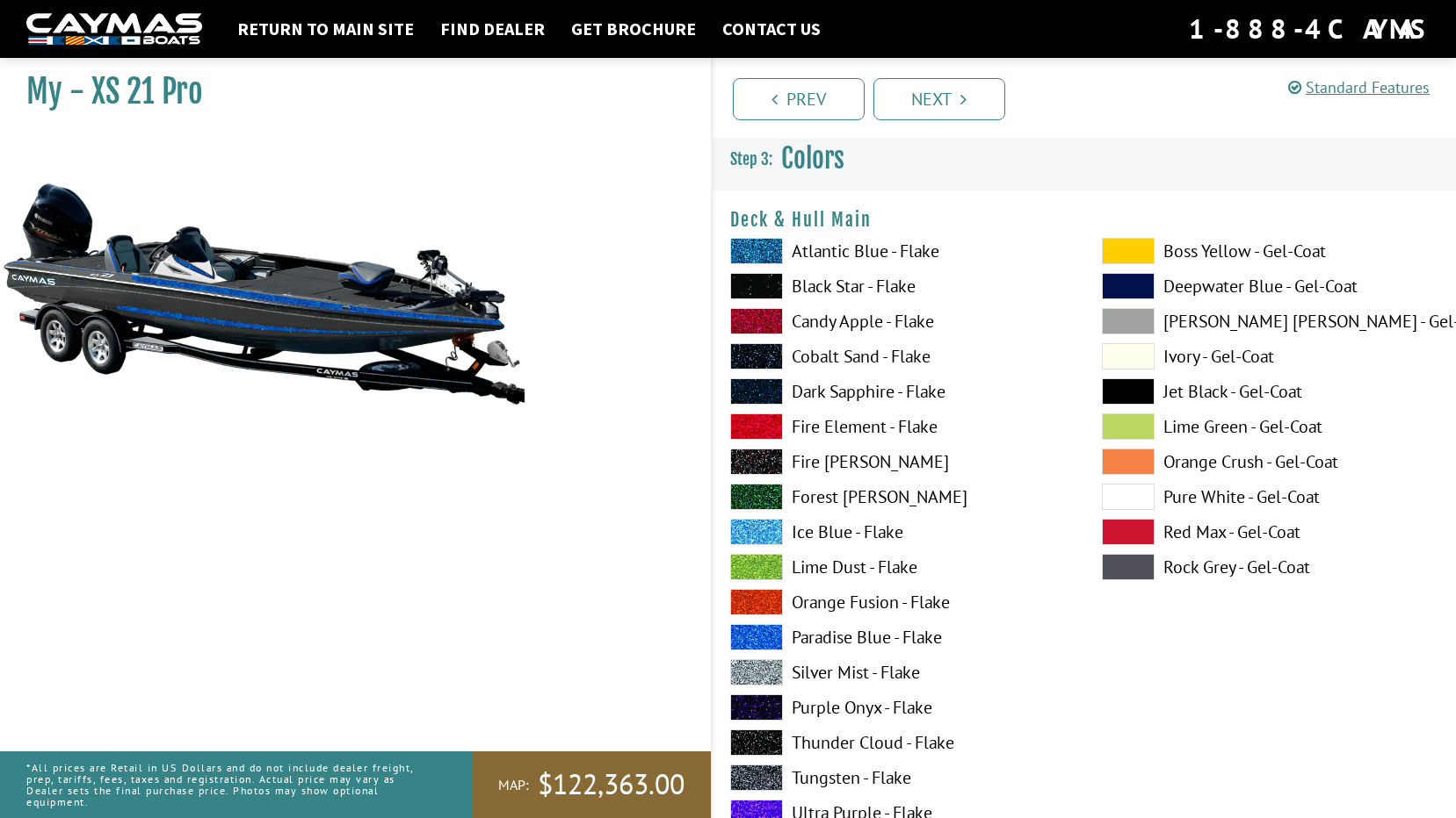
click at [1221, 531] on label "Red Max - Gel-Coat" at bounding box center [1269, 532] width 336 height 27
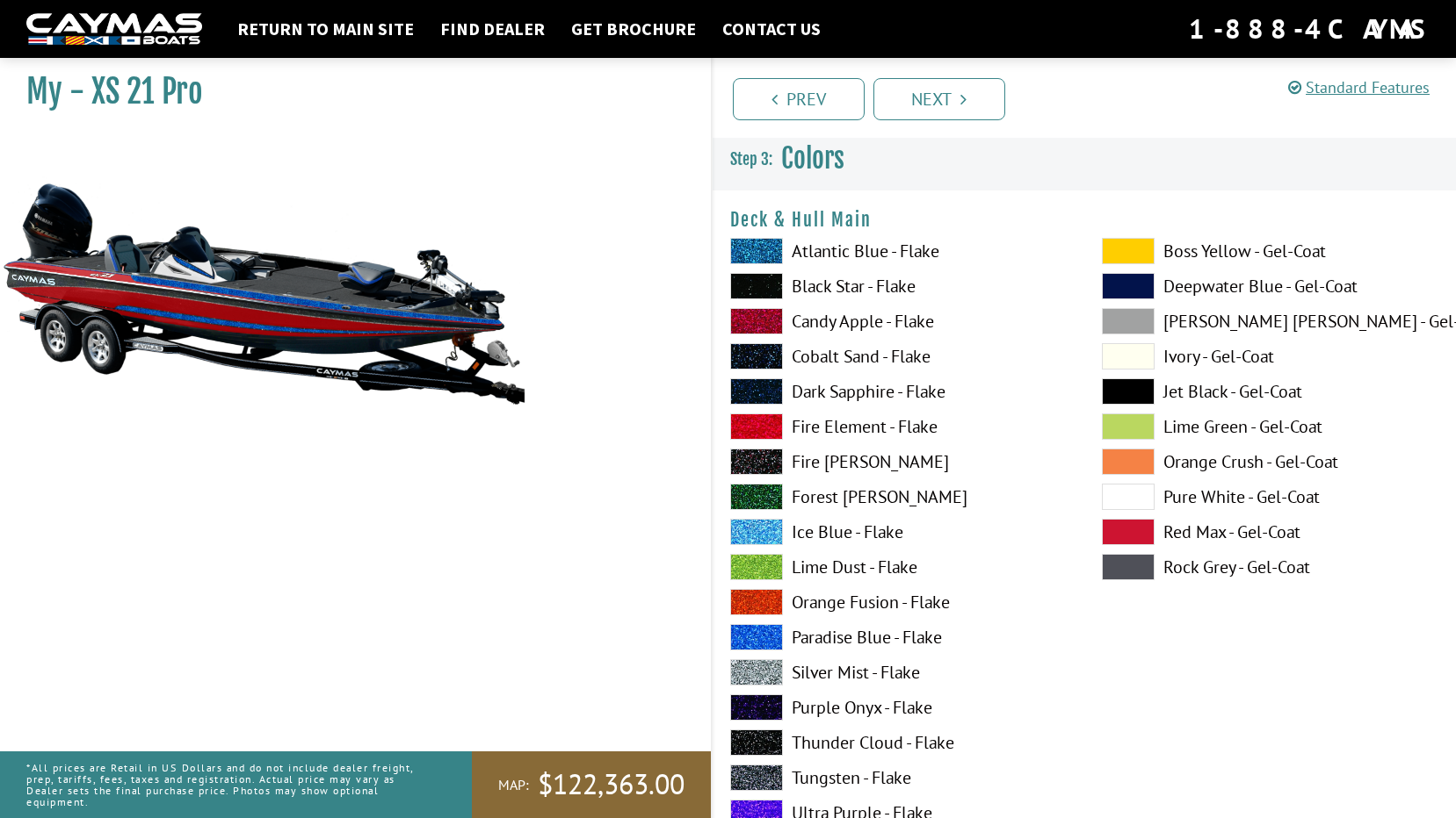
click at [1204, 351] on label "Ivory - Gel-Coat" at bounding box center [1269, 356] width 336 height 27
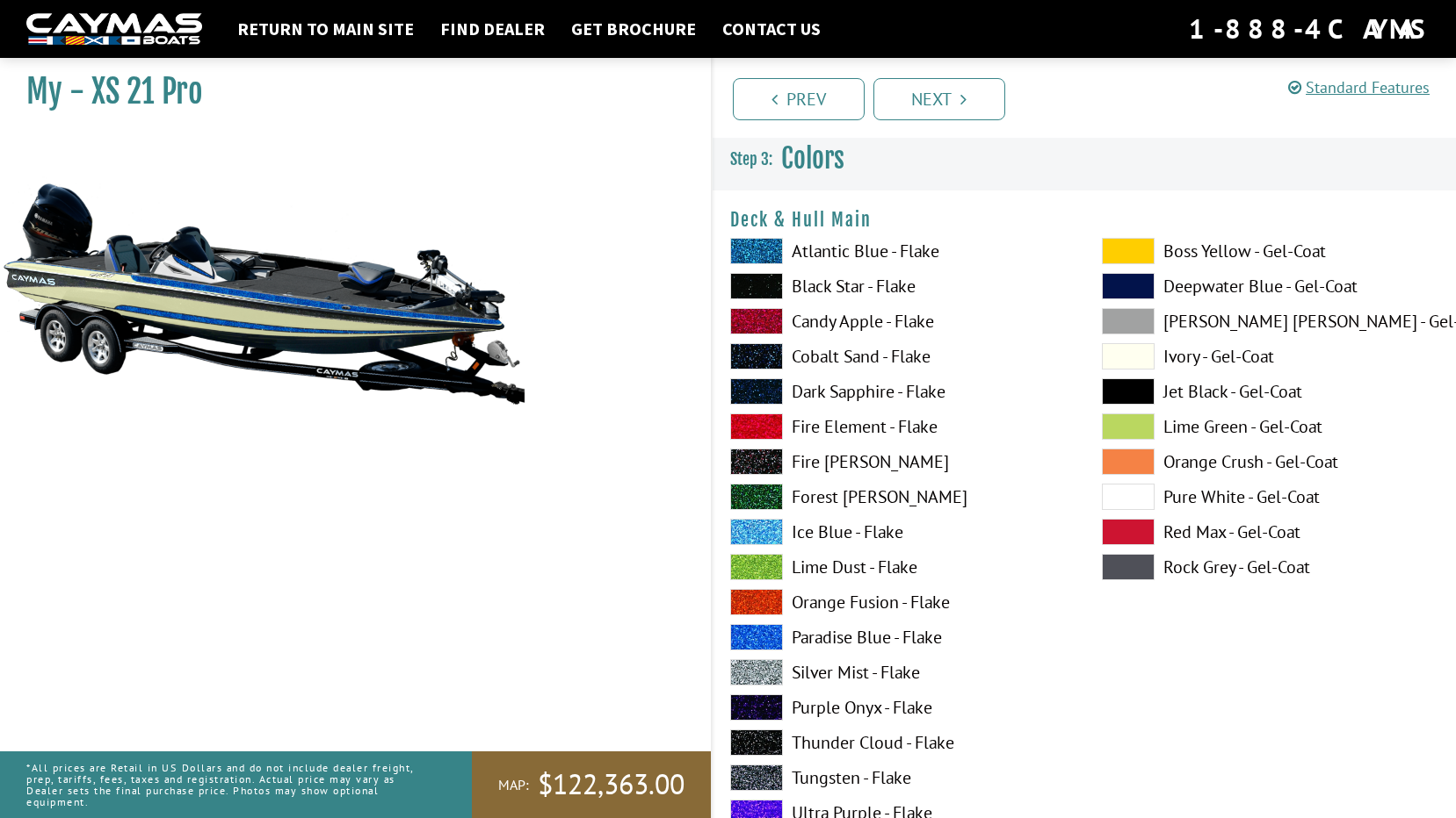
click at [1233, 493] on label "Pure White - Gel-Coat" at bounding box center [1269, 496] width 336 height 27
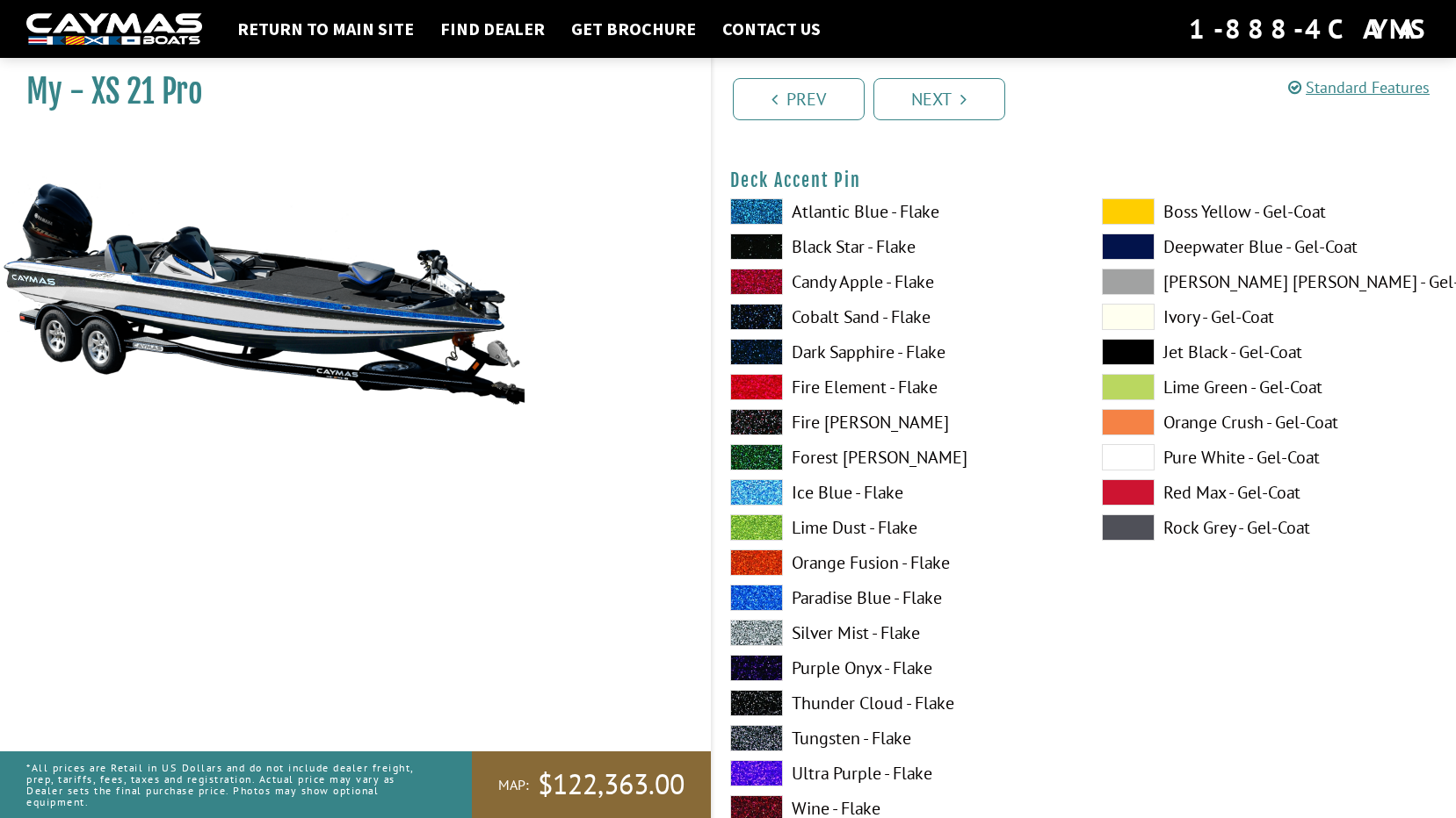
scroll to position [1493, 0]
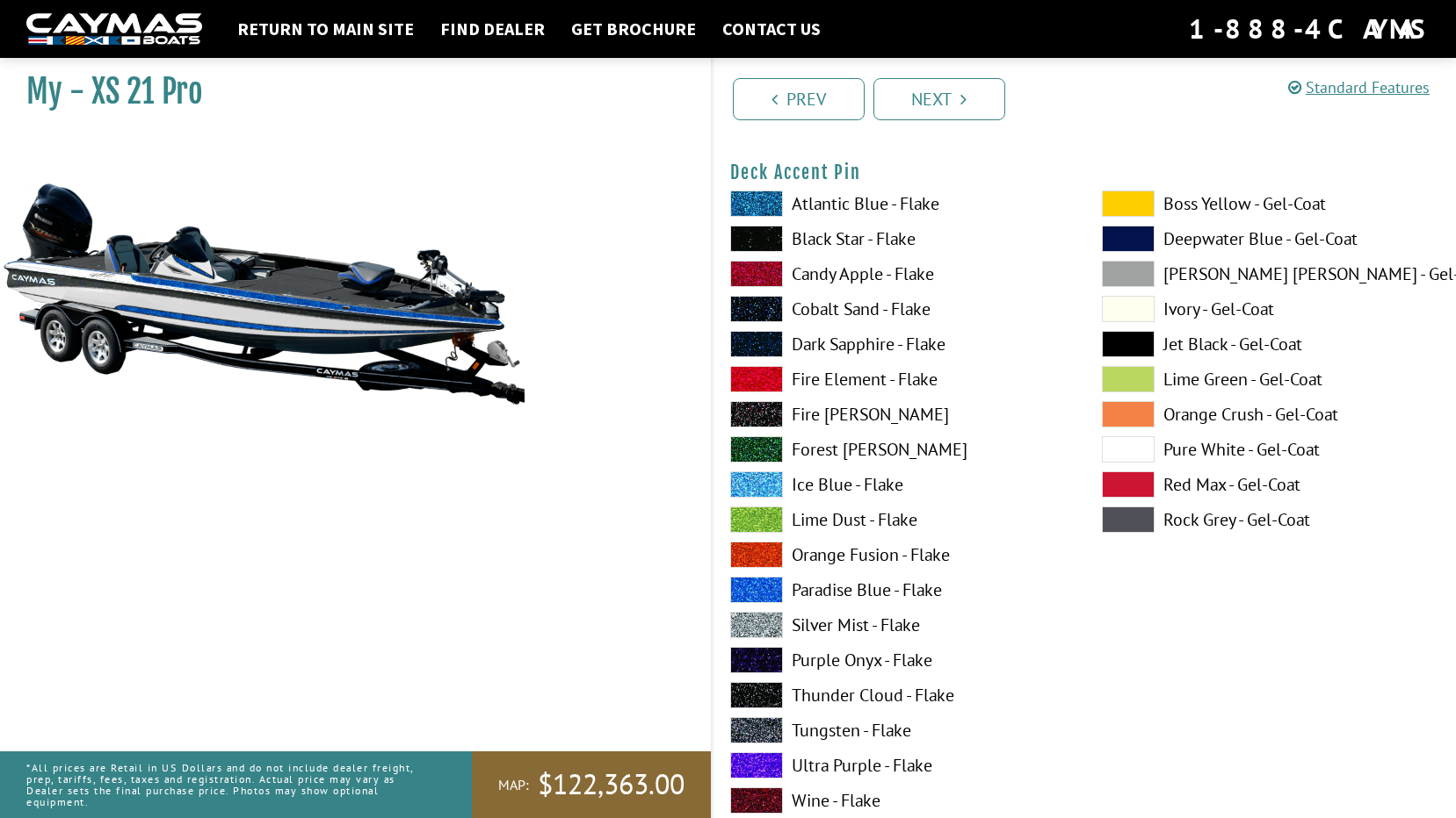
click at [842, 236] on label "Black Star - Flake" at bounding box center [898, 238] width 336 height 27
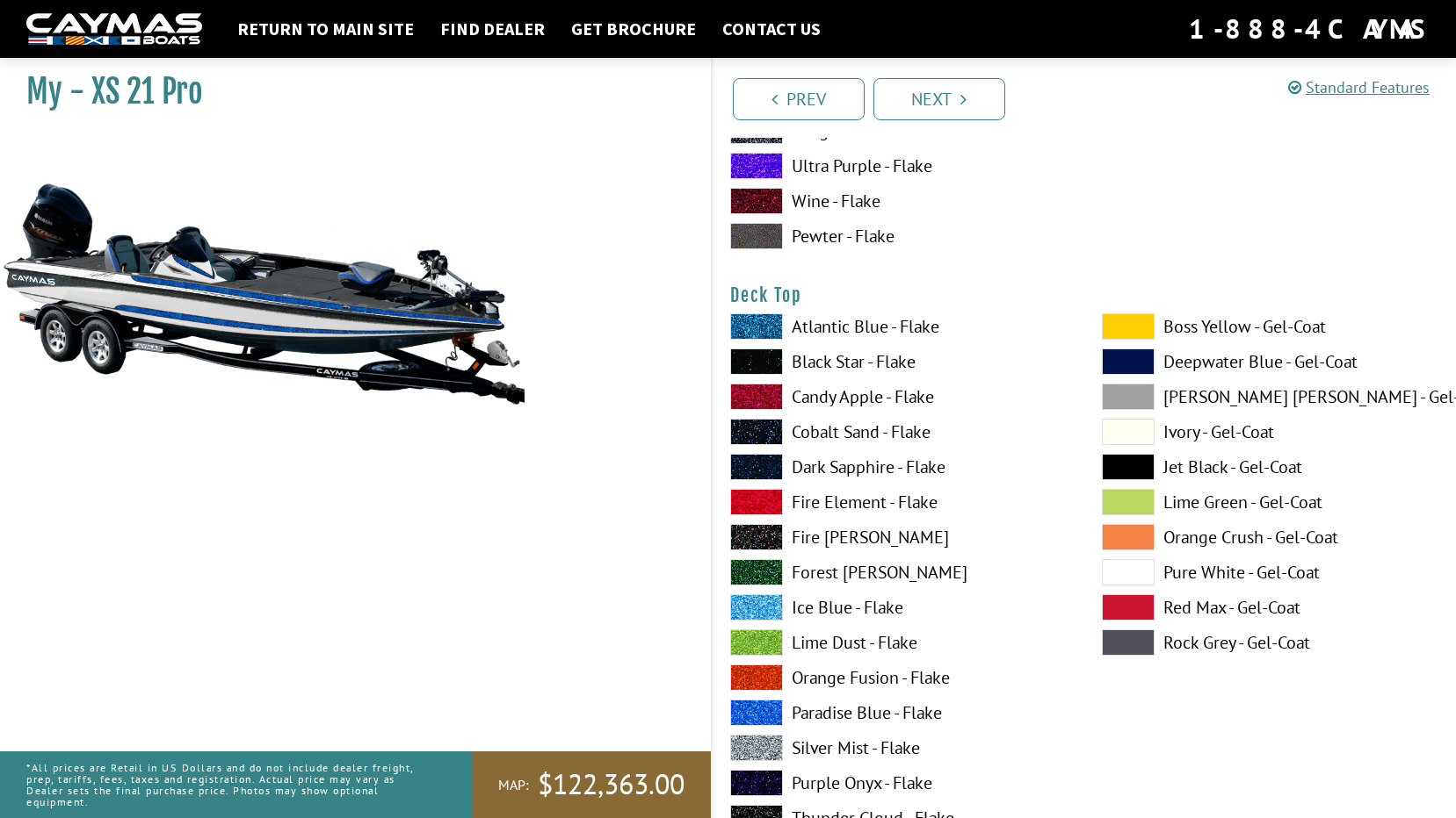
scroll to position [2108, 0]
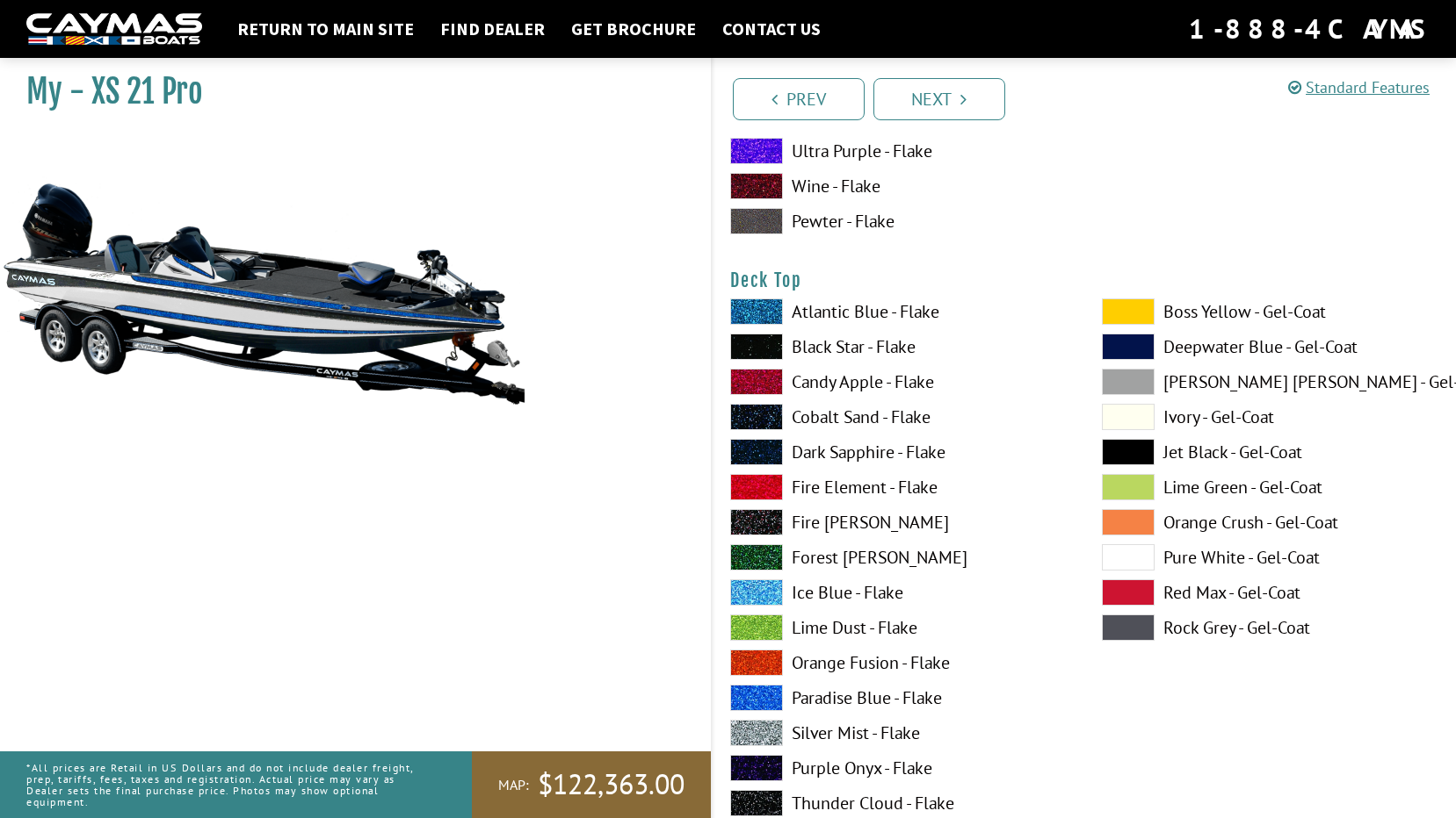
click at [836, 694] on label "Paradise Blue - Flake" at bounding box center [898, 698] width 336 height 27
click at [846, 348] on label "Black Star - Flake" at bounding box center [898, 346] width 336 height 27
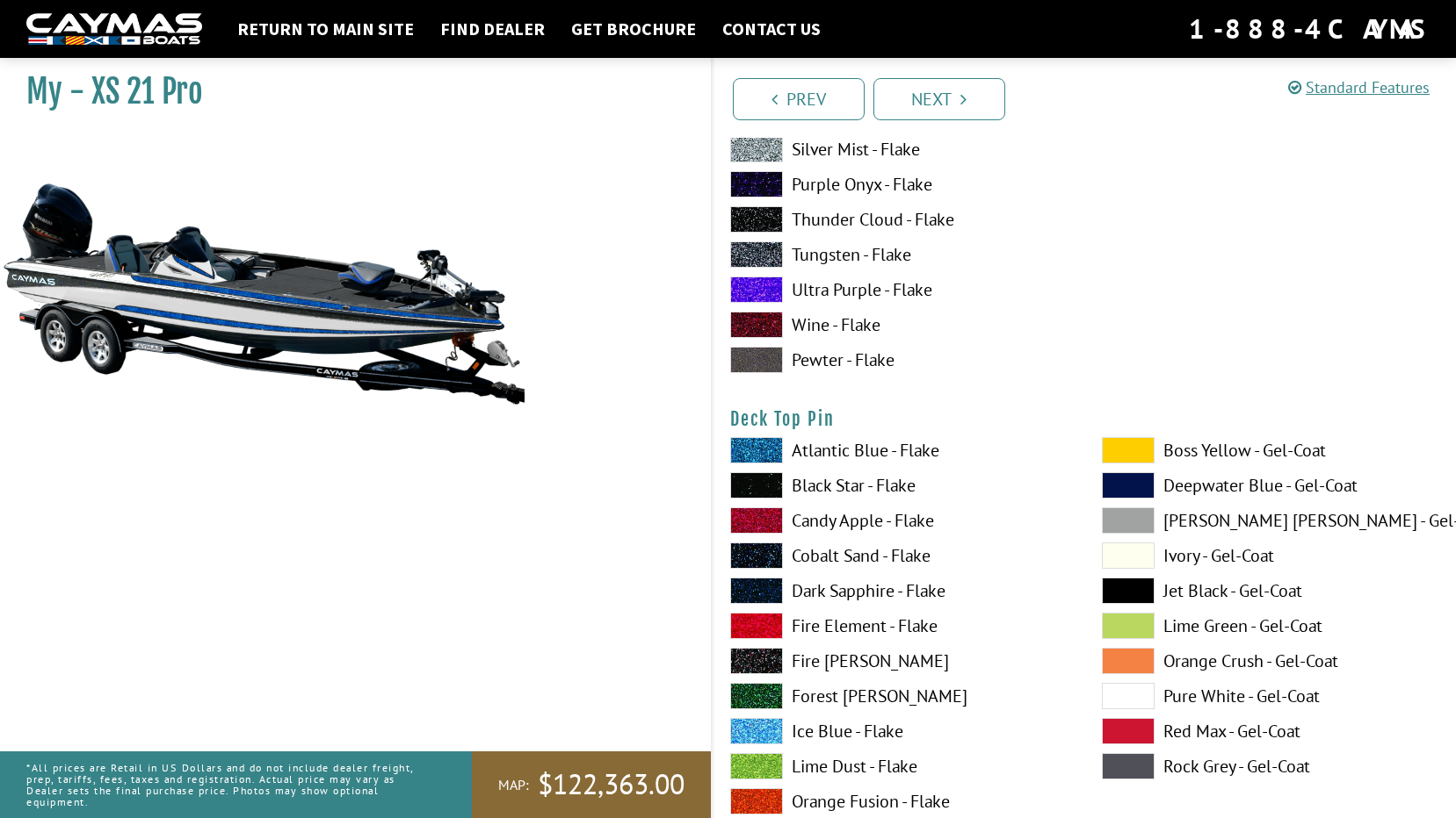
scroll to position [2722, 0]
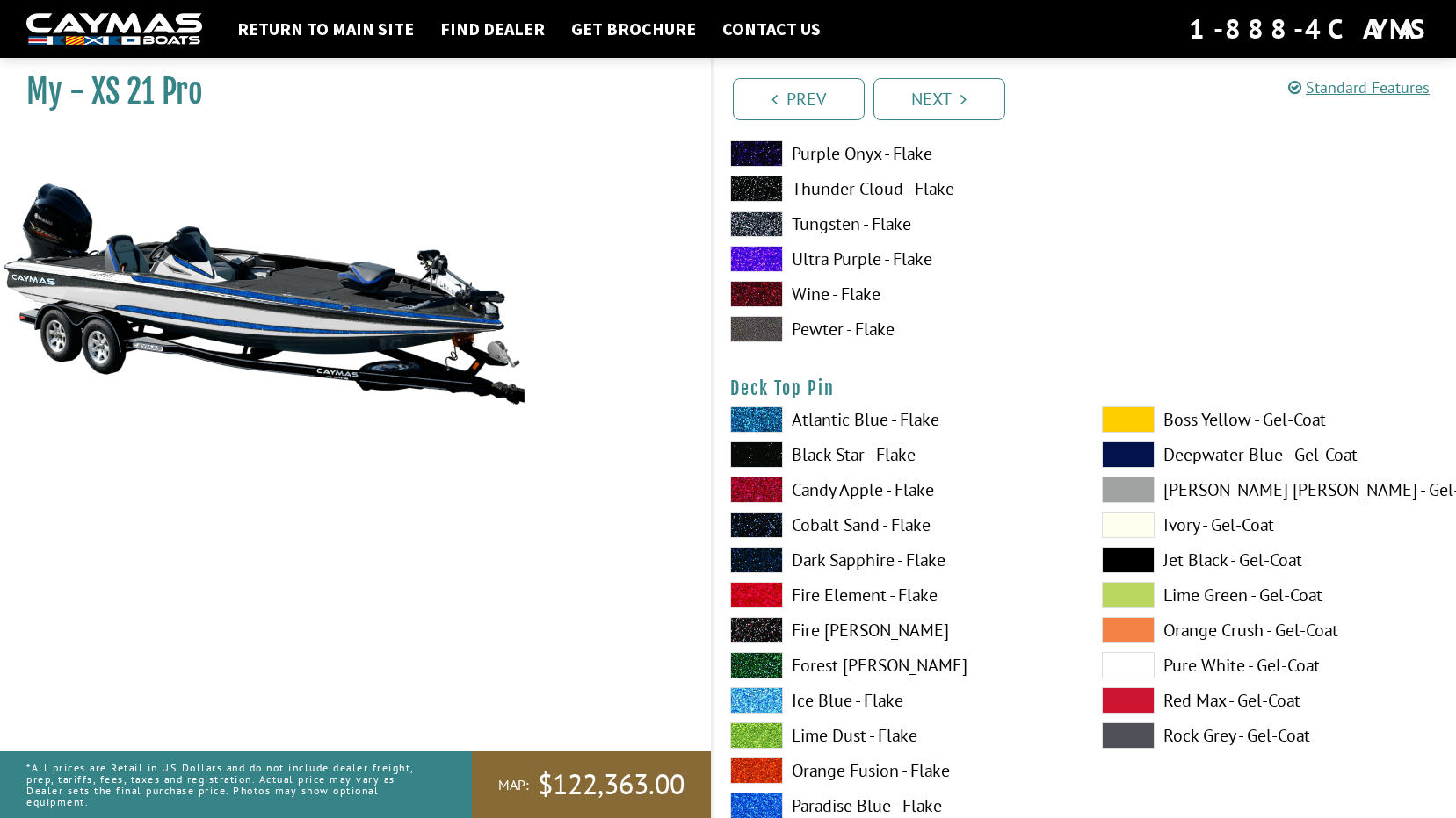
click at [832, 802] on label "Paradise Blue - Flake" at bounding box center [898, 806] width 336 height 27
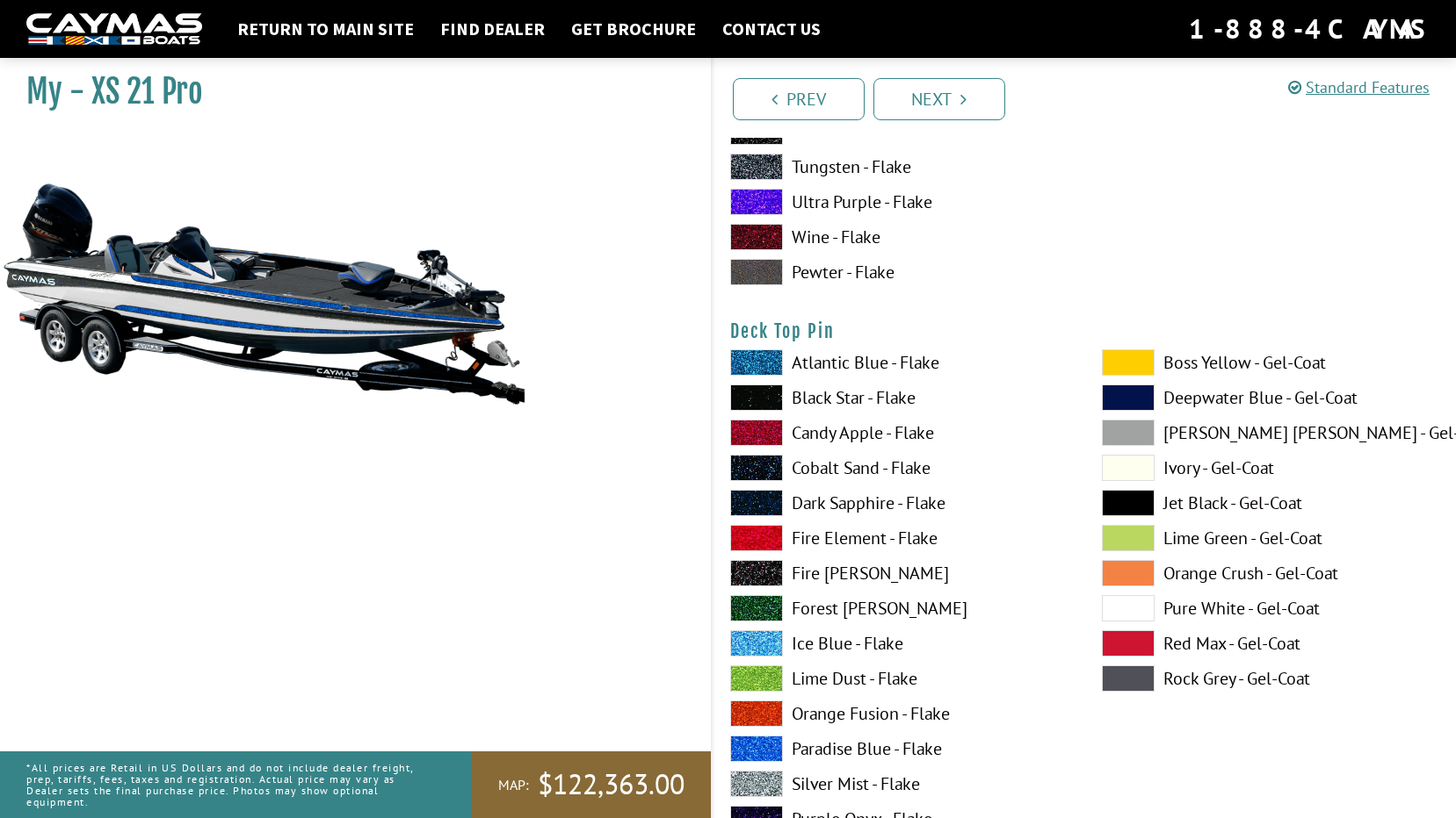
scroll to position [2810, 0]
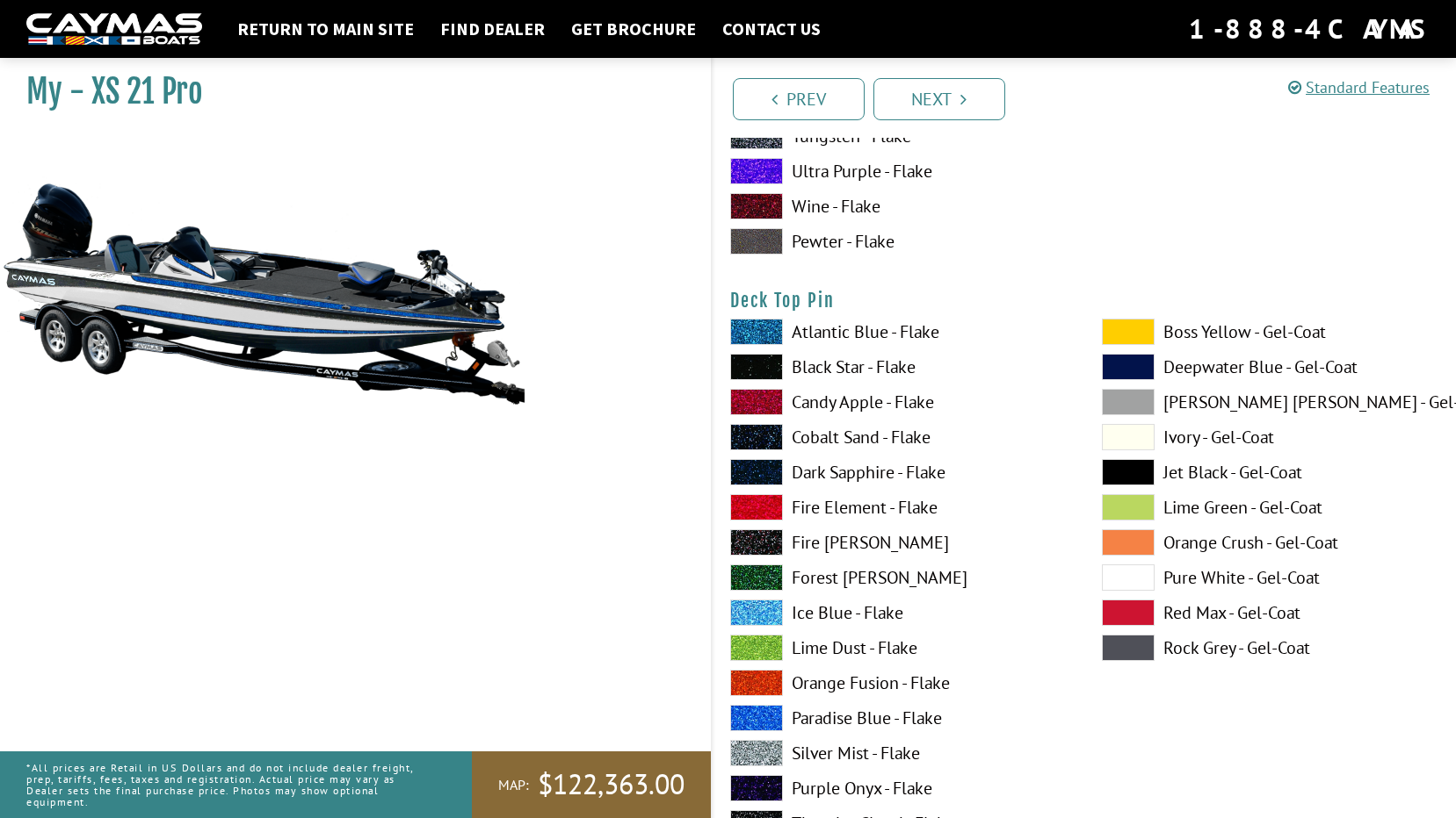
click at [808, 368] on label "Black Star - Flake" at bounding box center [898, 366] width 336 height 27
click at [846, 750] on label "Silver Mist - Flake" at bounding box center [898, 753] width 336 height 27
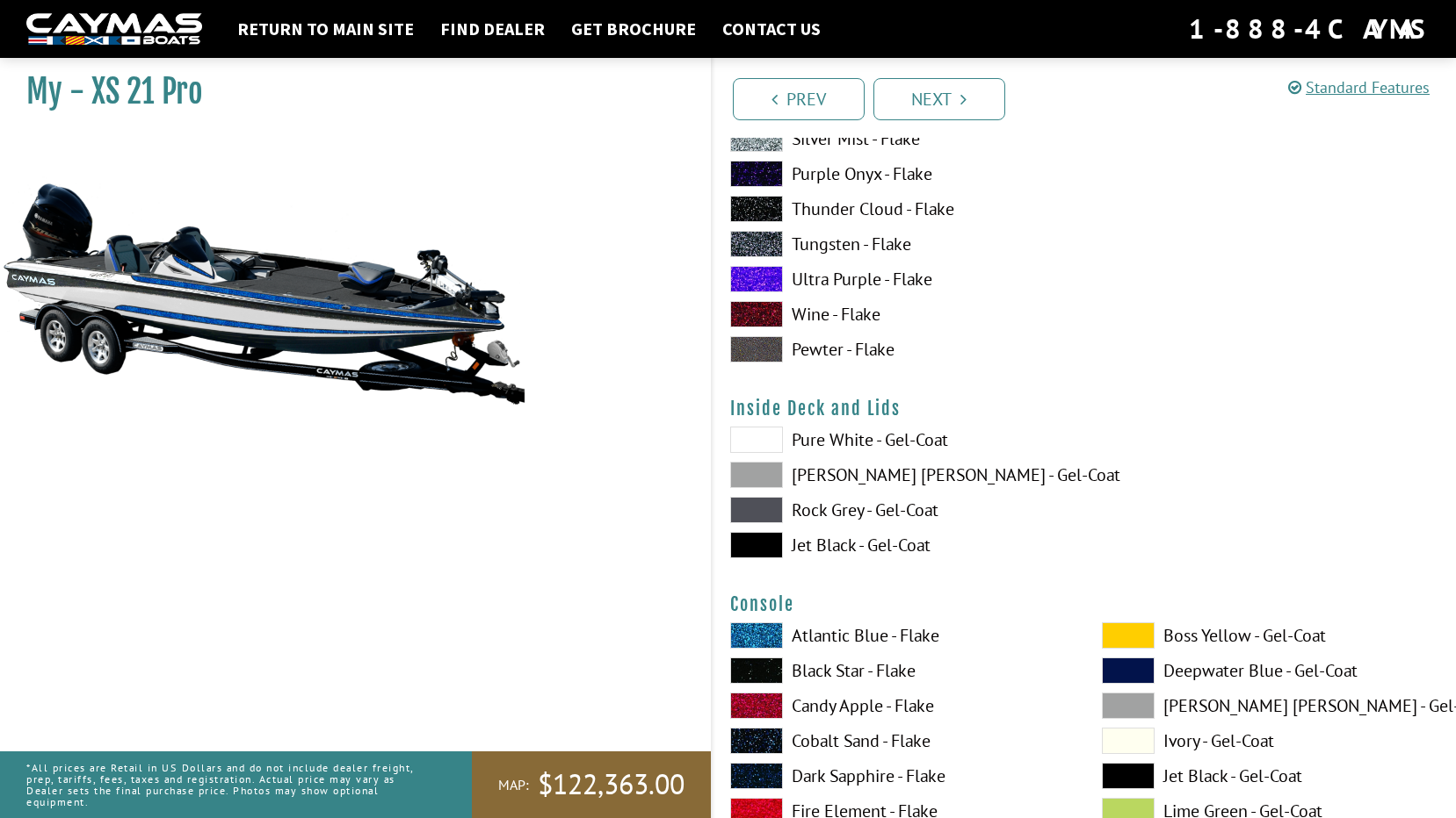
scroll to position [3601, 0]
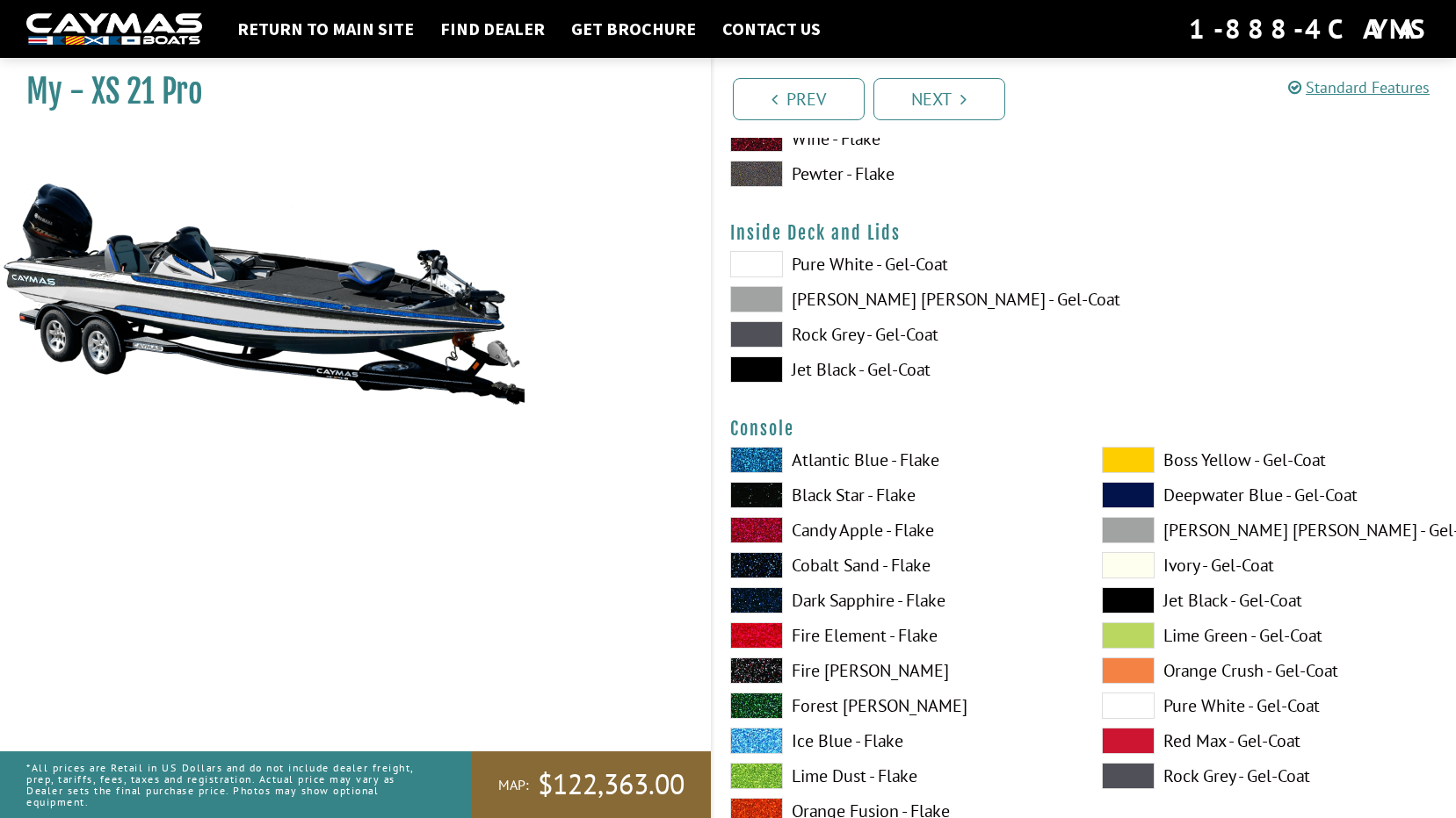
click at [831, 329] on label "Rock Grey - Gel-Coat" at bounding box center [898, 334] width 336 height 27
click at [842, 364] on label "Jet Black - Gel-Coat" at bounding box center [898, 369] width 336 height 27
click at [845, 330] on label "Rock Grey - Gel-Coat" at bounding box center [898, 334] width 336 height 27
click at [845, 366] on label "Jet Black - Gel-Coat" at bounding box center [898, 369] width 336 height 27
click at [832, 300] on label "[PERSON_NAME] [PERSON_NAME] - Gel-Coat" at bounding box center [898, 300] width 336 height 27
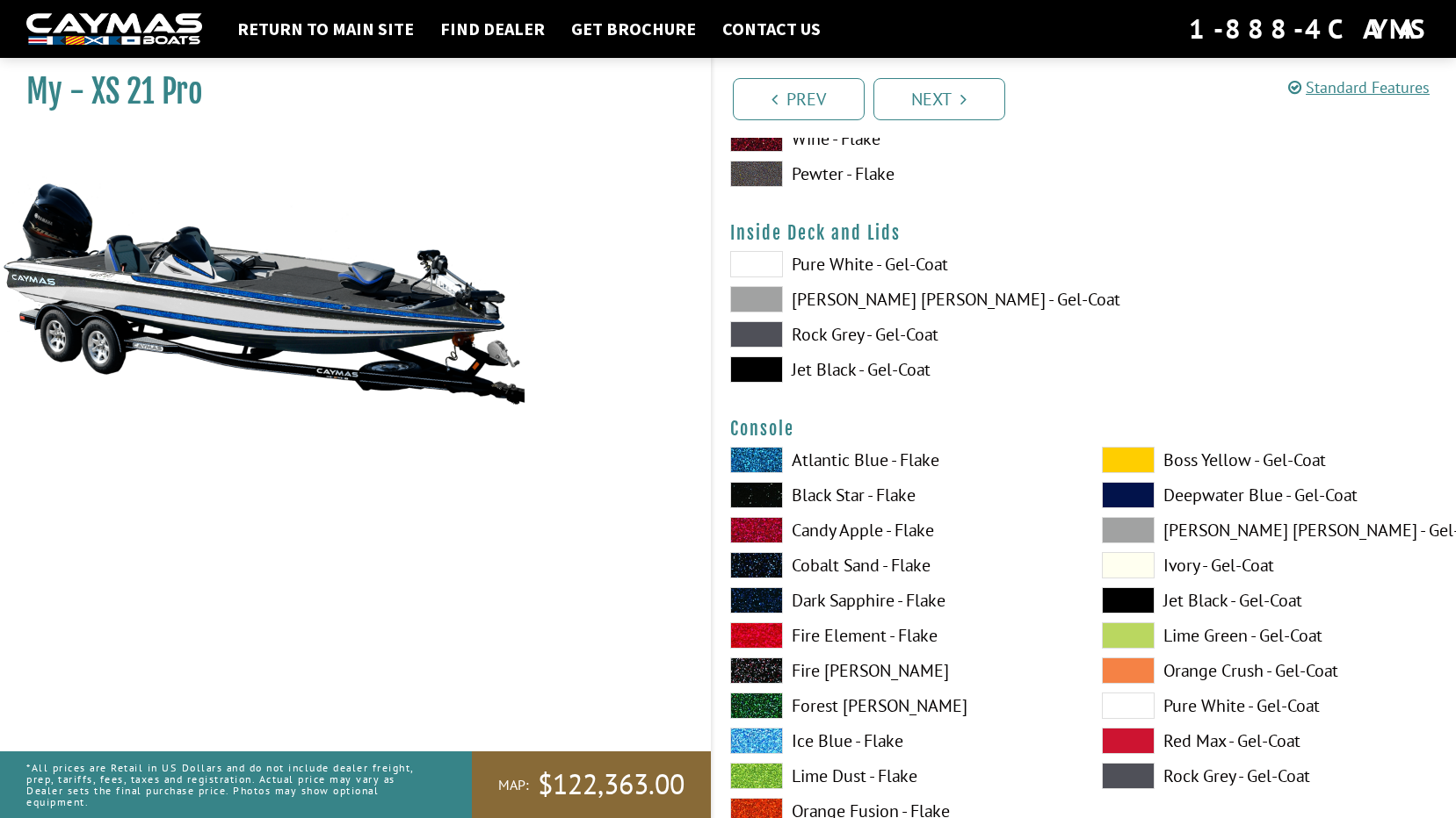
click at [838, 267] on label "Pure White - Gel-Coat" at bounding box center [898, 264] width 336 height 27
click at [856, 369] on label "Jet Black - Gel-Coat" at bounding box center [898, 369] width 336 height 27
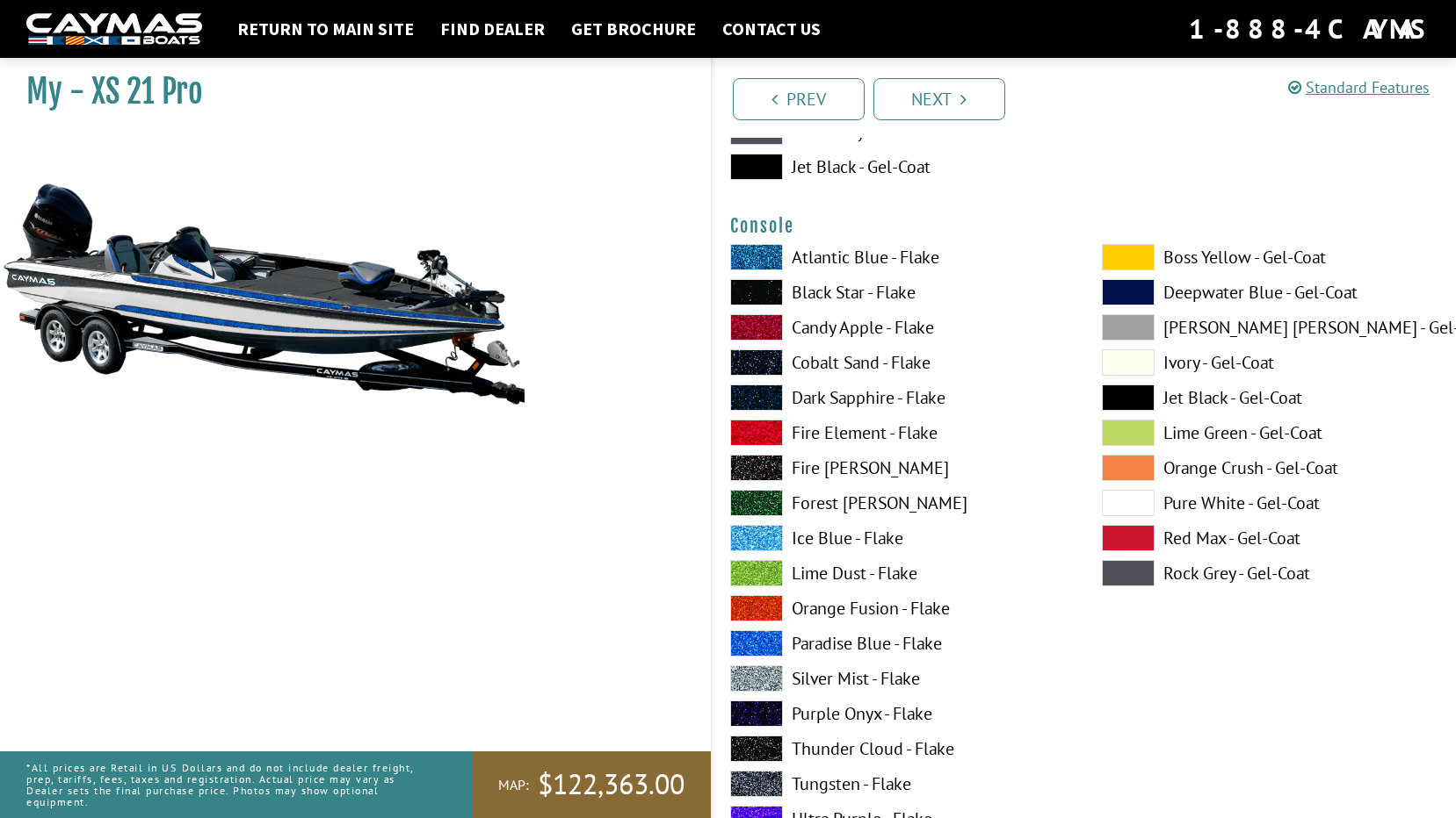
scroll to position [3776, 0]
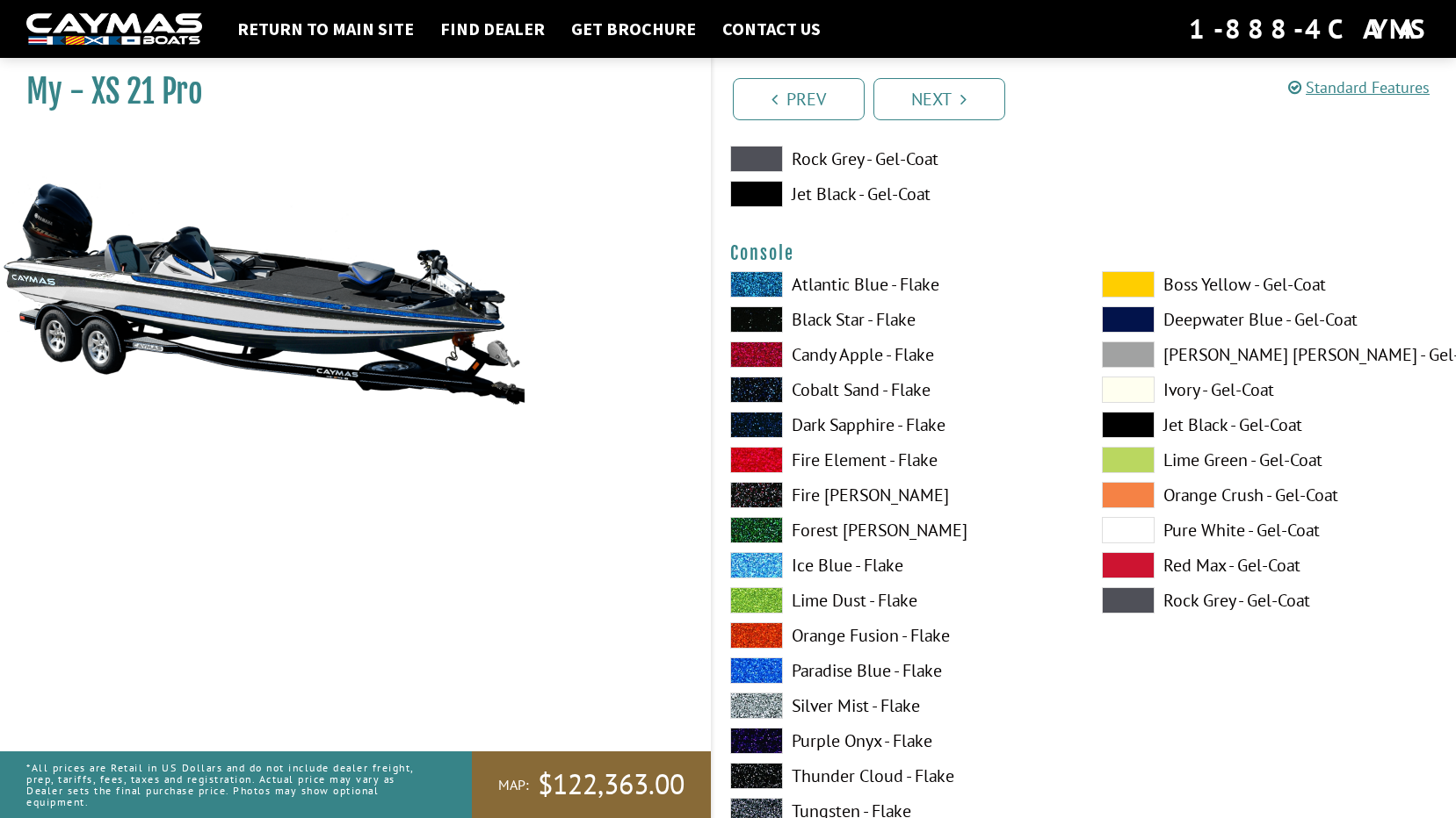
click at [1206, 350] on label "[PERSON_NAME] [PERSON_NAME] - Gel-Coat" at bounding box center [1269, 354] width 336 height 27
click at [815, 712] on label "Silver Mist - Flake" at bounding box center [898, 705] width 336 height 27
click at [819, 670] on label "Paradise Blue - Flake" at bounding box center [898, 671] width 336 height 27
click at [1205, 528] on label "Pure White - Gel-Coat" at bounding box center [1269, 530] width 336 height 27
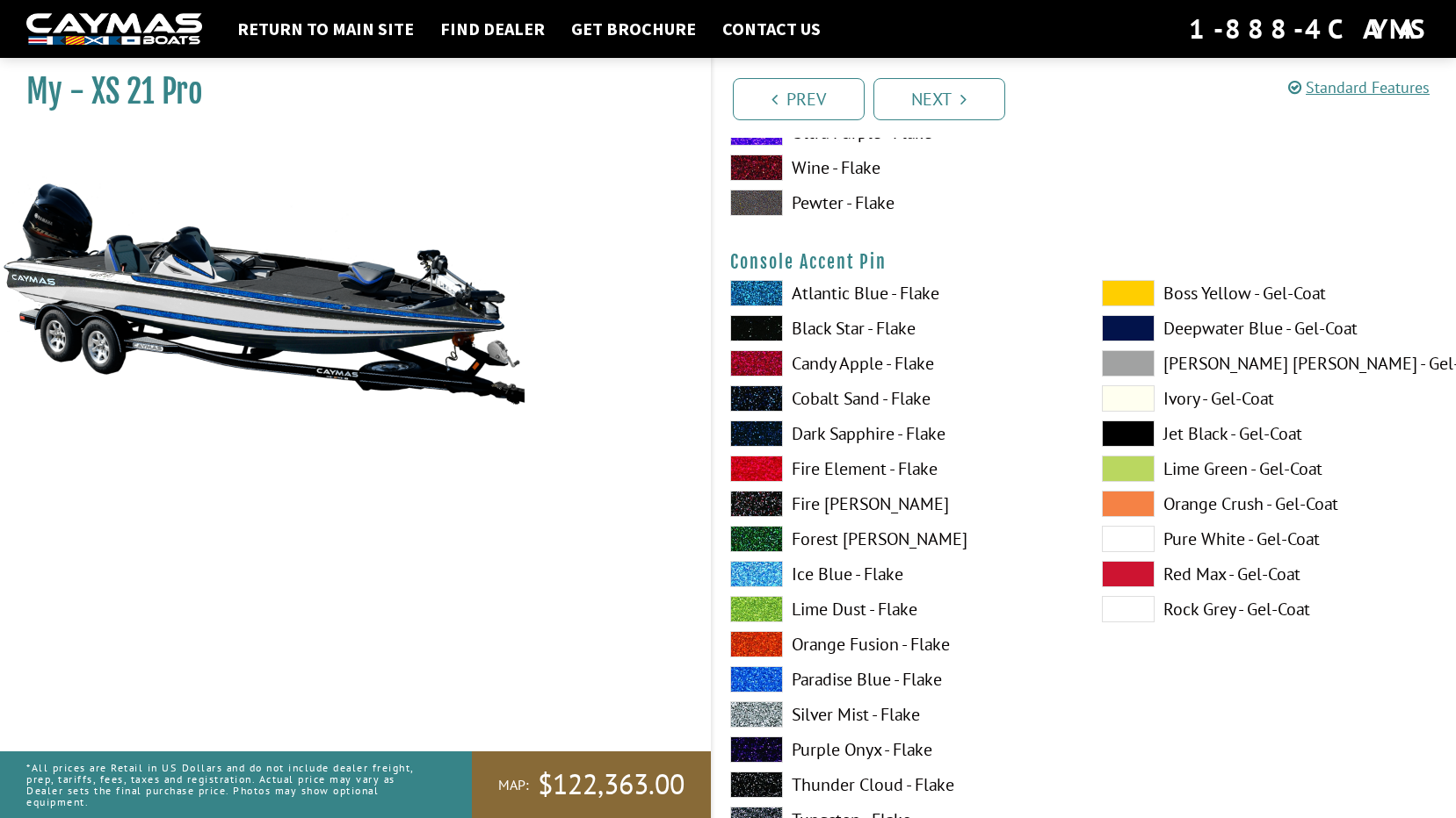
scroll to position [5181, 0]
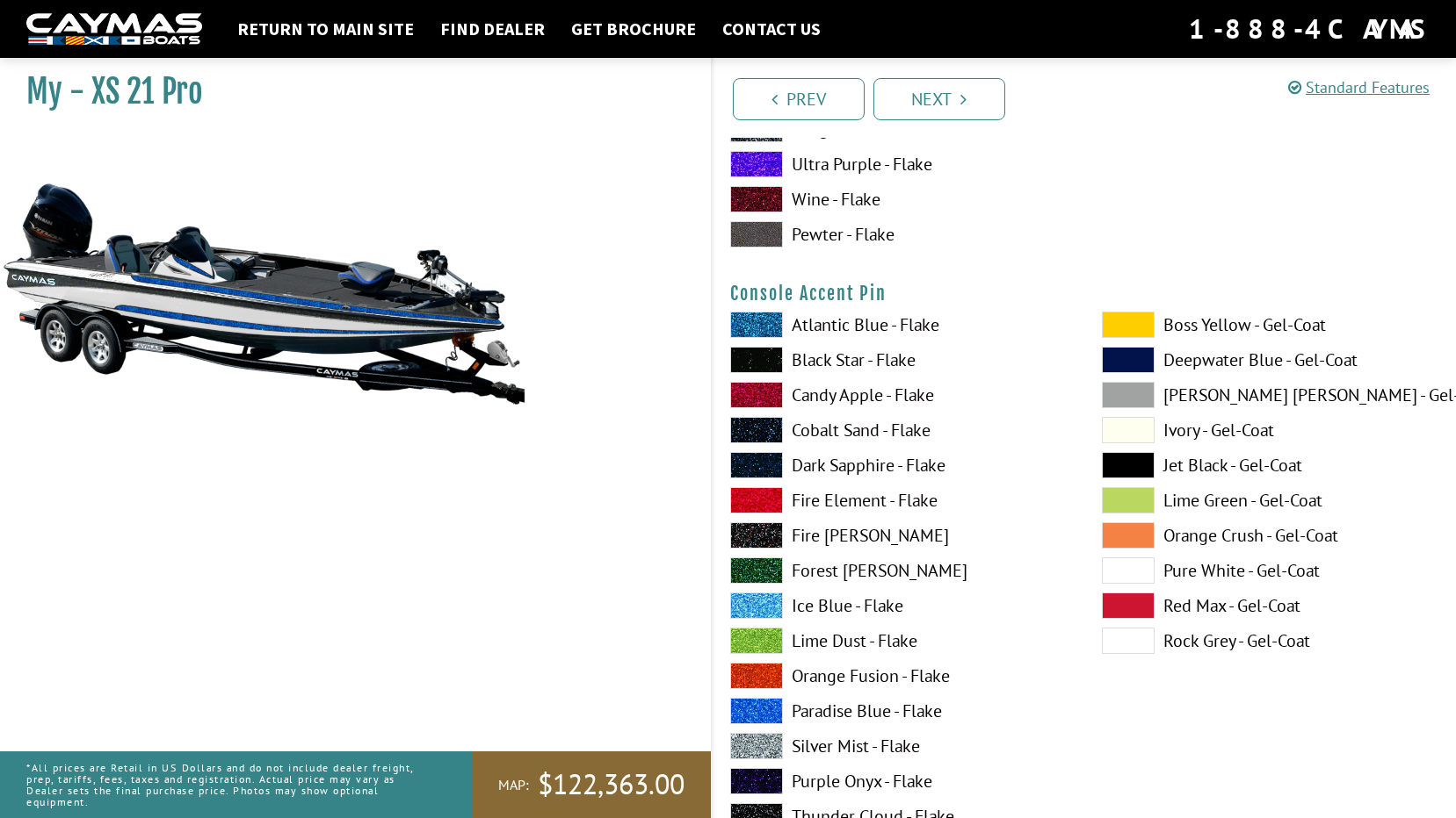
click at [854, 746] on label "Silver Mist - Flake" at bounding box center [898, 746] width 336 height 27
click at [833, 356] on label "Black Star - Flake" at bounding box center [898, 360] width 336 height 27
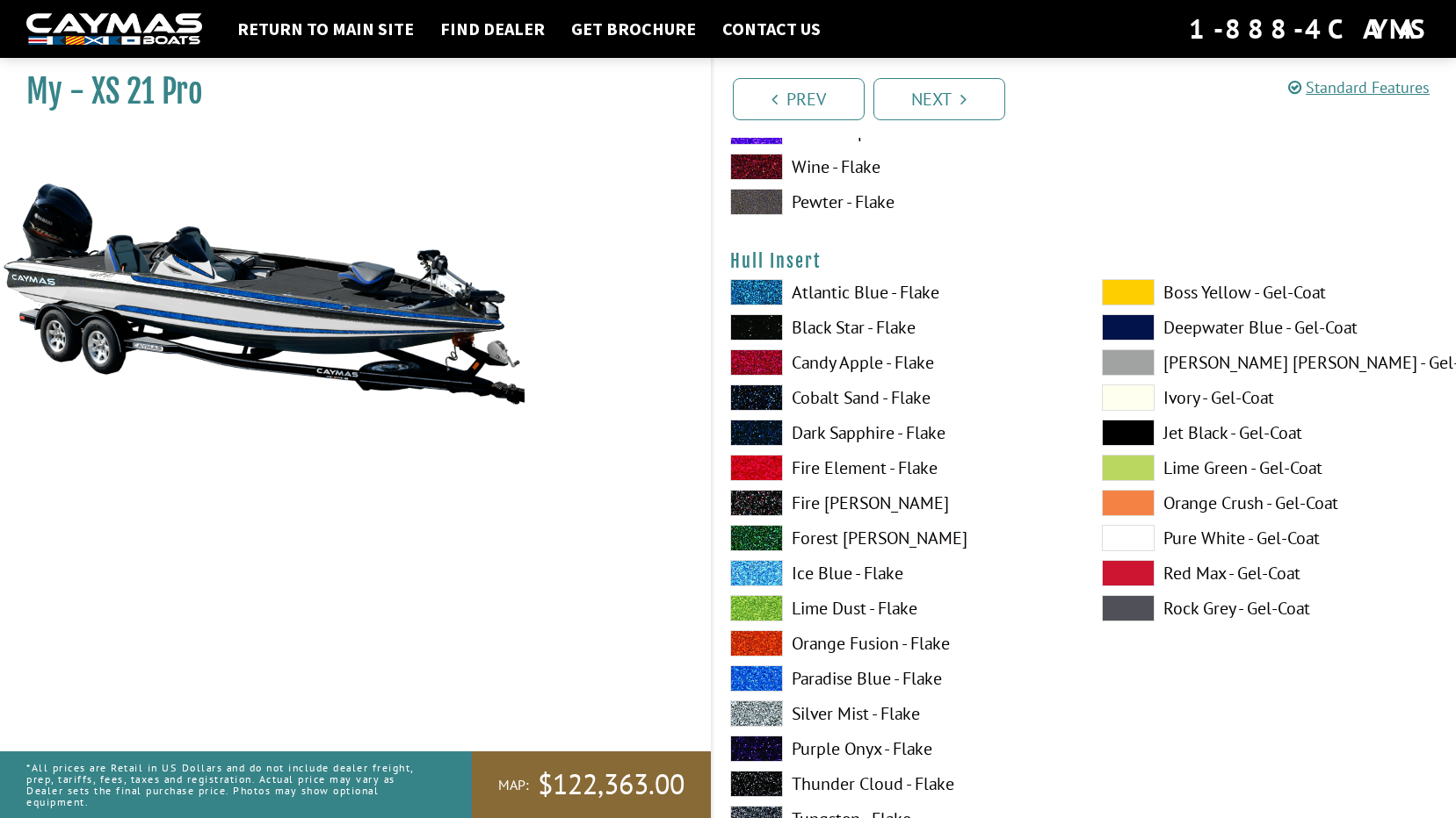
scroll to position [7903, 0]
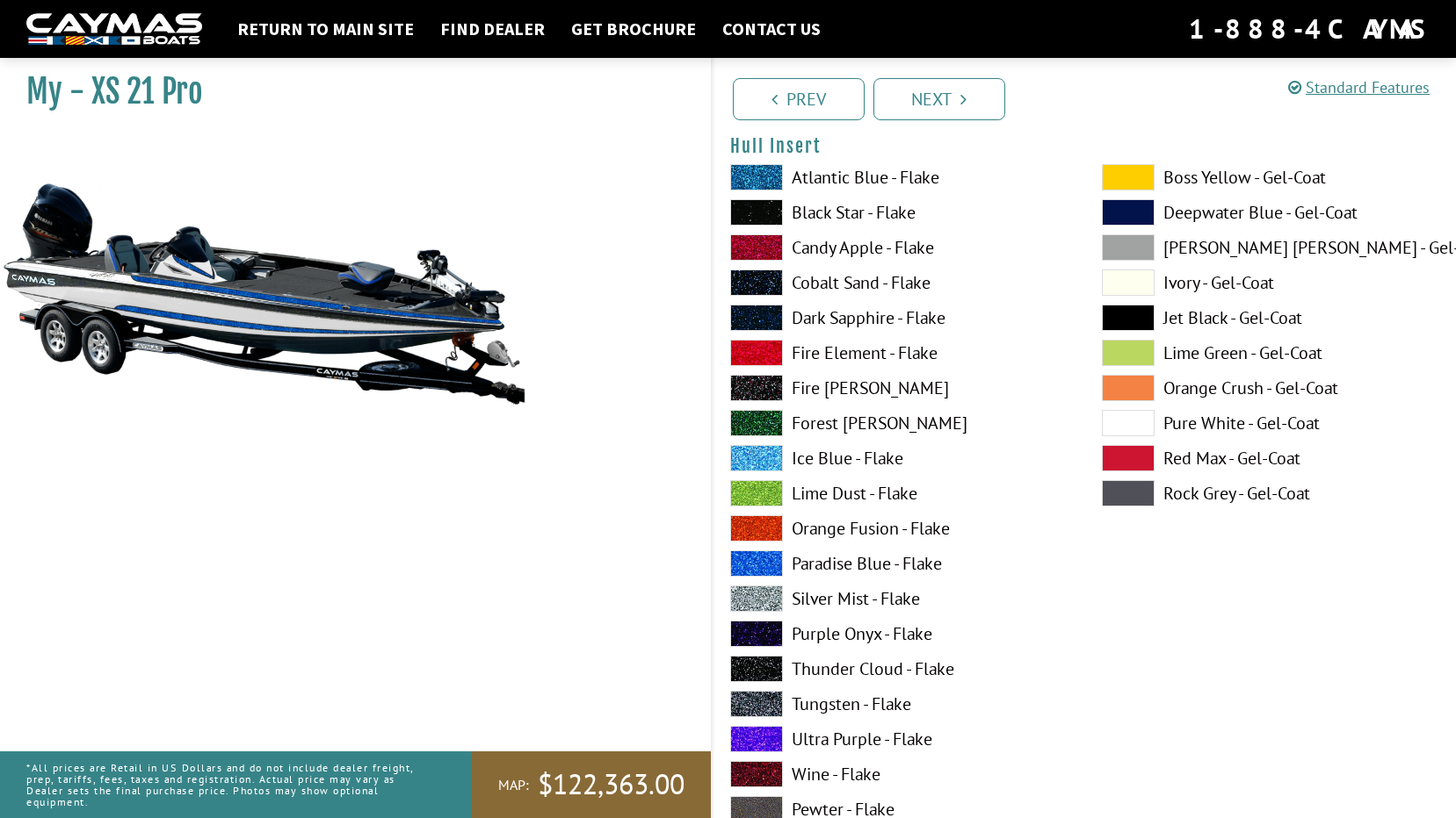
click at [1212, 419] on label "Pure White - Gel-Coat" at bounding box center [1269, 423] width 336 height 27
click at [817, 570] on label "Paradise Blue - Flake" at bounding box center [898, 563] width 336 height 27
click at [772, 215] on span at bounding box center [757, 213] width 53 height 27
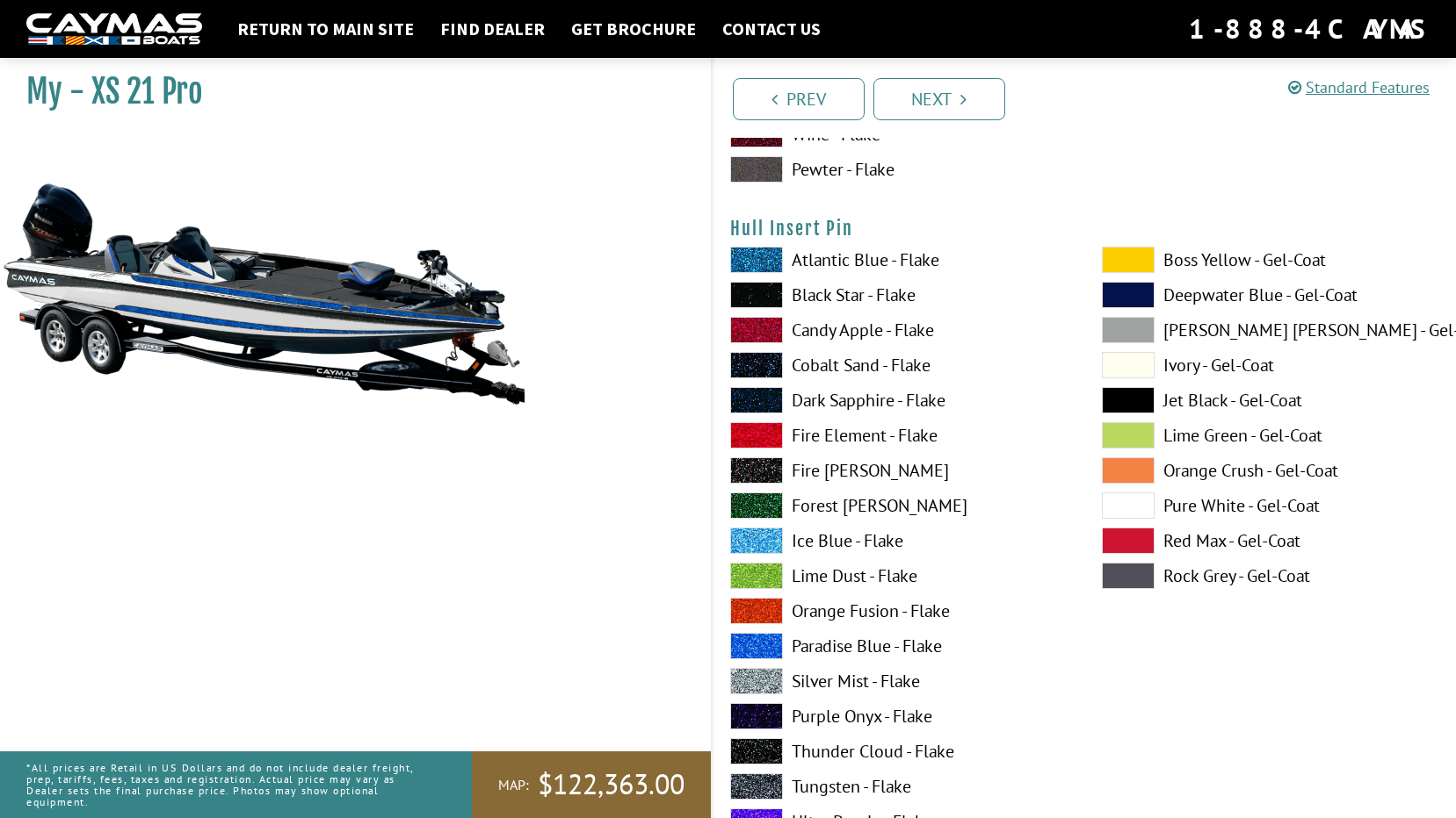
scroll to position [8606, 0]
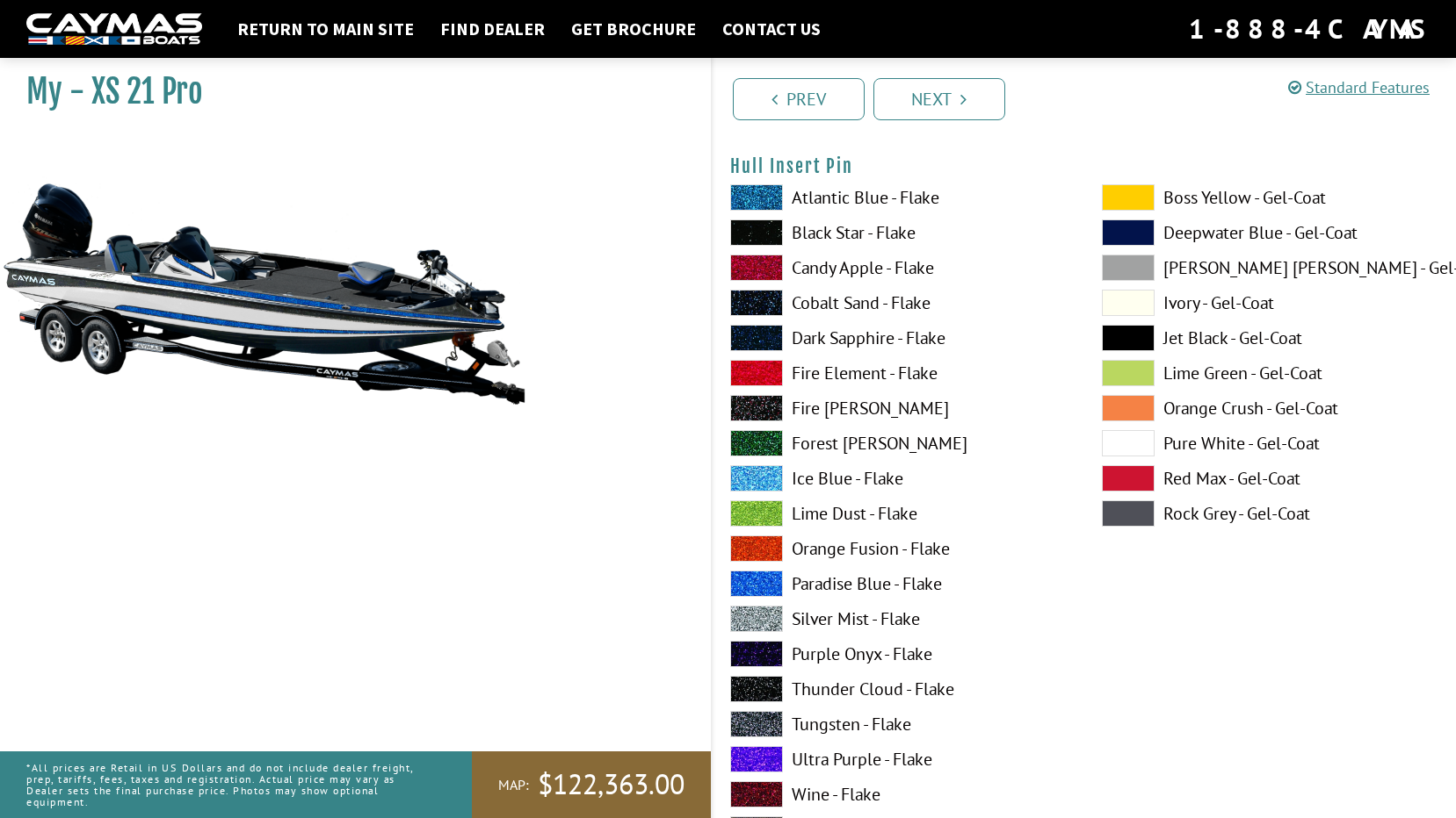
click at [761, 263] on span at bounding box center [757, 267] width 53 height 27
click at [752, 225] on span at bounding box center [757, 233] width 53 height 27
click at [1189, 446] on label "Pure White - Gel-Coat" at bounding box center [1269, 443] width 336 height 27
click at [813, 587] on label "Paradise Blue - Flake" at bounding box center [898, 584] width 336 height 27
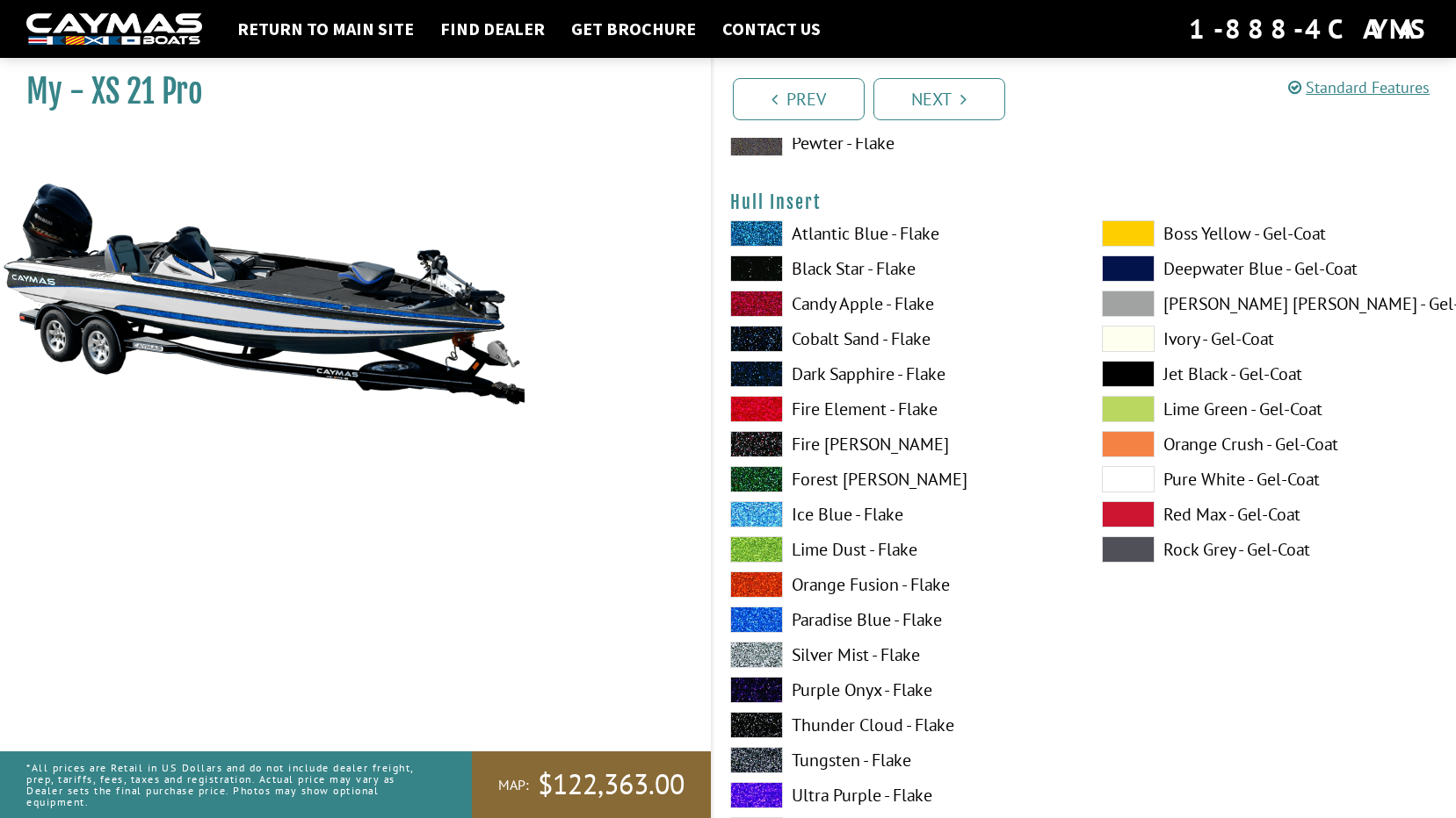
scroll to position [7815, 0]
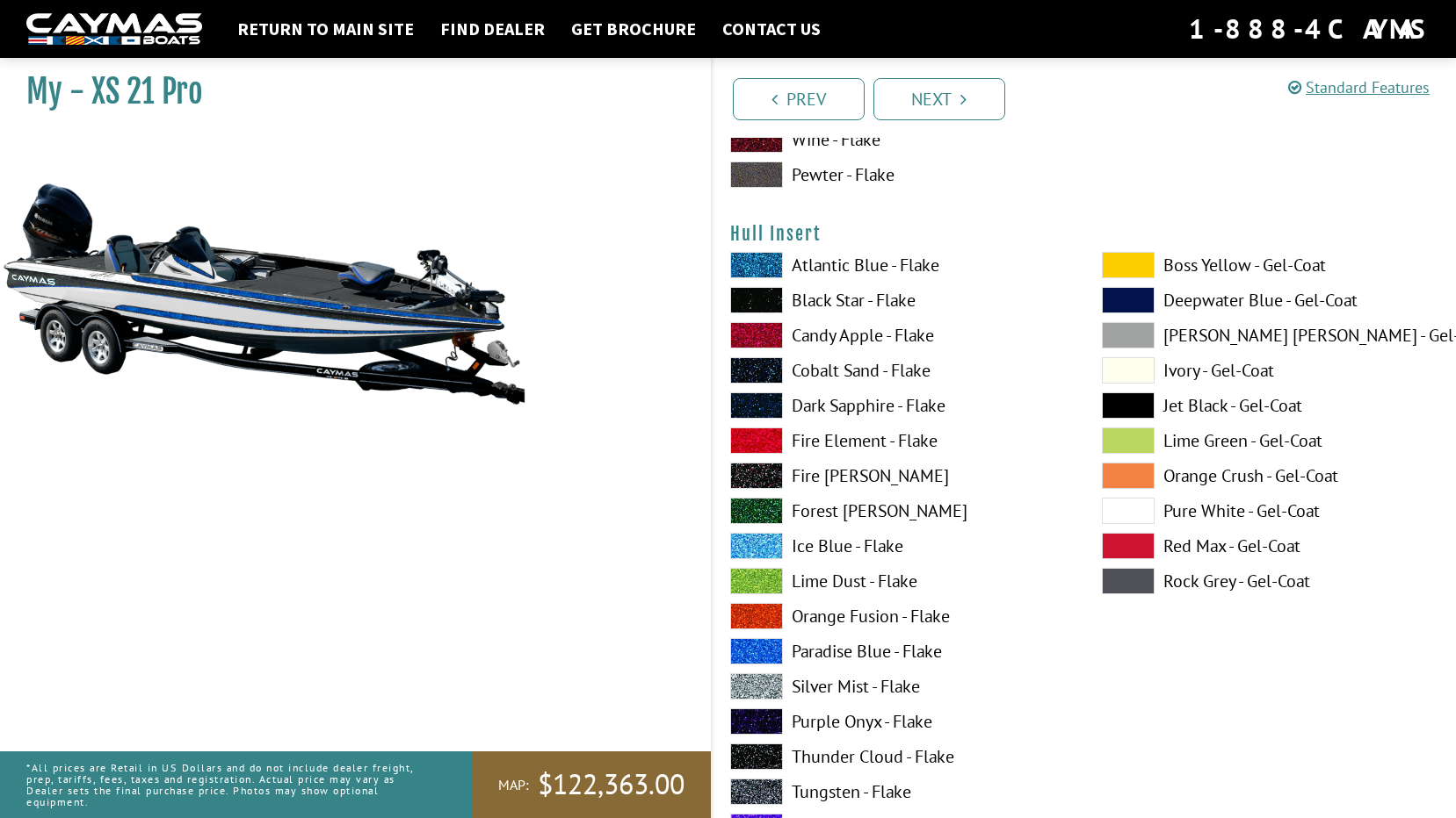
click at [827, 647] on label "Paradise Blue - Flake" at bounding box center [898, 651] width 336 height 27
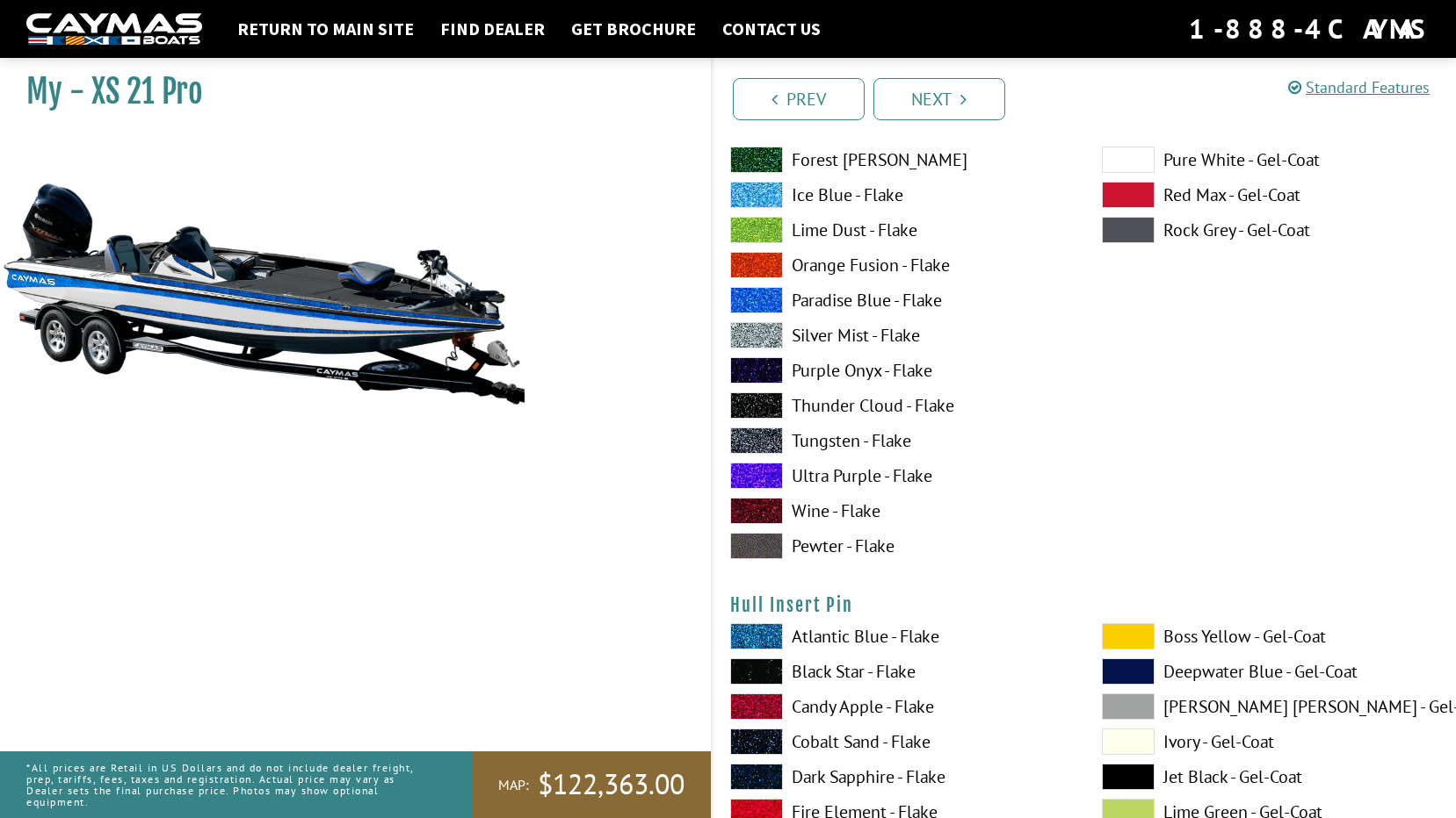
scroll to position [8254, 0]
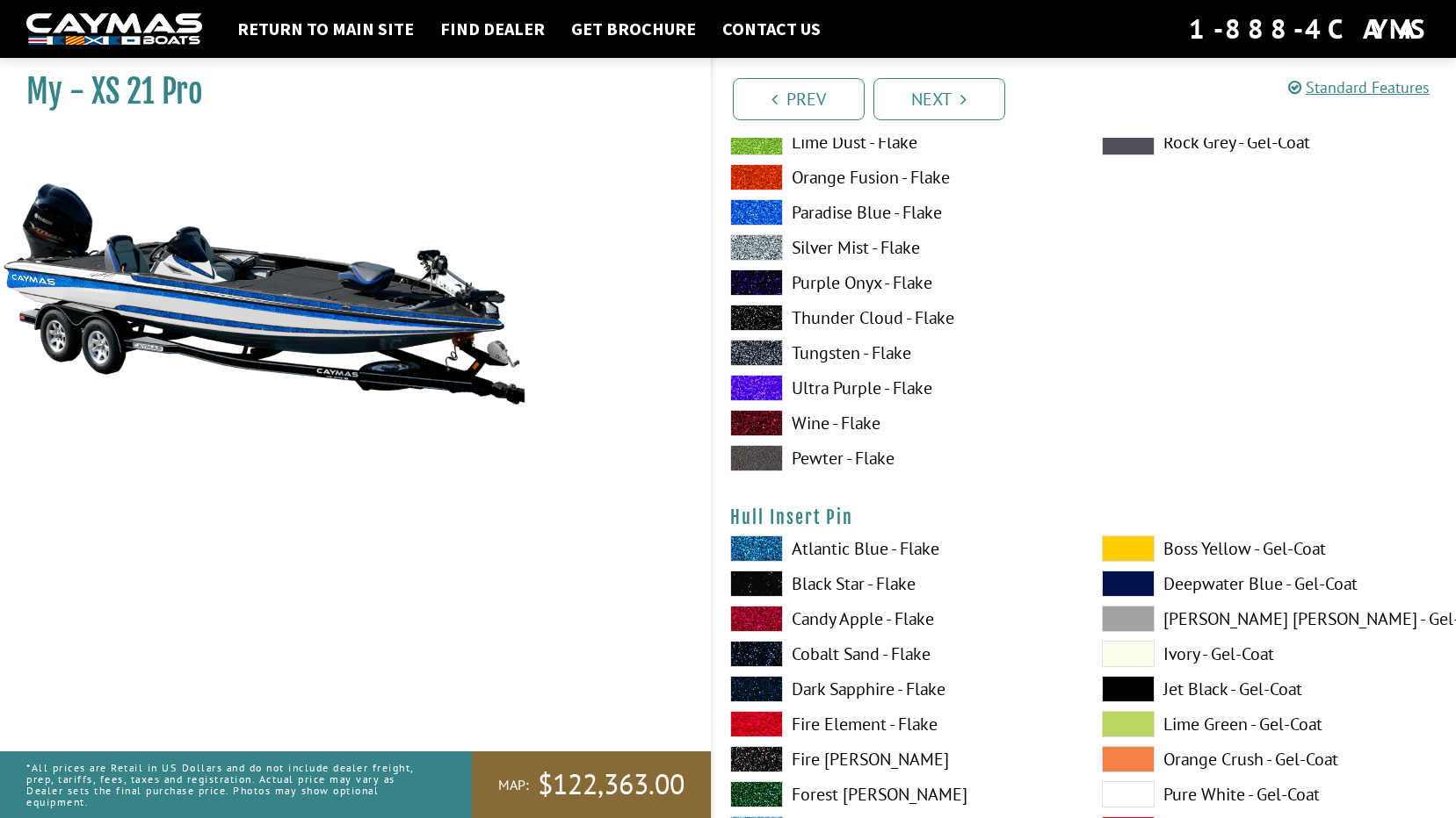
click at [811, 587] on label "Black Star - Flake" at bounding box center [898, 584] width 336 height 27
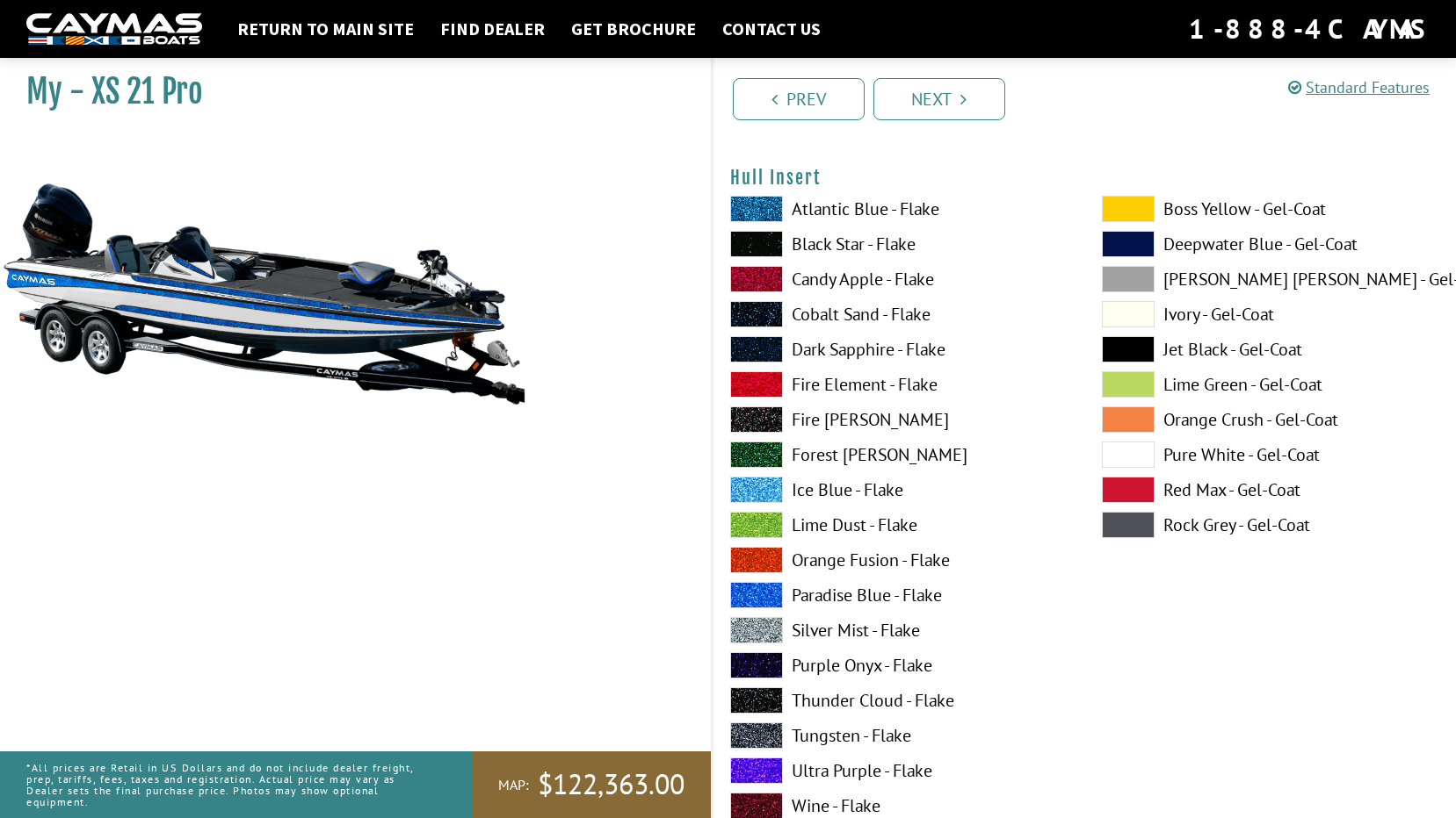
scroll to position [7903, 0]
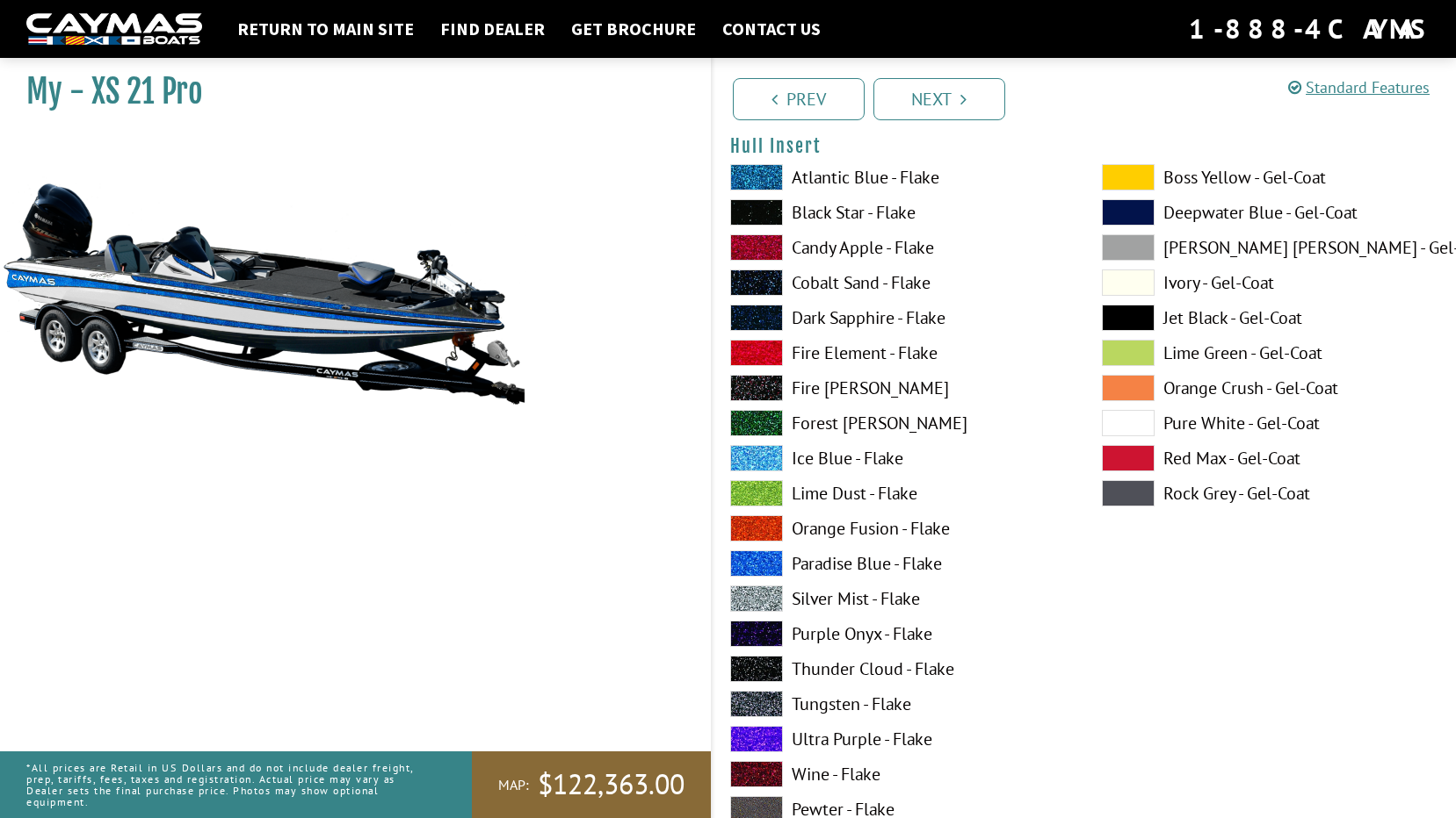
click at [822, 207] on label "Black Star - Flake" at bounding box center [898, 213] width 336 height 27
click at [830, 564] on label "Paradise Blue - Flake" at bounding box center [898, 563] width 336 height 27
click at [815, 177] on label "Atlantic Blue - Flake" at bounding box center [898, 177] width 336 height 27
click at [830, 566] on label "Paradise Blue - Flake" at bounding box center [898, 563] width 336 height 27
click at [859, 206] on label "Black Star - Flake" at bounding box center [898, 213] width 336 height 27
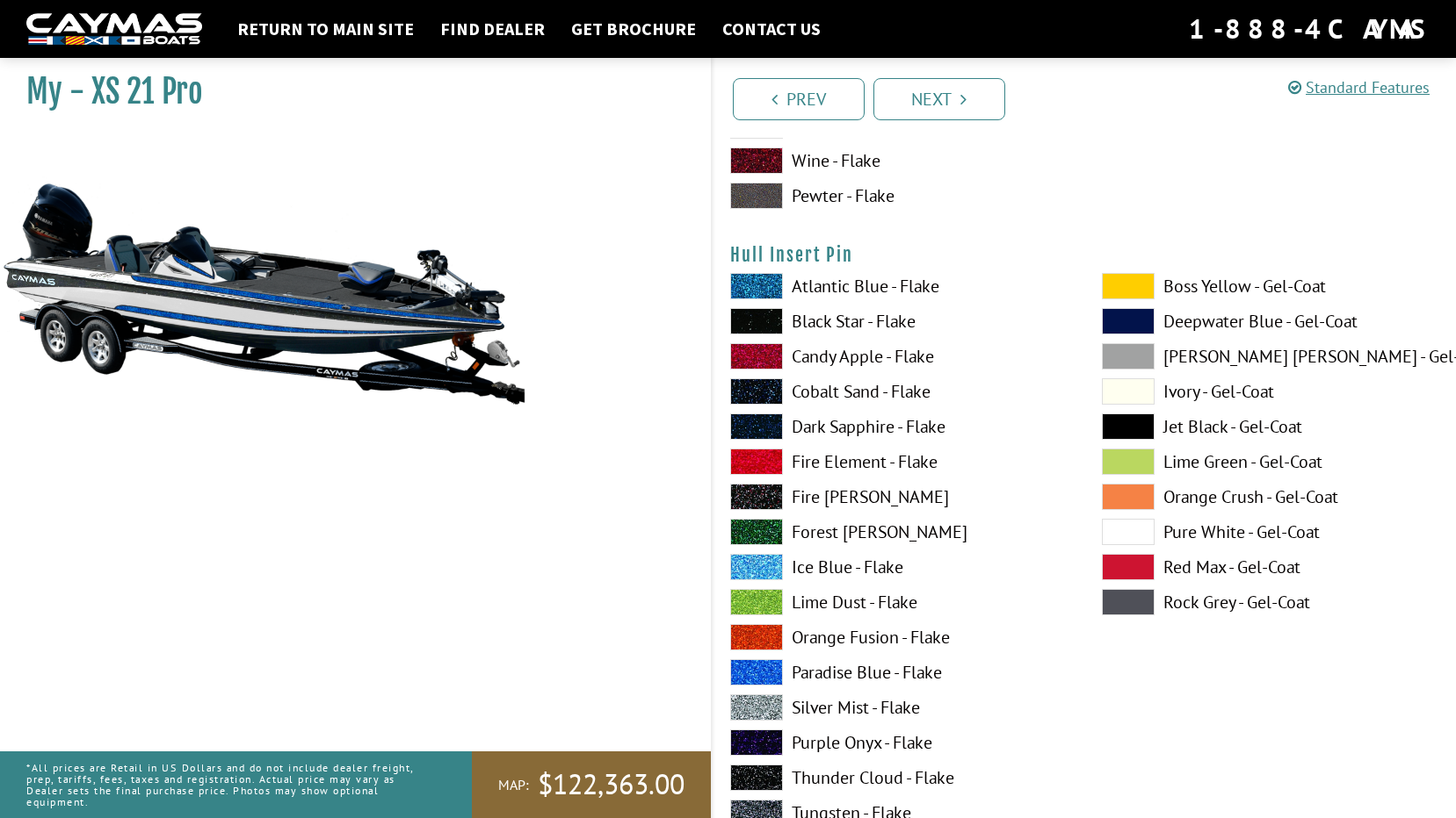
scroll to position [8606, 0]
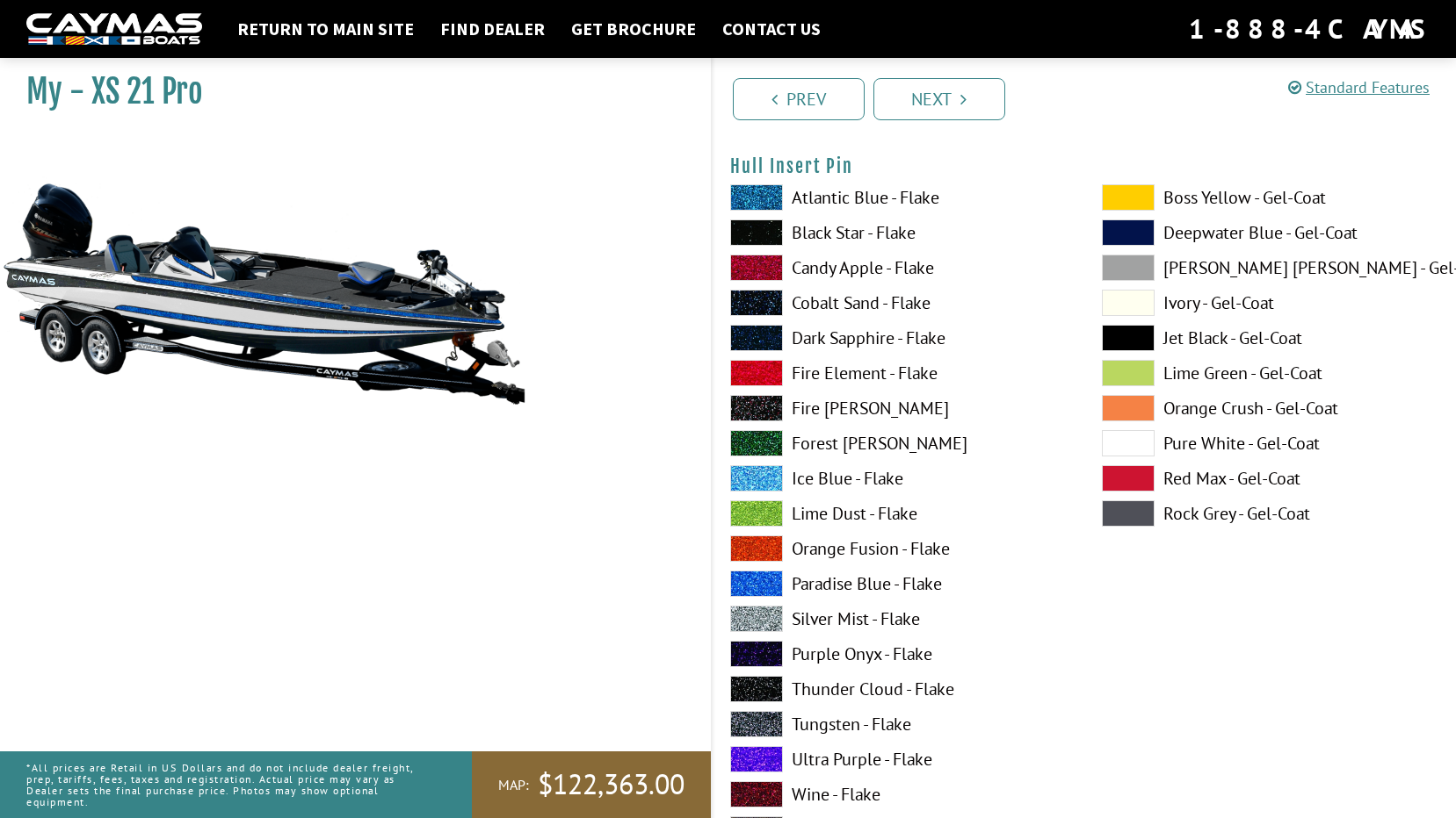
click at [816, 584] on label "Paradise Blue - Flake" at bounding box center [898, 584] width 336 height 27
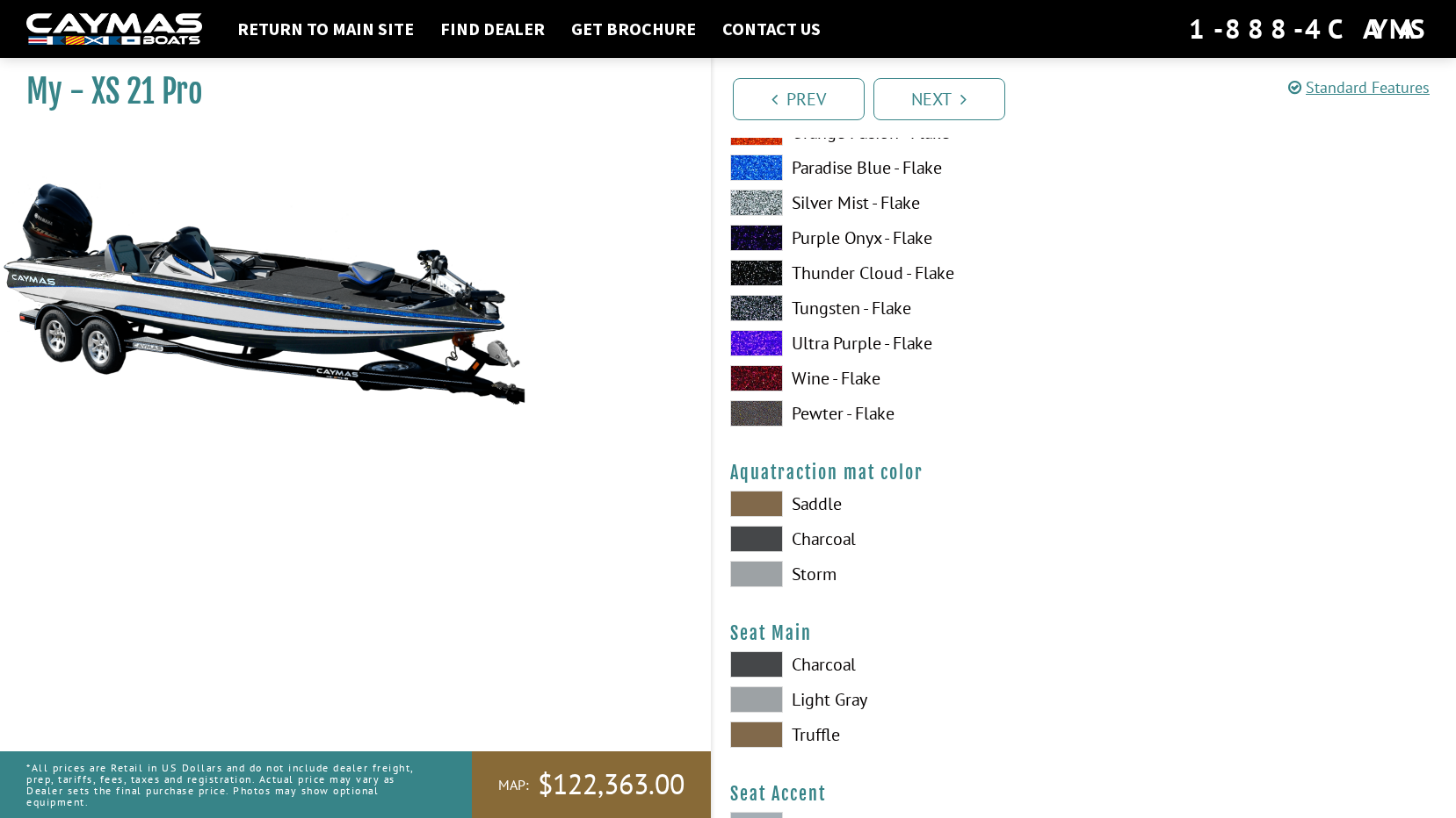
scroll to position [9045, 0]
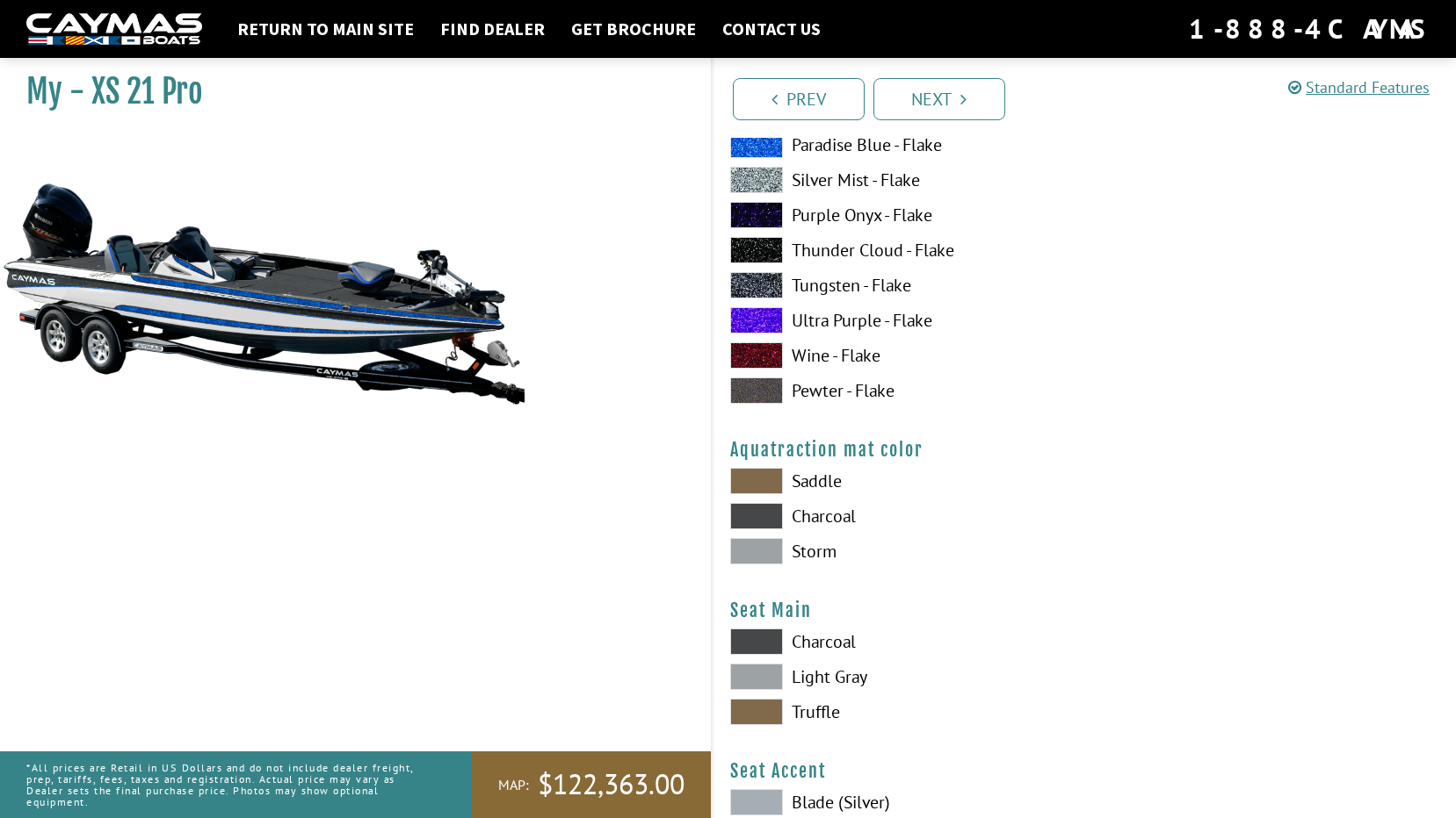
click at [803, 549] on label "Storm" at bounding box center [898, 551] width 336 height 27
click at [815, 519] on label "Charcoal" at bounding box center [898, 516] width 336 height 27
click at [826, 484] on label "Saddle" at bounding box center [898, 481] width 336 height 27
click at [839, 515] on label "Charcoal" at bounding box center [898, 516] width 336 height 27
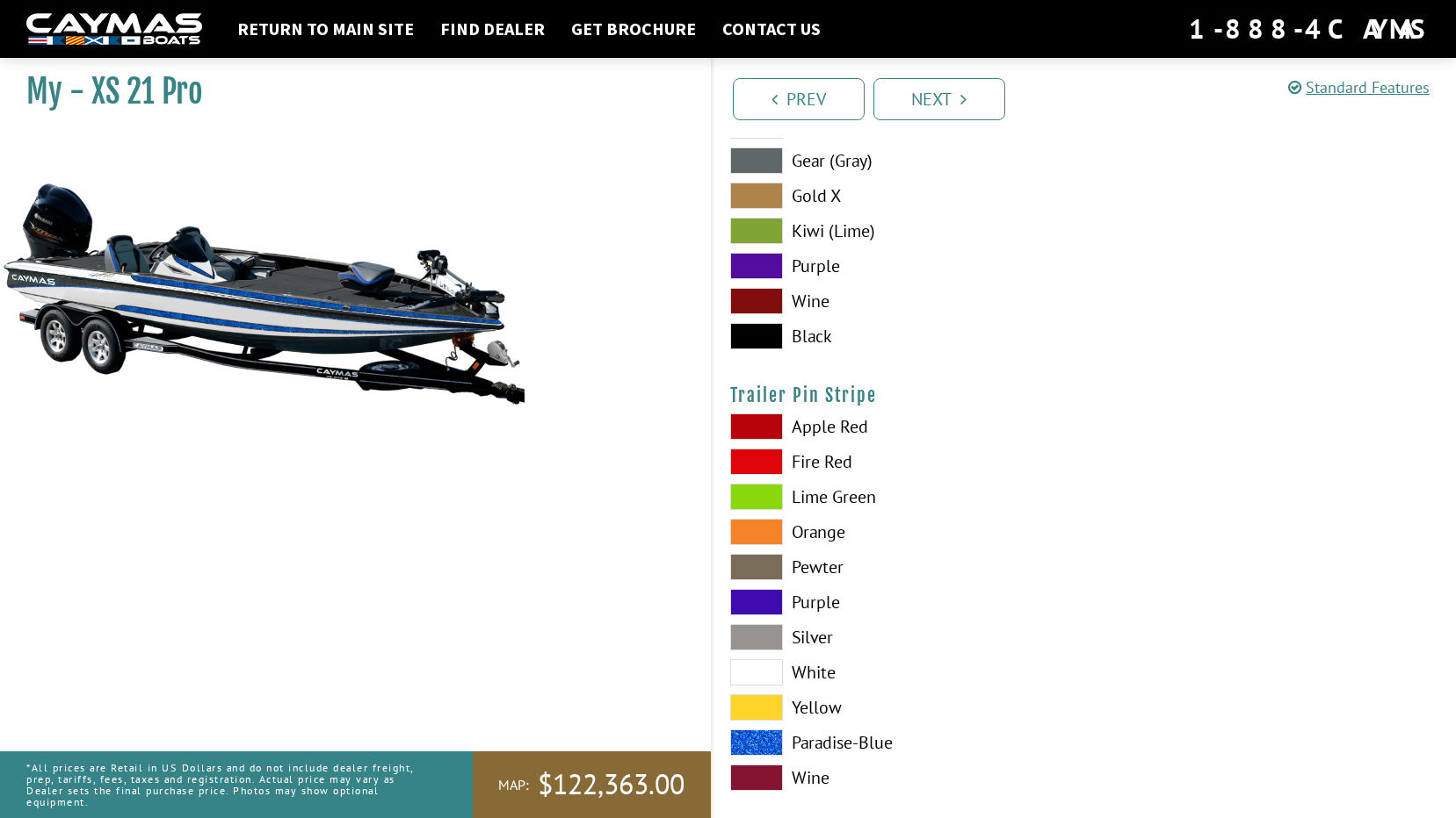
scroll to position [9887, 0]
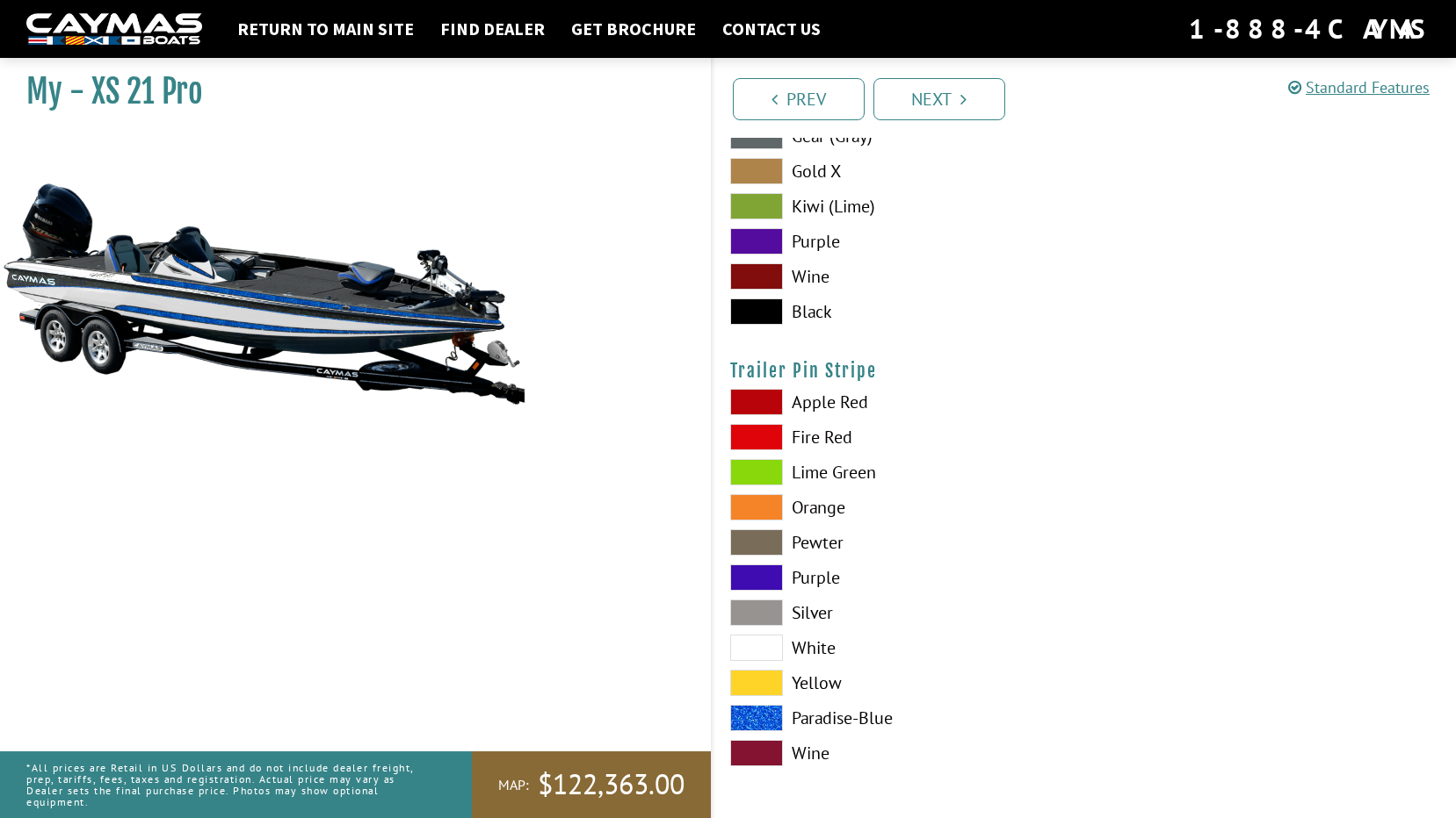
click at [754, 637] on span at bounding box center [757, 648] width 53 height 27
click at [755, 725] on span at bounding box center [757, 718] width 53 height 27
click at [761, 712] on span at bounding box center [757, 718] width 53 height 27
click at [974, 104] on link "Next" at bounding box center [939, 99] width 132 height 42
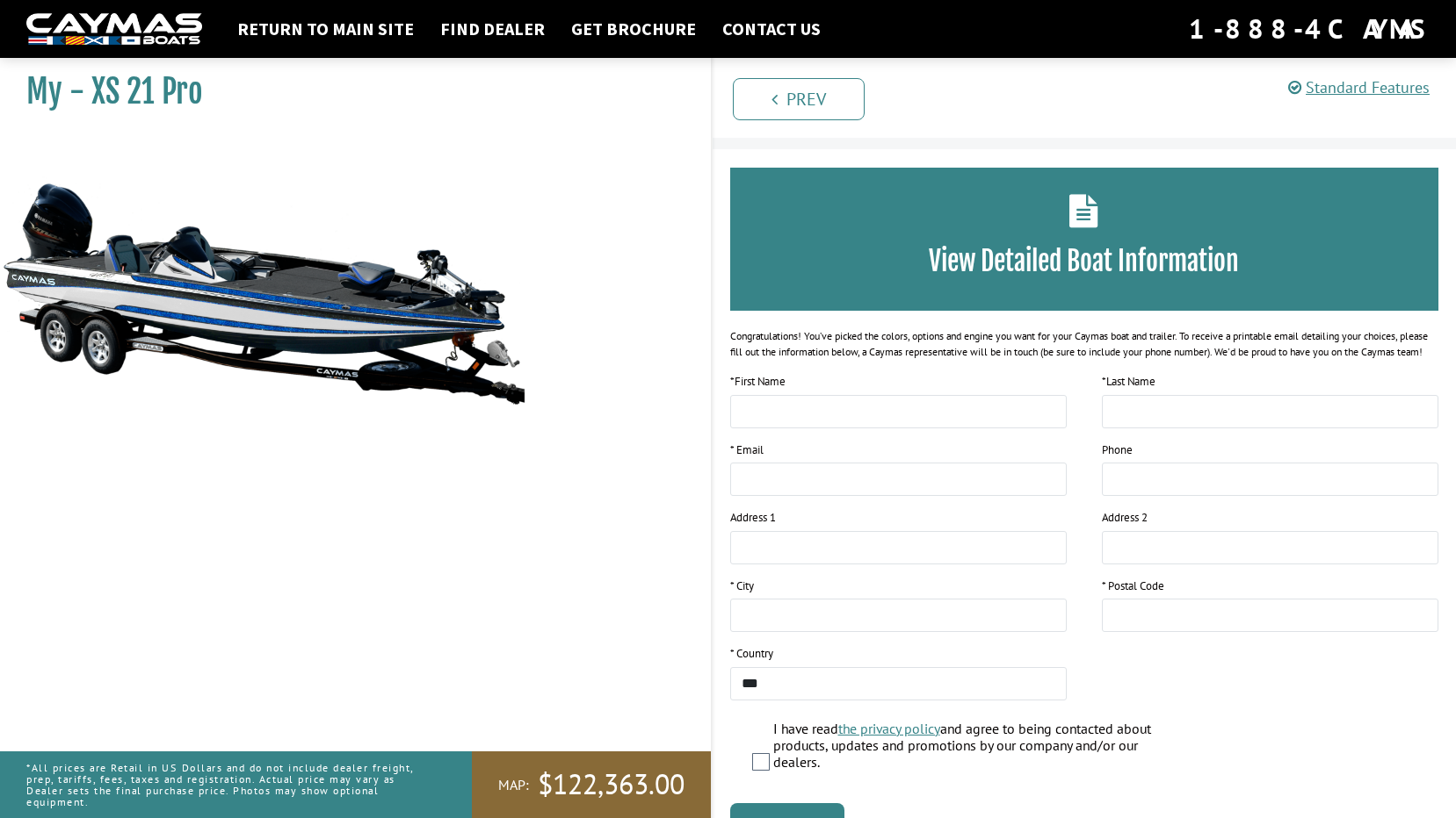
scroll to position [0, 0]
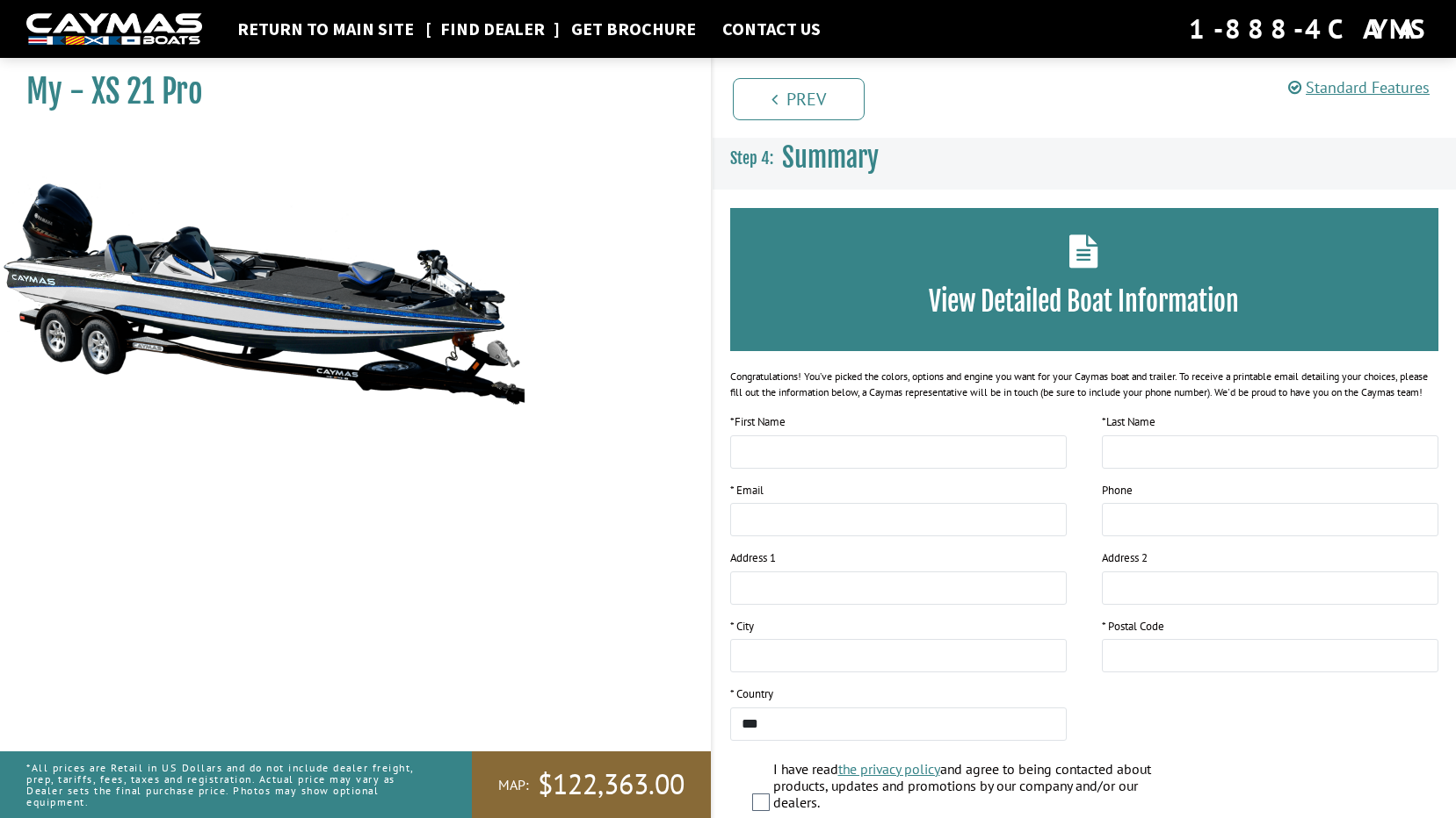
click at [496, 31] on link "Find Dealer" at bounding box center [492, 28] width 122 height 23
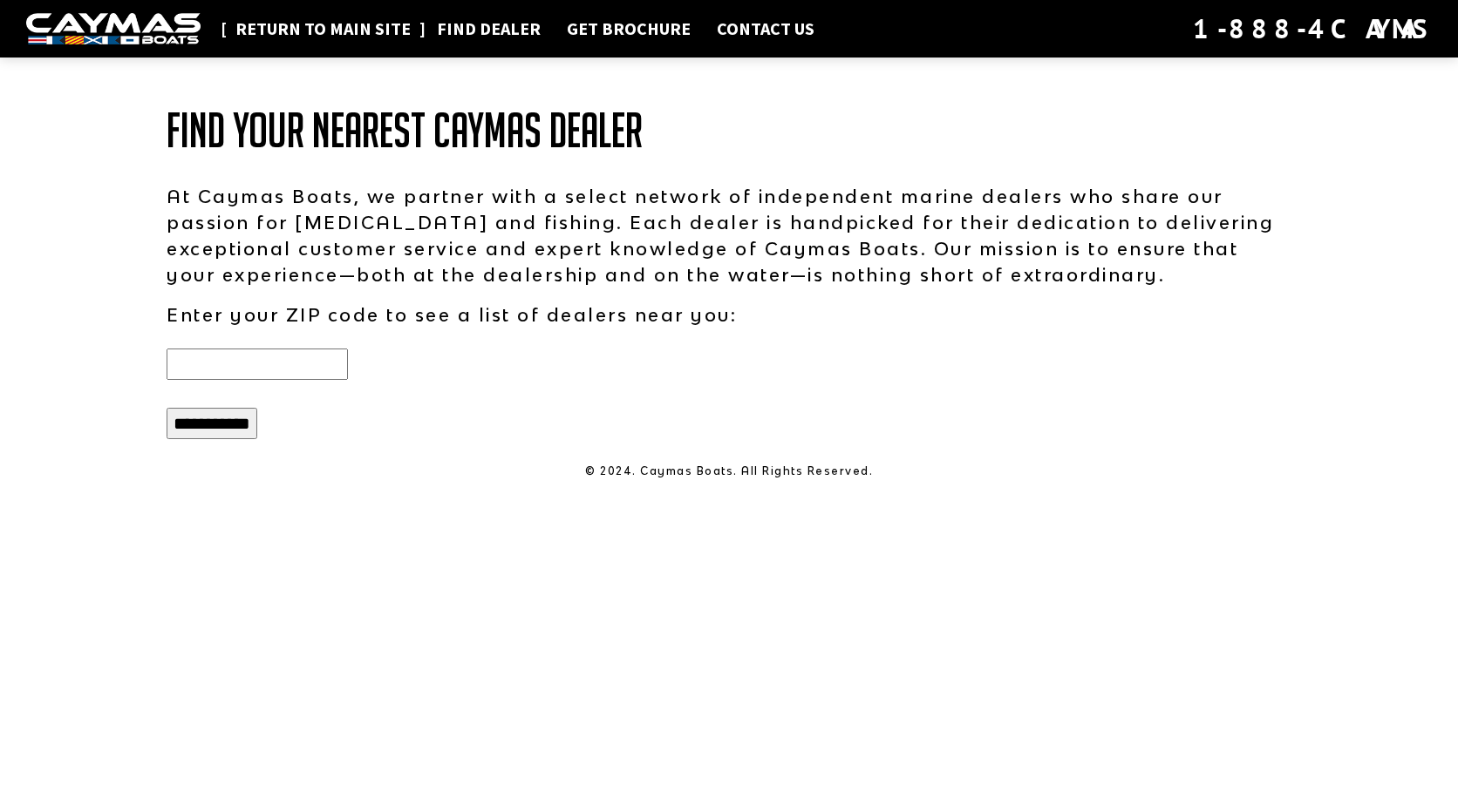
click at [315, 25] on link "Return to main site" at bounding box center [323, 28] width 193 height 23
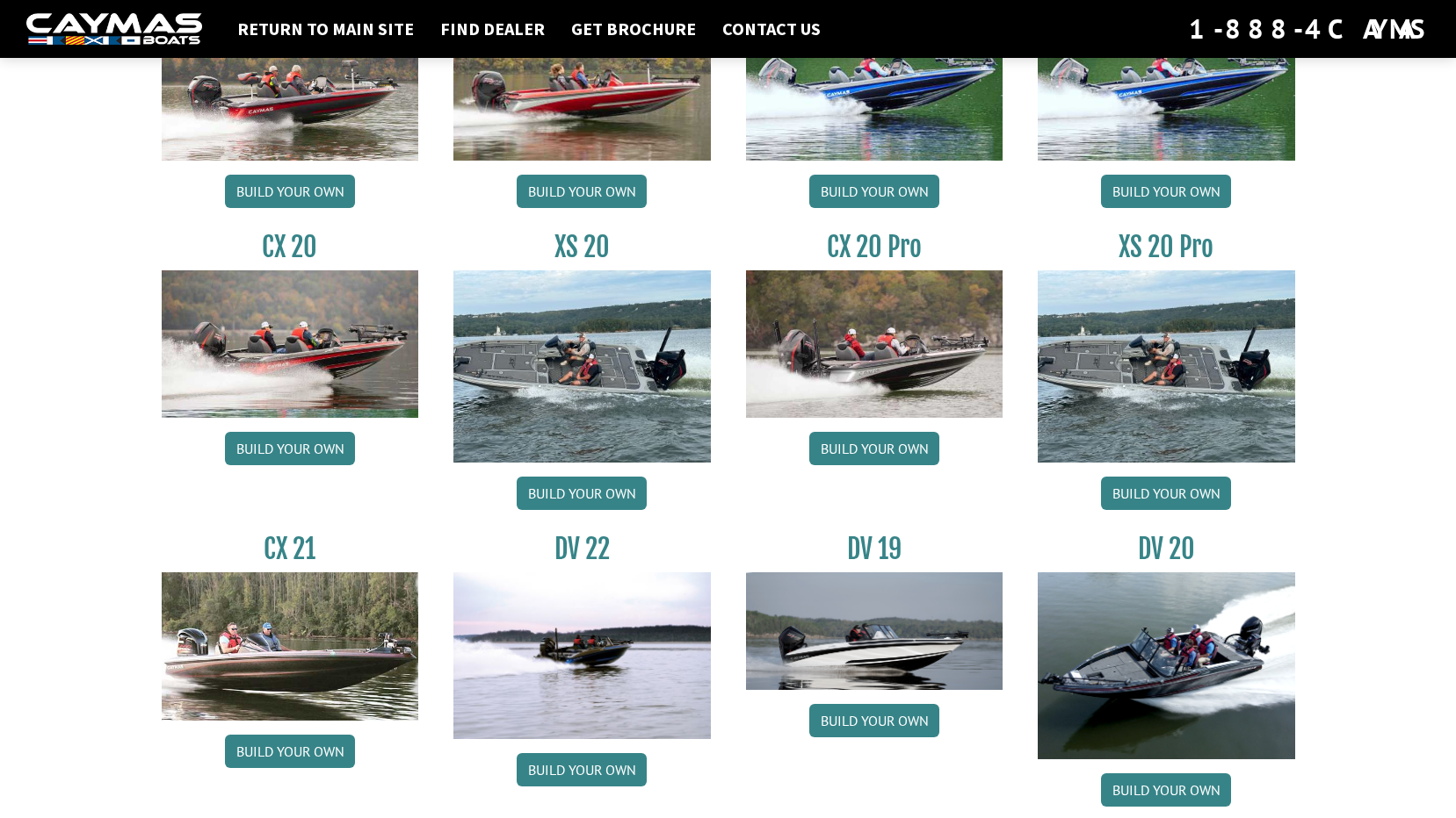
scroll to position [1973, 0]
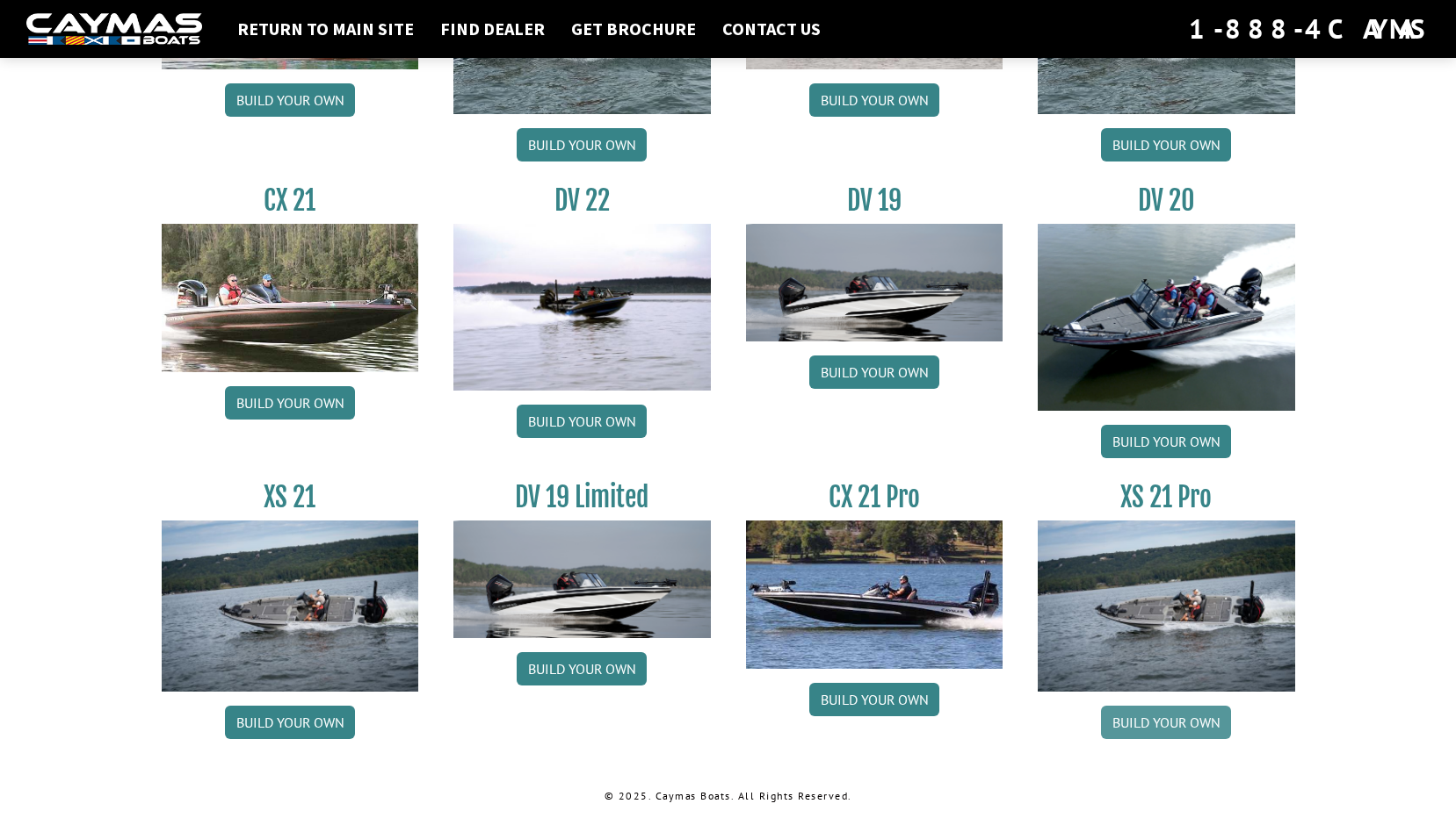
click at [1159, 715] on link "Build your own" at bounding box center [1166, 723] width 130 height 33
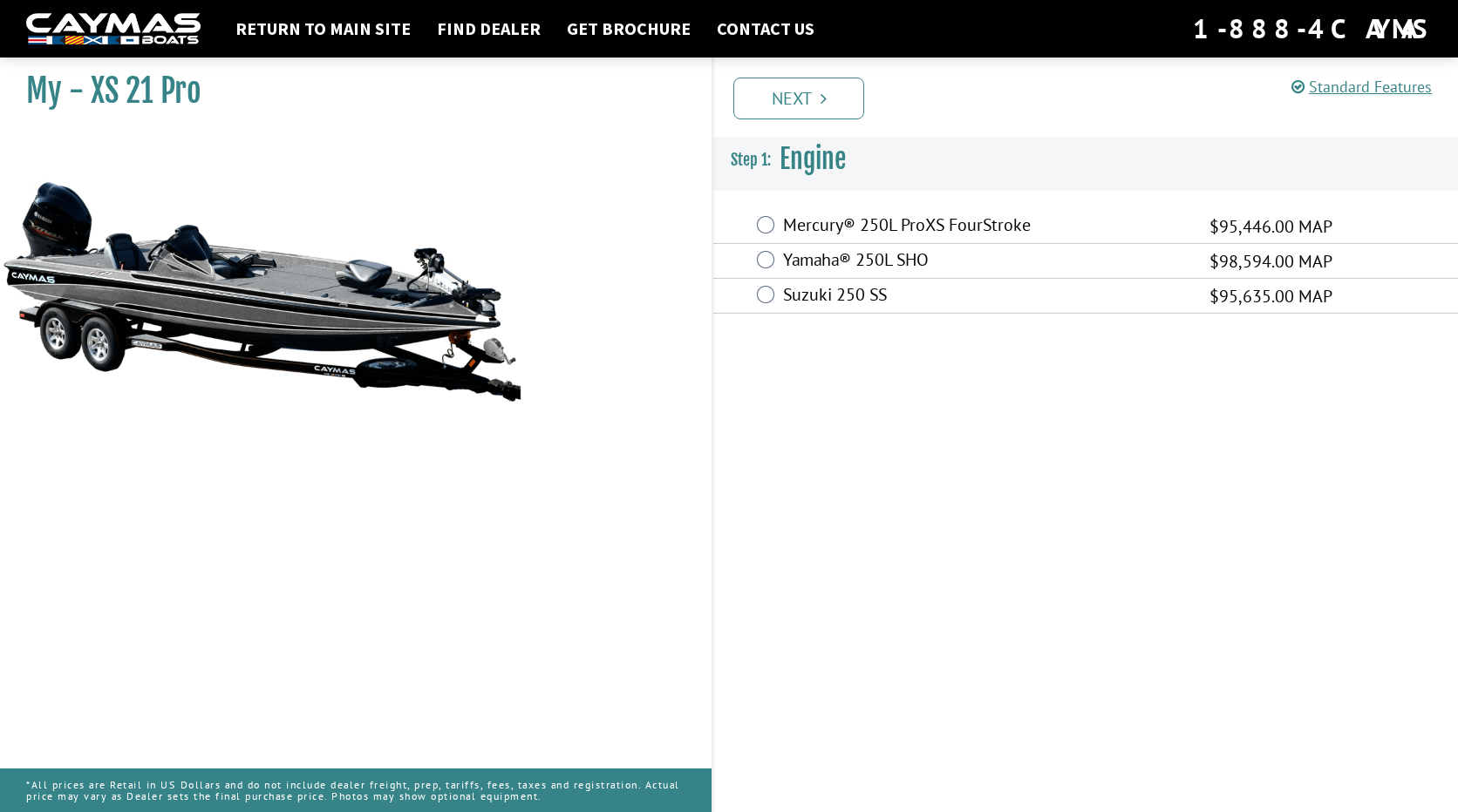
click at [776, 231] on div "Mercury® 250L ProXS FourStroke $95,446.00 MAP" at bounding box center [1085, 226] width 745 height 35
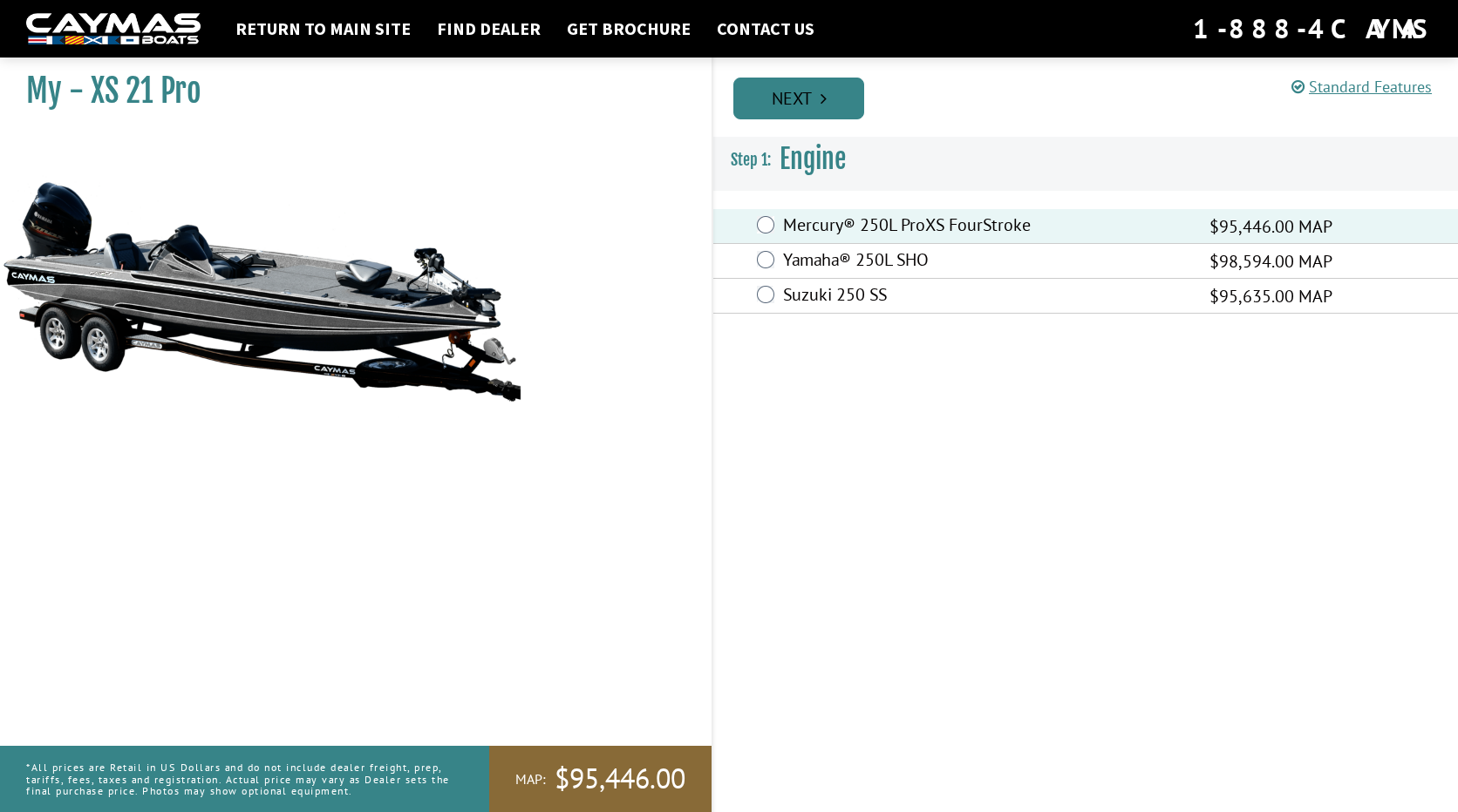
click at [803, 88] on link "Next" at bounding box center [799, 98] width 131 height 42
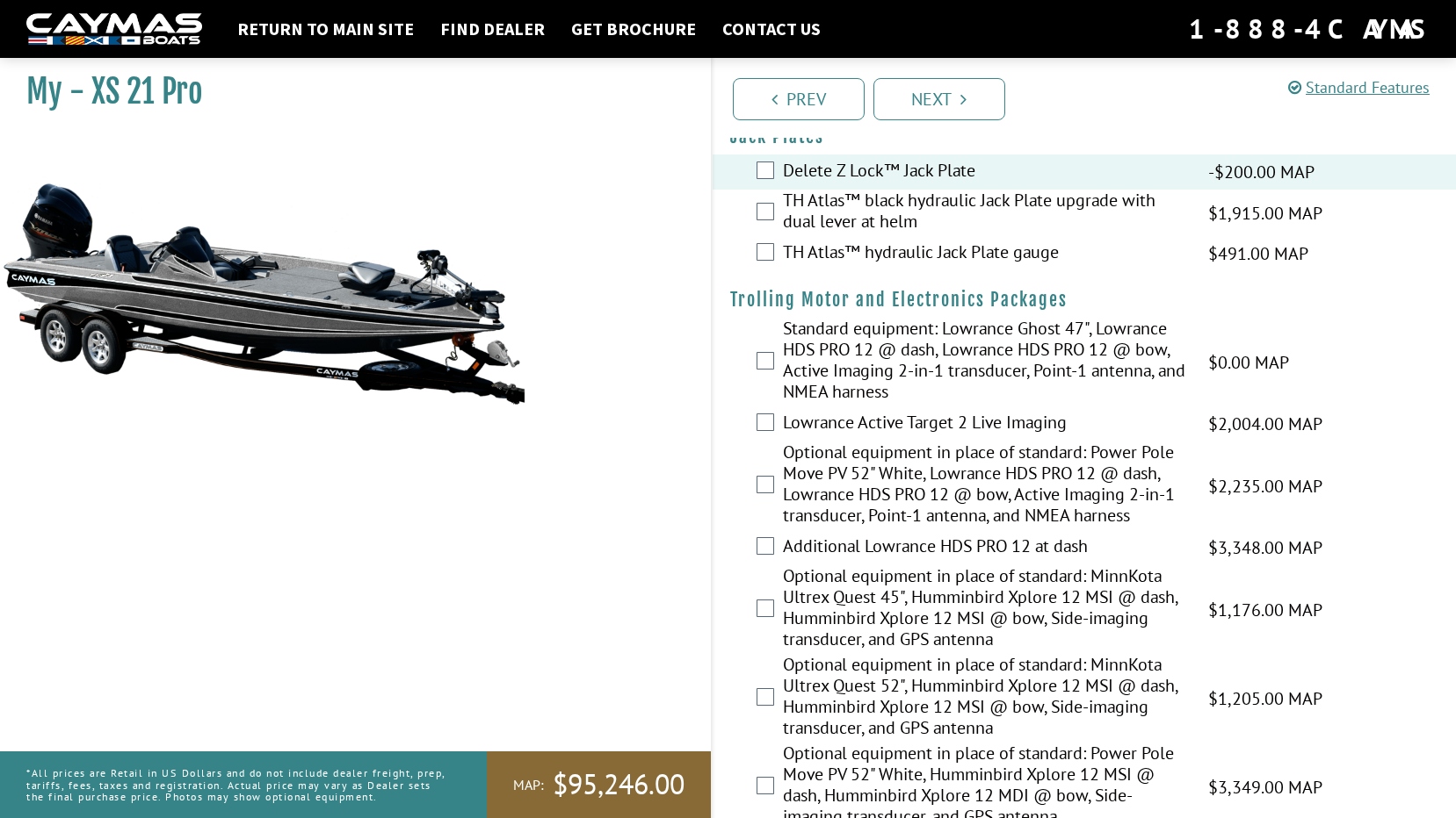
scroll to position [264, 0]
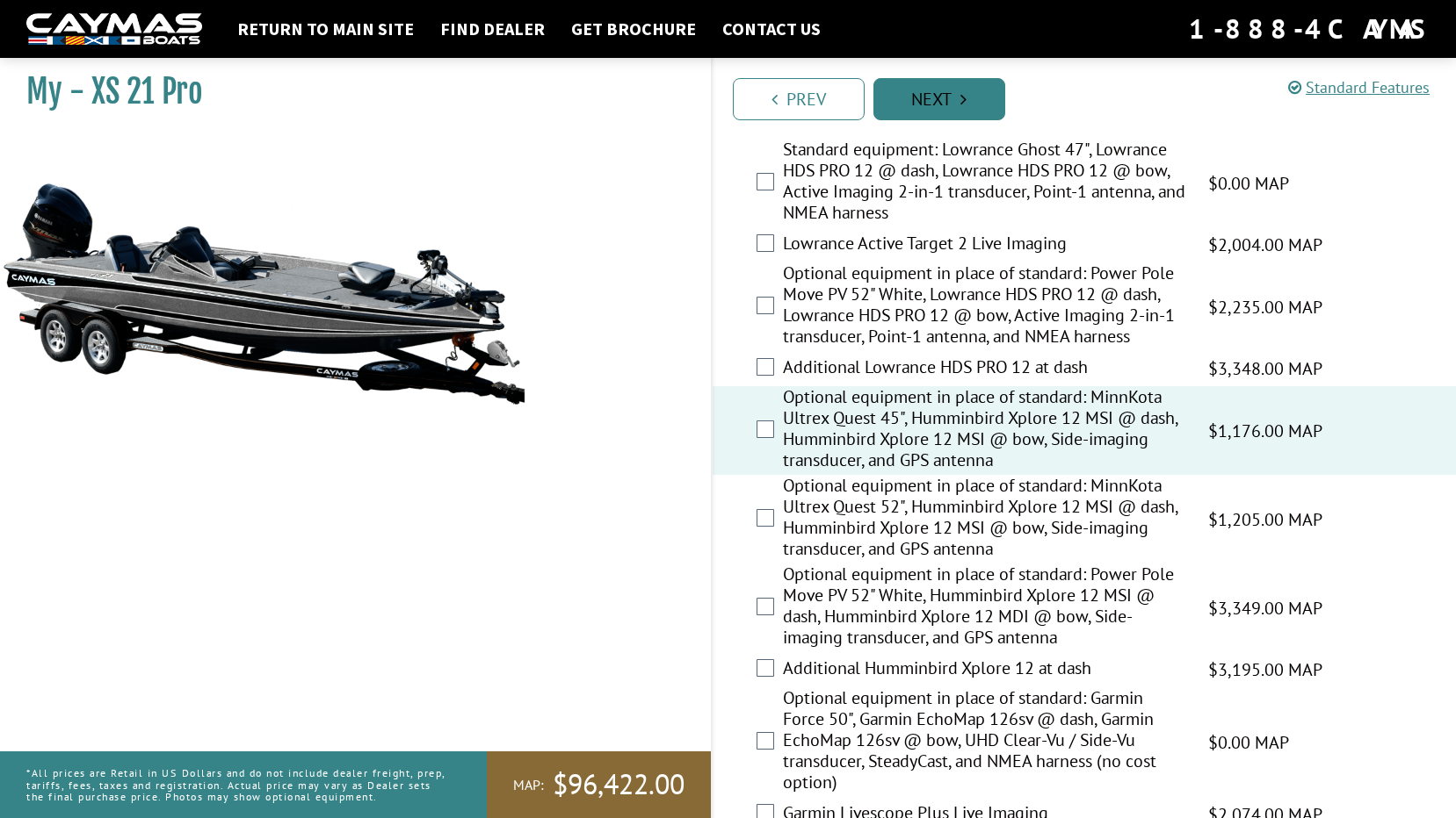
click at [962, 103] on icon "Pagination" at bounding box center [963, 99] width 6 height 17
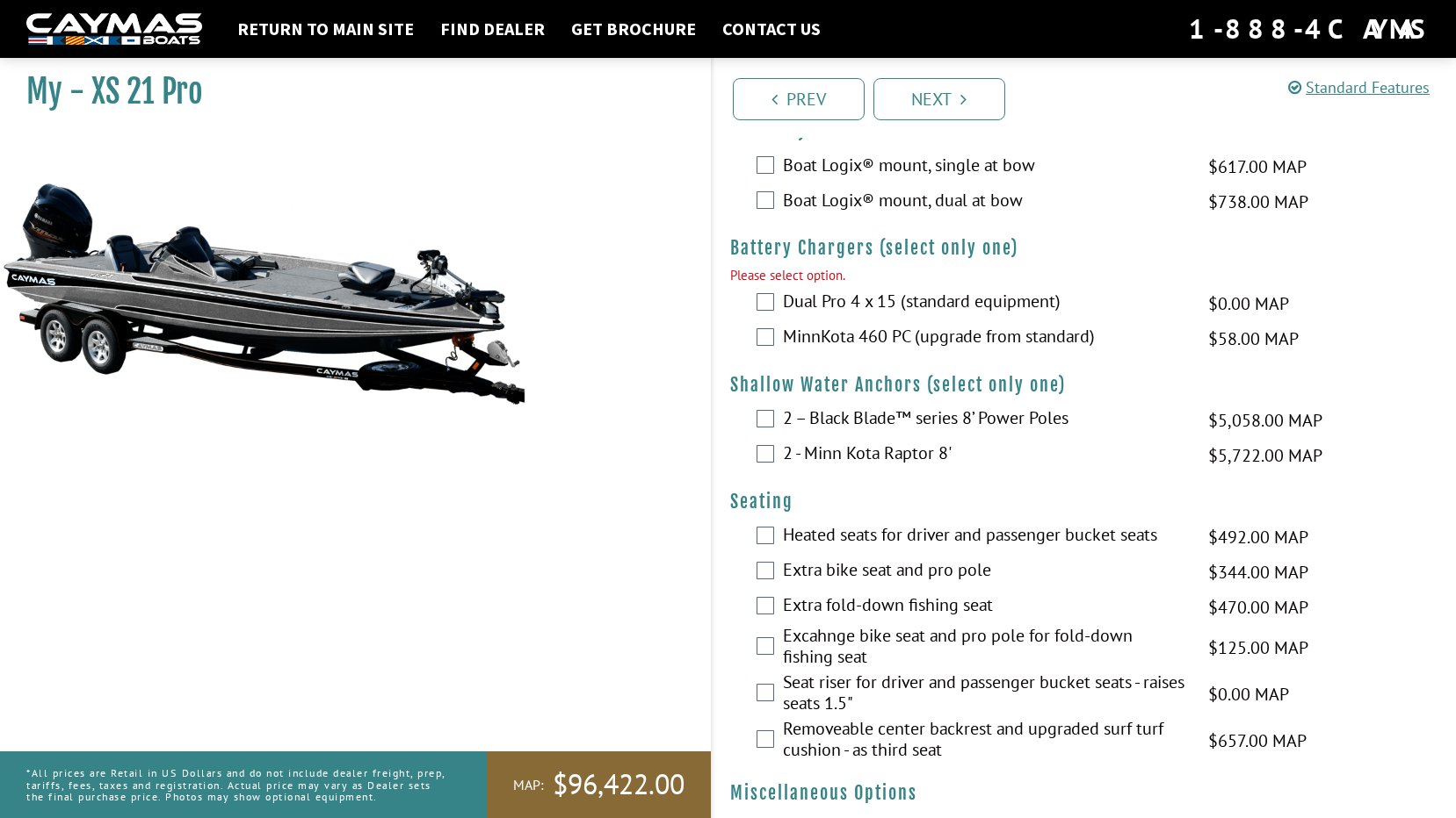
scroll to position [1285, 0]
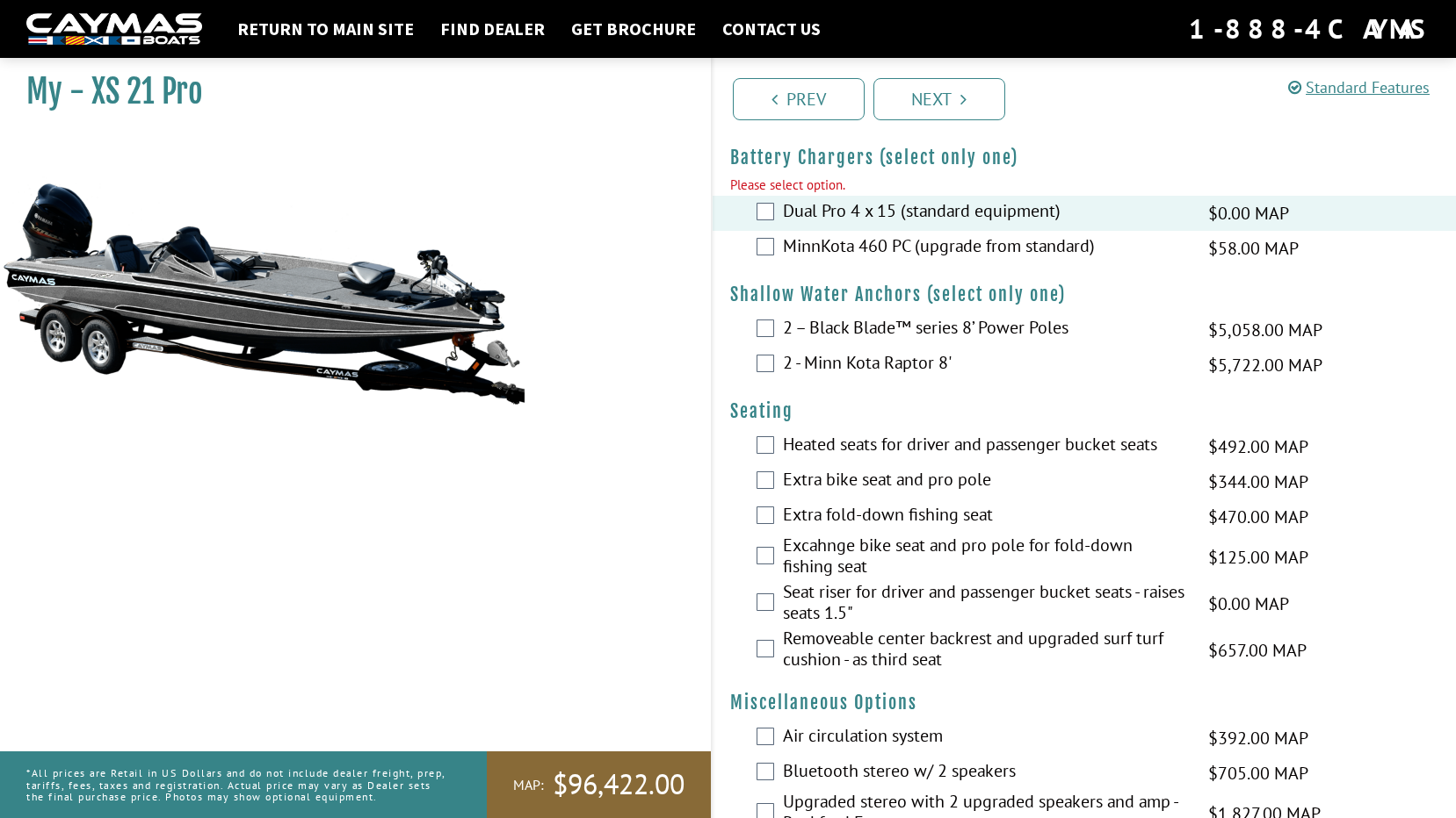
click at [780, 329] on div "2 – Black Blade™ series 8’ Power Poles $5,058.00 MAP $5,972.00 MSRP" at bounding box center [1084, 330] width 744 height 35
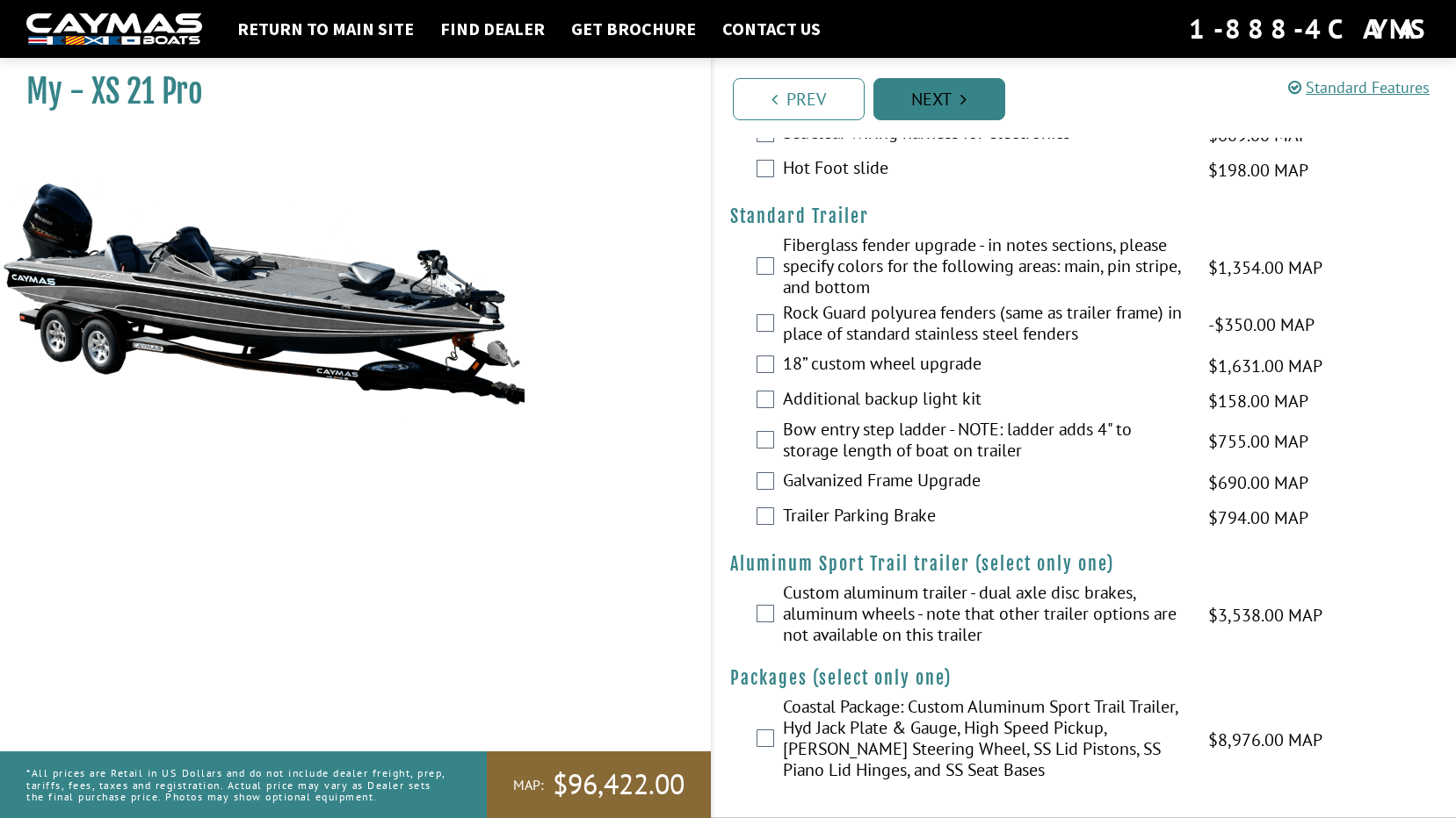
click at [925, 102] on link "Next" at bounding box center [939, 99] width 132 height 42
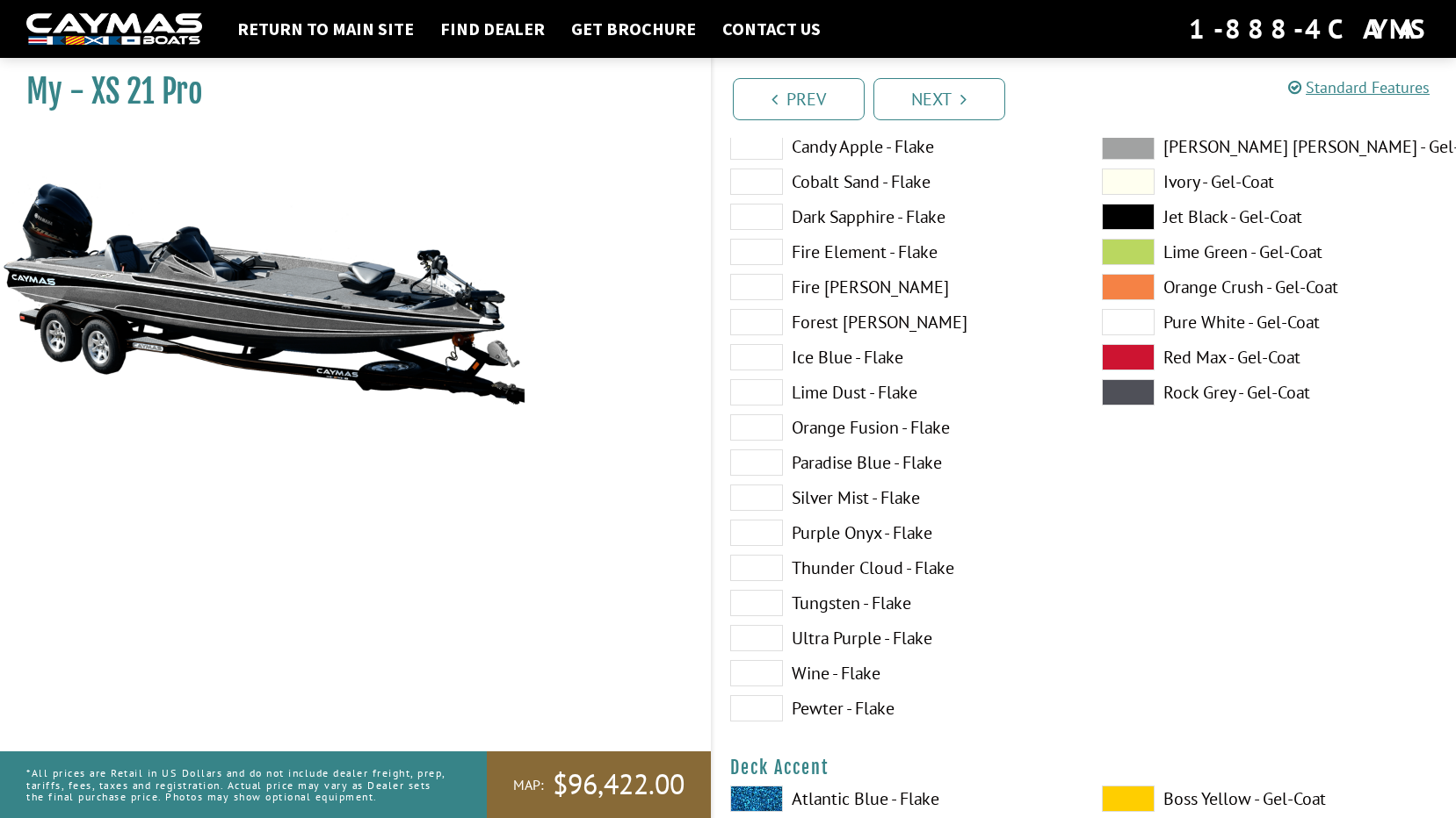
scroll to position [0, 0]
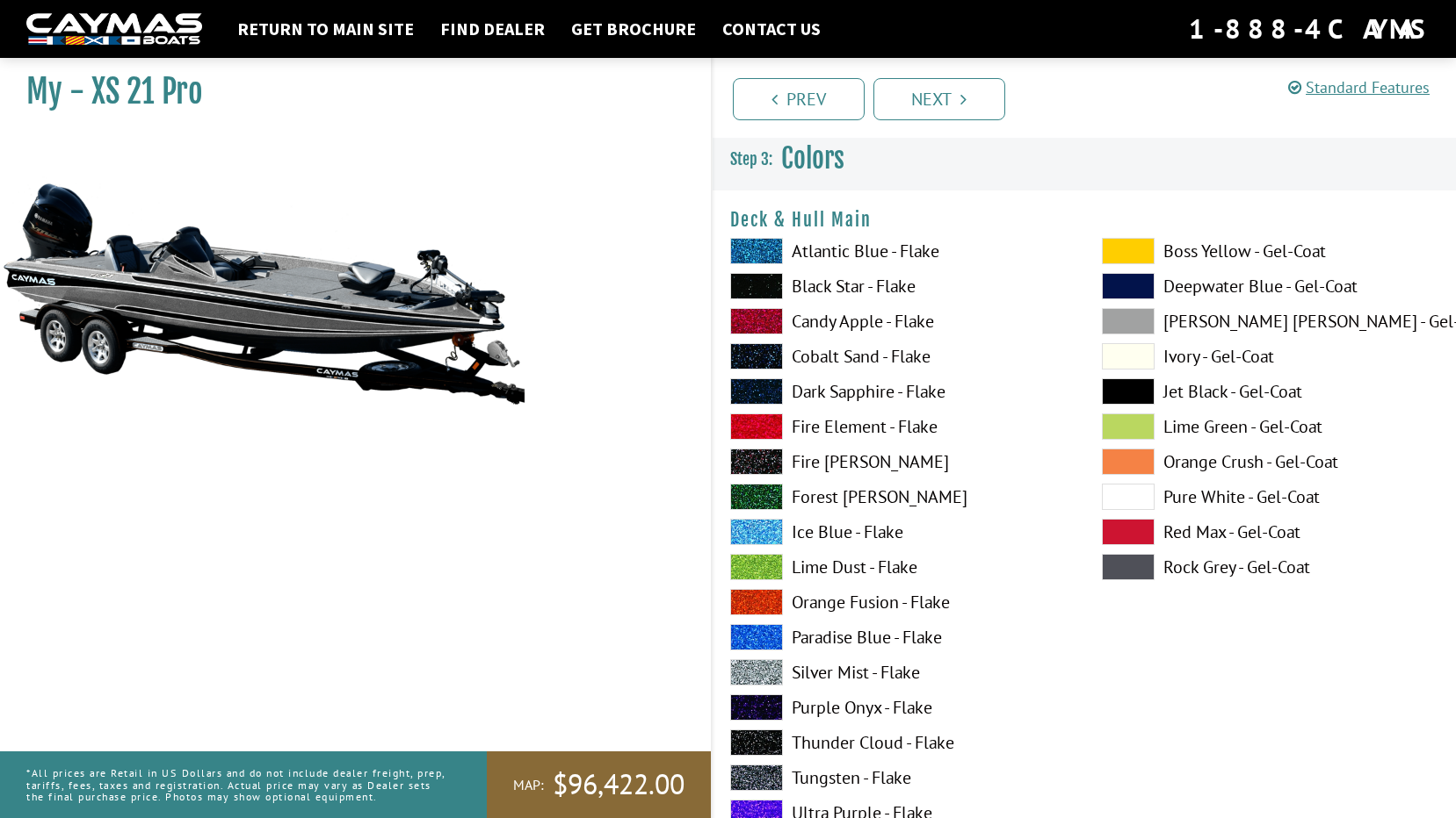
click at [1214, 493] on label "Pure White - Gel-Coat" at bounding box center [1269, 496] width 336 height 27
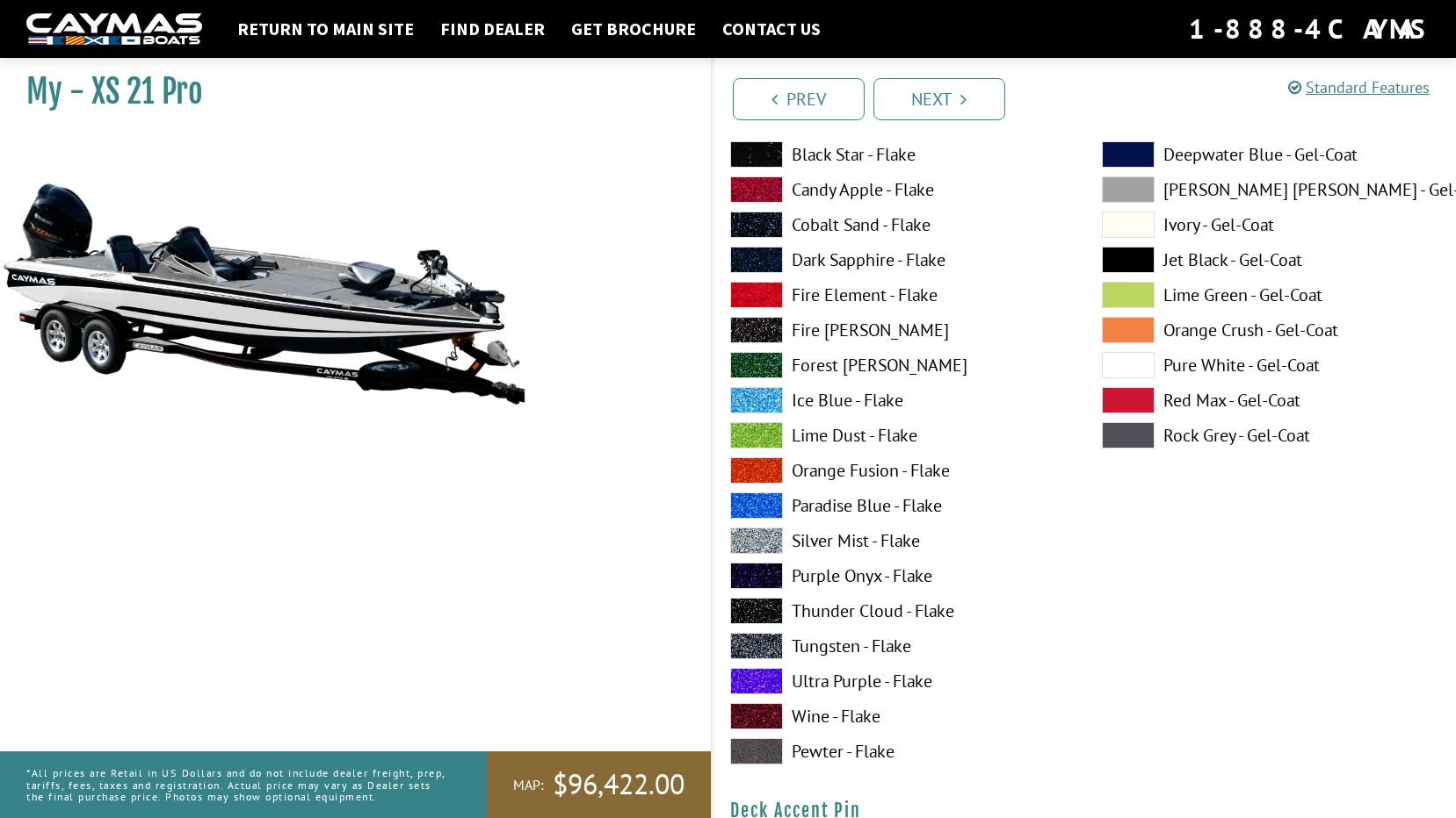
scroll to position [878, 0]
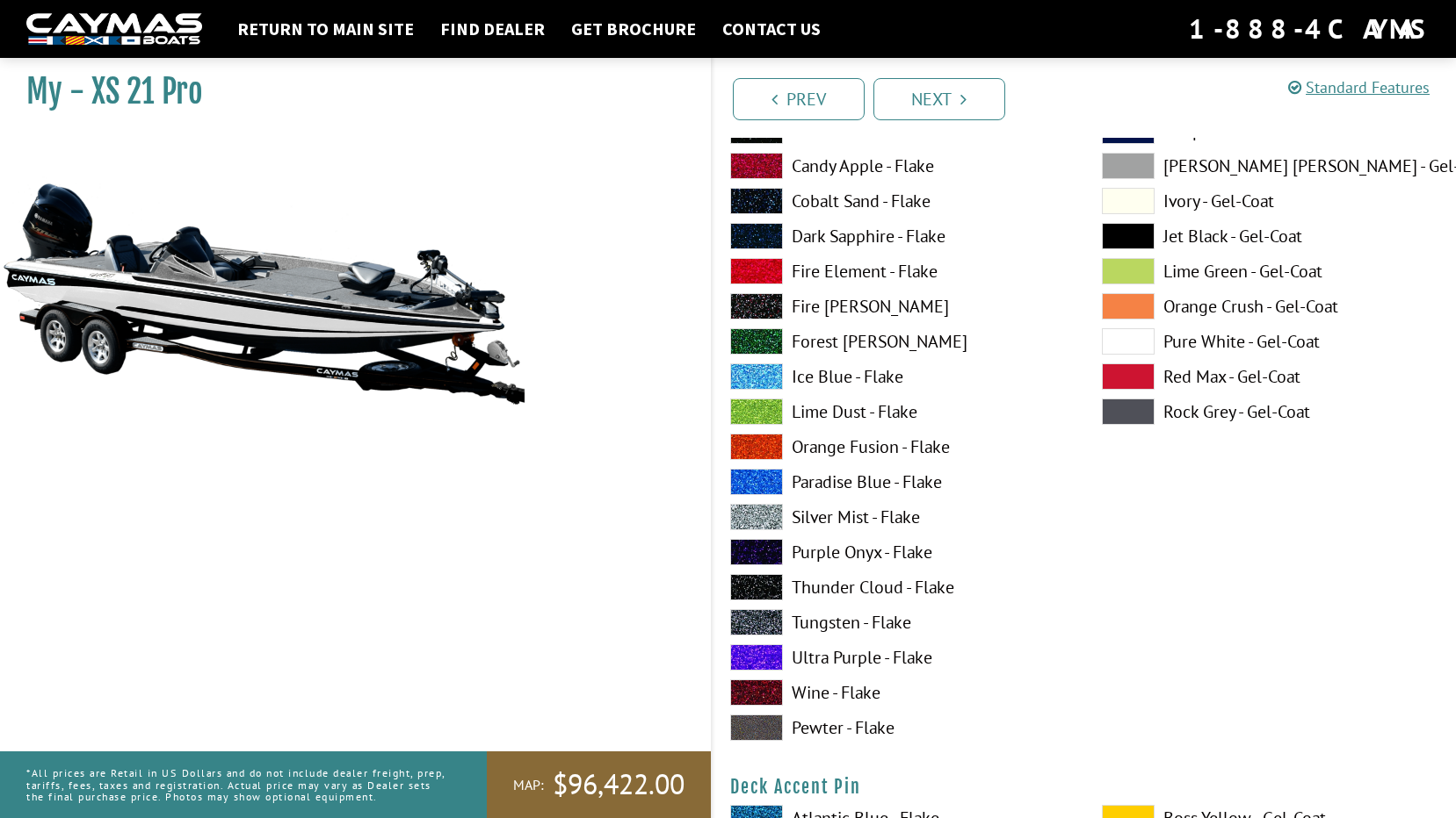
click at [825, 480] on label "Paradise Blue - Flake" at bounding box center [898, 482] width 336 height 27
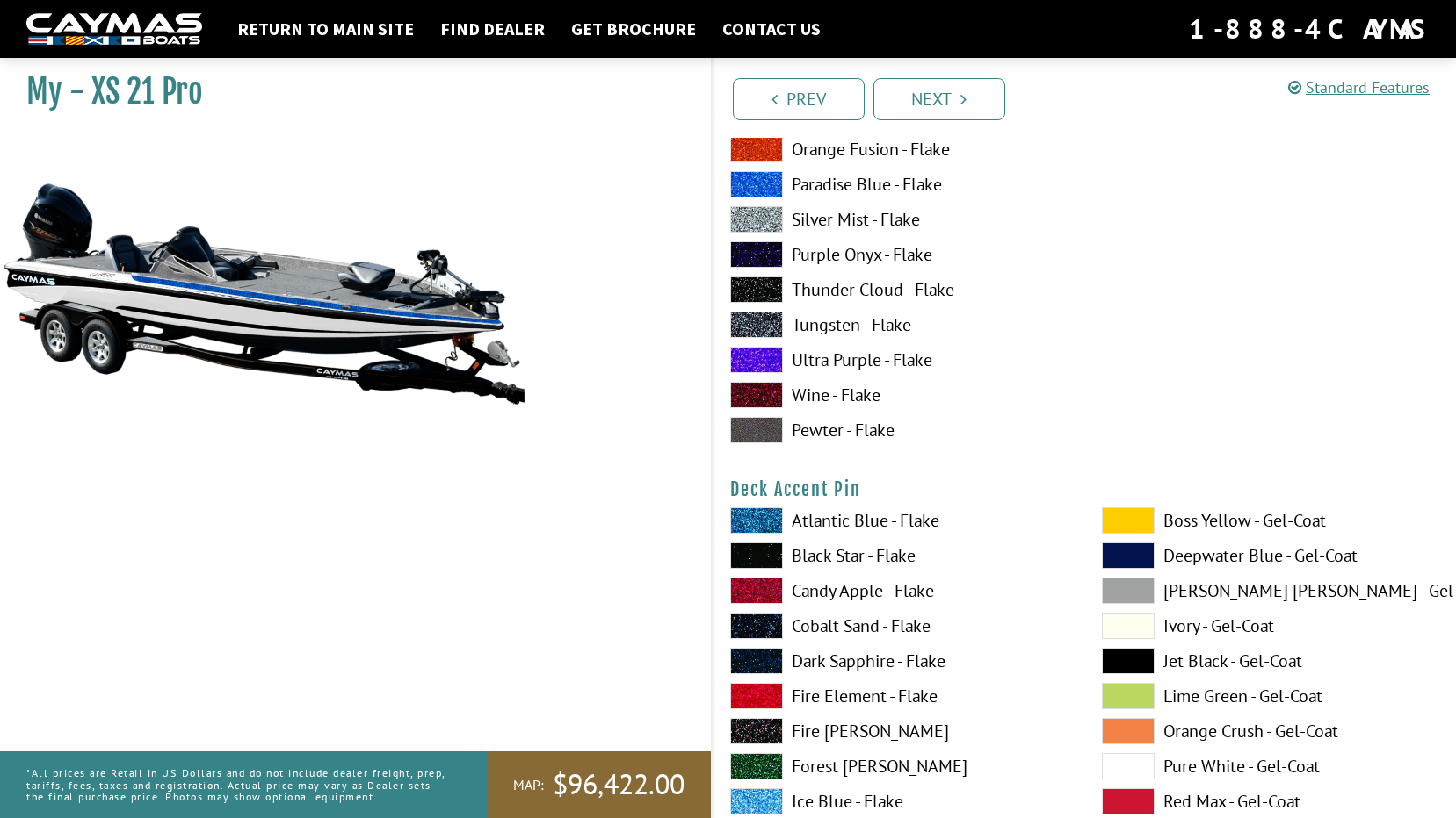
scroll to position [1229, 0]
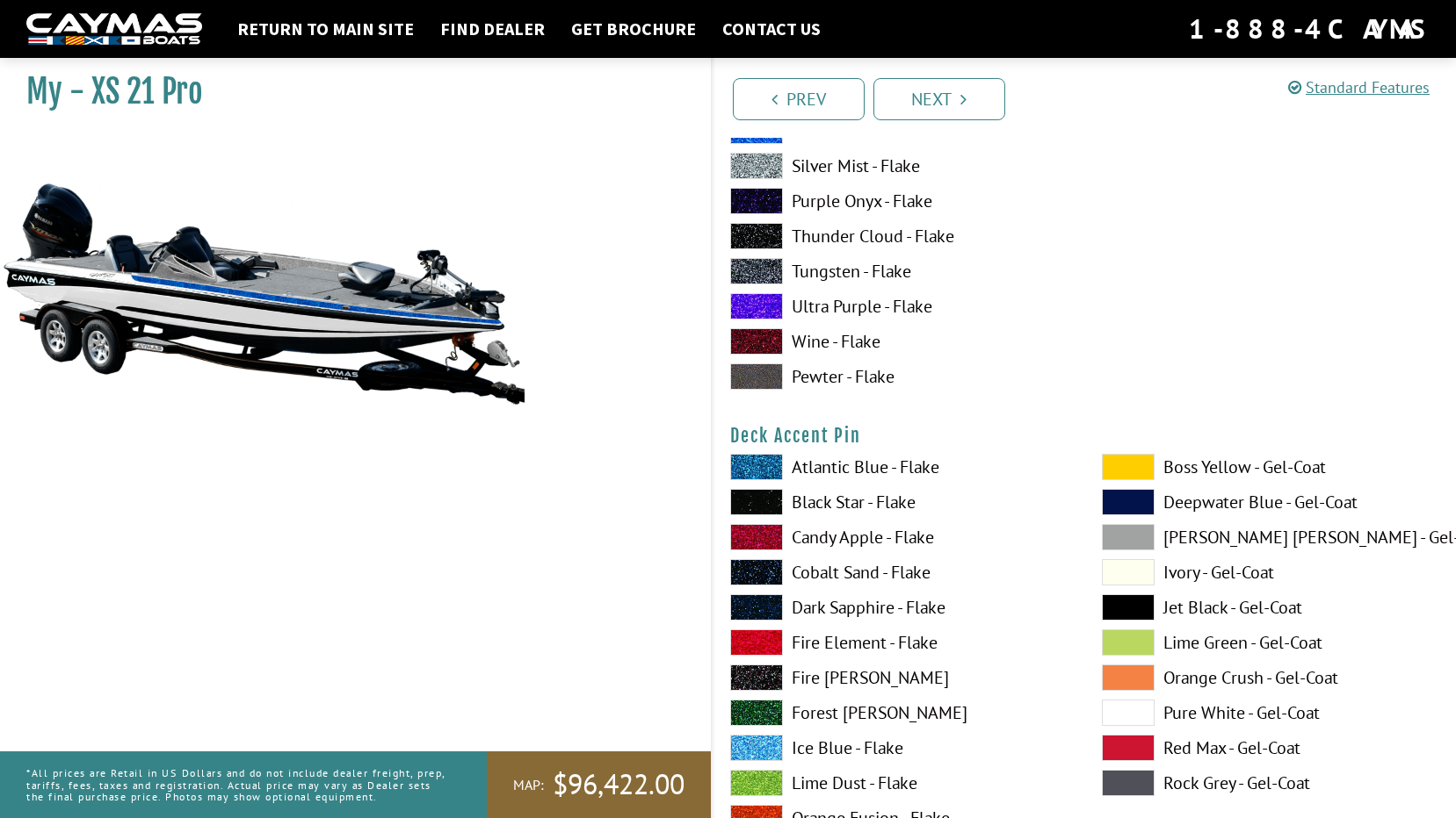
click at [865, 499] on label "Black Star - Flake" at bounding box center [898, 502] width 336 height 27
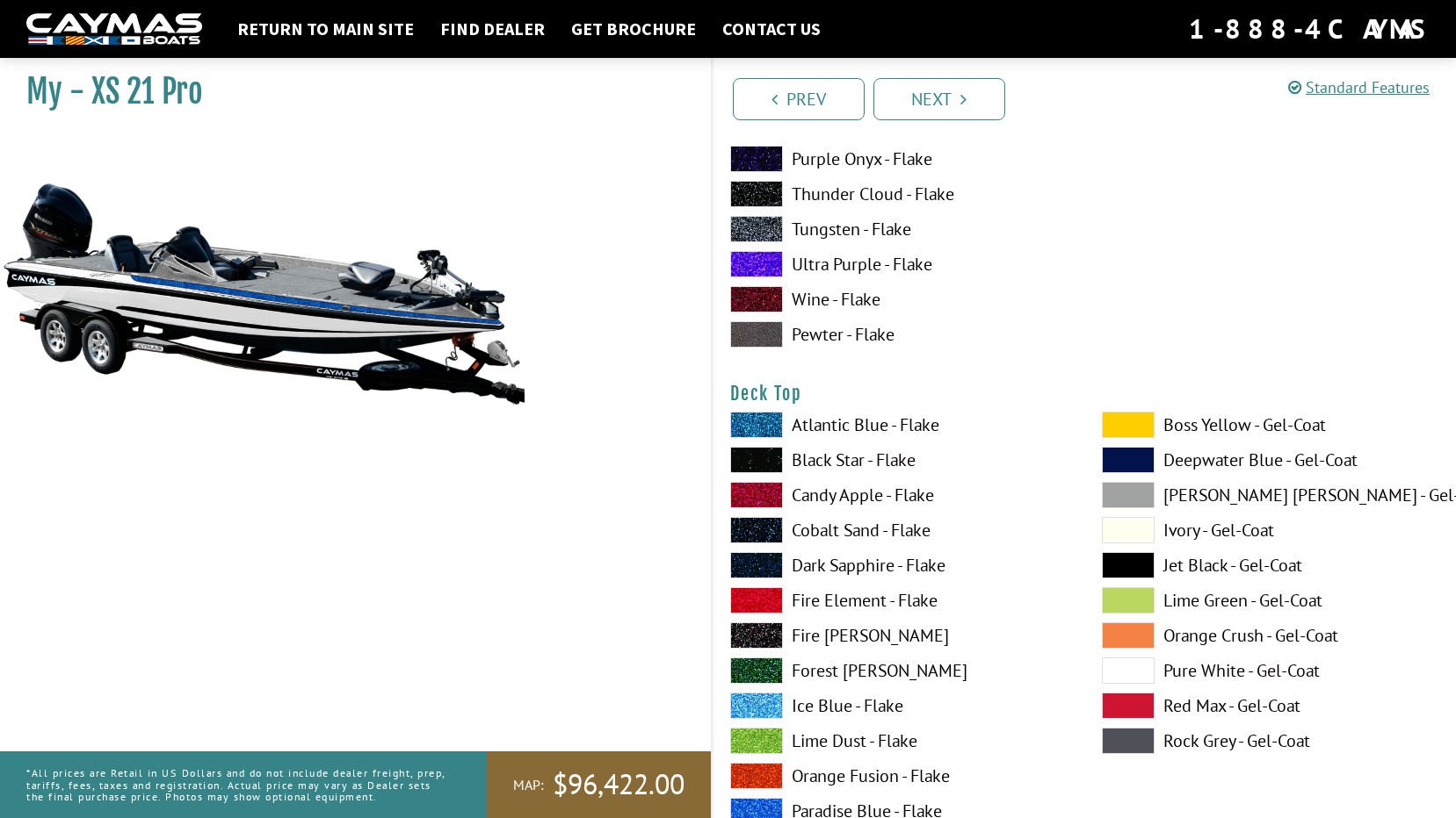
scroll to position [2020, 0]
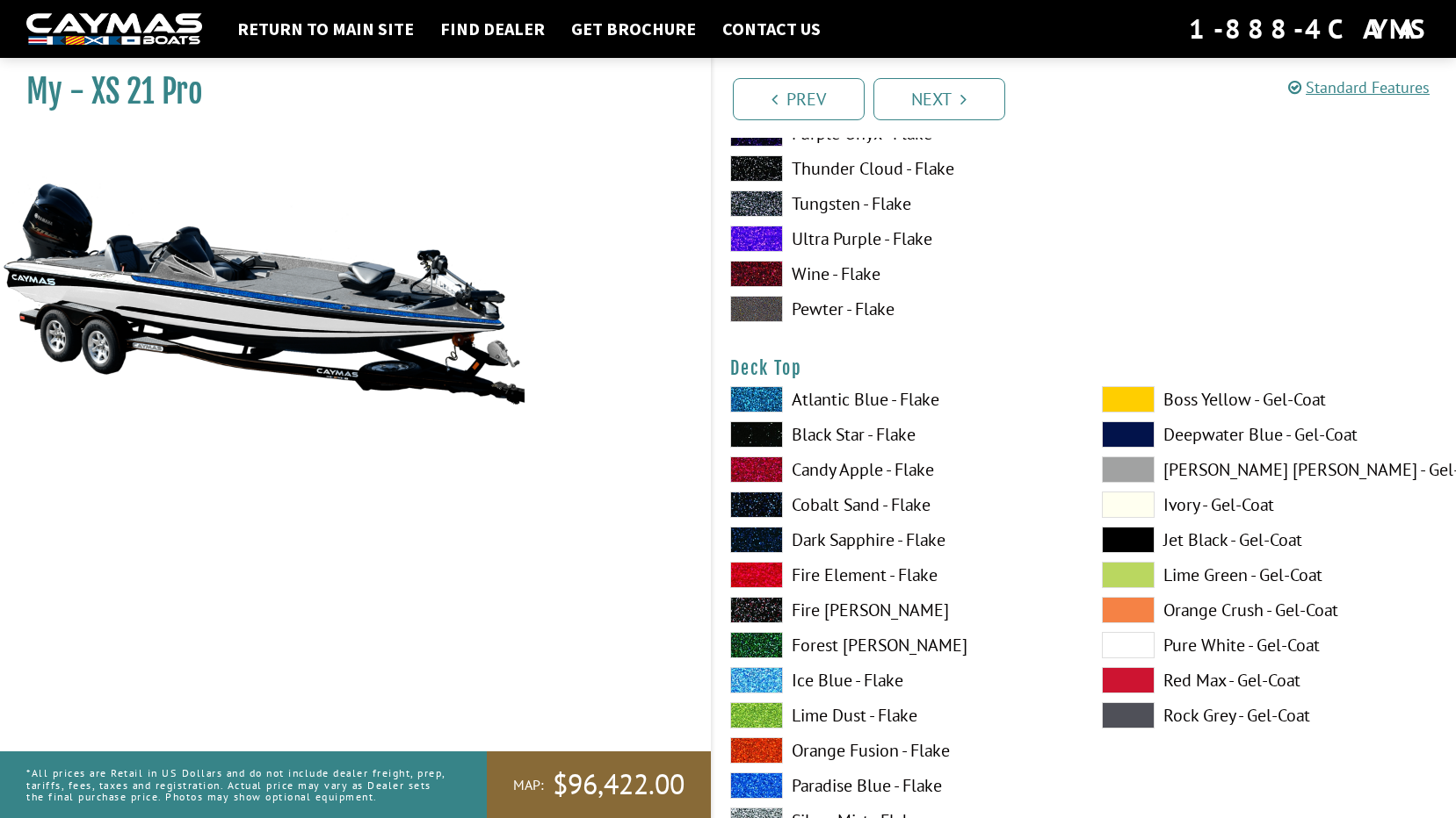
click at [846, 434] on label "Black Star - Flake" at bounding box center [898, 434] width 336 height 27
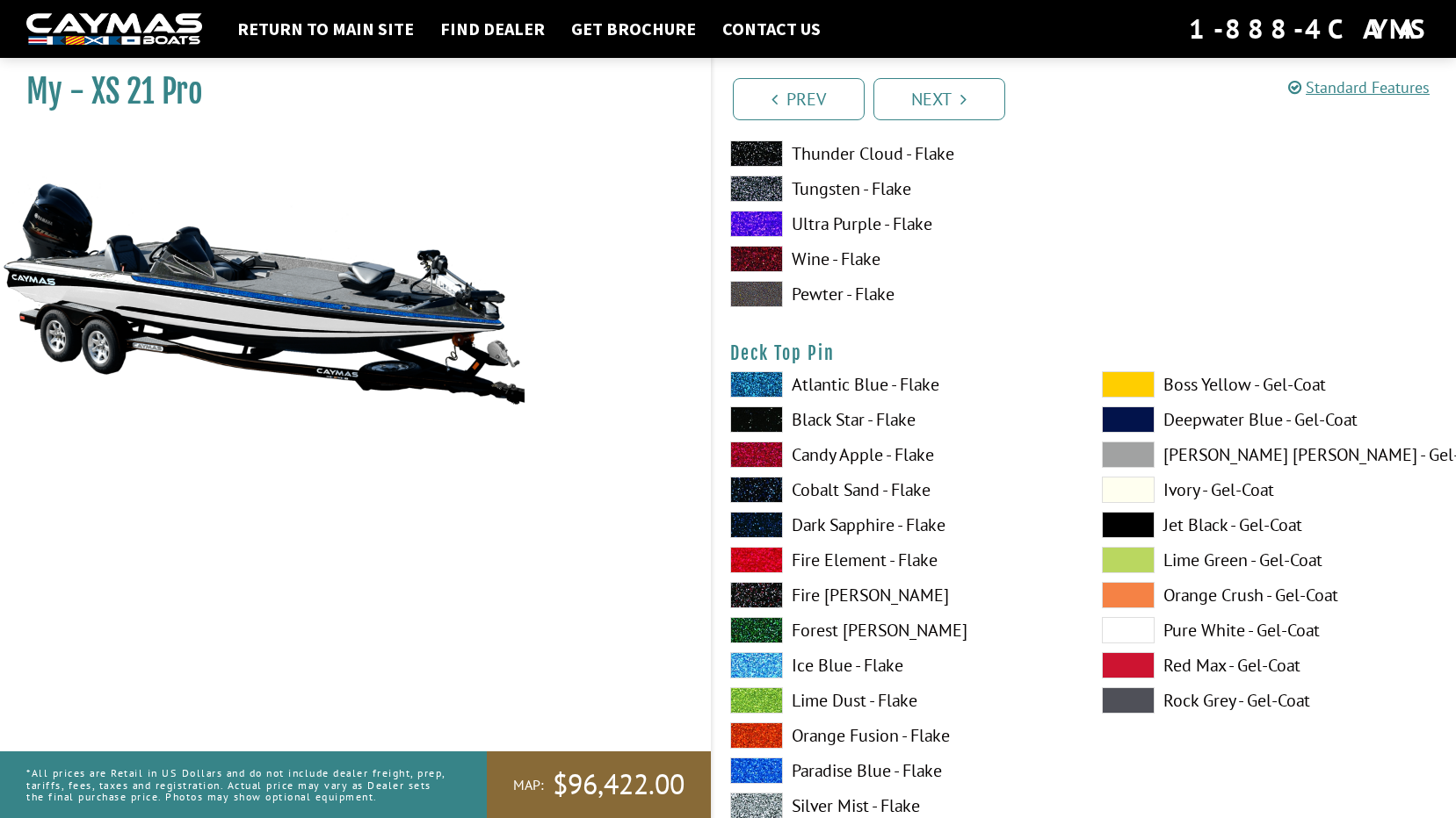
scroll to position [2810, 0]
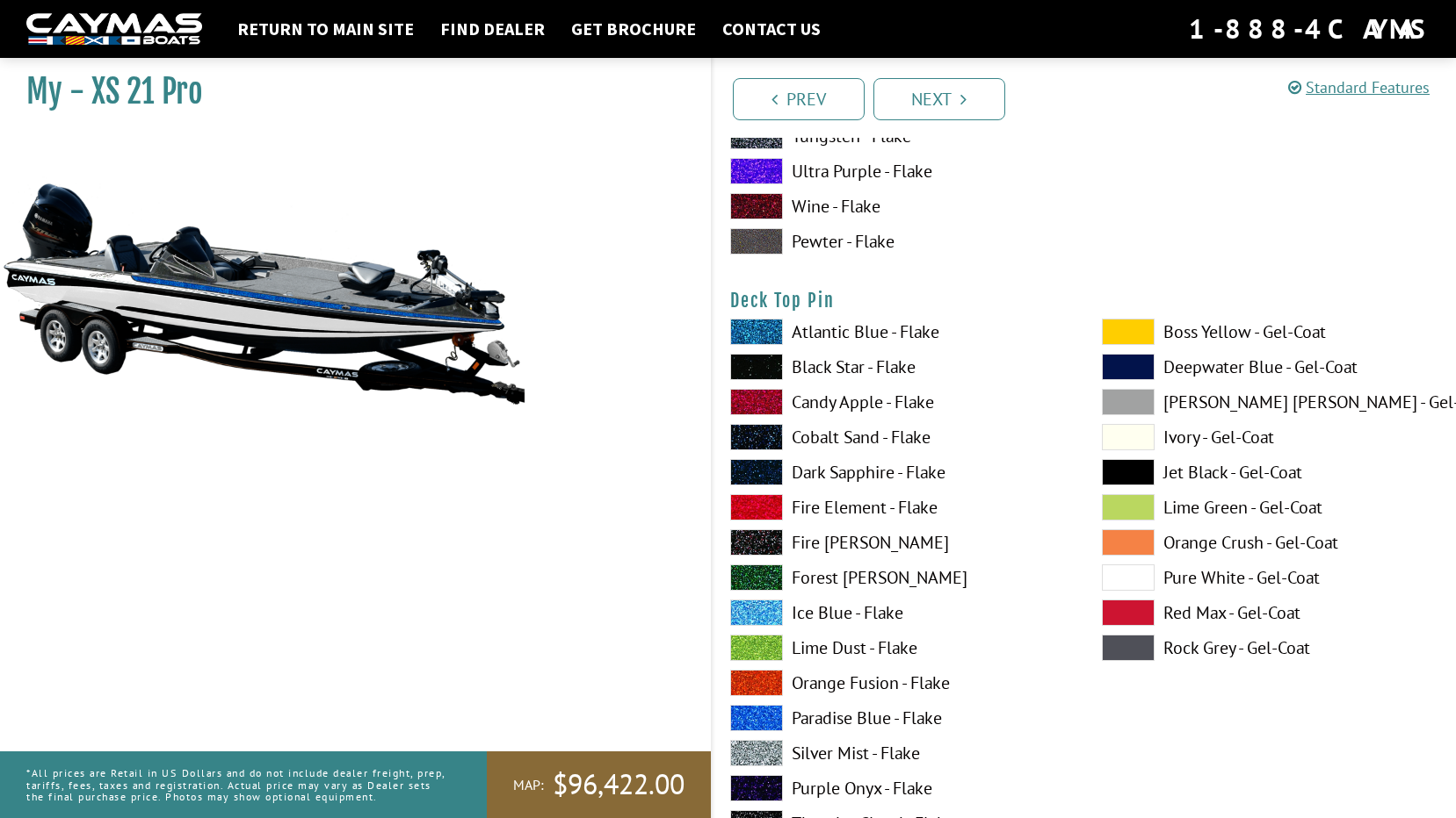
click at [858, 753] on label "Silver Mist - Flake" at bounding box center [898, 753] width 336 height 27
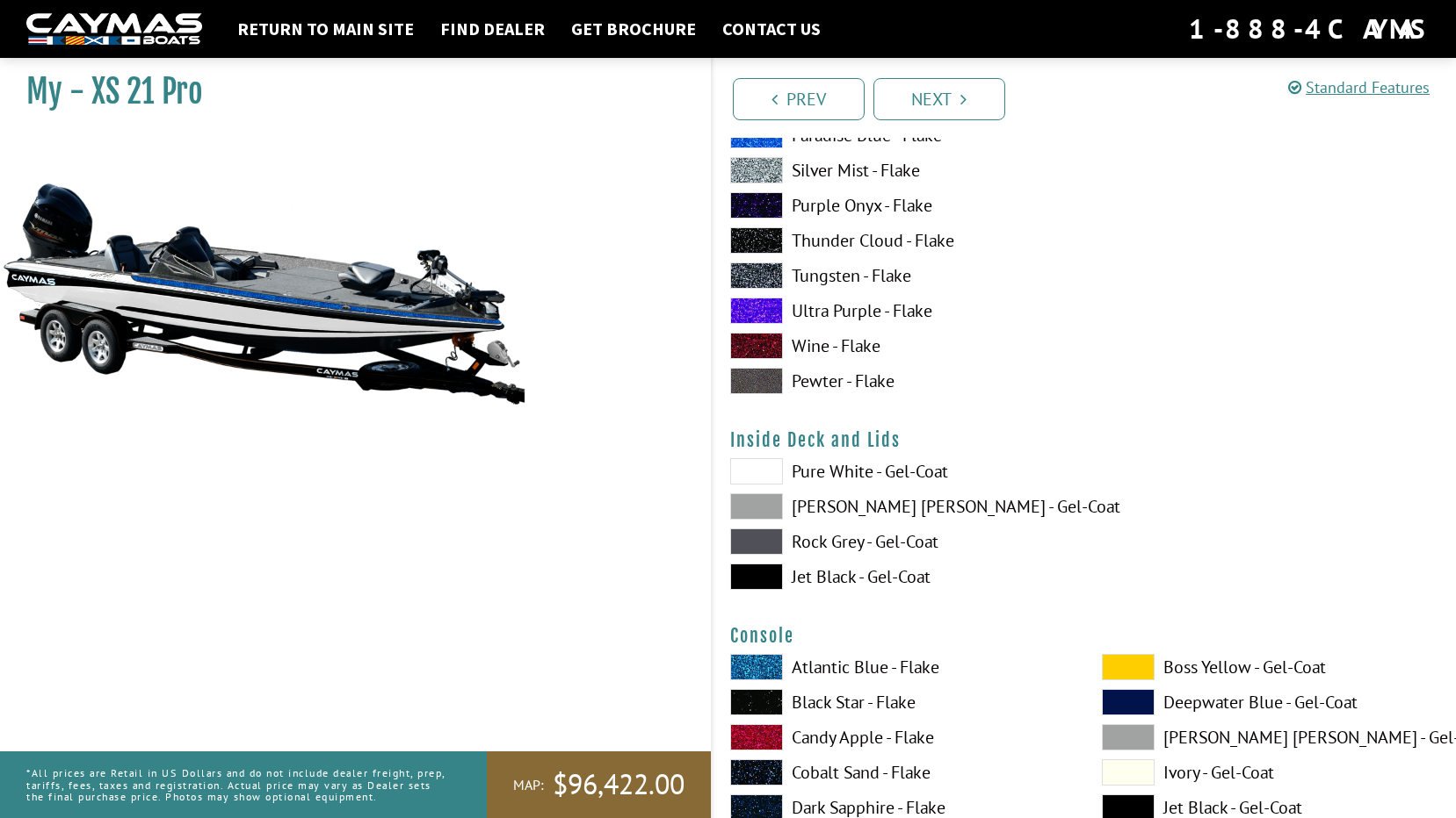
scroll to position [3425, 0]
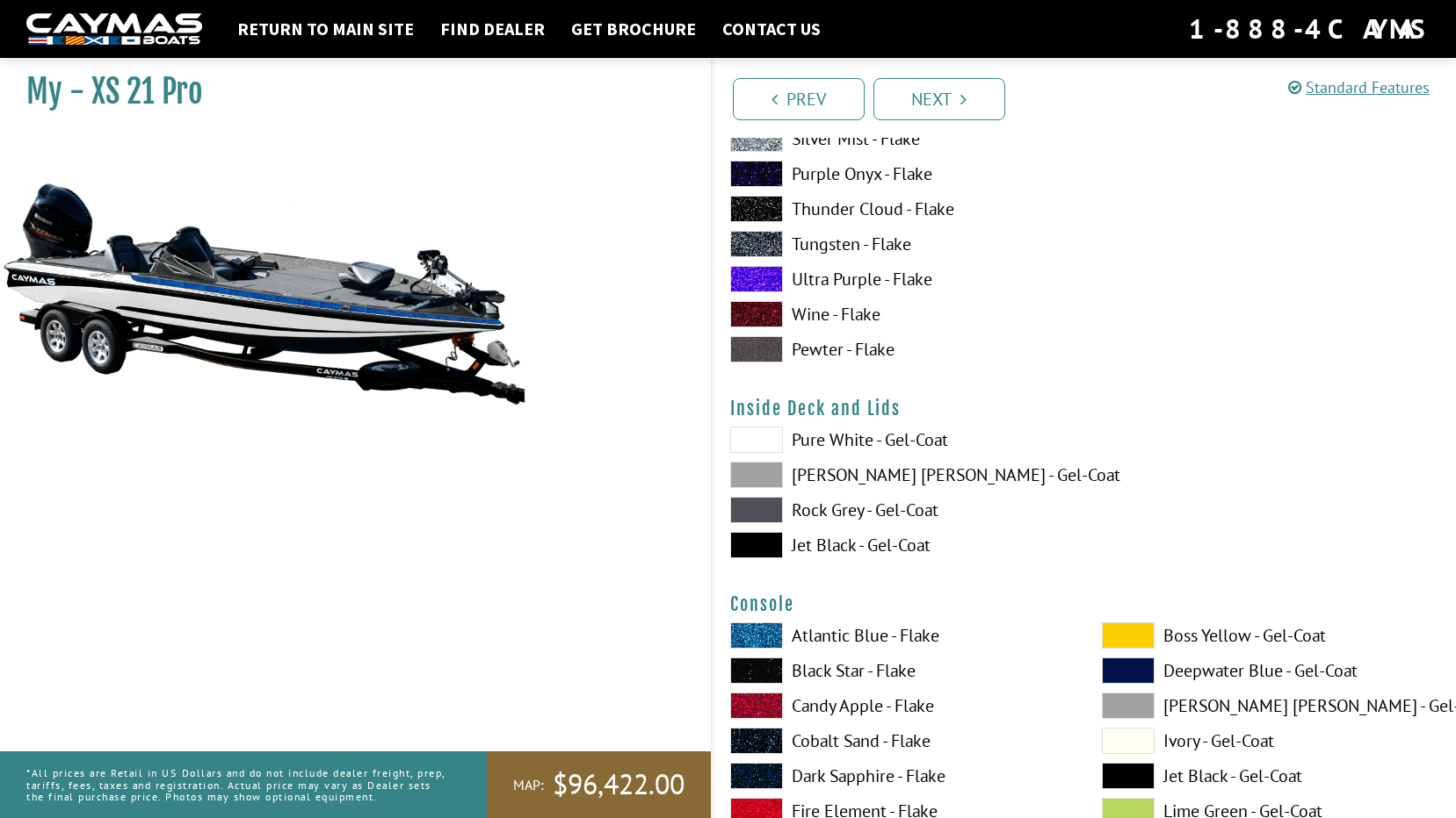
click at [751, 512] on span at bounding box center [757, 510] width 53 height 27
click at [756, 541] on span at bounding box center [757, 545] width 53 height 27
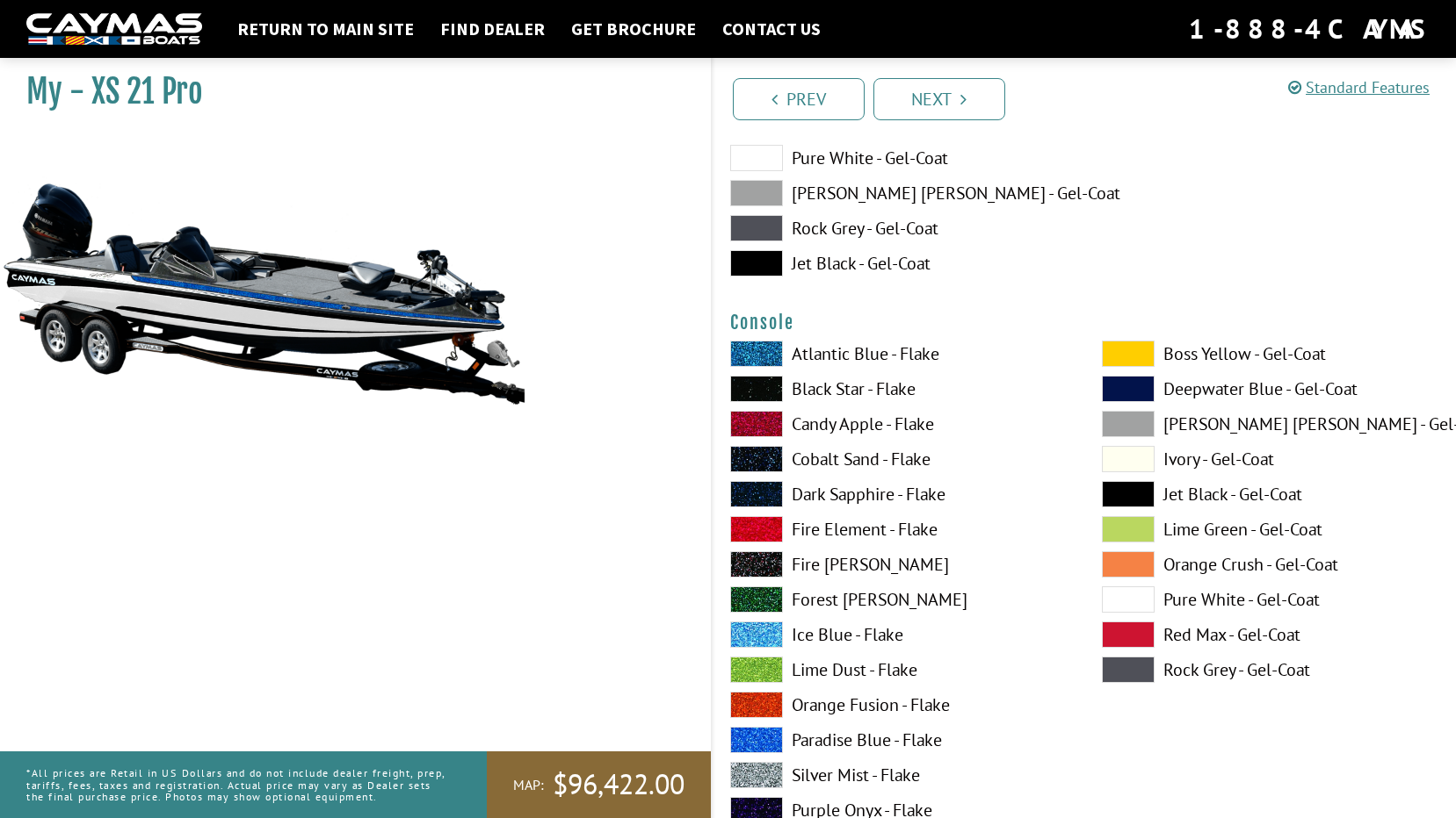
scroll to position [3776, 0]
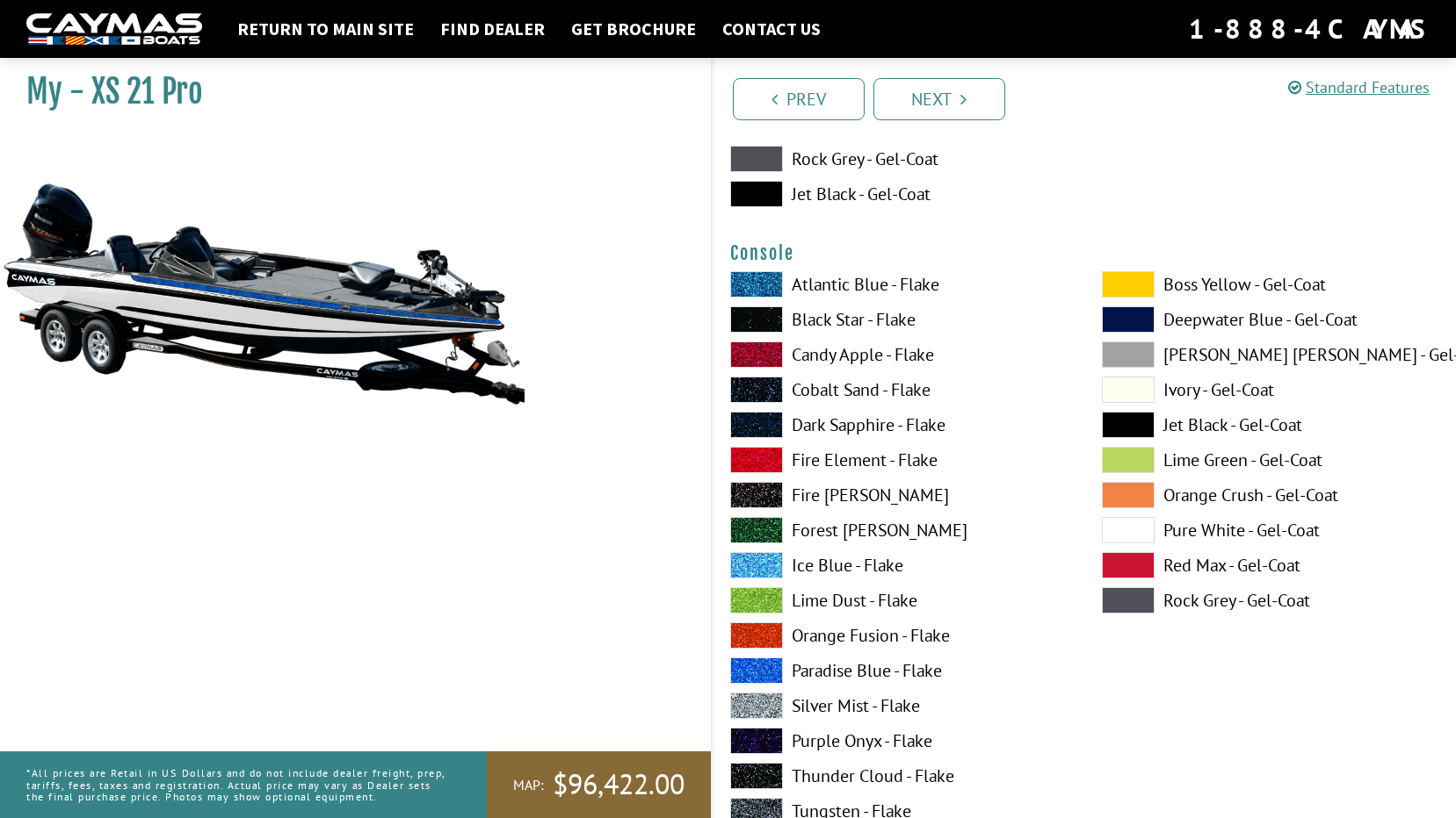
click at [1206, 533] on label "Pure White - Gel-Coat" at bounding box center [1269, 530] width 336 height 27
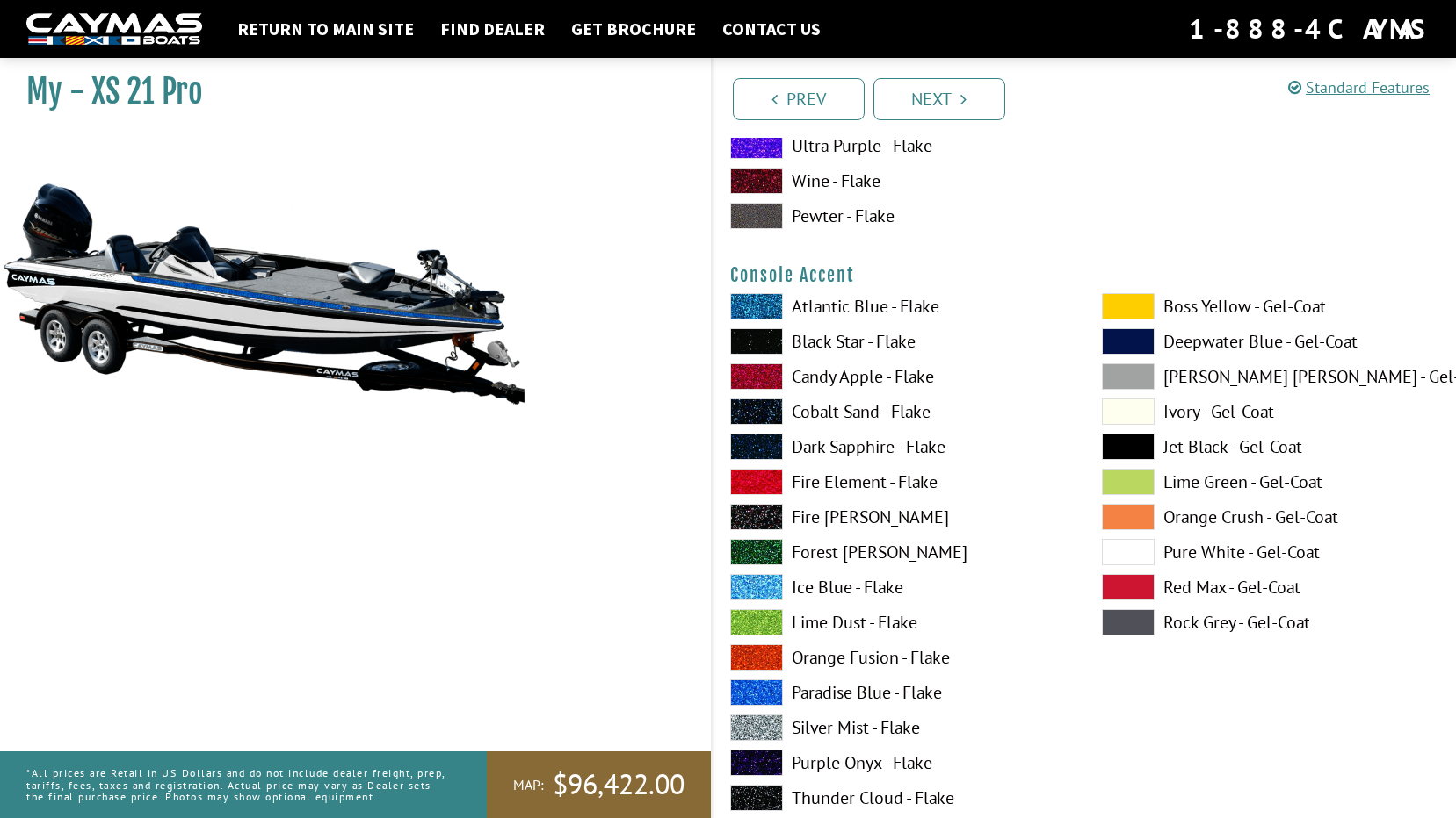
scroll to position [4478, 0]
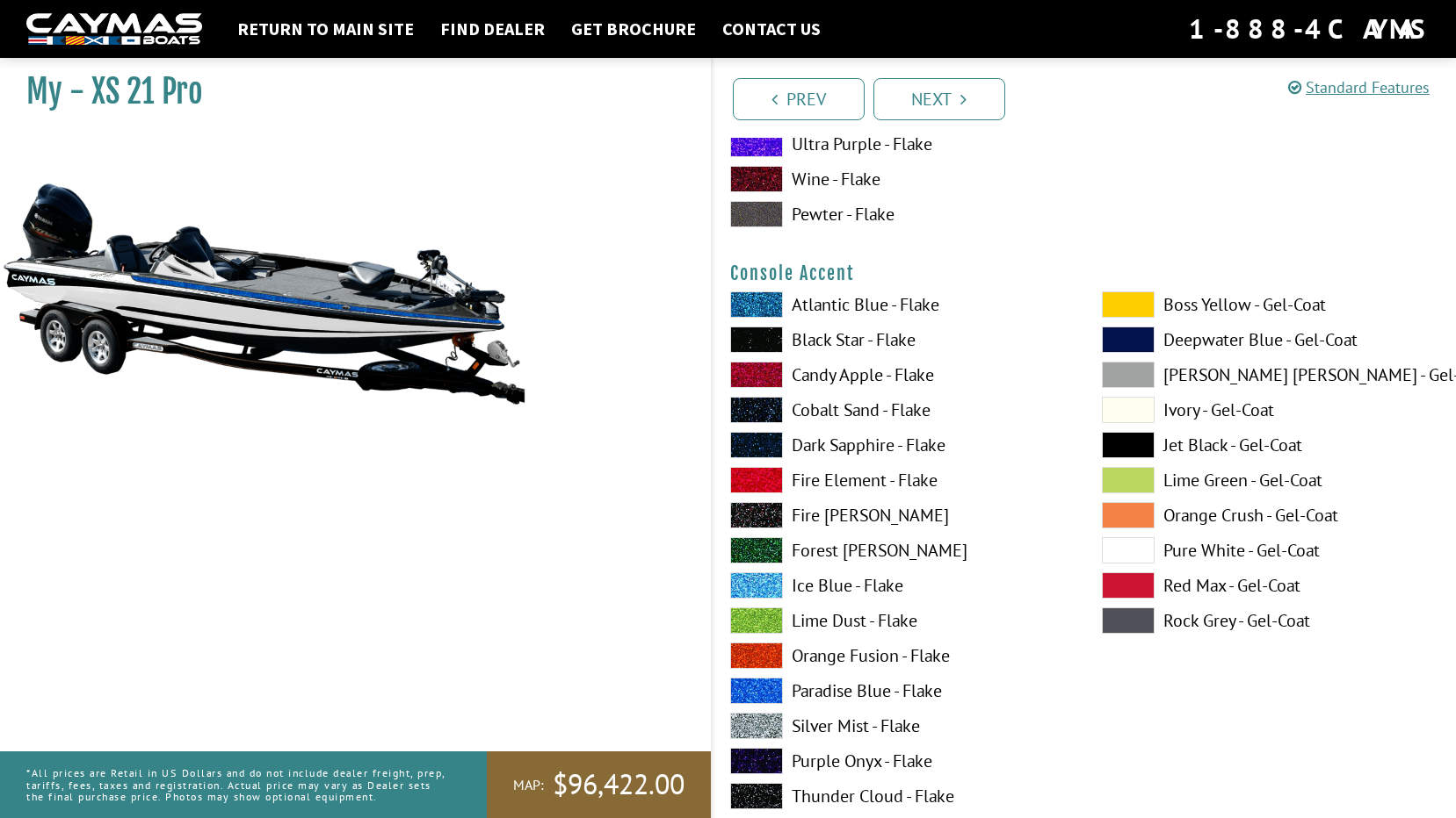
click at [868, 687] on label "Paradise Blue - Flake" at bounding box center [898, 691] width 336 height 27
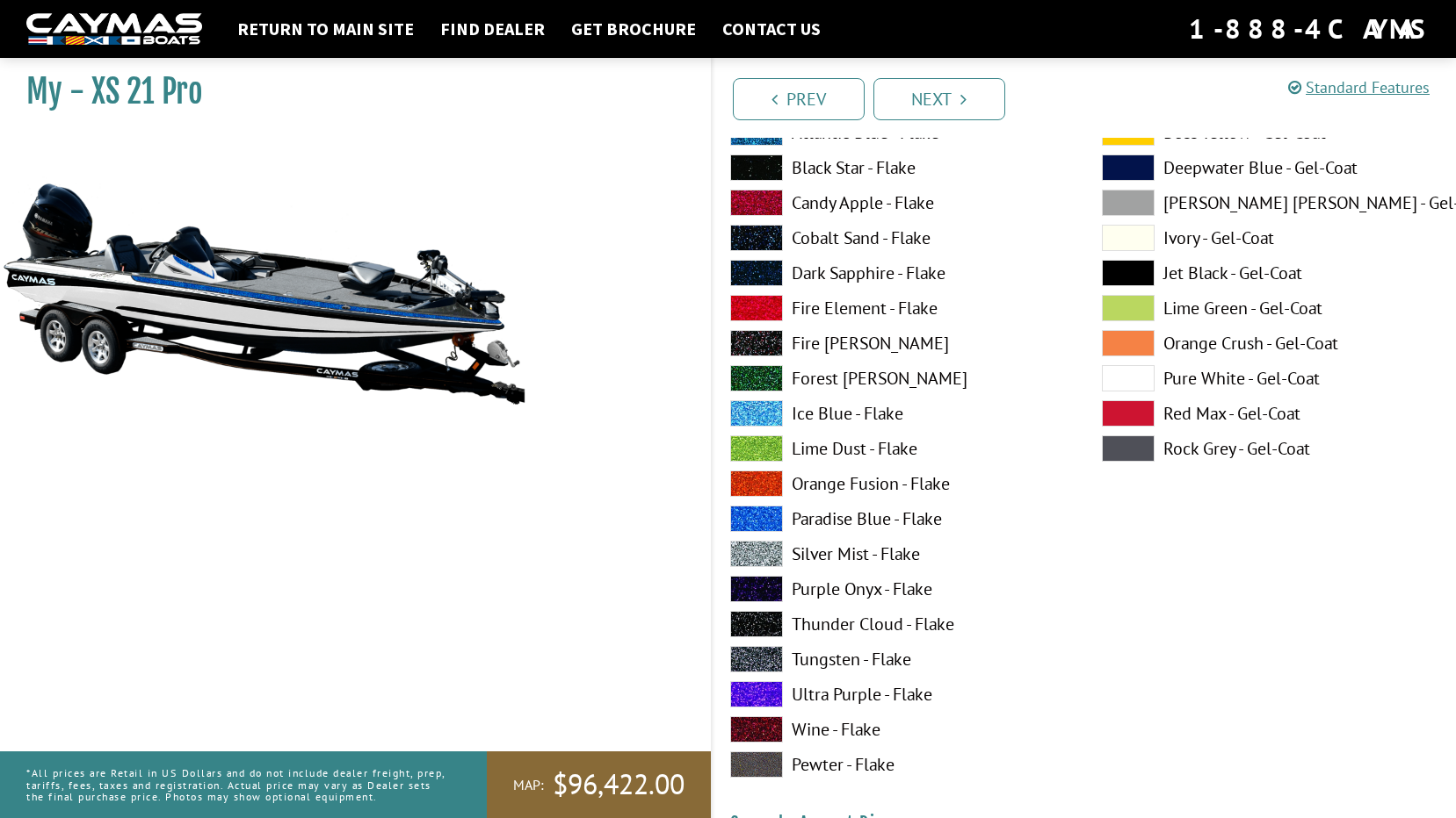
scroll to position [5093, 0]
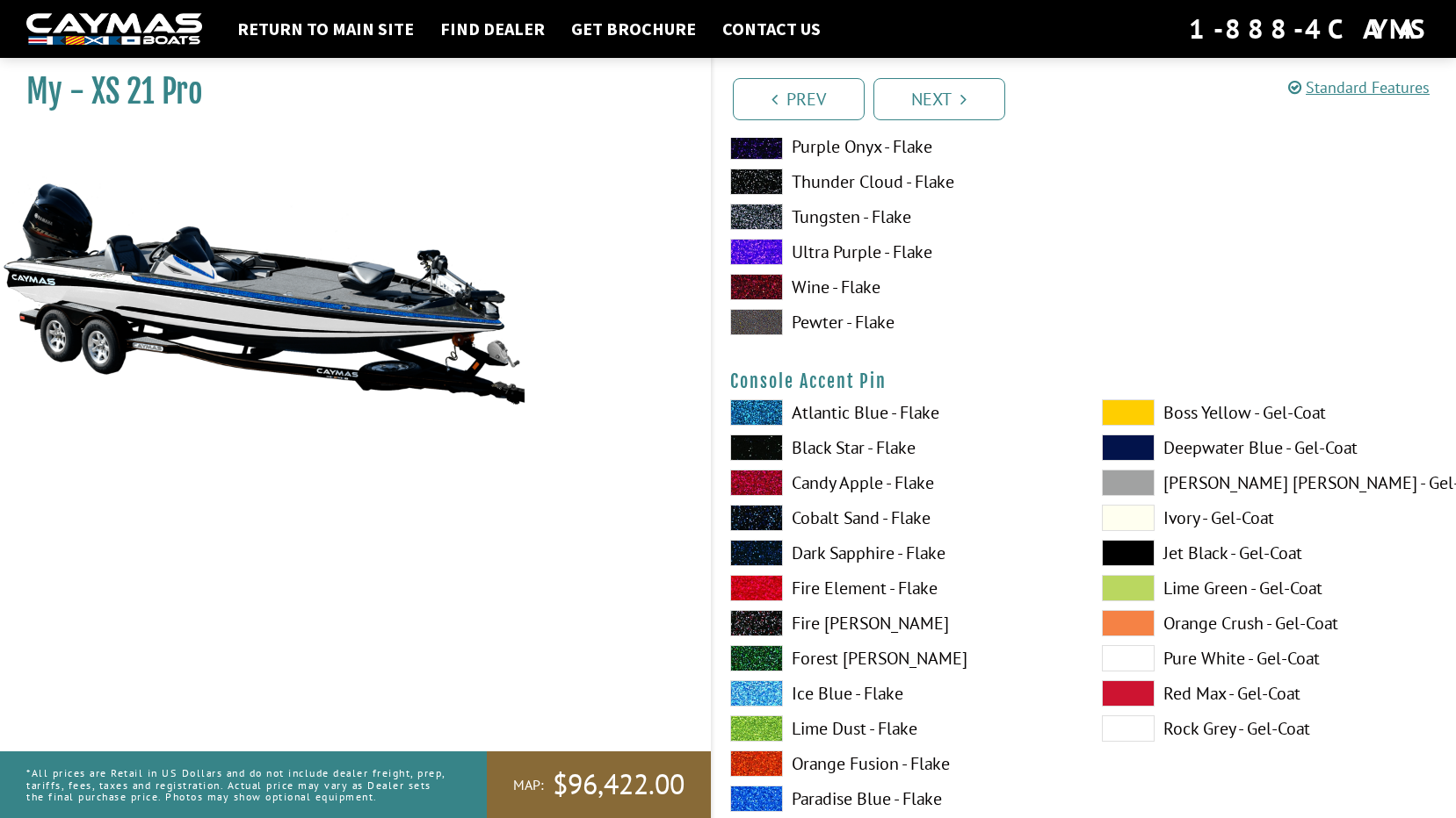
click at [807, 450] on label "Black Star - Flake" at bounding box center [898, 448] width 336 height 27
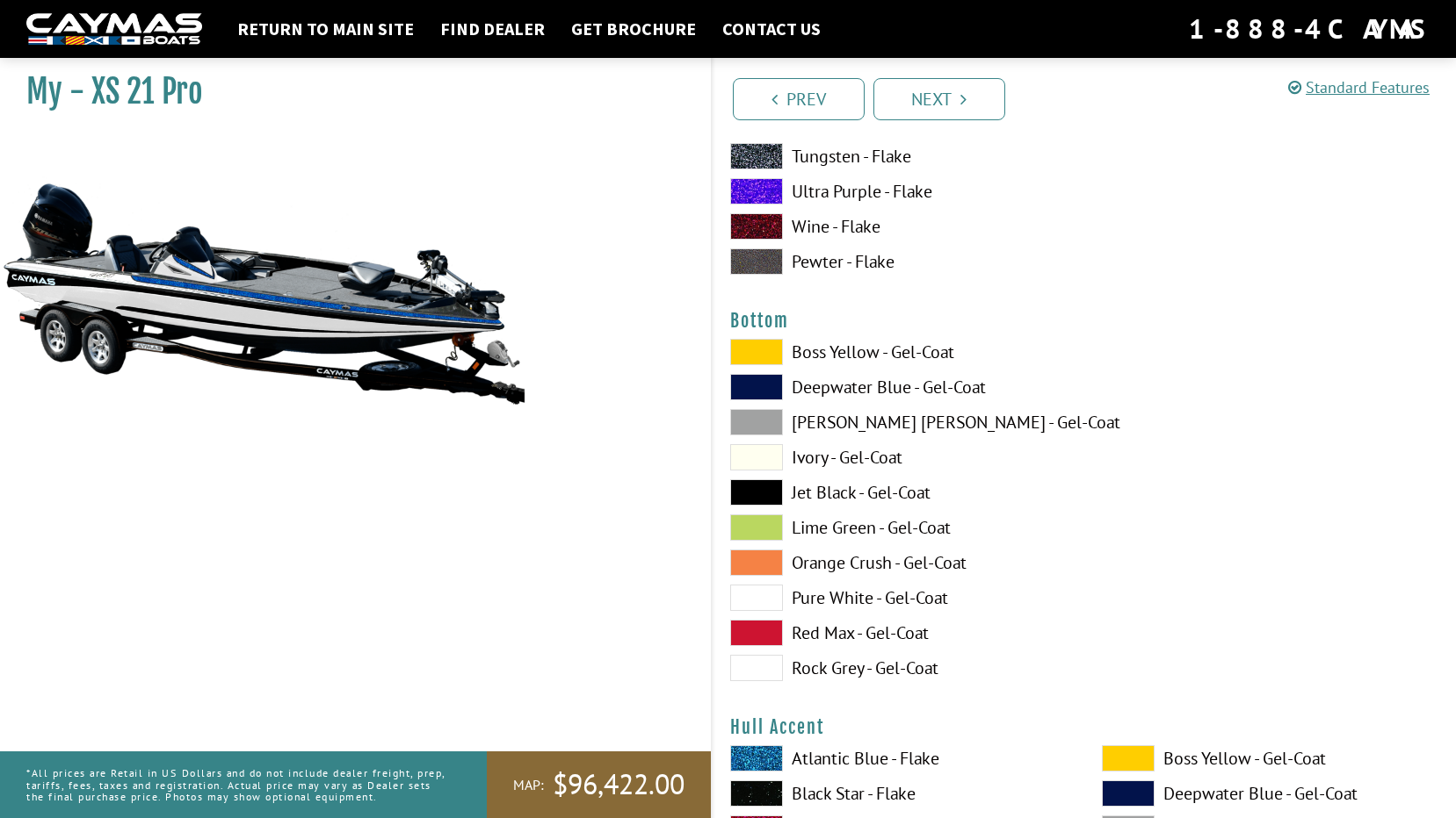
scroll to position [5884, 0]
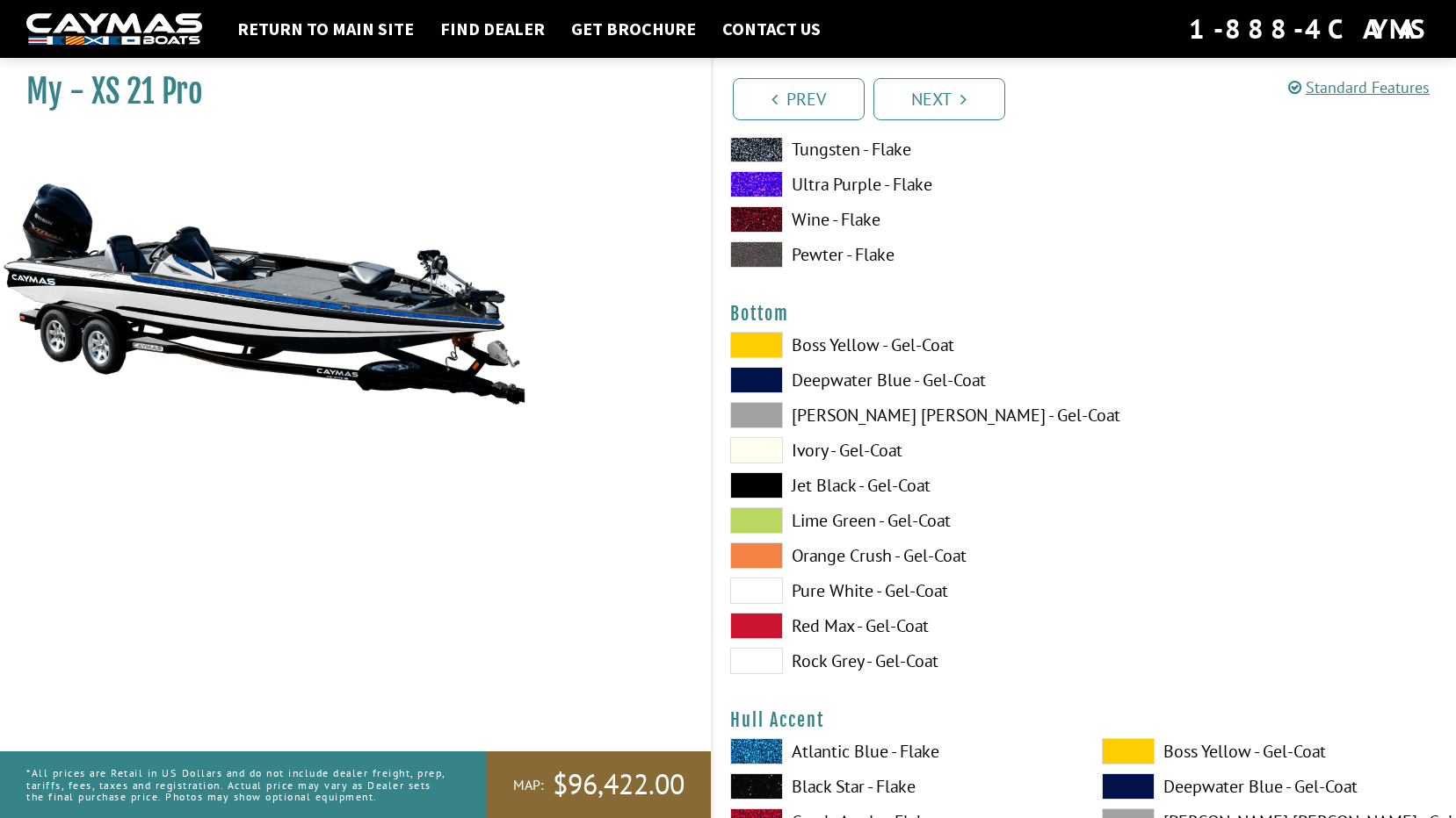
click at [838, 488] on label "Jet Black - Gel-Coat" at bounding box center [898, 485] width 336 height 27
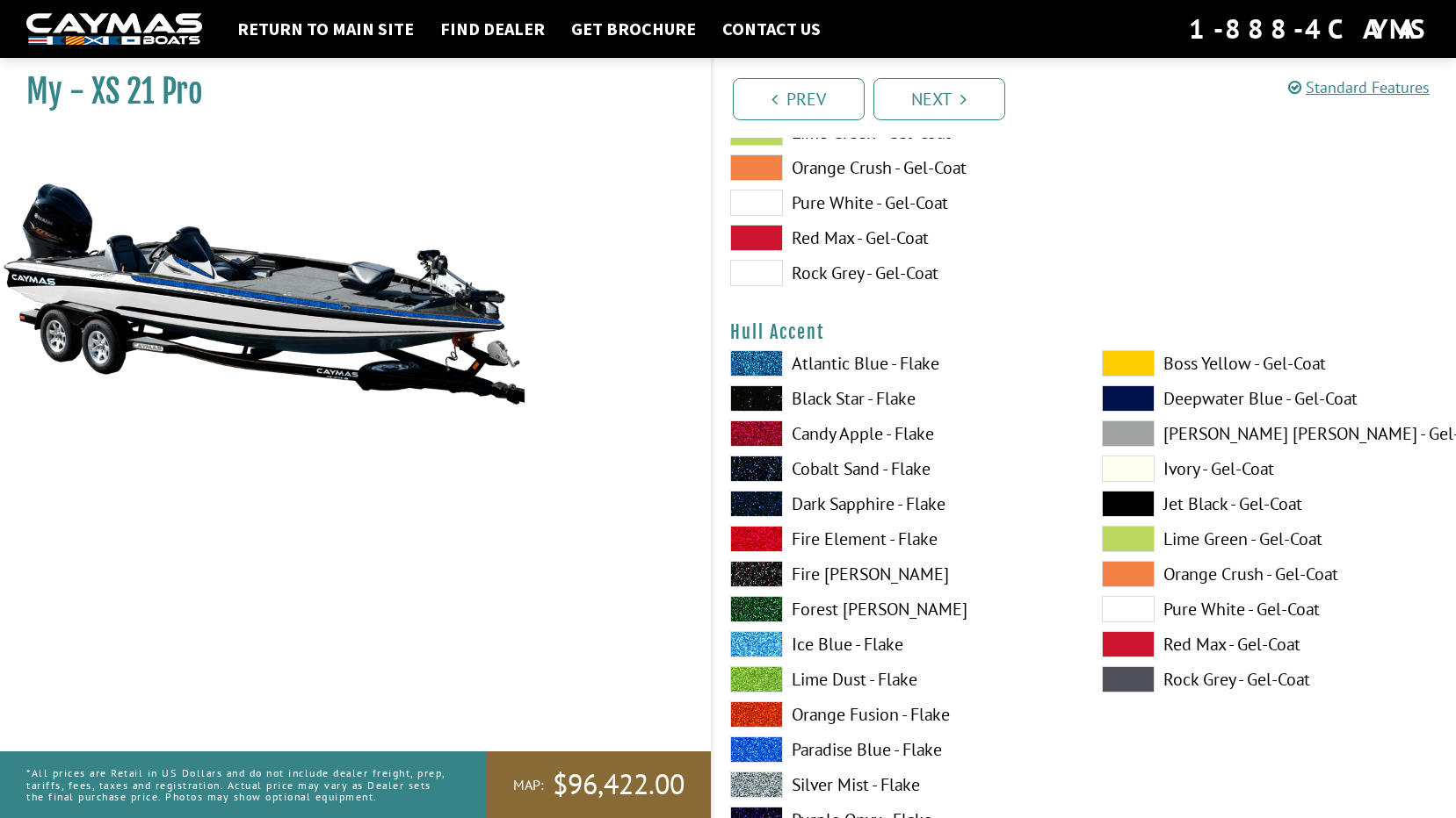
scroll to position [6410, 0]
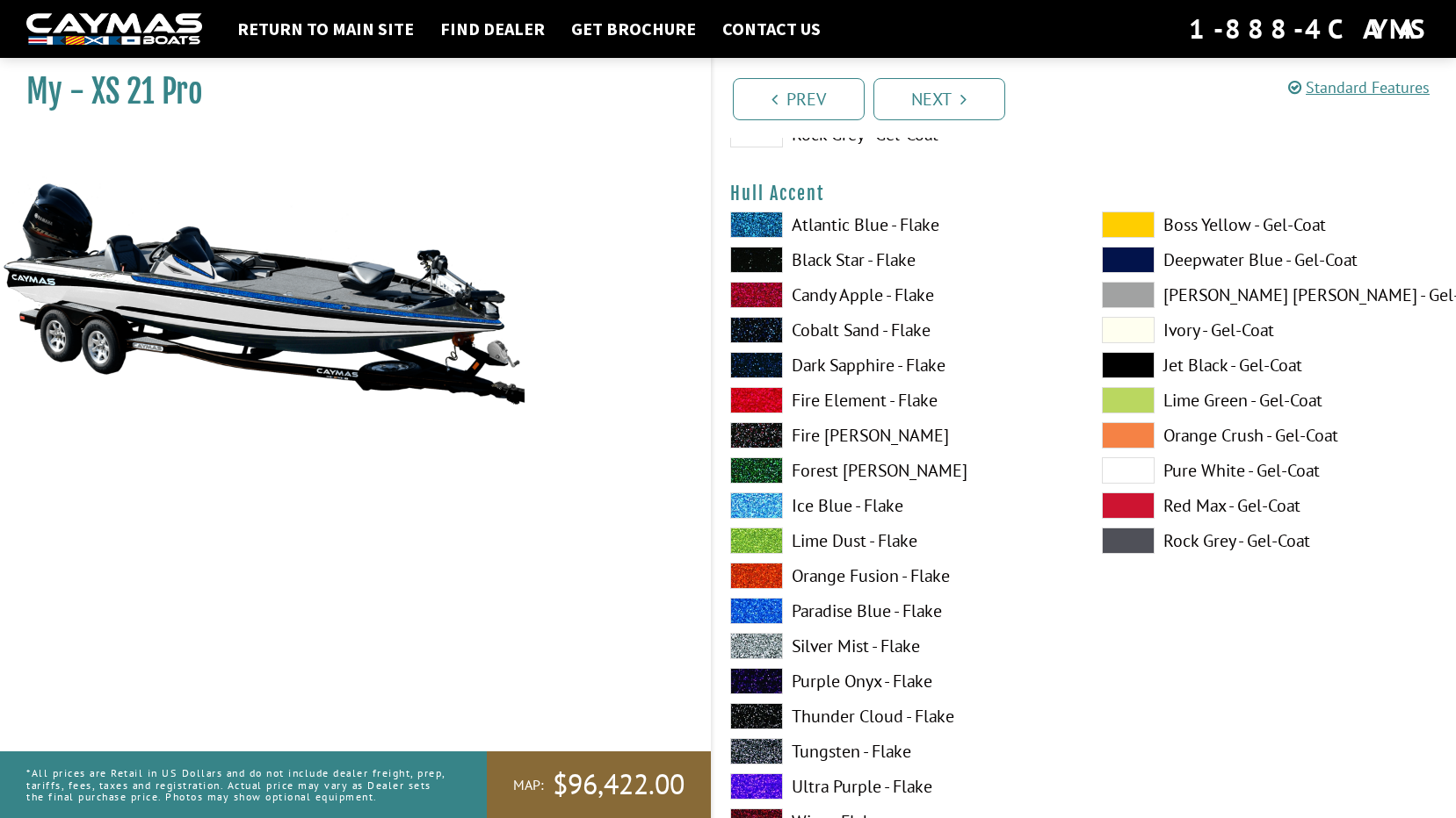
click at [828, 613] on label "Paradise Blue - Flake" at bounding box center [898, 611] width 336 height 27
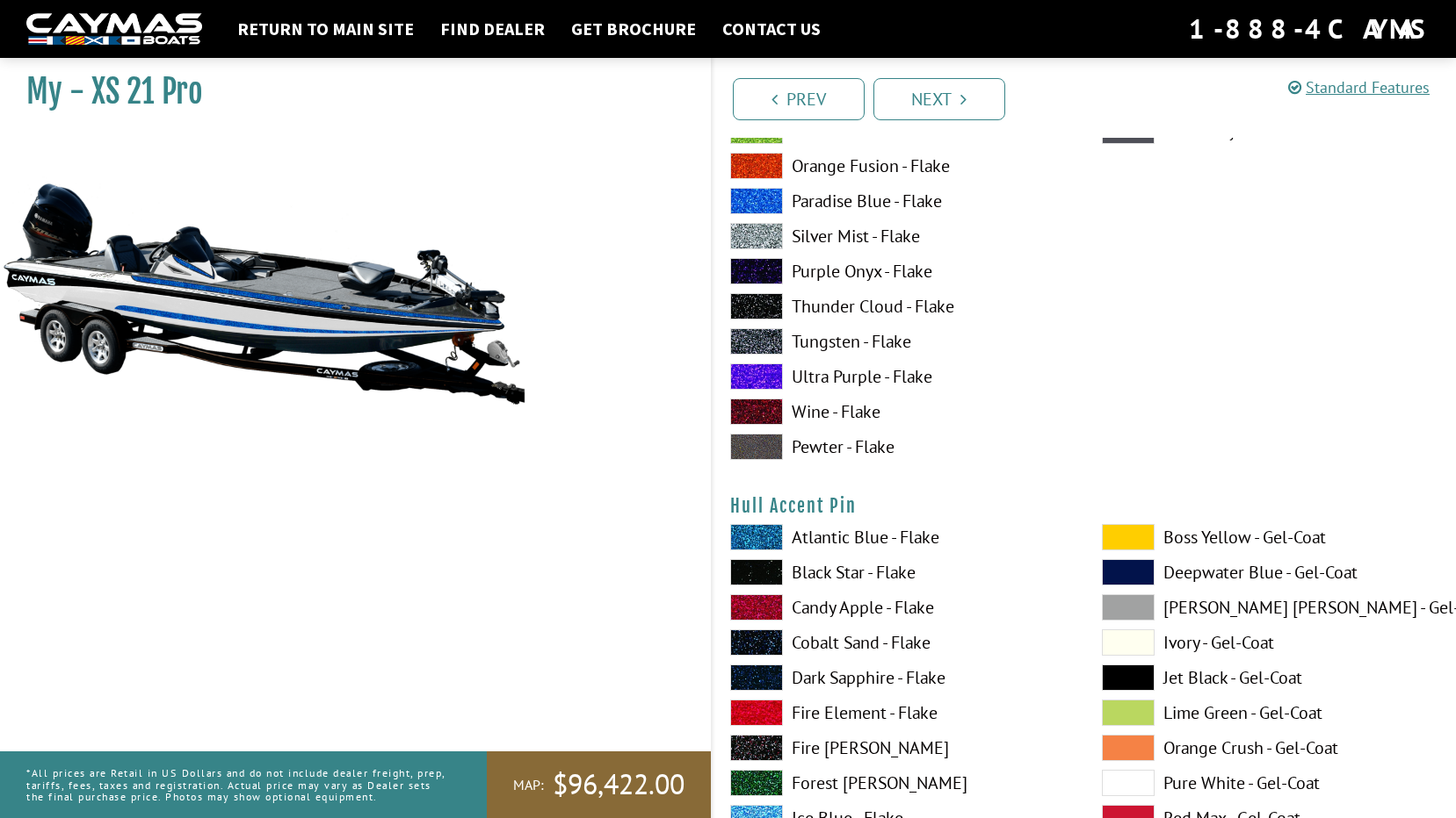
scroll to position [6850, 0]
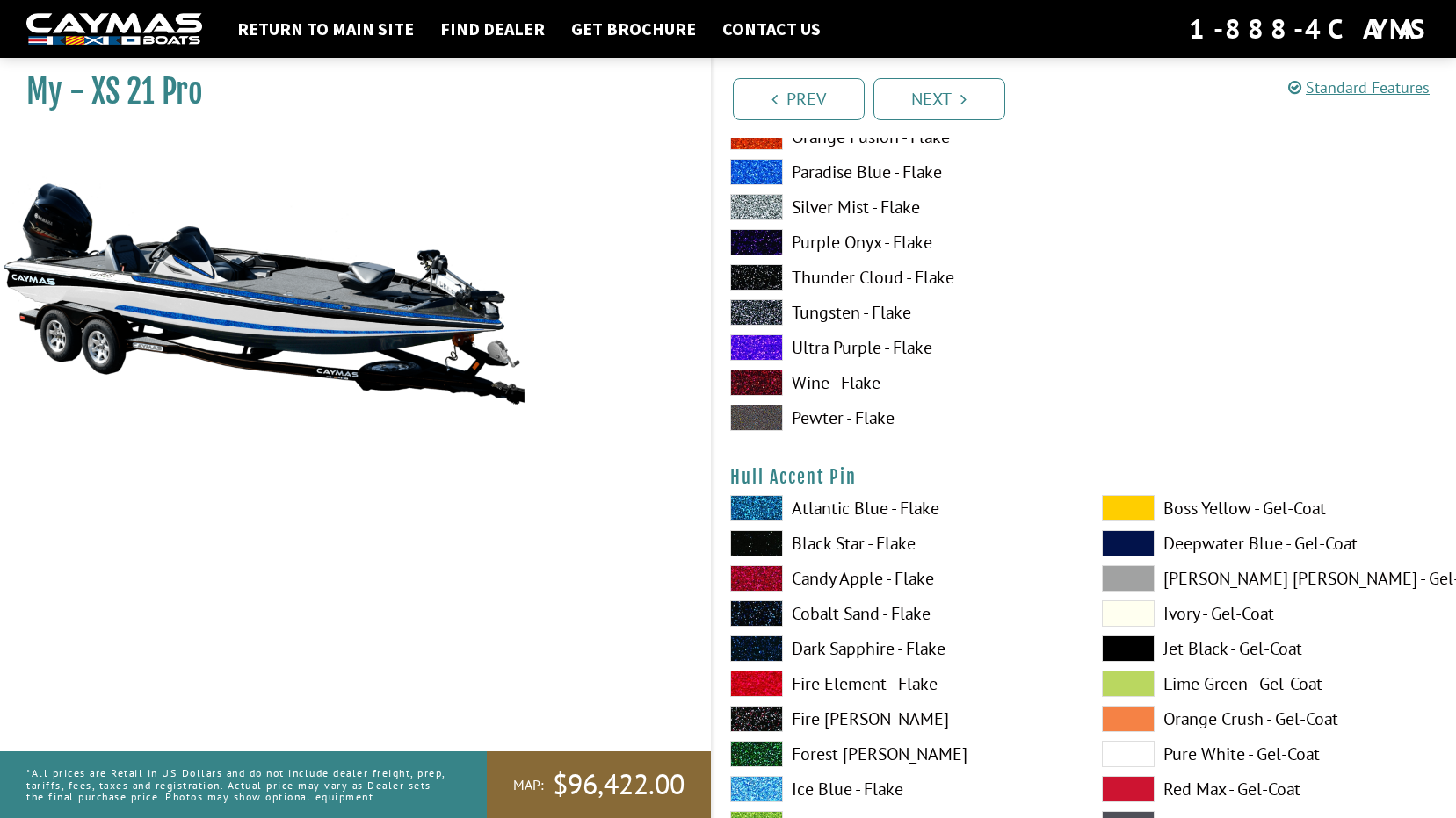
click at [843, 540] on label "Black Star - Flake" at bounding box center [898, 543] width 336 height 27
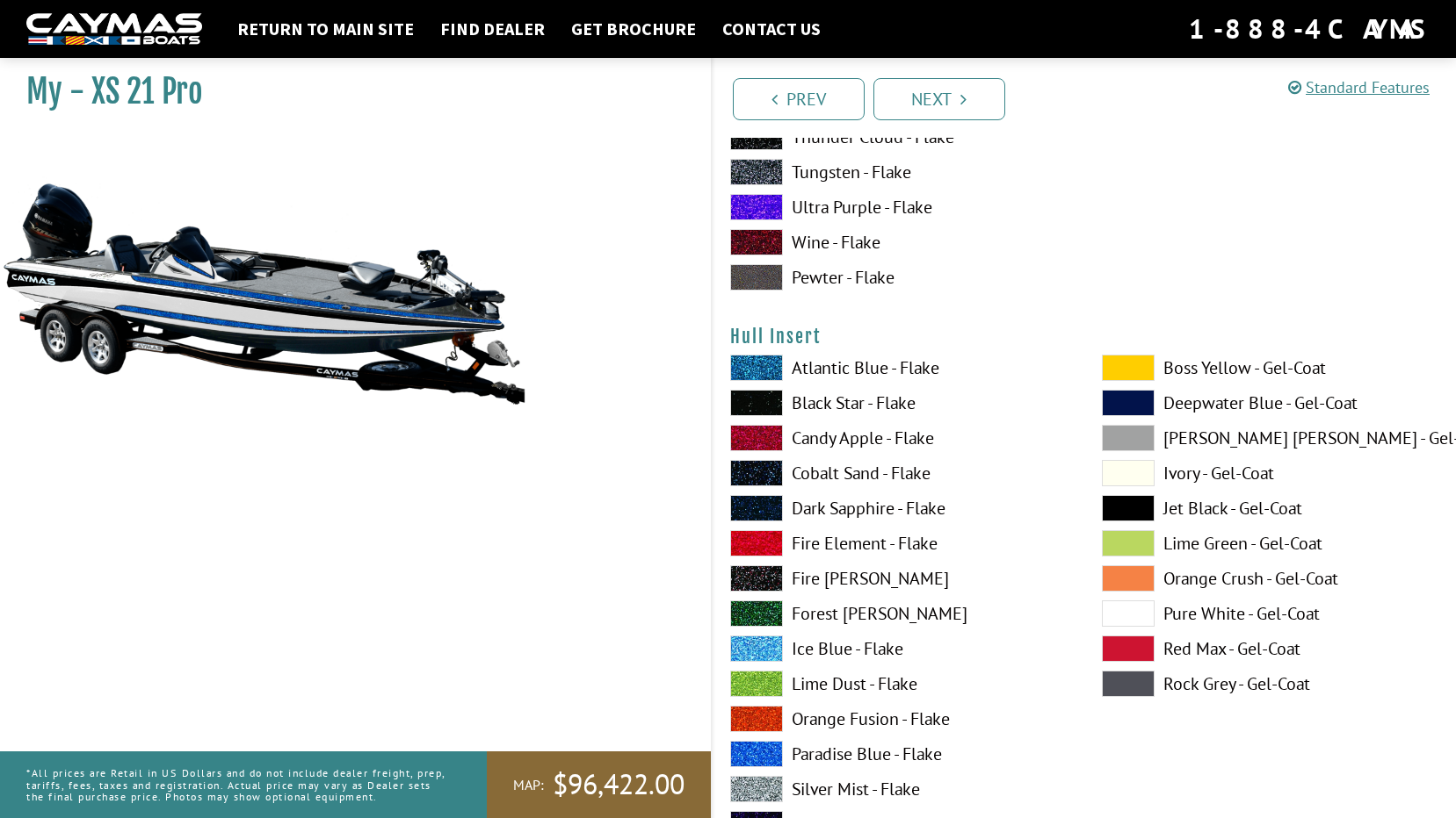
scroll to position [7727, 0]
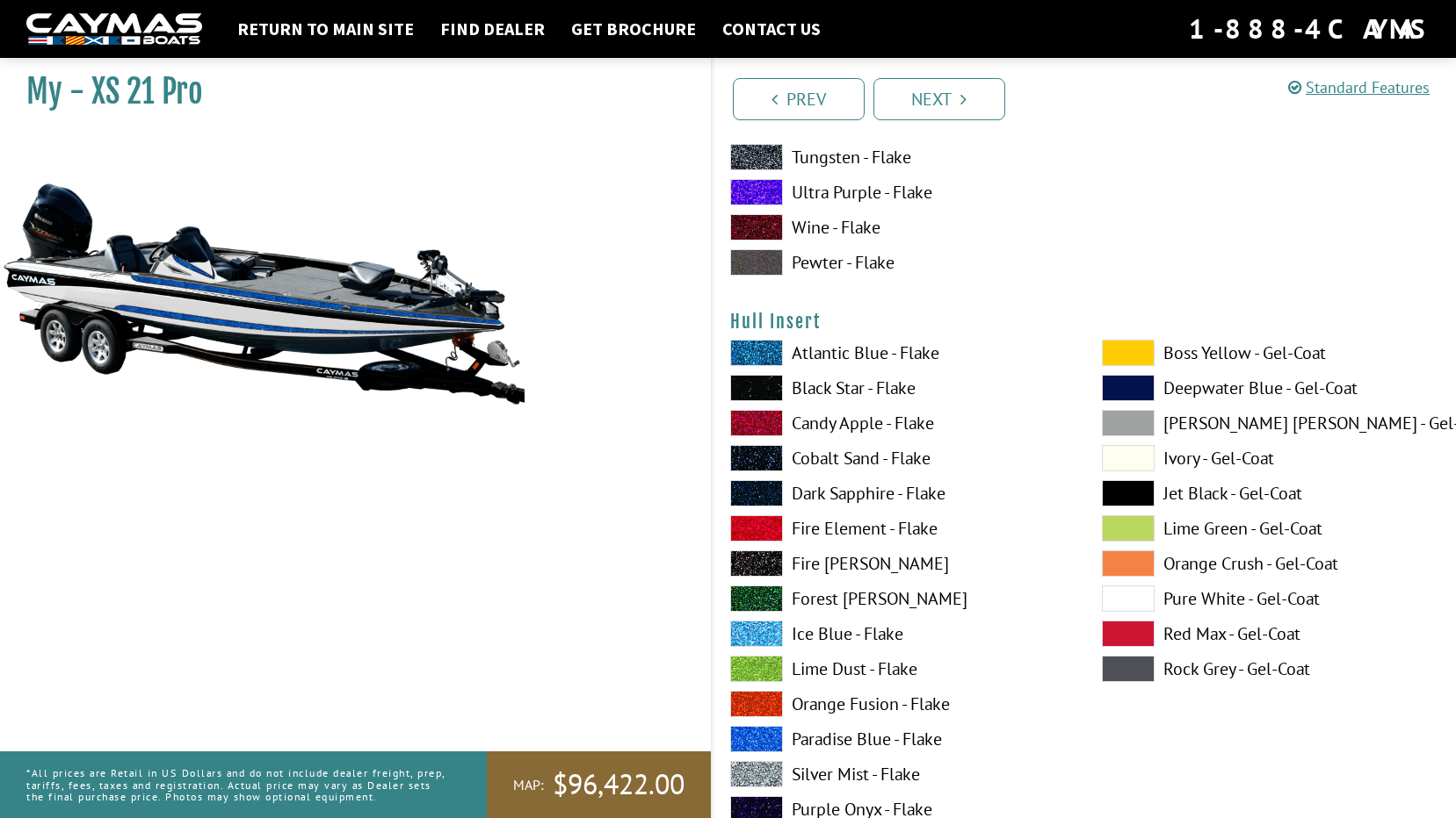
click at [828, 387] on label "Black Star - Flake" at bounding box center [898, 387] width 336 height 27
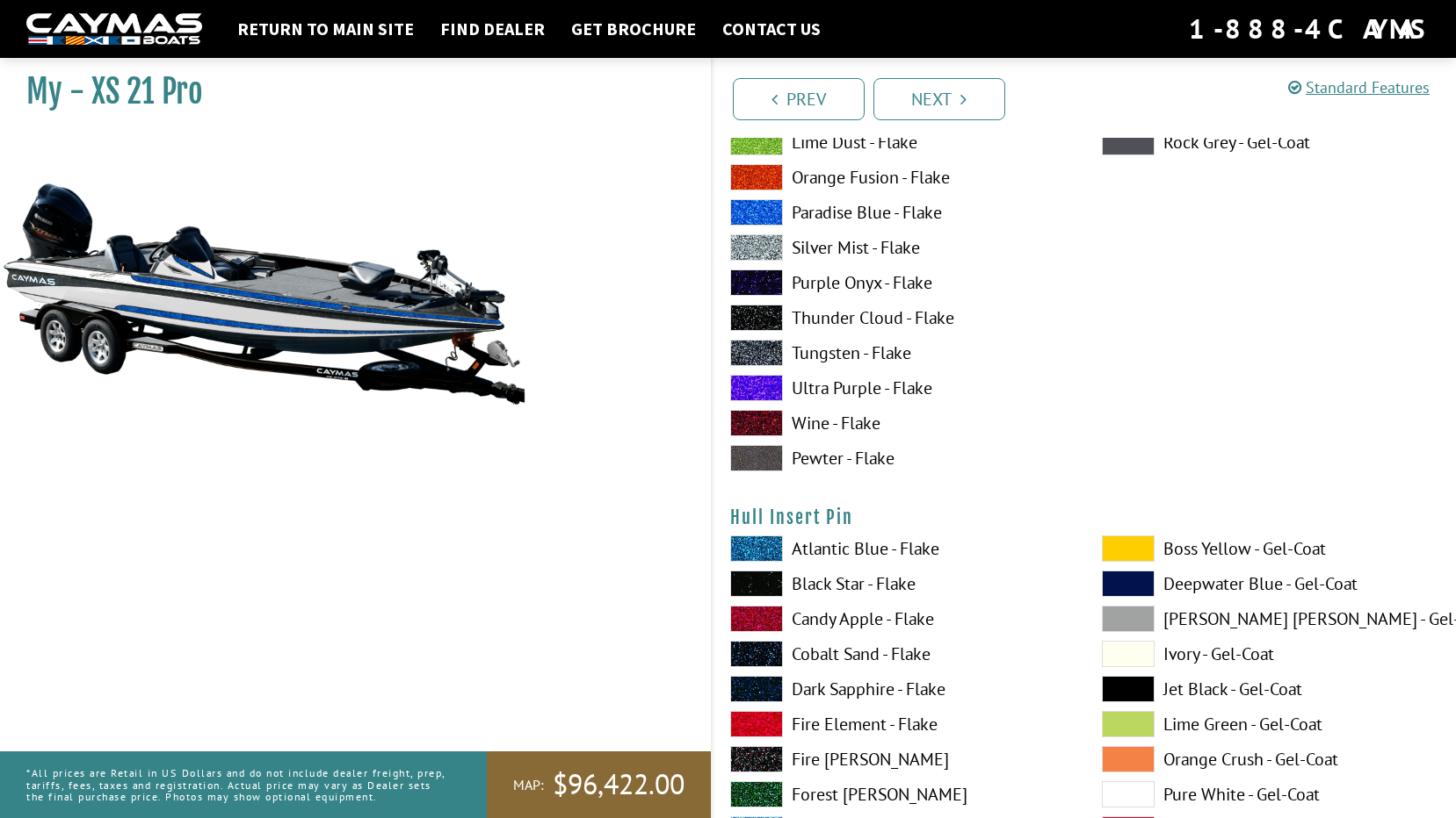
scroll to position [8430, 0]
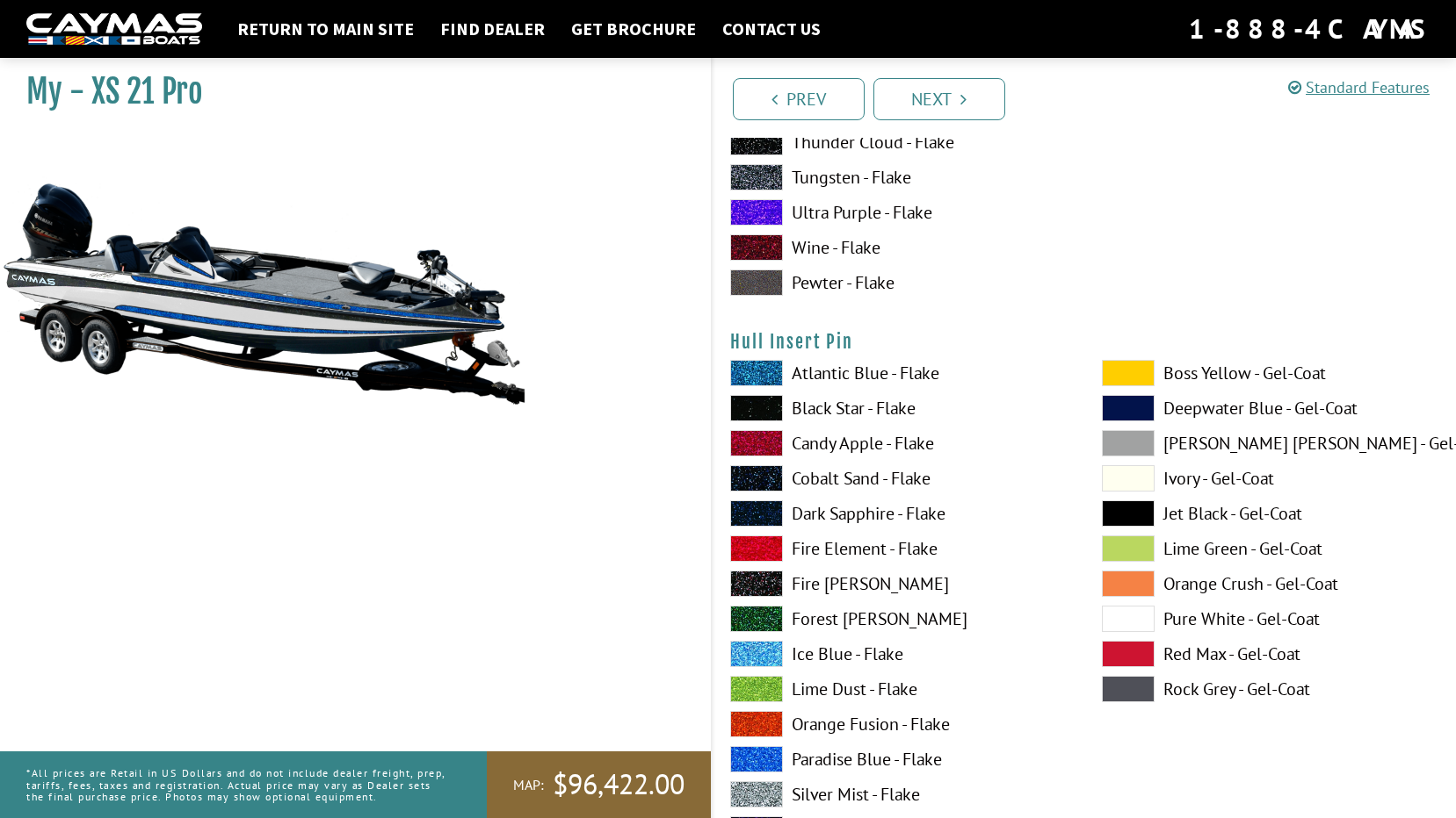
click at [829, 755] on label "Paradise Blue - Flake" at bounding box center [898, 759] width 336 height 27
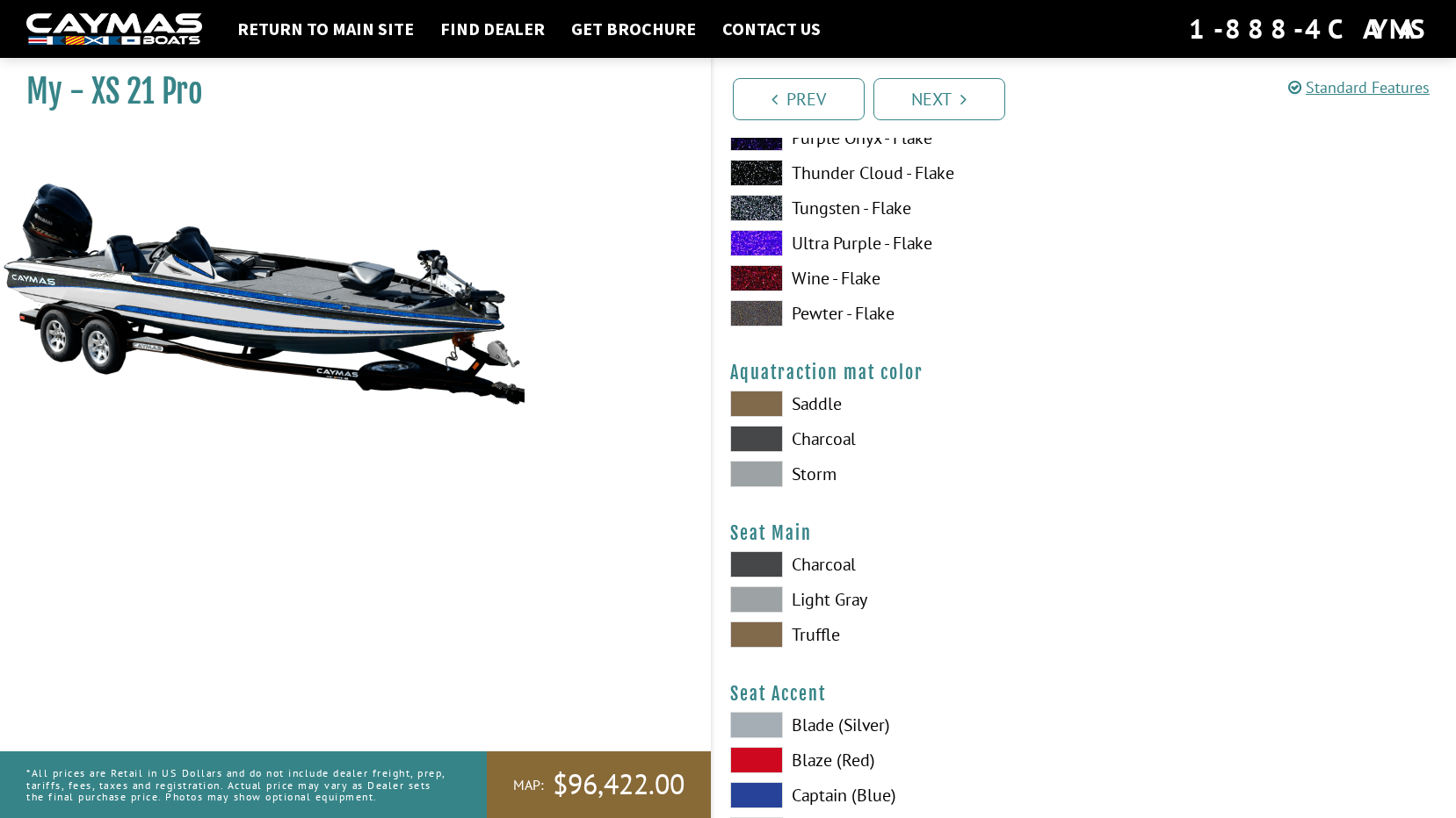
scroll to position [9133, 0]
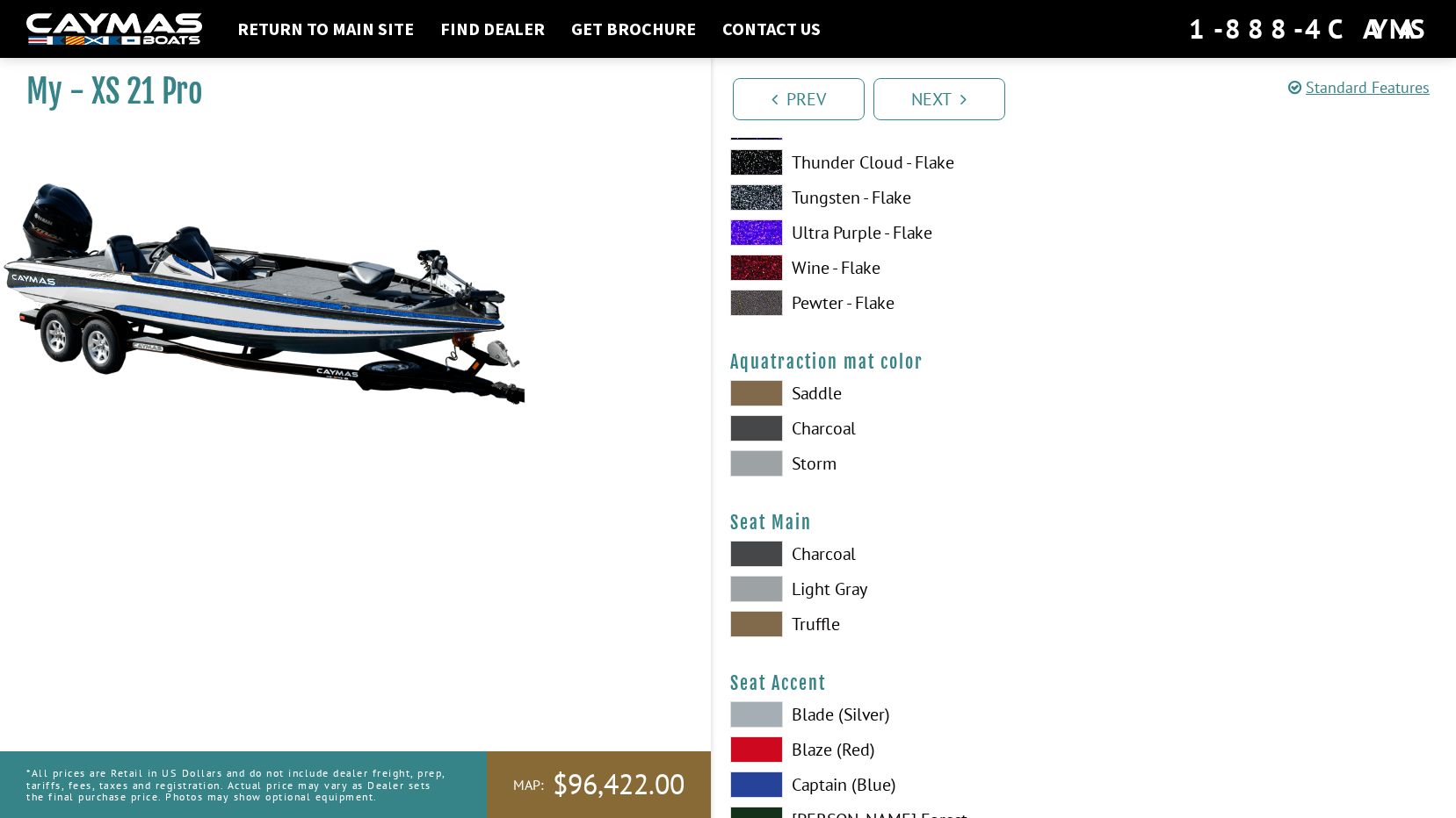
click at [766, 432] on span at bounding box center [757, 428] width 53 height 27
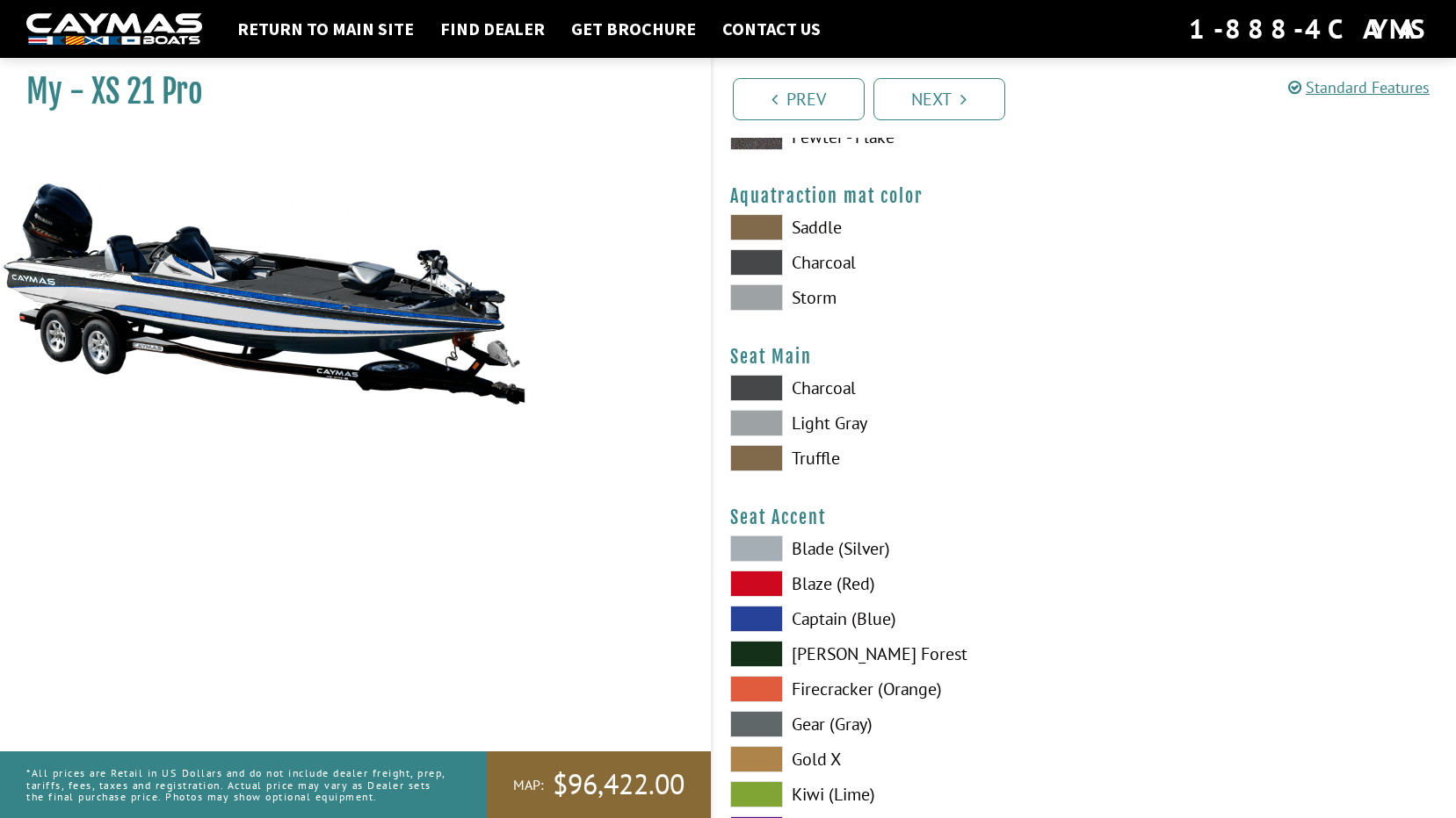
scroll to position [9309, 0]
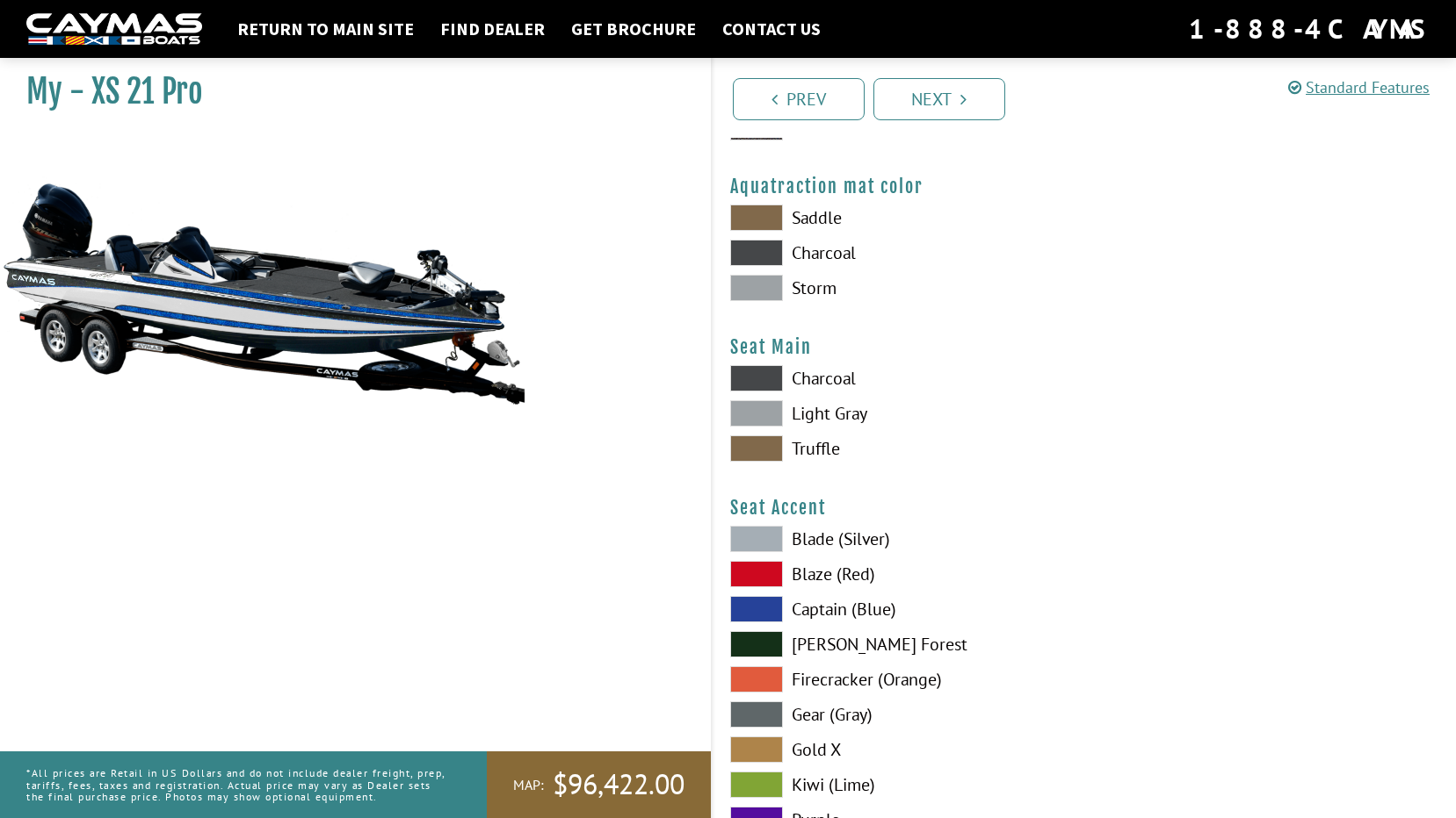
click at [761, 385] on span at bounding box center [757, 378] width 53 height 27
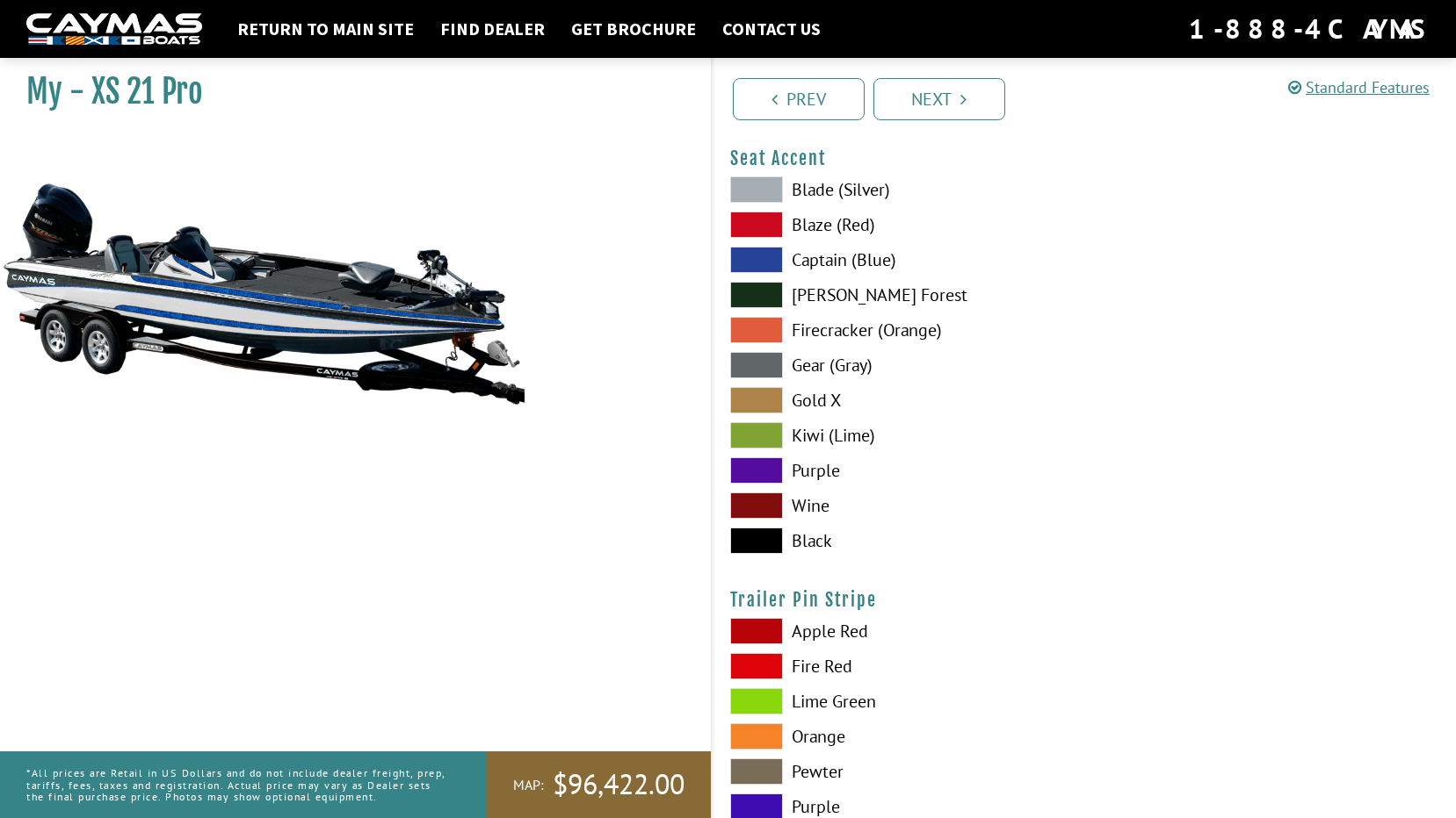
scroll to position [9659, 0]
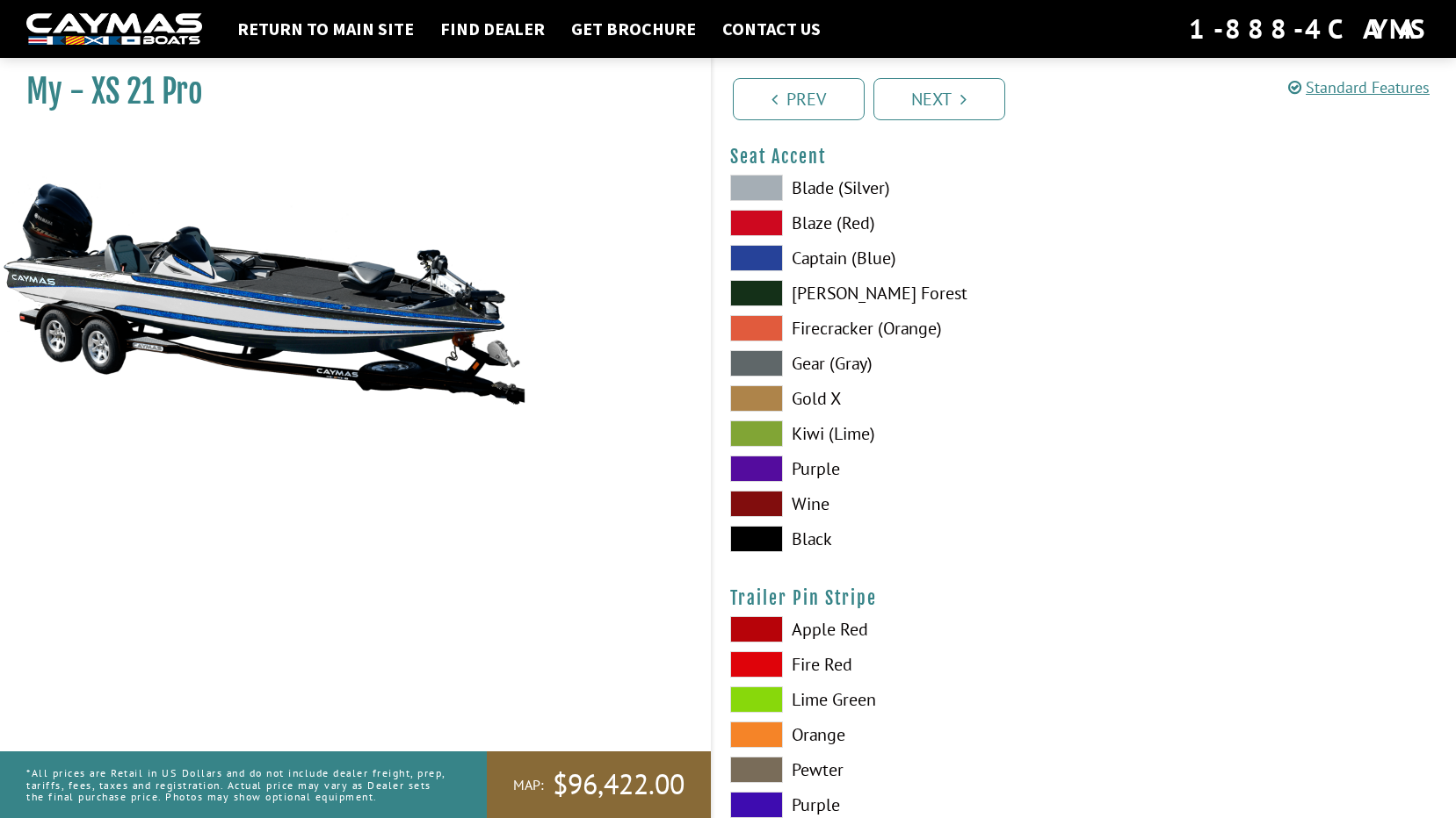
click at [745, 256] on span at bounding box center [757, 257] width 53 height 27
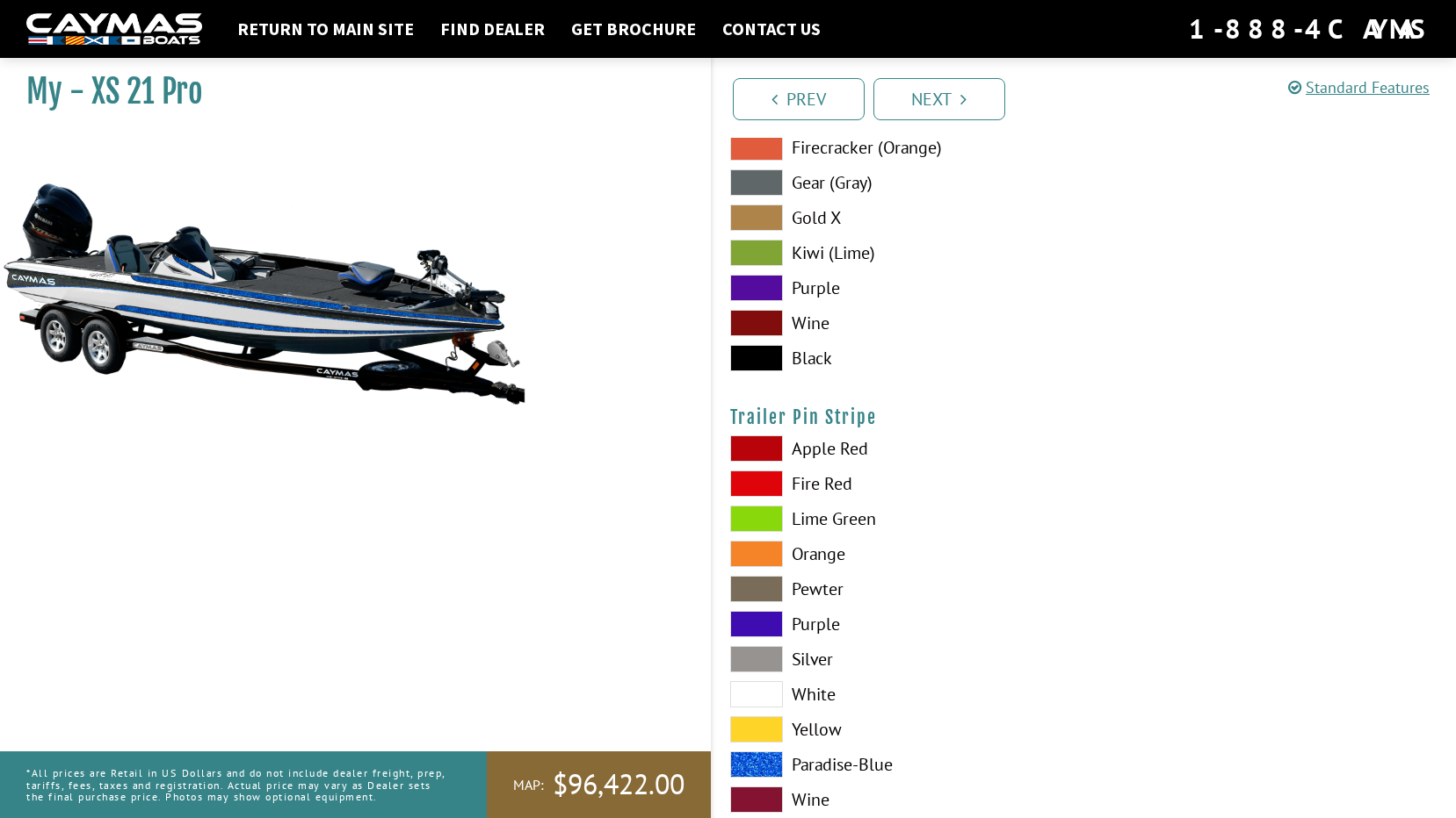
scroll to position [9887, 0]
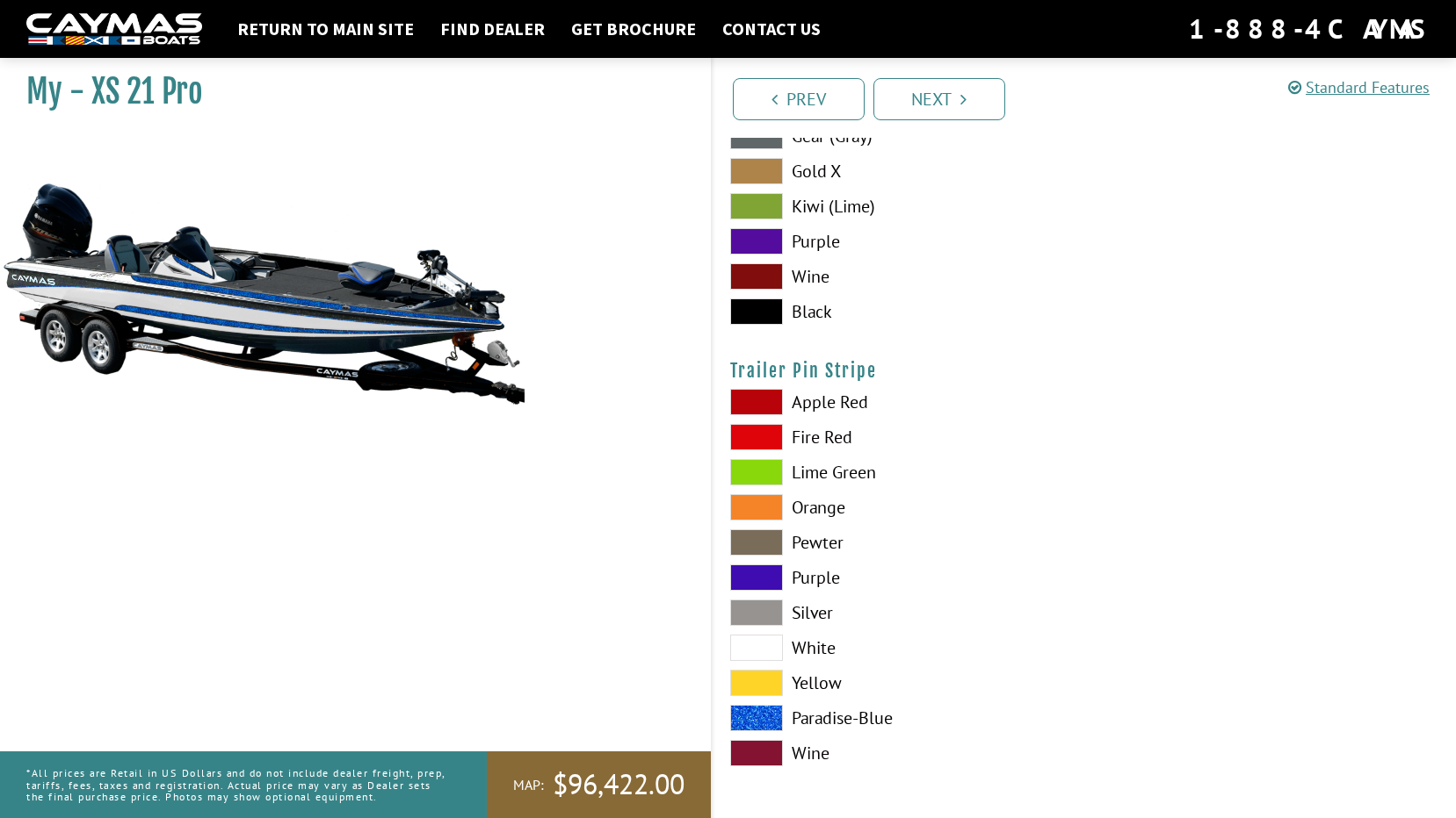
click at [761, 709] on span at bounding box center [757, 718] width 53 height 27
